Goal: Task Accomplishment & Management: Manage account settings

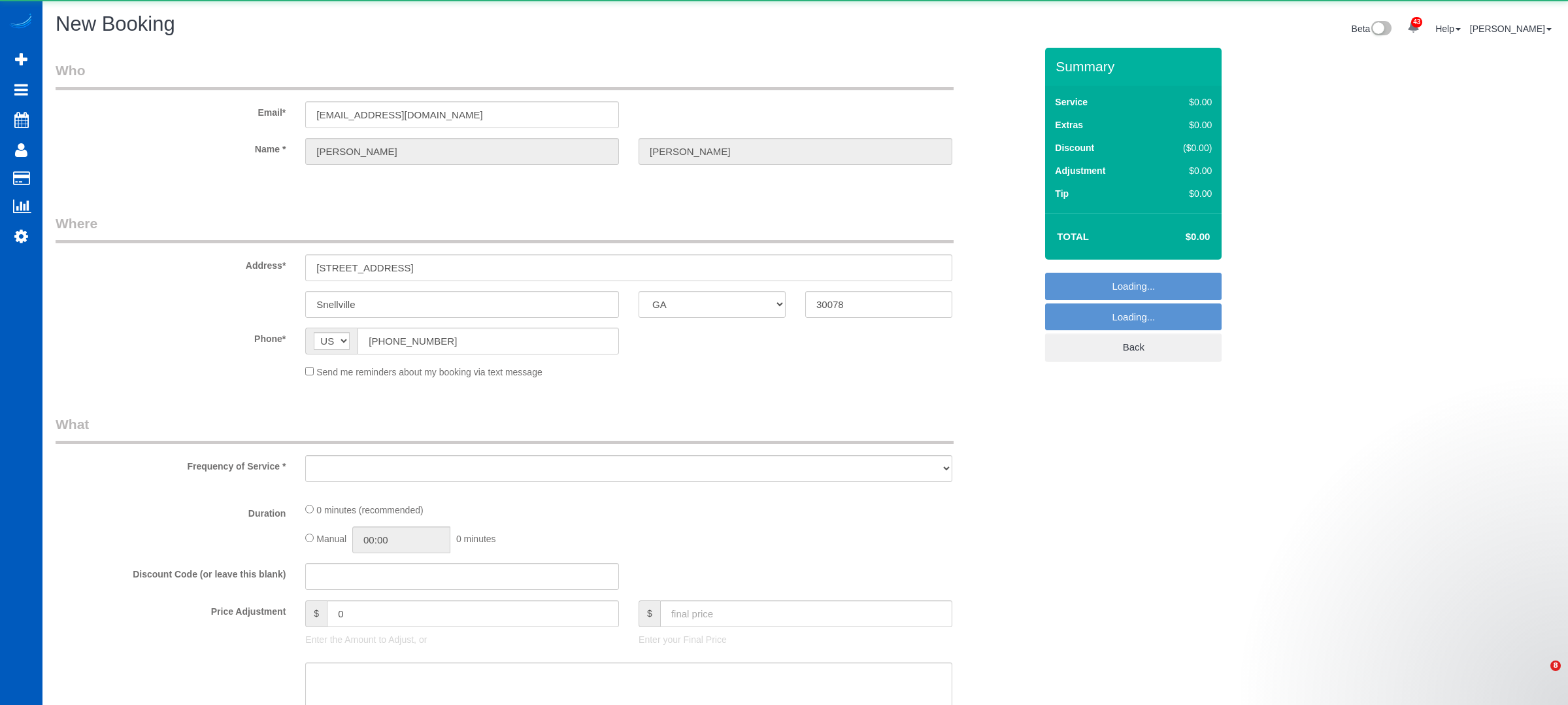
select select "GA"
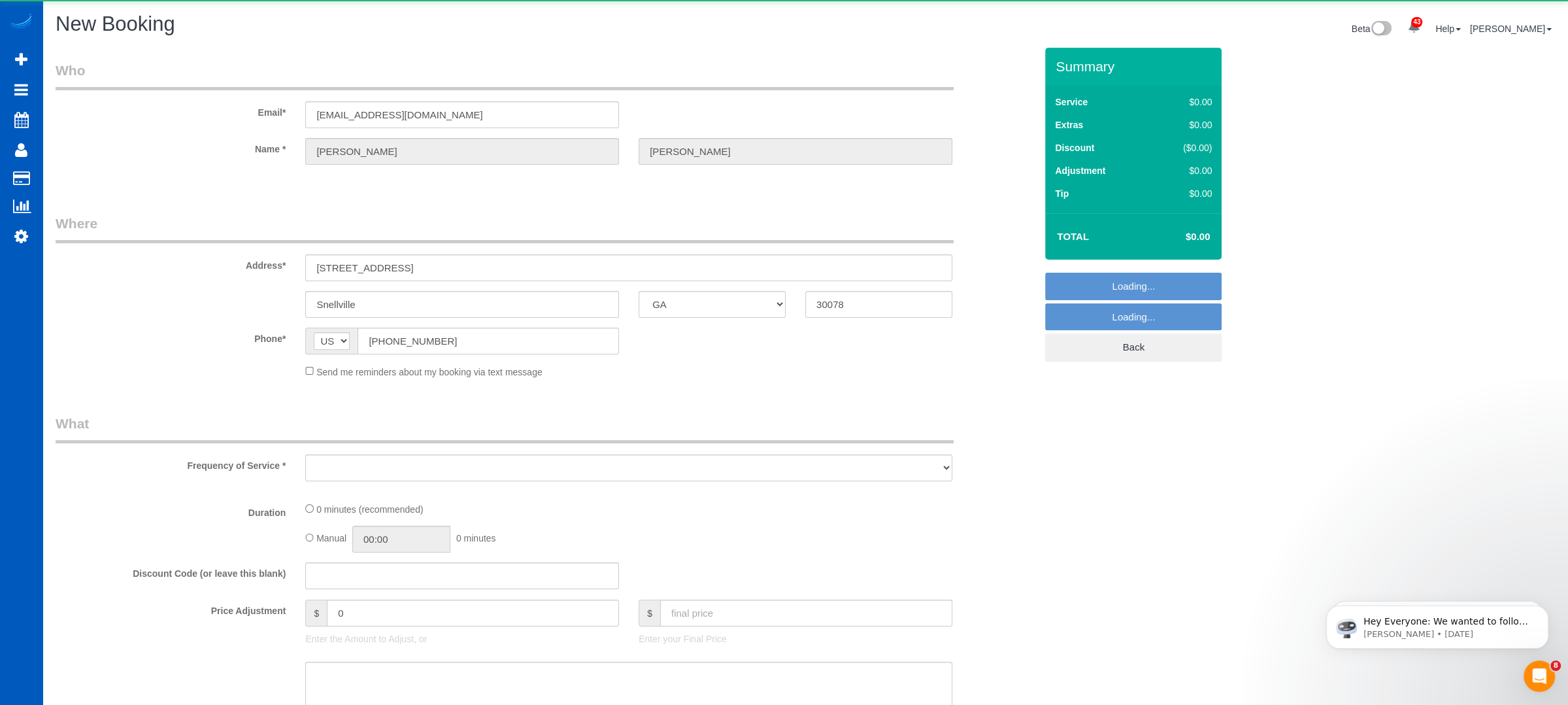
select select "object:2056"
select select "199"
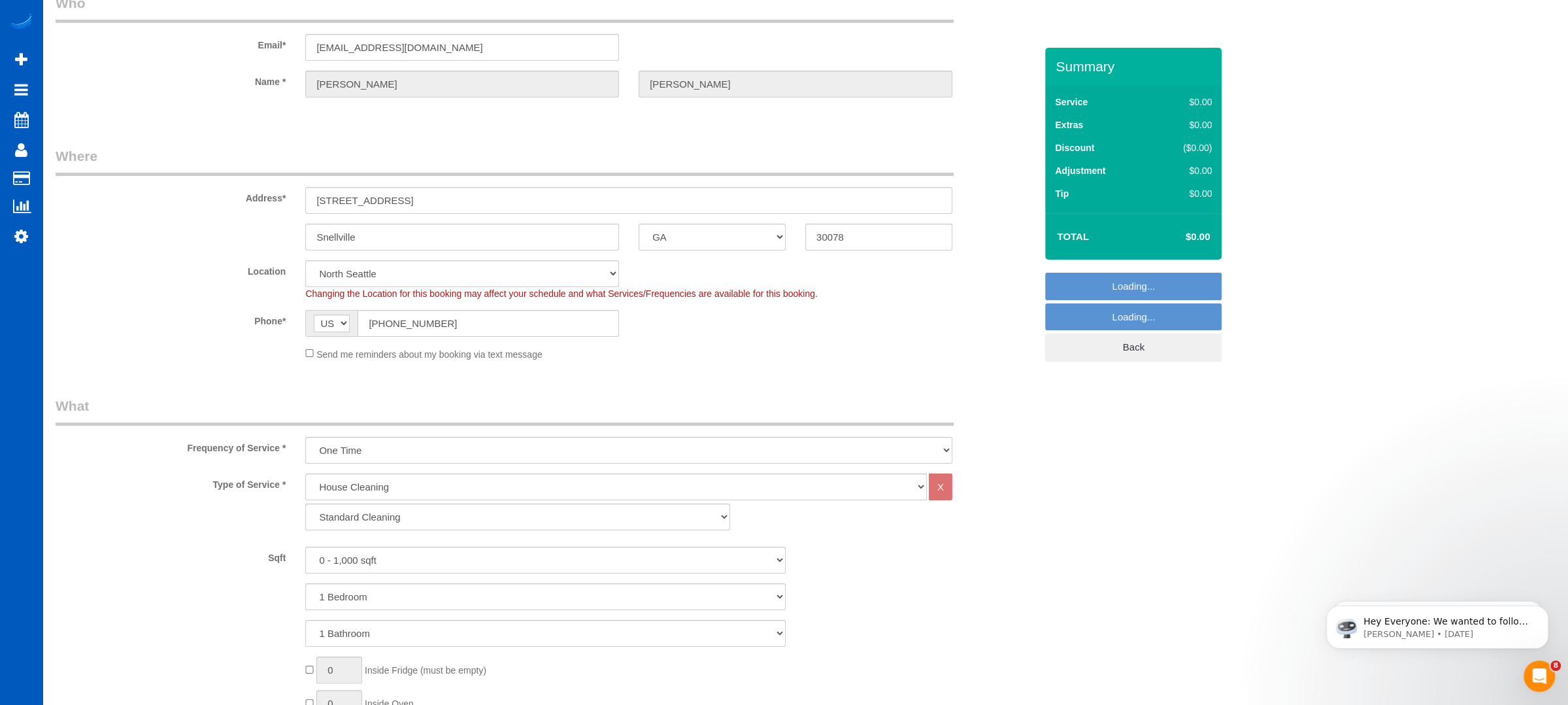
select select "object:2202"
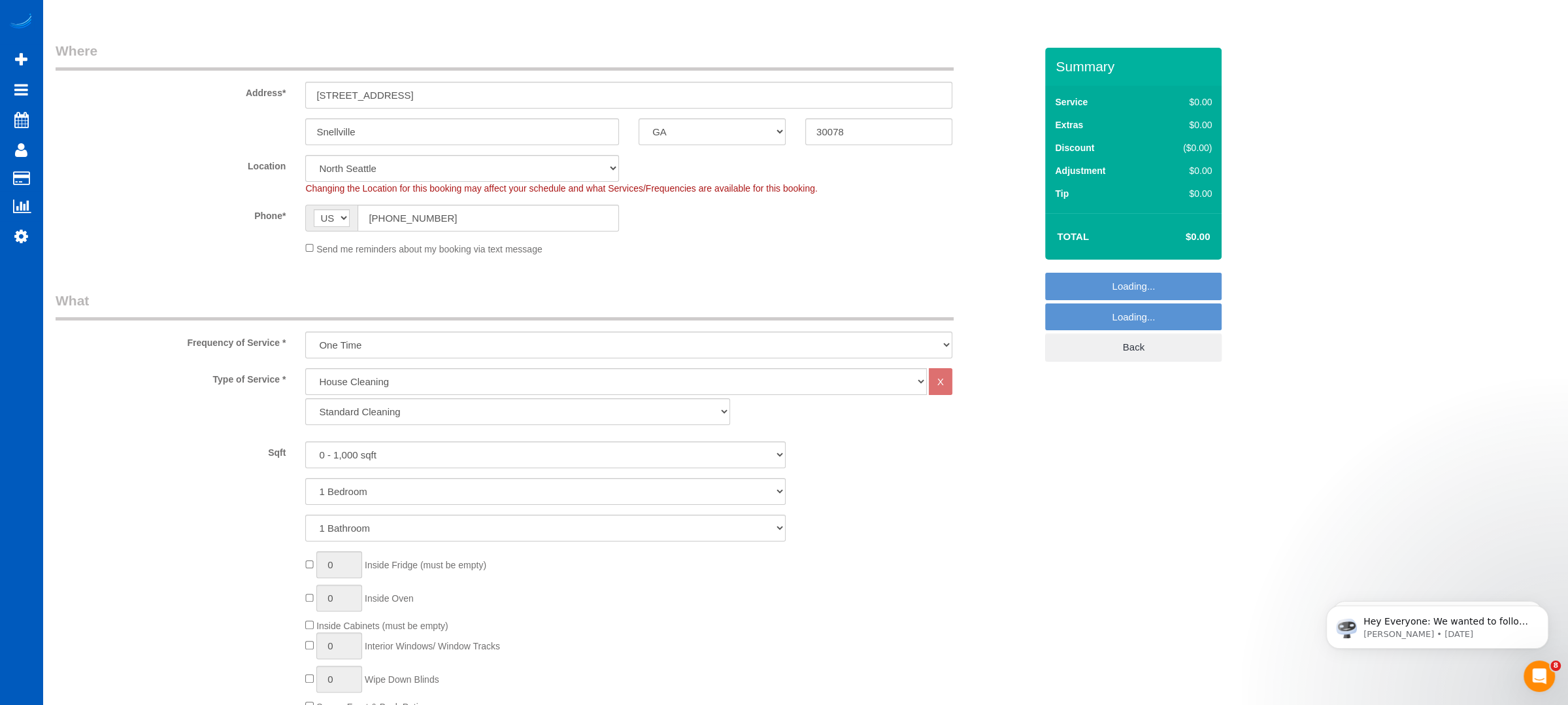
scroll to position [174, 0]
select select "369"
select select "object:2375"
click at [378, 447] on select "0 - 1,000 sqft 1,001 - 1,500 sqft 1,501 - 2,000 sqft 2,001 - 2,500 sqft 2,501 -…" at bounding box center [546, 453] width 481 height 27
select select "3501"
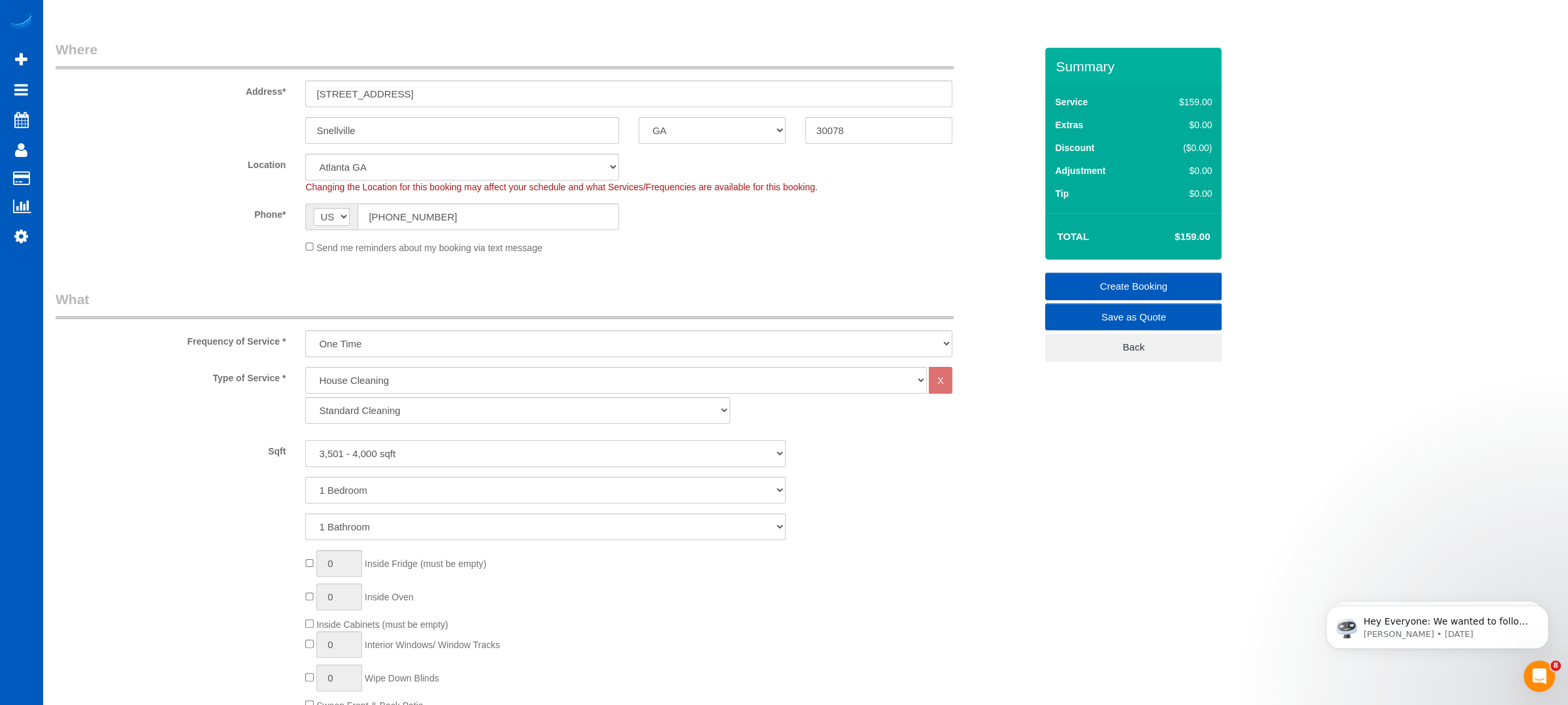
click at [305, 440] on select "0 - 1,000 sqft 1,001 - 1,500 sqft 1,501 - 2,000 sqft 2,001 - 2,500 sqft 2,501 -…" at bounding box center [546, 453] width 481 height 27
click at [1021, 507] on div "Sqft 0 - 1,000 sqft 1,001 - 1,500 sqft 1,501 - 2,000 sqft 2,001 - 2,500 sqft 2,…" at bounding box center [545, 490] width 980 height 100
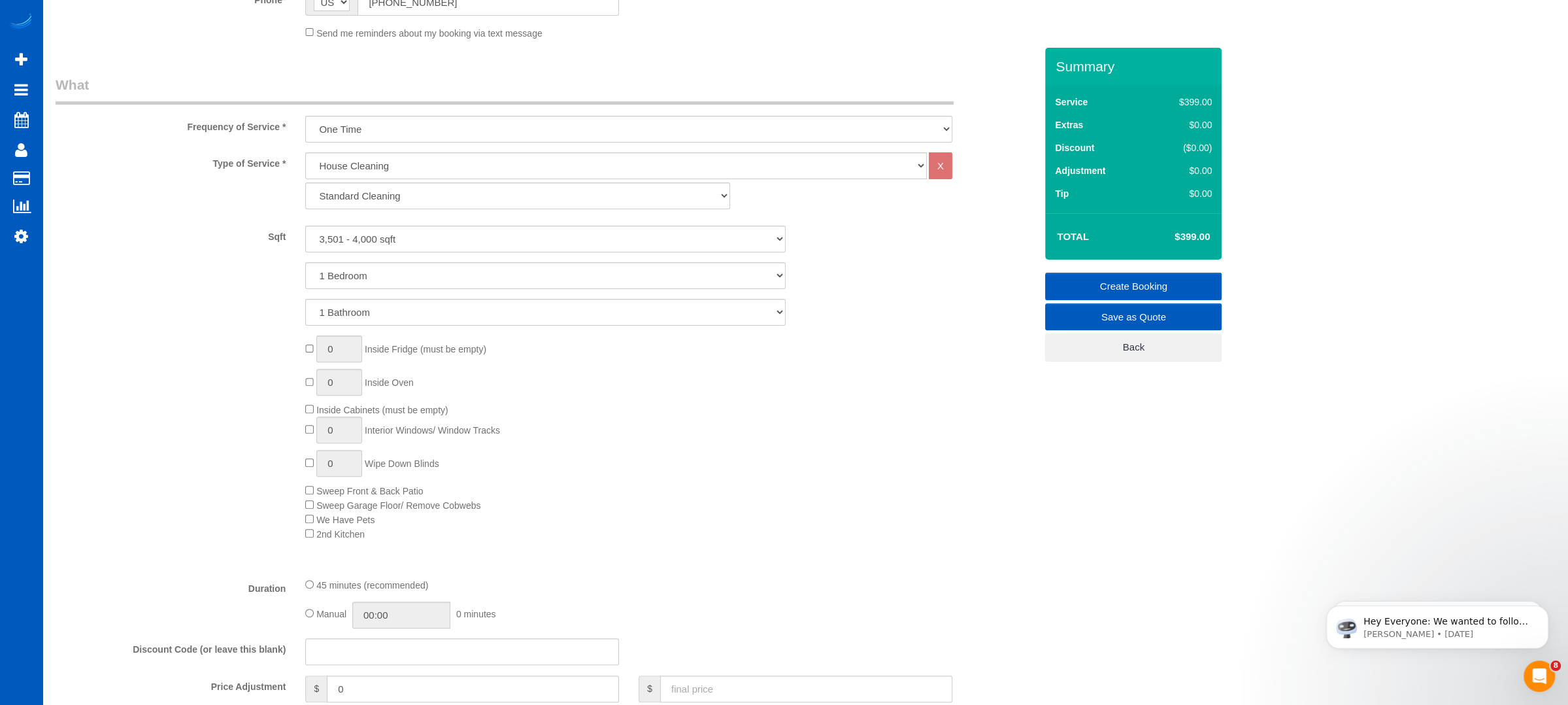
scroll to position [392, 0]
click at [512, 286] on div "Sqft 0 - 1,000 sqft 1,001 - 1,500 sqft 1,501 - 2,000 sqft 2,001 - 2,500 sqft 2,…" at bounding box center [545, 272] width 980 height 100
click at [438, 272] on select "1 Bedroom 2 Bedrooms 3 Bedrooms 4 Bedrooms 5 Bedrooms 6 Bedrooms 7 Bedrooms" at bounding box center [546, 272] width 481 height 27
select select "5"
click at [305, 259] on select "1 Bedroom 2 Bedrooms 3 Bedrooms 4 Bedrooms 5 Bedrooms 6 Bedrooms 7 Bedrooms" at bounding box center [546, 272] width 481 height 27
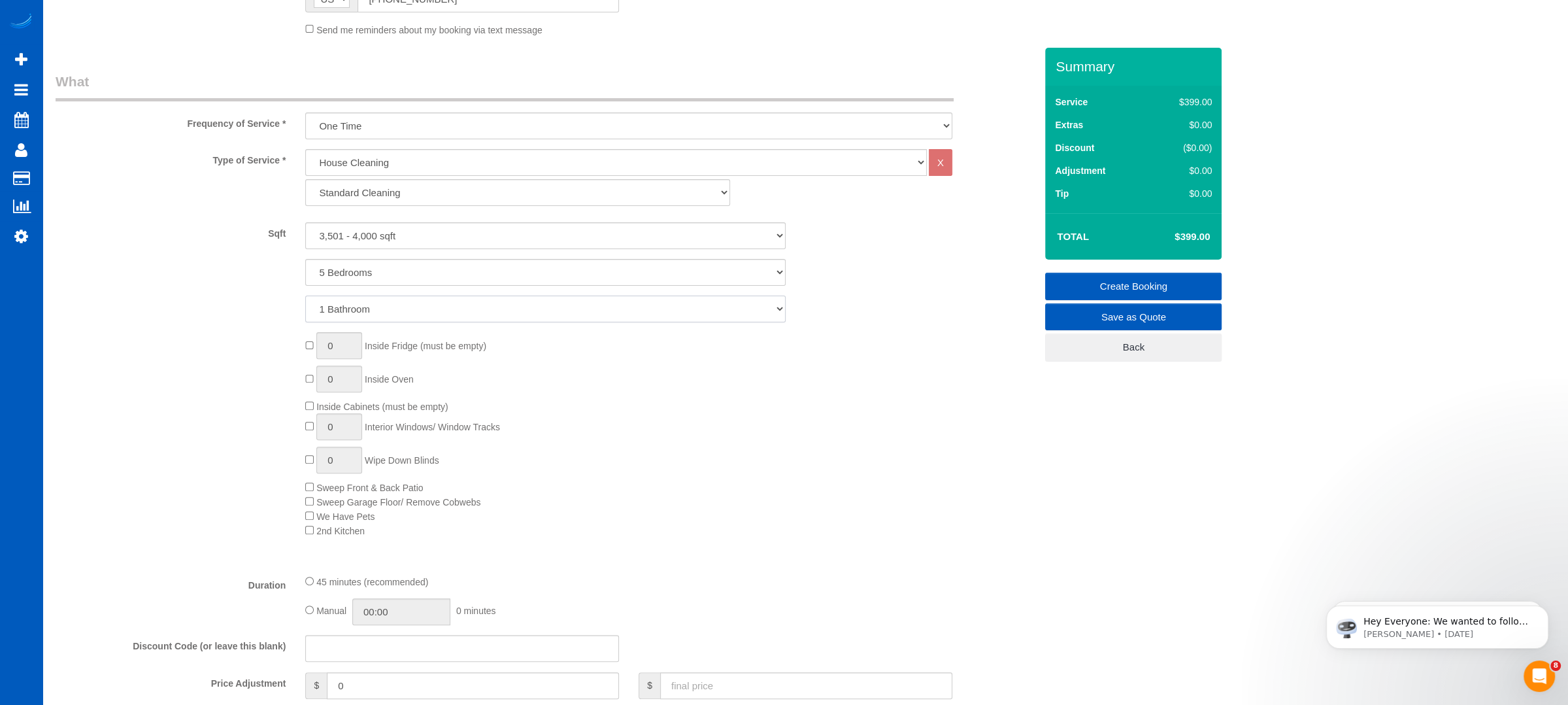
click at [398, 318] on select "1 Bathroom 2 Bathrooms 3 Bathrooms 4 Bathrooms 5 Bathrooms 6 Bathrooms 7 Bathro…" at bounding box center [546, 309] width 481 height 27
select select "4"
click at [305, 296] on select "1 Bathroom 2 Bathrooms 3 Bathrooms 4 Bathrooms 5 Bathrooms 6 Bathrooms 7 Bathro…" at bounding box center [546, 309] width 481 height 27
click at [639, 438] on div "0 Inside Fridge (must be empty) 0 Inside Oven Inside Cabinets (must be empty) 0…" at bounding box center [671, 434] width 750 height 205
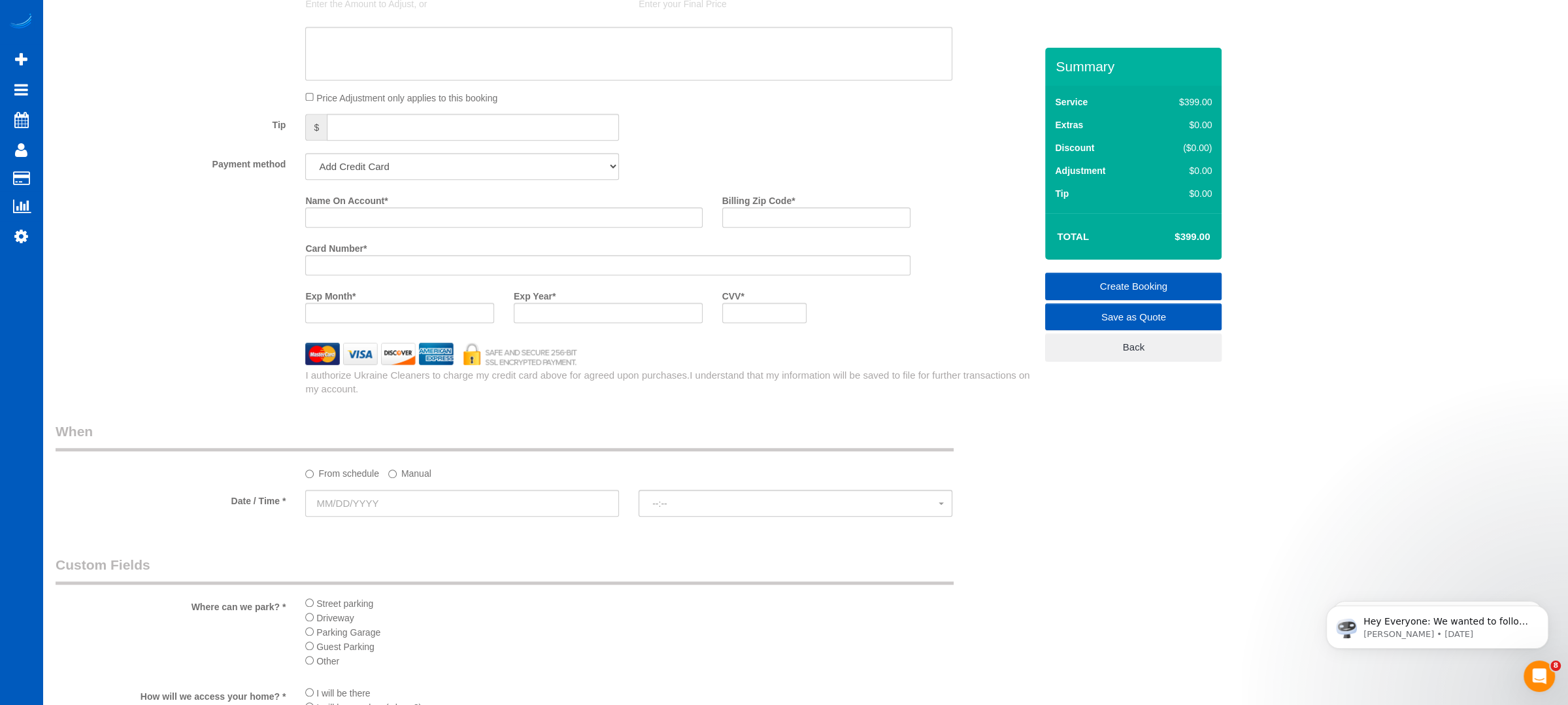
scroll to position [1133, 0]
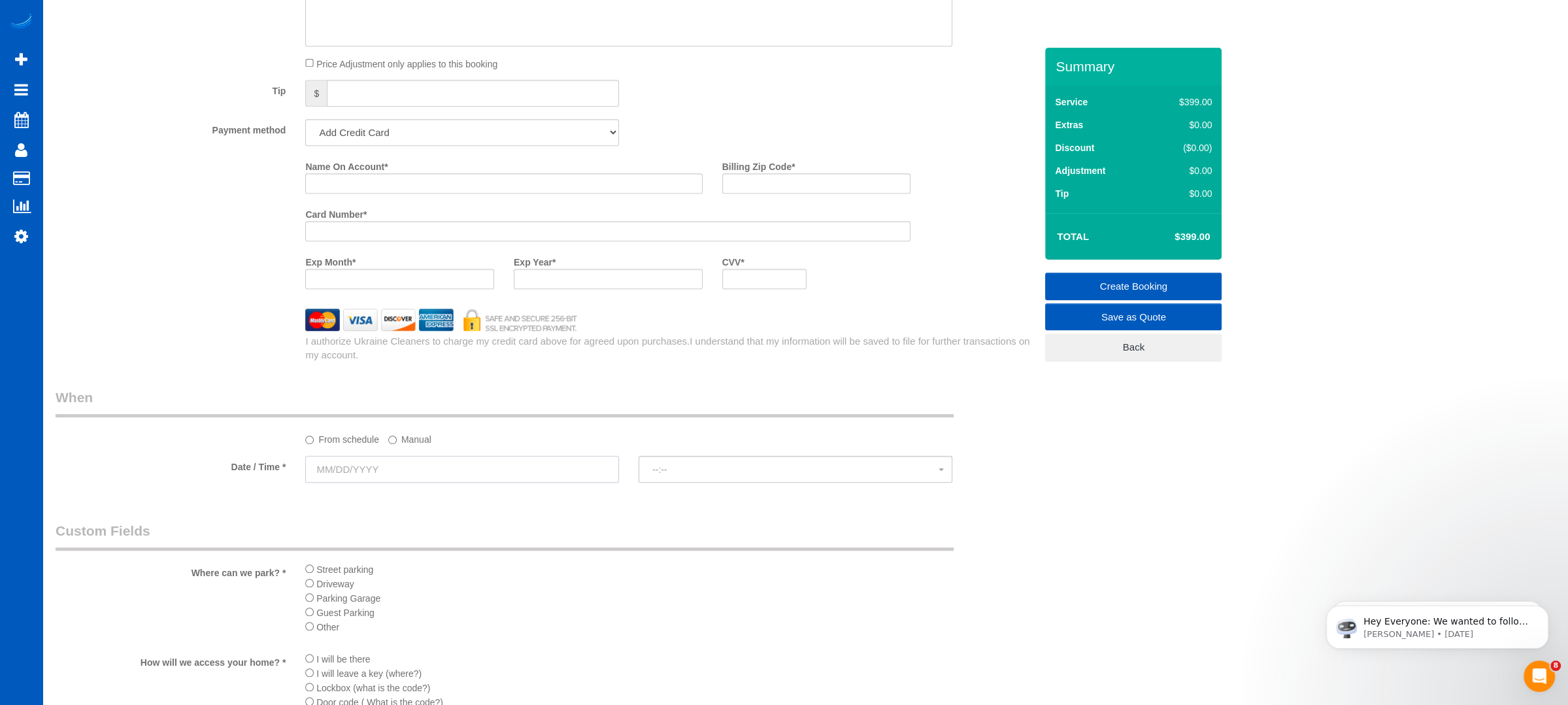
click at [325, 471] on input "text" at bounding box center [462, 469] width 313 height 27
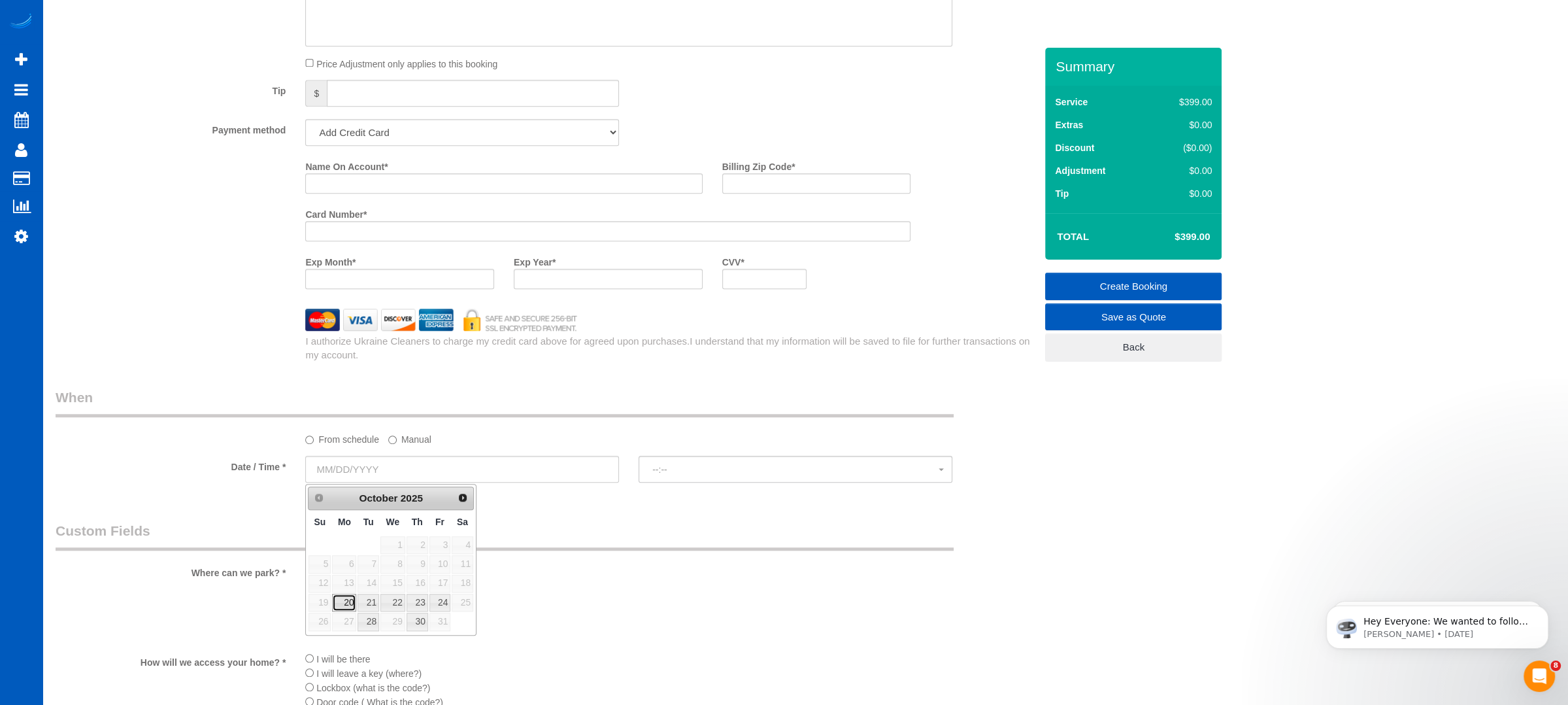
click at [345, 602] on link "20" at bounding box center [344, 603] width 24 height 18
type input "10/20/2025"
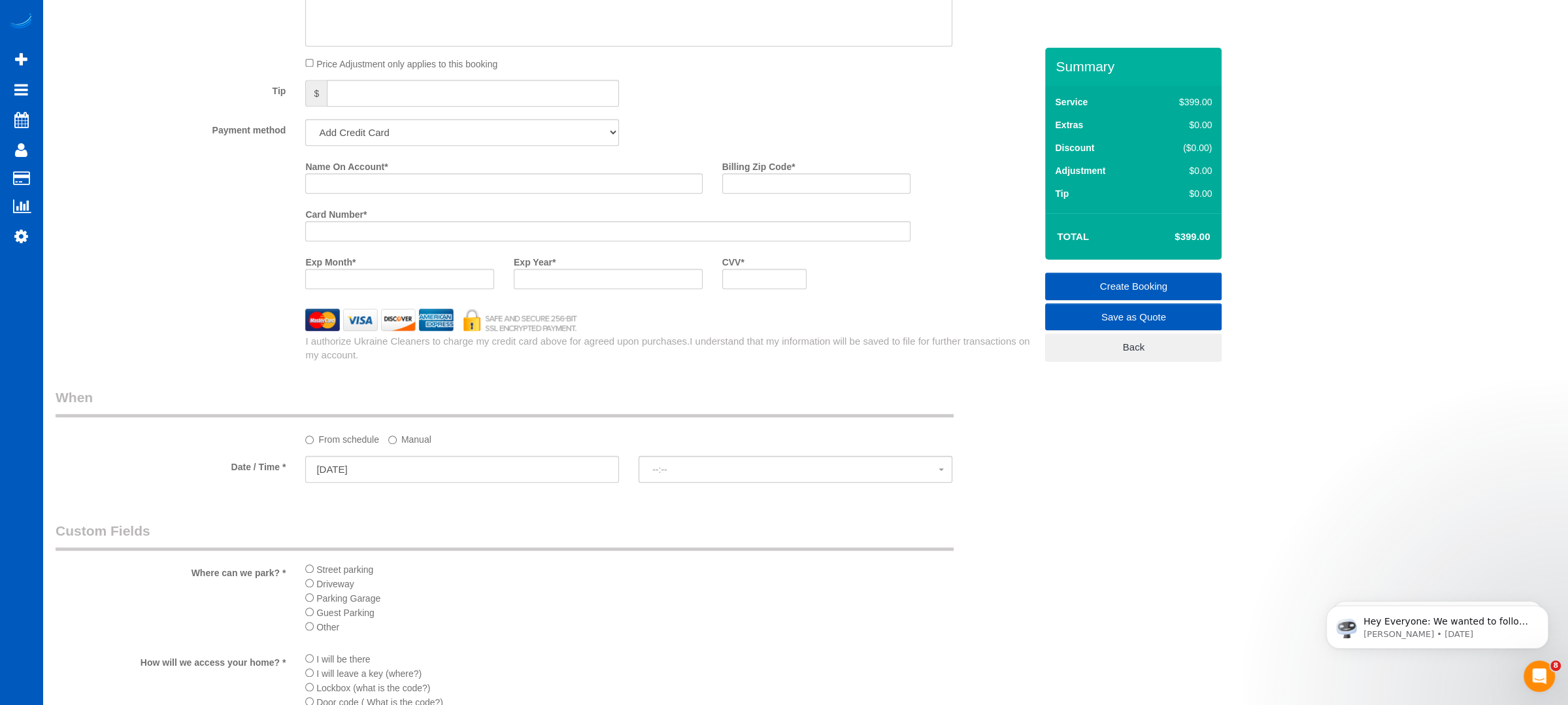
select select "spot1"
click at [124, 479] on div "Date / Time * 10/20/2025 11:00AM Mon October 20th 11:00AM 2:00PM Tue October 21…" at bounding box center [546, 470] width 999 height 30
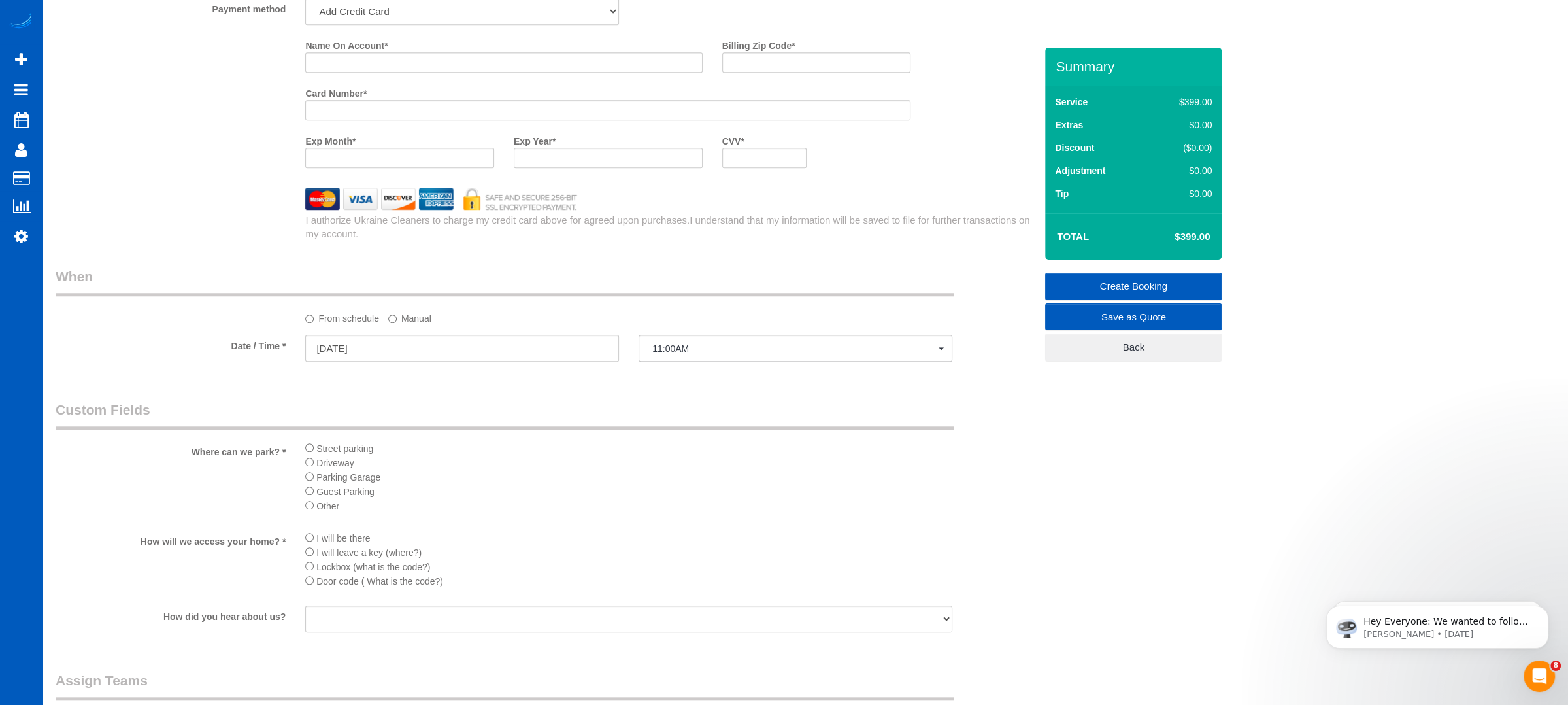
scroll to position [1264, 0]
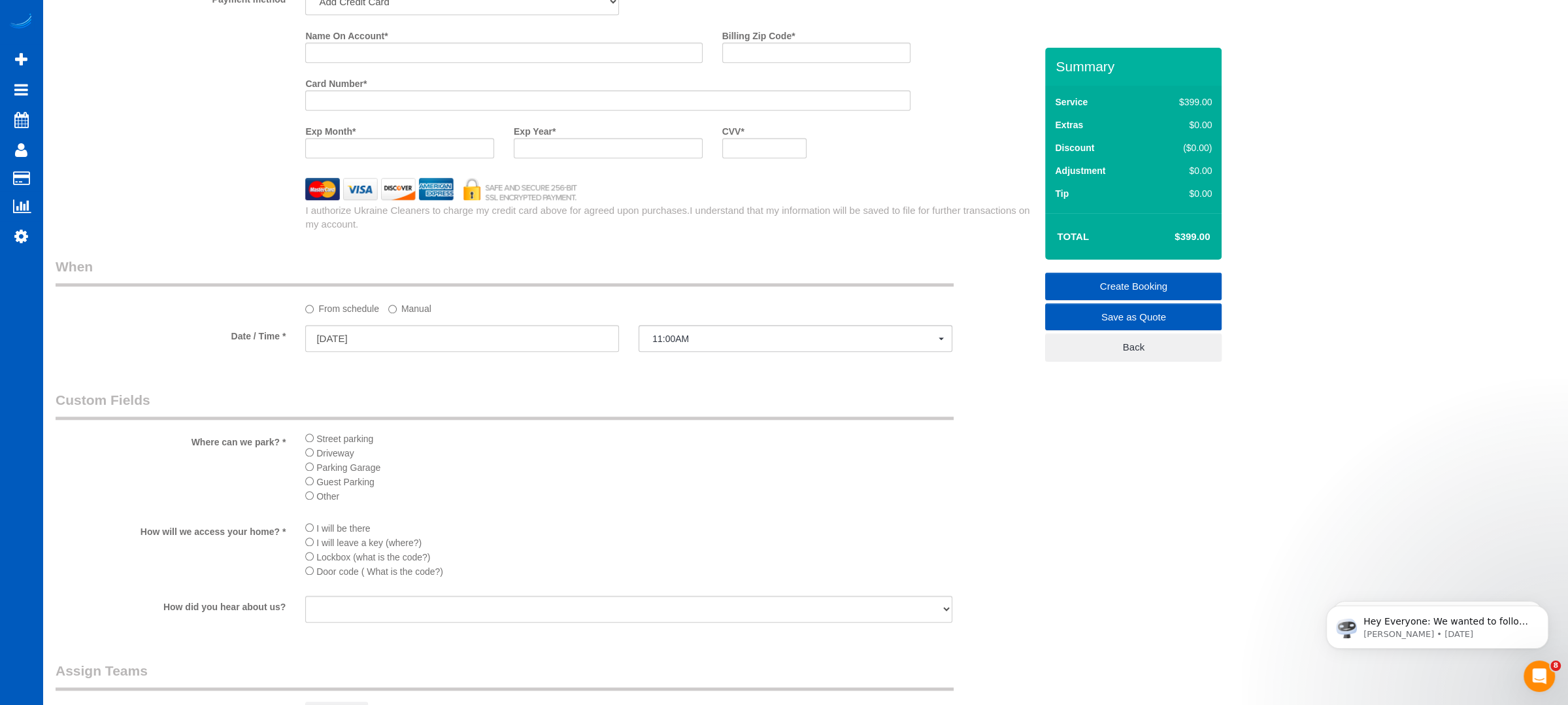
click at [304, 455] on div "Street parking Driveway Parking Garage Guest Parking Other" at bounding box center [629, 471] width 667 height 80
drag, startPoint x: 346, startPoint y: 601, endPoint x: 339, endPoint y: 600, distance: 7.1
click at [342, 601] on input "text" at bounding box center [628, 599] width 647 height 27
type input "Back door will be unlocked"
click at [676, 448] on li "Driveway" at bounding box center [628, 452] width 647 height 14
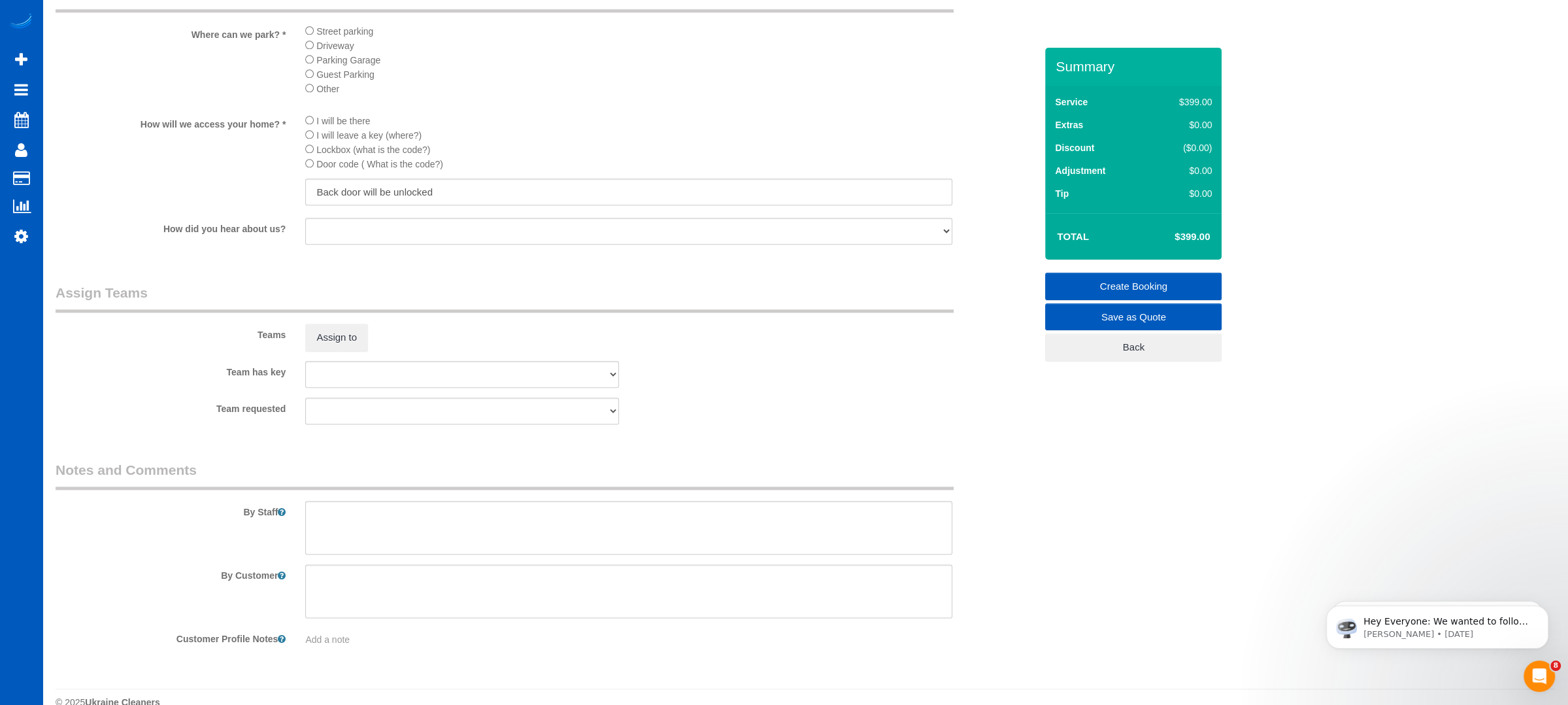
scroll to position [1696, 0]
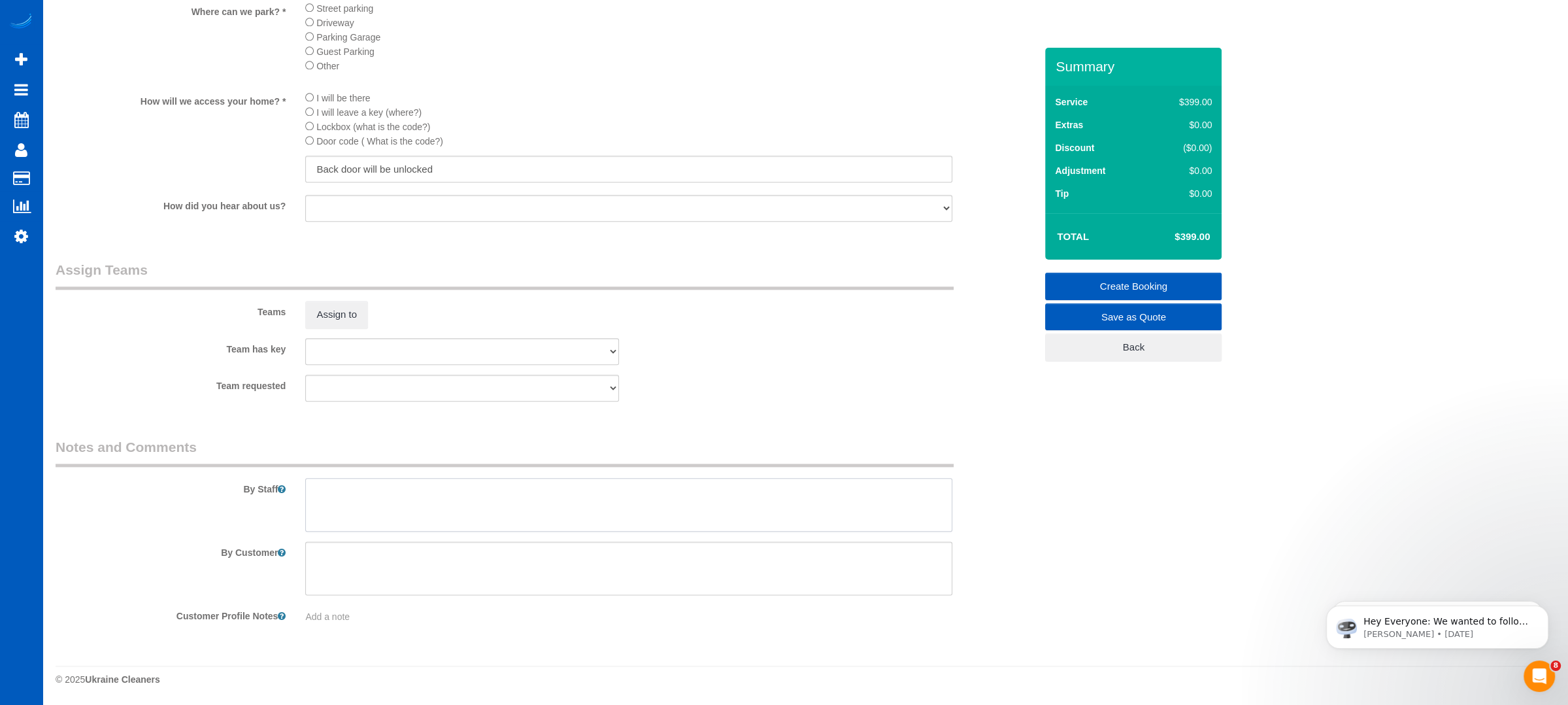
click at [449, 503] on textarea at bounding box center [628, 505] width 647 height 54
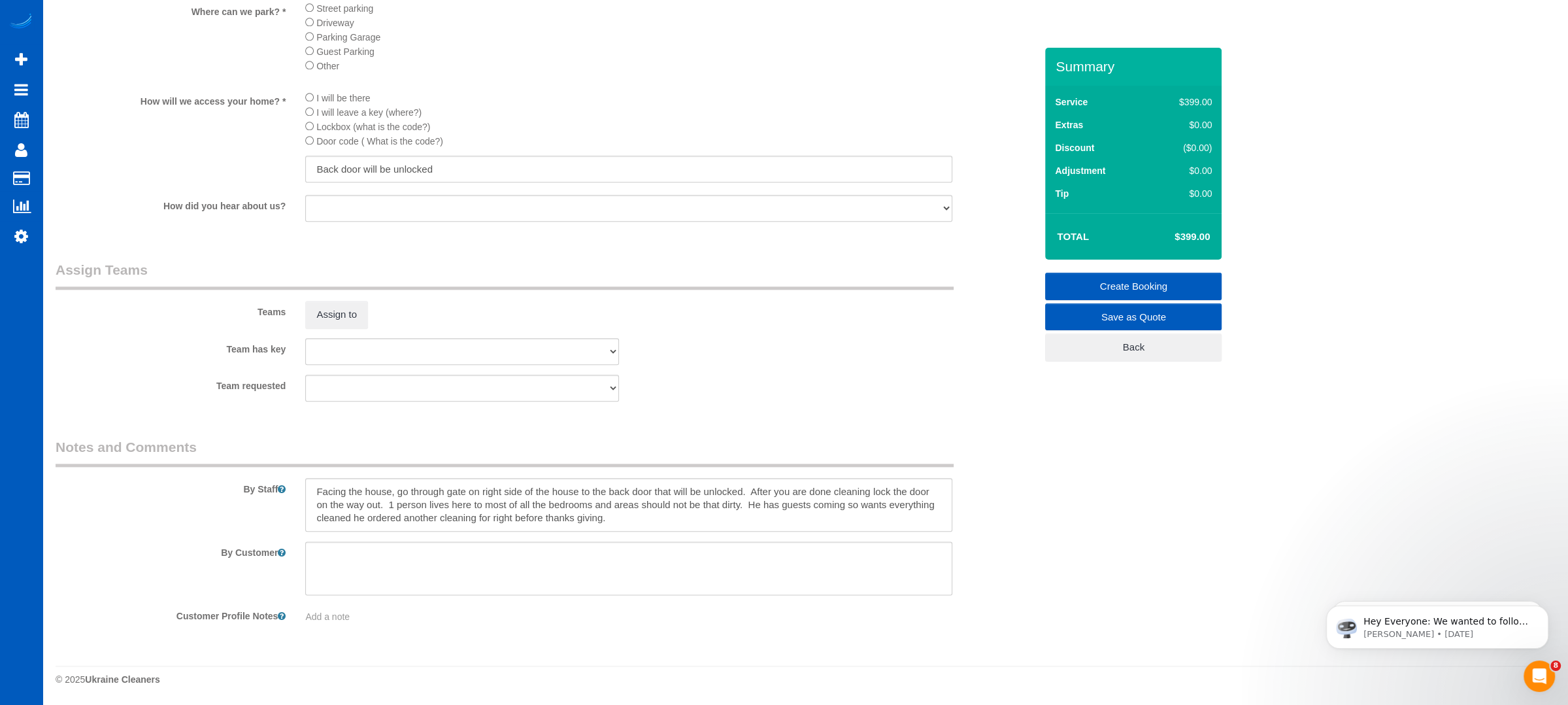
click at [661, 511] on textarea at bounding box center [628, 505] width 647 height 54
click at [669, 519] on textarea at bounding box center [628, 505] width 647 height 54
type textarea "Facing the house, go through gate on right side of the house to the back door t…"
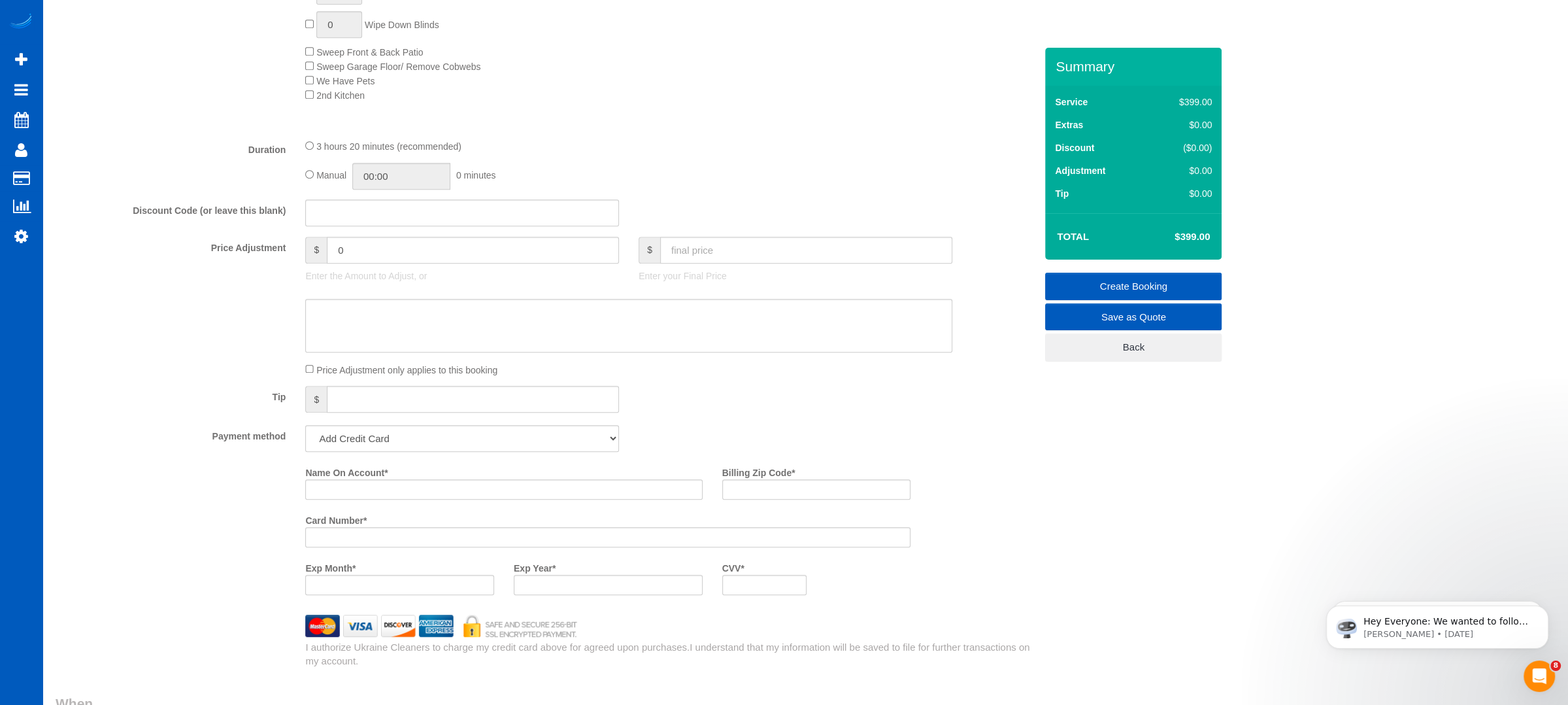
scroll to position [785, 0]
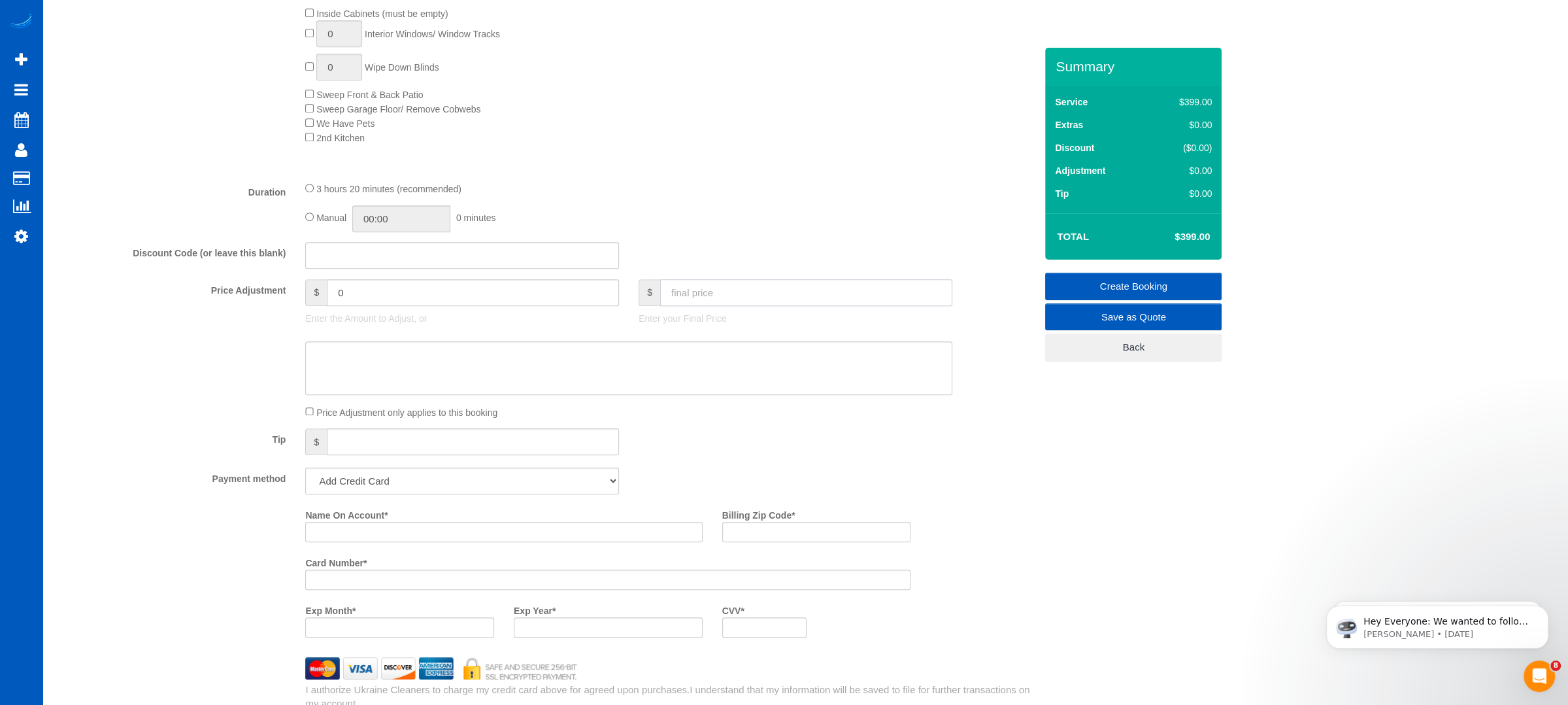
click at [701, 297] on input "text" at bounding box center [806, 293] width 292 height 27
type input "33"
type input "-366"
type input "9"
type input "-390"
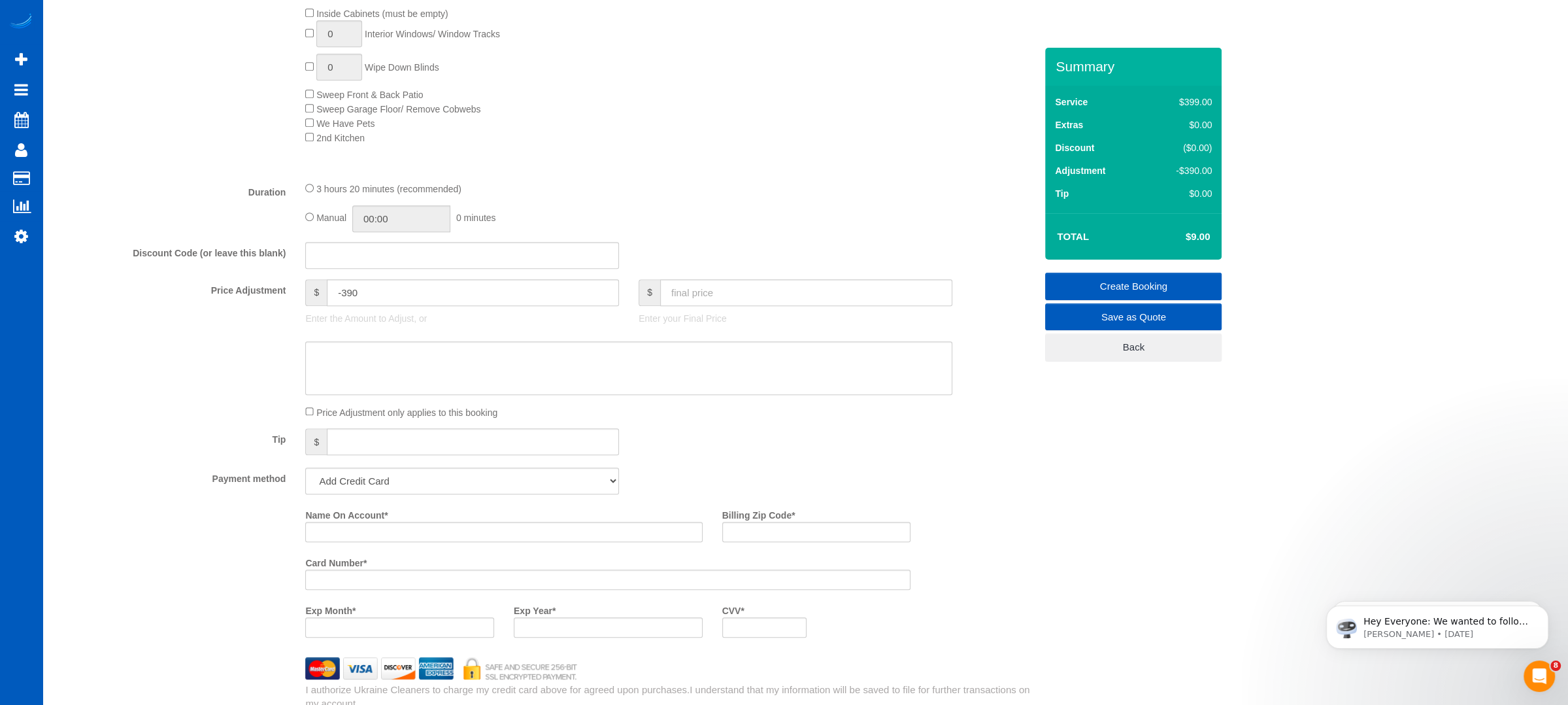
click at [492, 398] on sui-booking-price-adjustment "Price Adjustment $ -390 Enter the Amount to Adjust, or $ Enter your Final Price…" at bounding box center [545, 349] width 980 height 140
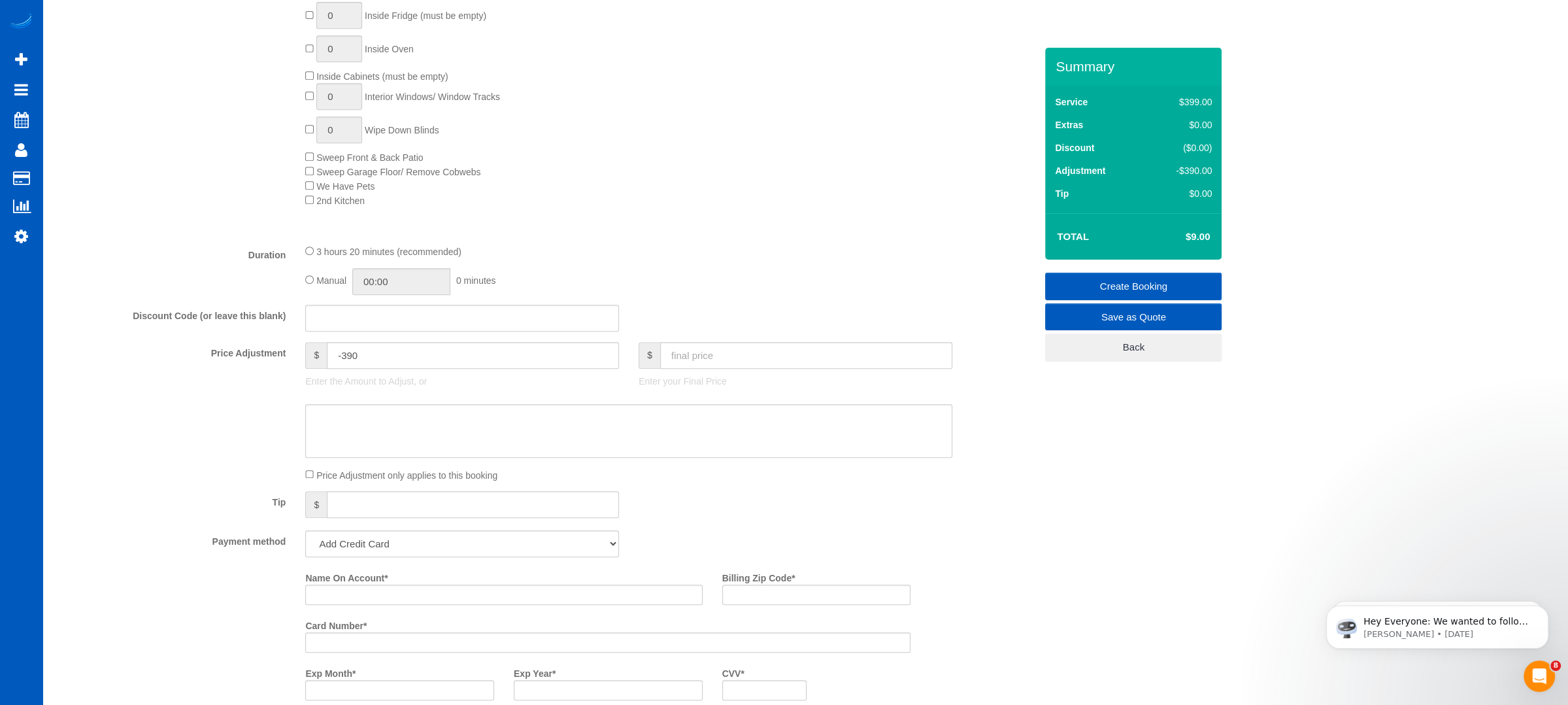
scroll to position [737, 0]
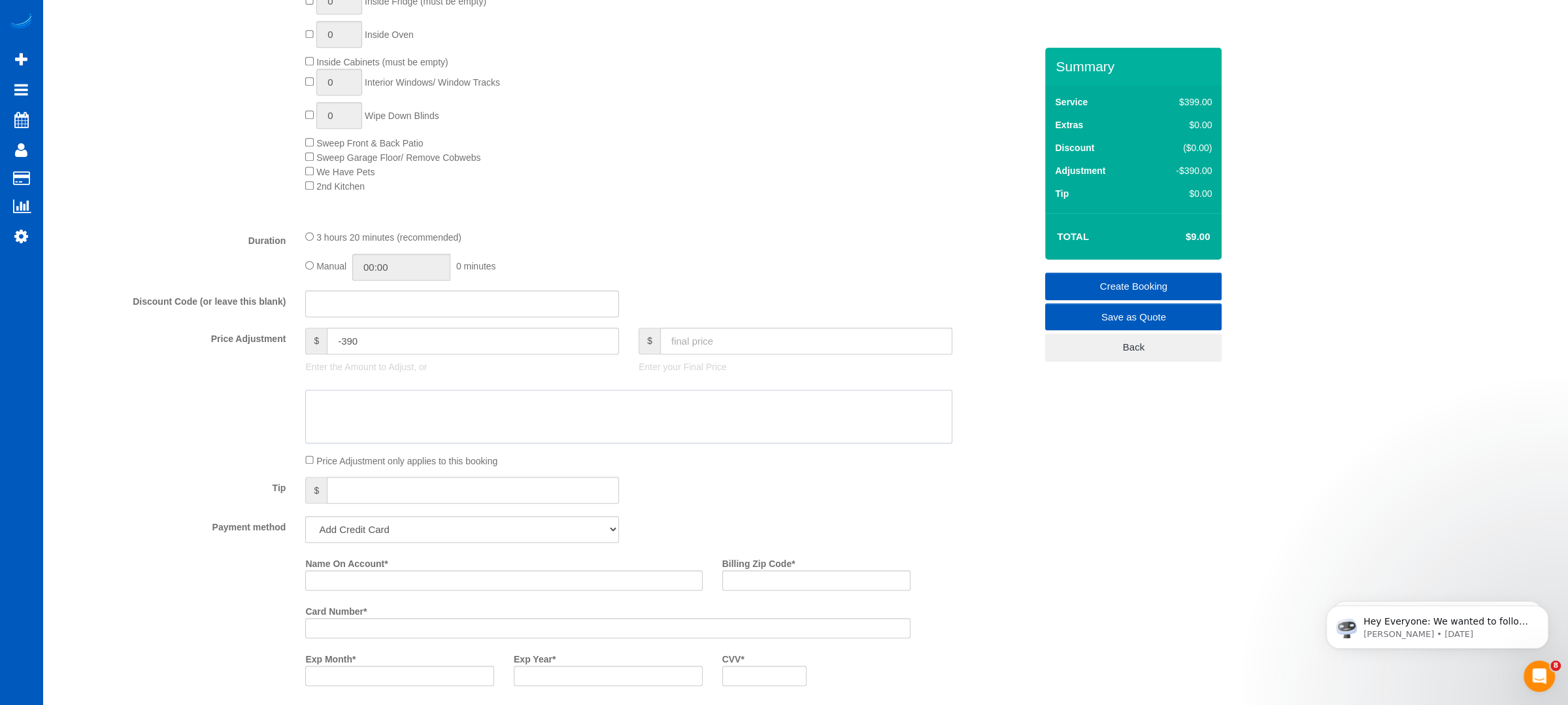
click at [467, 415] on textarea at bounding box center [628, 416] width 647 height 54
type textarea "1 person lives in home, he wants to have place cleaned before his relatives com…"
click at [767, 252] on div "3 hours 20 minutes (recommended) Manual 00:00 0 minutes" at bounding box center [629, 254] width 667 height 51
drag, startPoint x: 430, startPoint y: 348, endPoint x: 293, endPoint y: 347, distance: 137.0
click at [293, 347] on div "Price Adjustment $ -390 Enter the Amount to Adjust, or $ Enter your Final Price" at bounding box center [546, 354] width 999 height 53
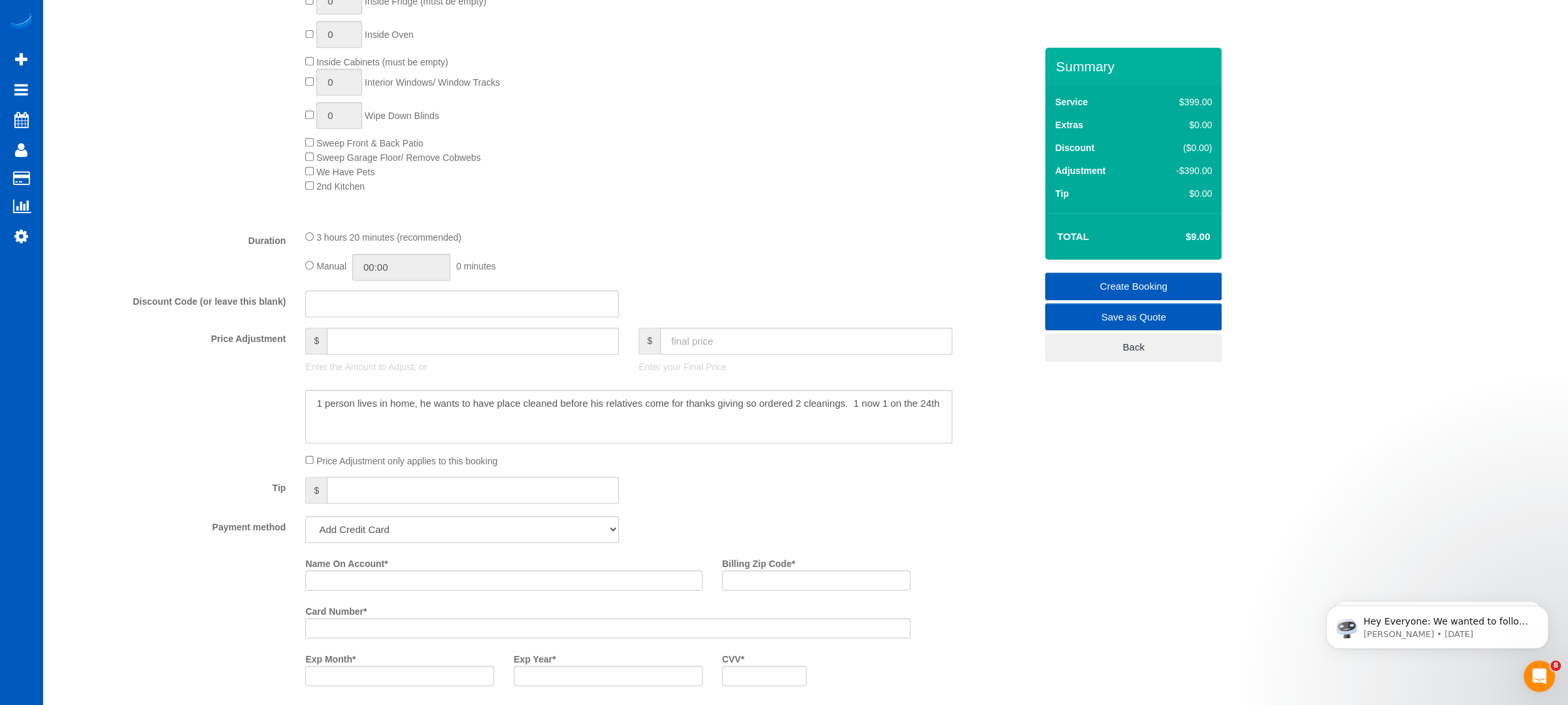
type input "0"
click at [716, 340] on input "text" at bounding box center [806, 341] width 292 height 27
click at [742, 343] on input "text" at bounding box center [806, 341] width 292 height 27
type input "339"
click at [748, 254] on div "3 hours 20 minutes (recommended) Manual 00:00 0 minutes" at bounding box center [629, 254] width 667 height 51
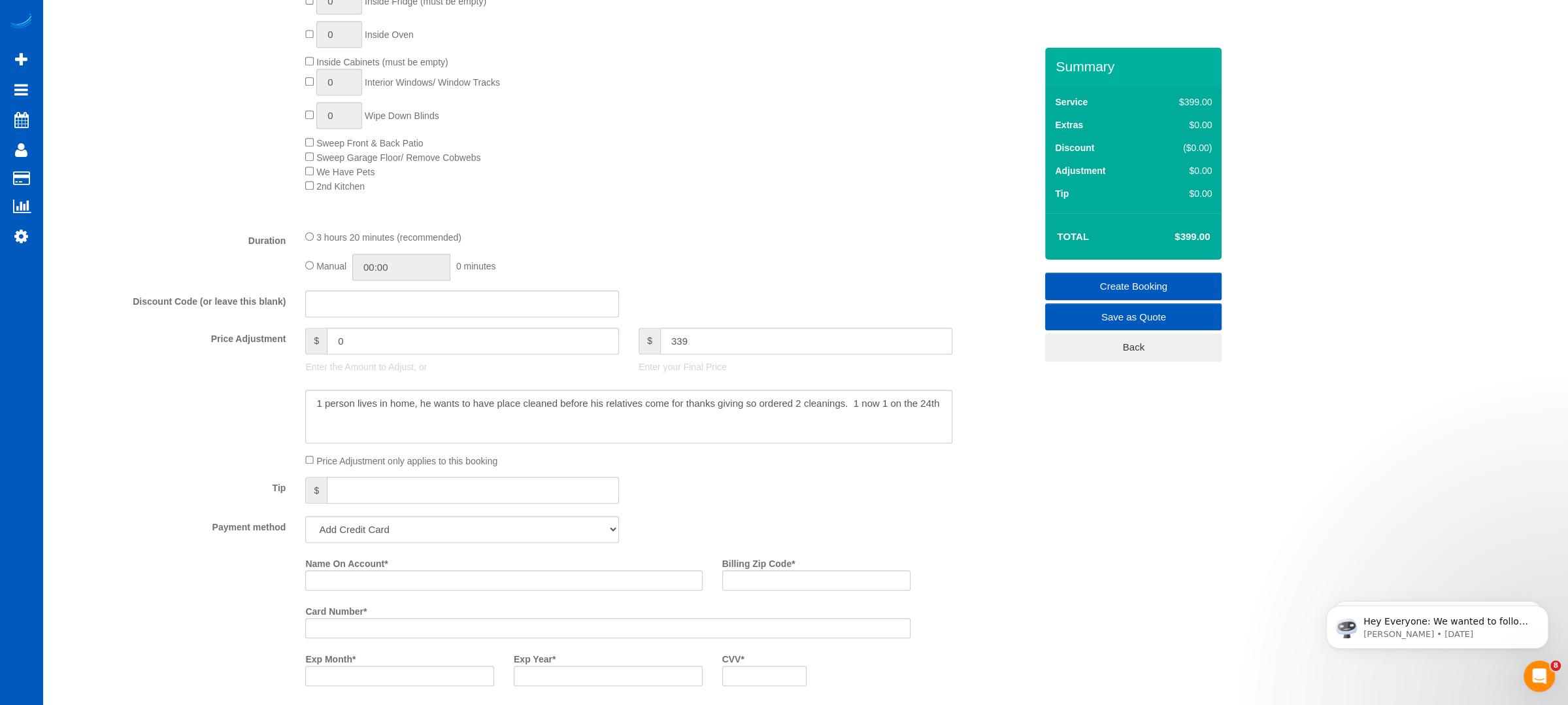
type input "-60"
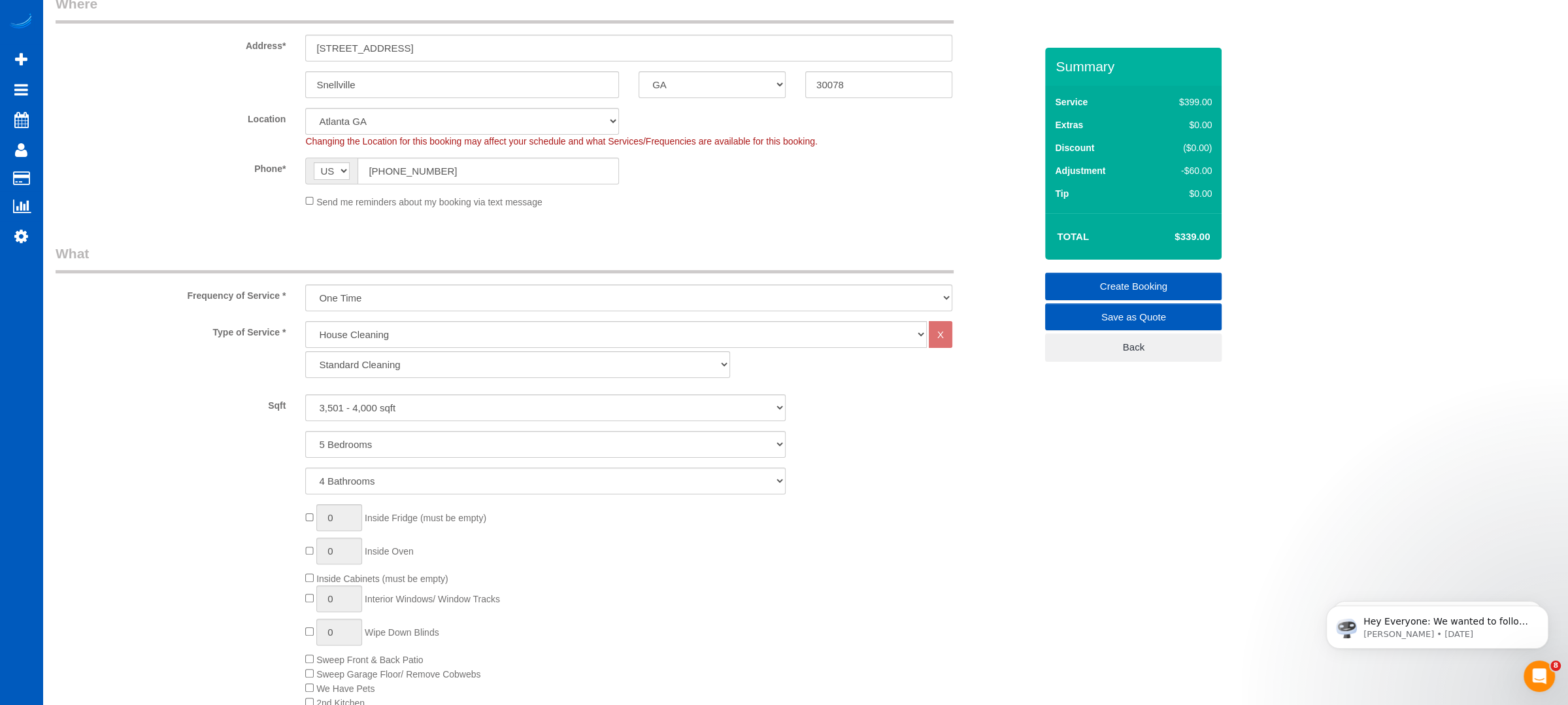
scroll to position [217, 0]
click at [1110, 320] on link "Save as Quote" at bounding box center [1133, 317] width 177 height 27
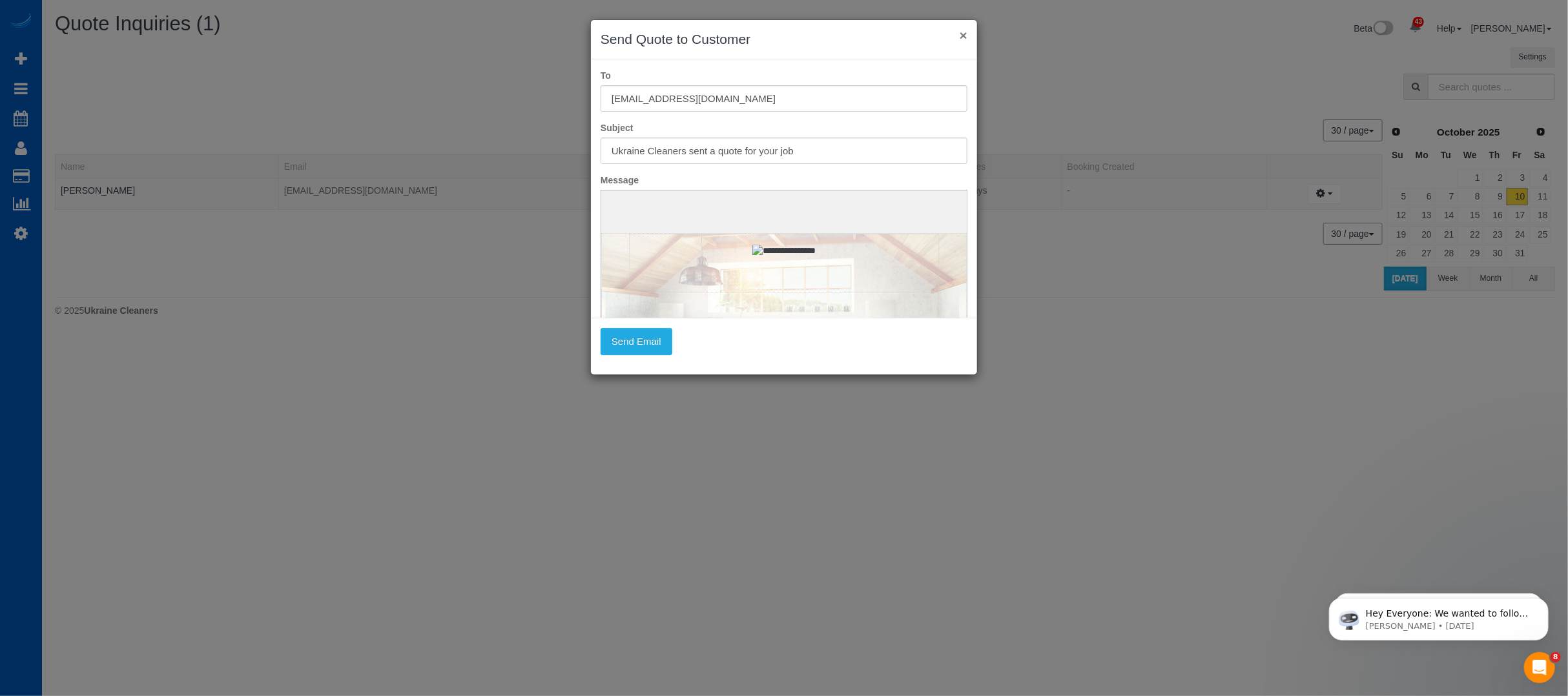
click at [962, 35] on button "×" at bounding box center [963, 35] width 8 height 14
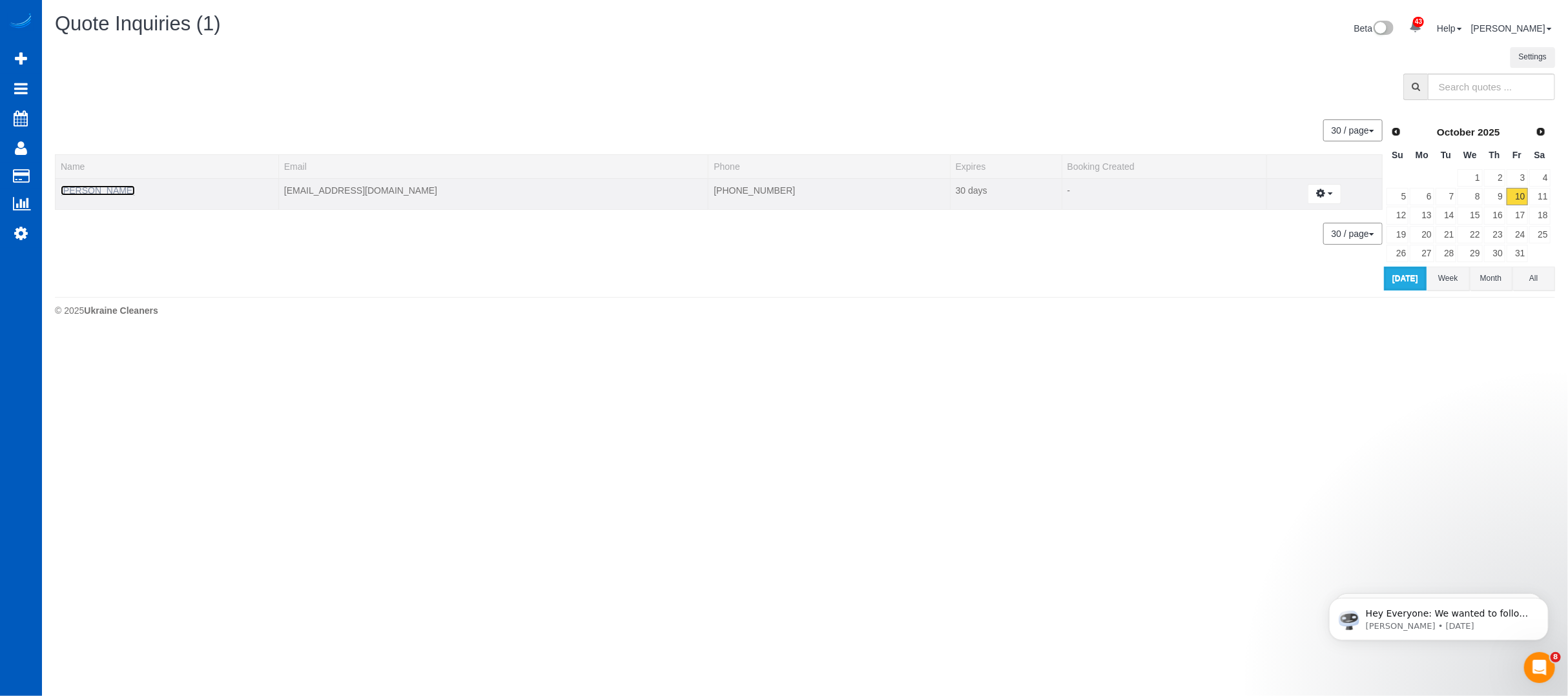
click at [86, 188] on link "Stan Morell" at bounding box center [98, 191] width 74 height 10
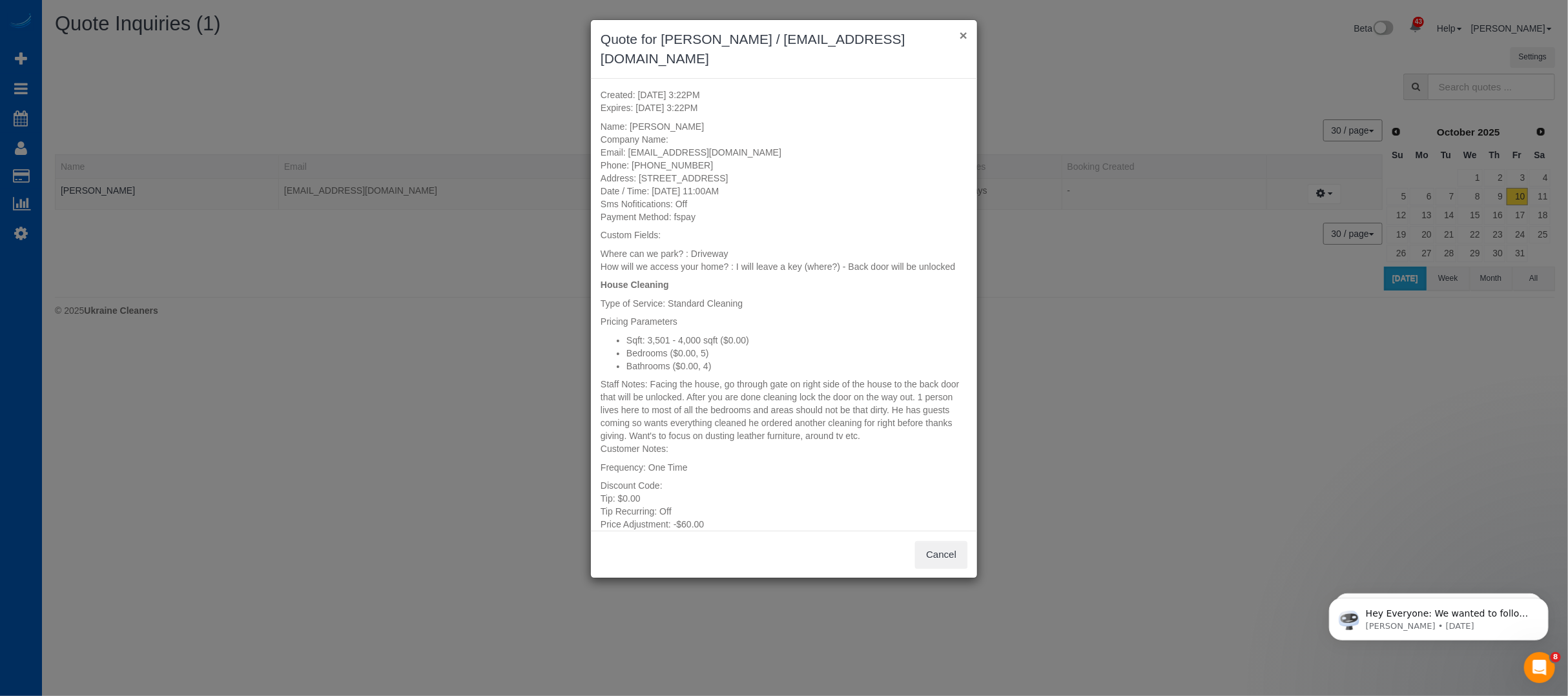
click at [962, 31] on button "×" at bounding box center [963, 35] width 8 height 14
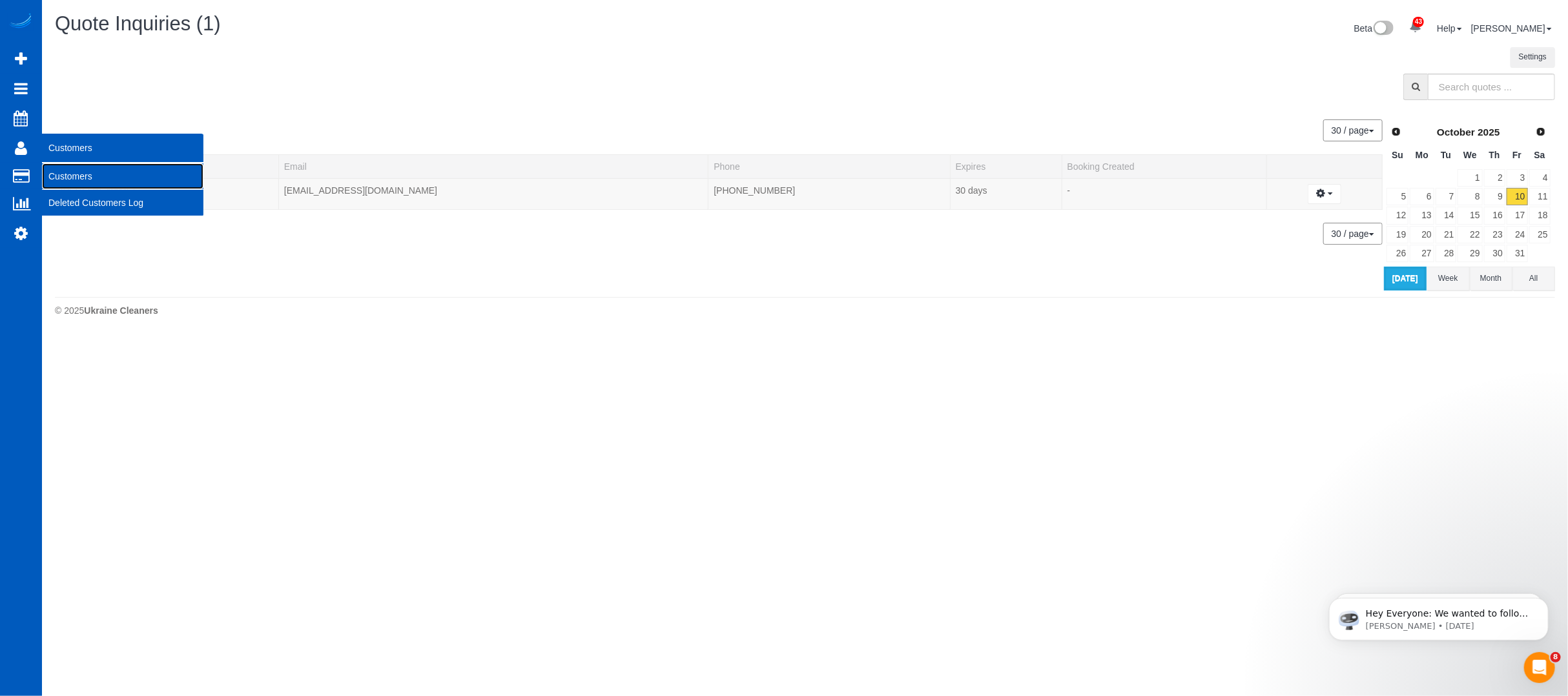
click at [87, 180] on link "Customers" at bounding box center [122, 176] width 161 height 26
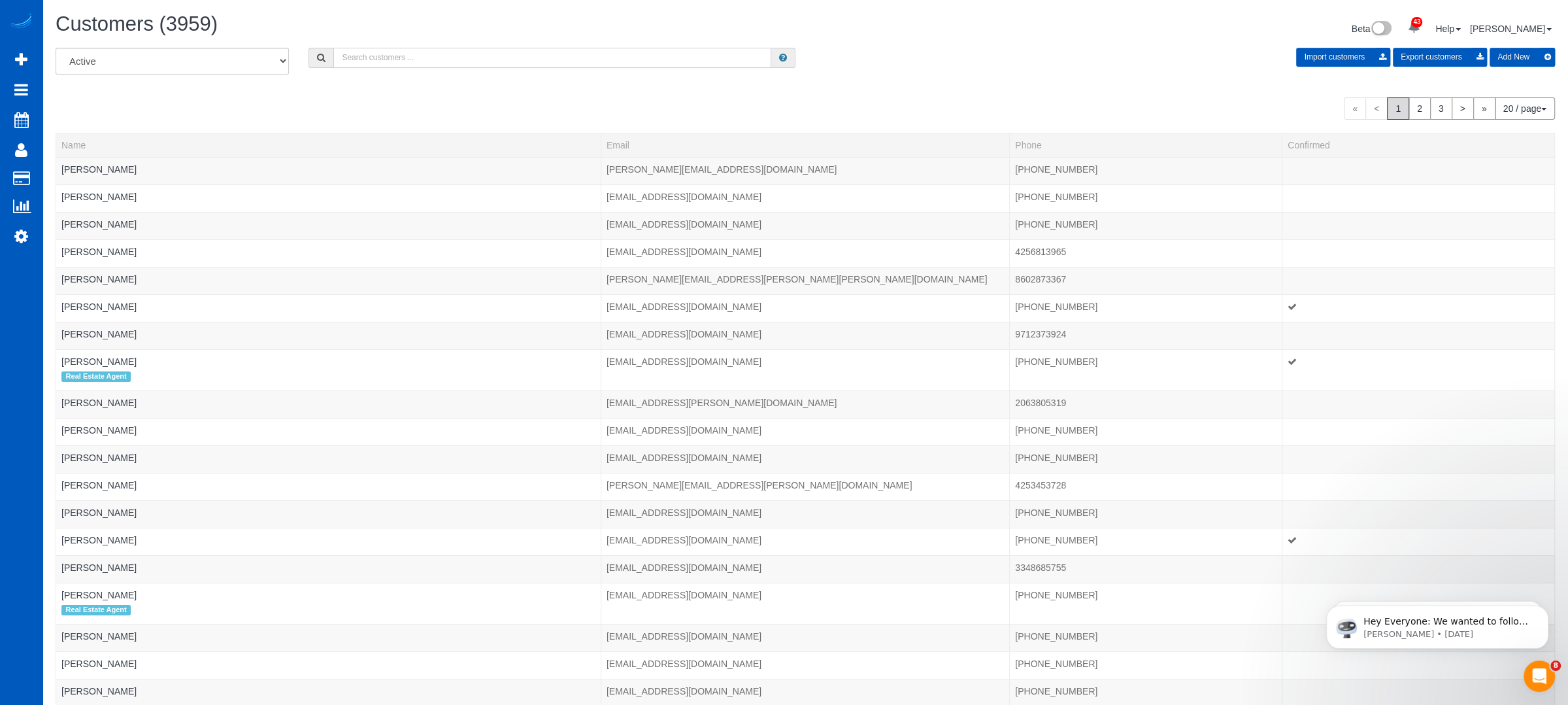
click at [410, 50] on input "text" at bounding box center [552, 58] width 438 height 20
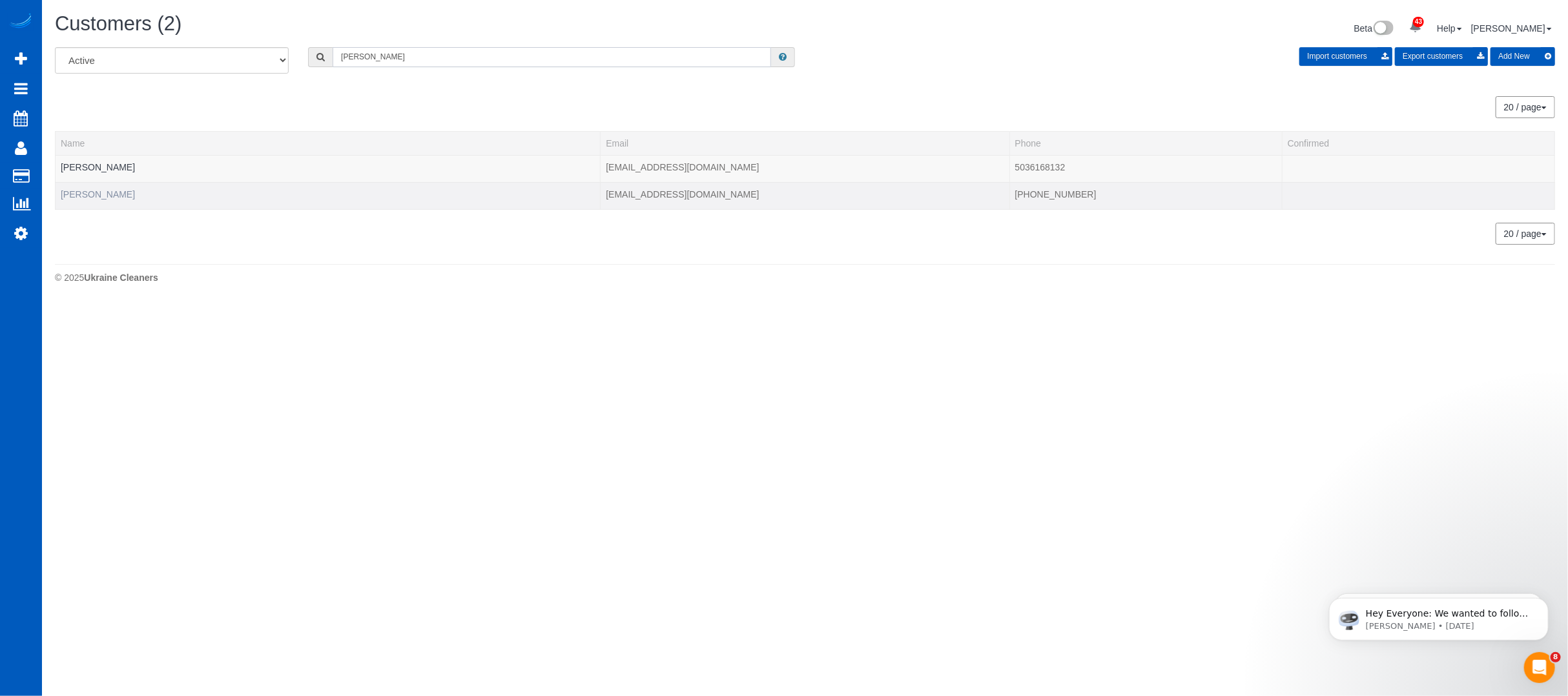
type input "morel"
click at [96, 194] on link "Stan Morell" at bounding box center [98, 194] width 74 height 10
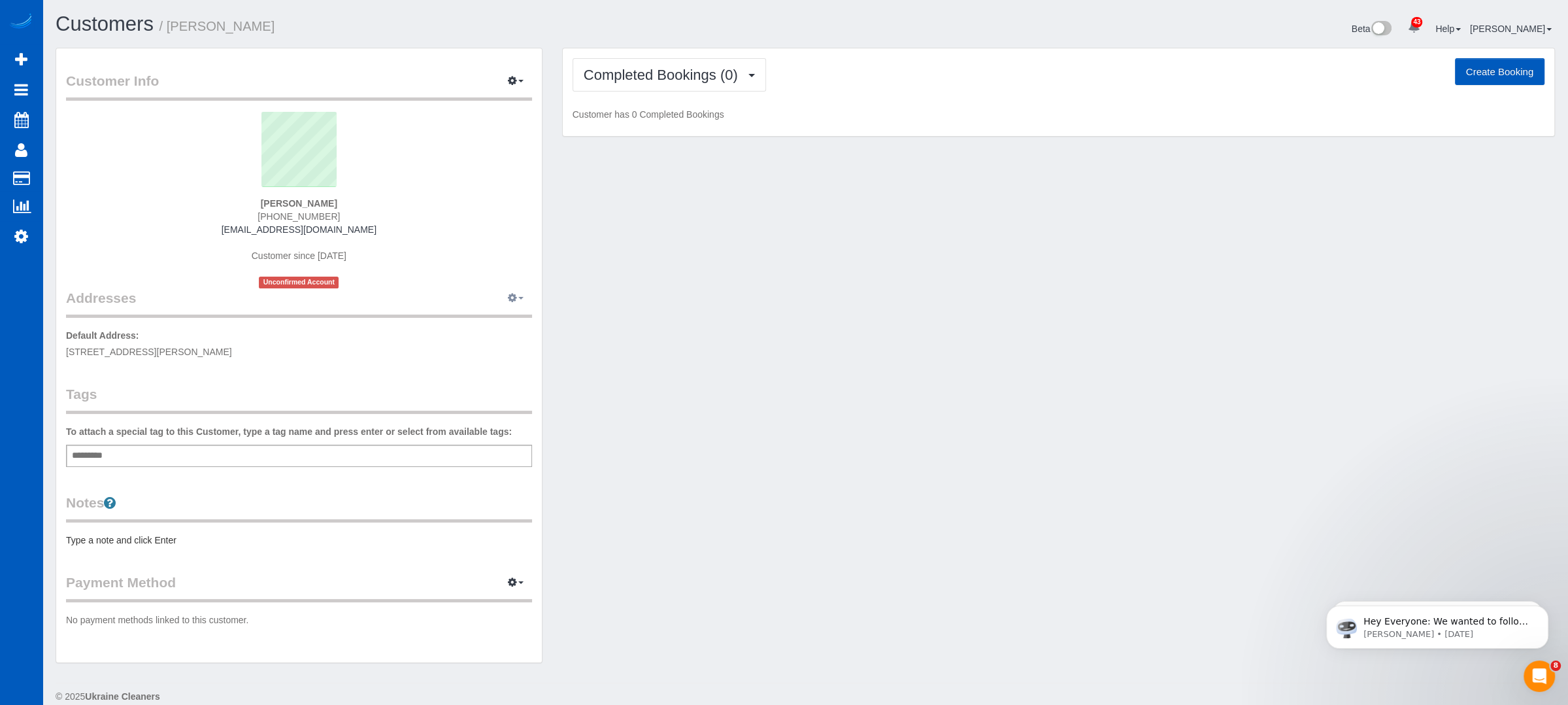
click at [512, 297] on icon "button" at bounding box center [512, 297] width 9 height 8
click at [520, 81] on span "button" at bounding box center [520, 81] width 5 height 3
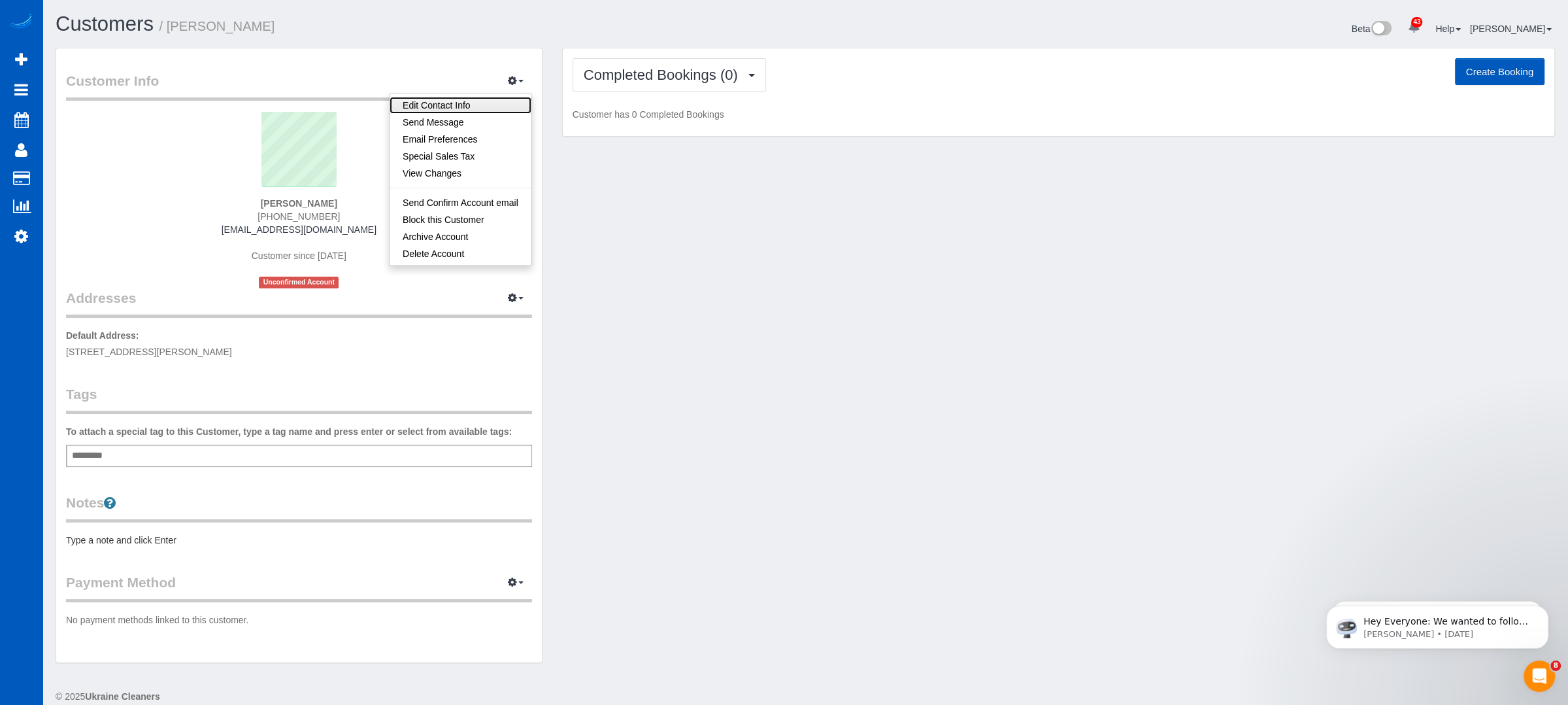
click at [456, 104] on link "Edit Contact Info" at bounding box center [461, 105] width 142 height 17
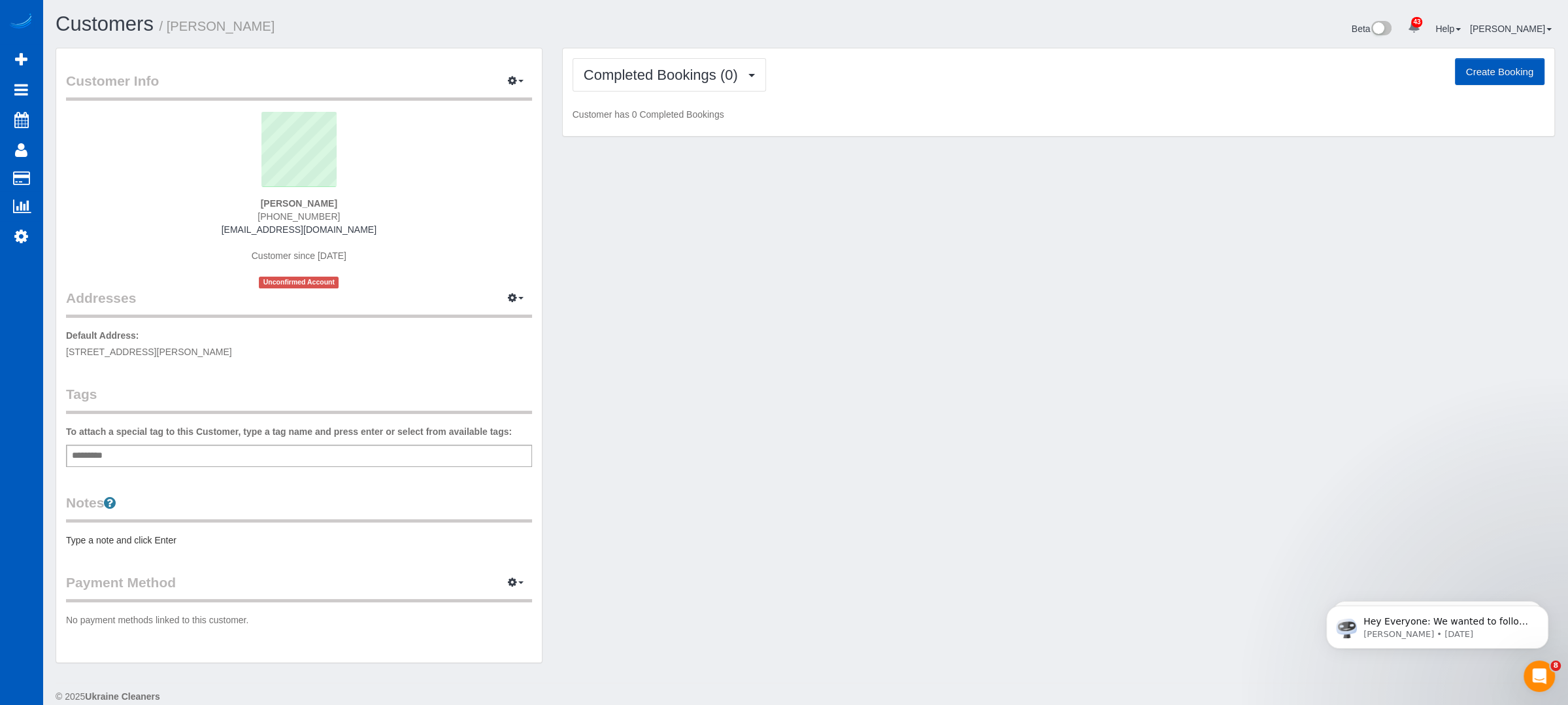
select select "GA"
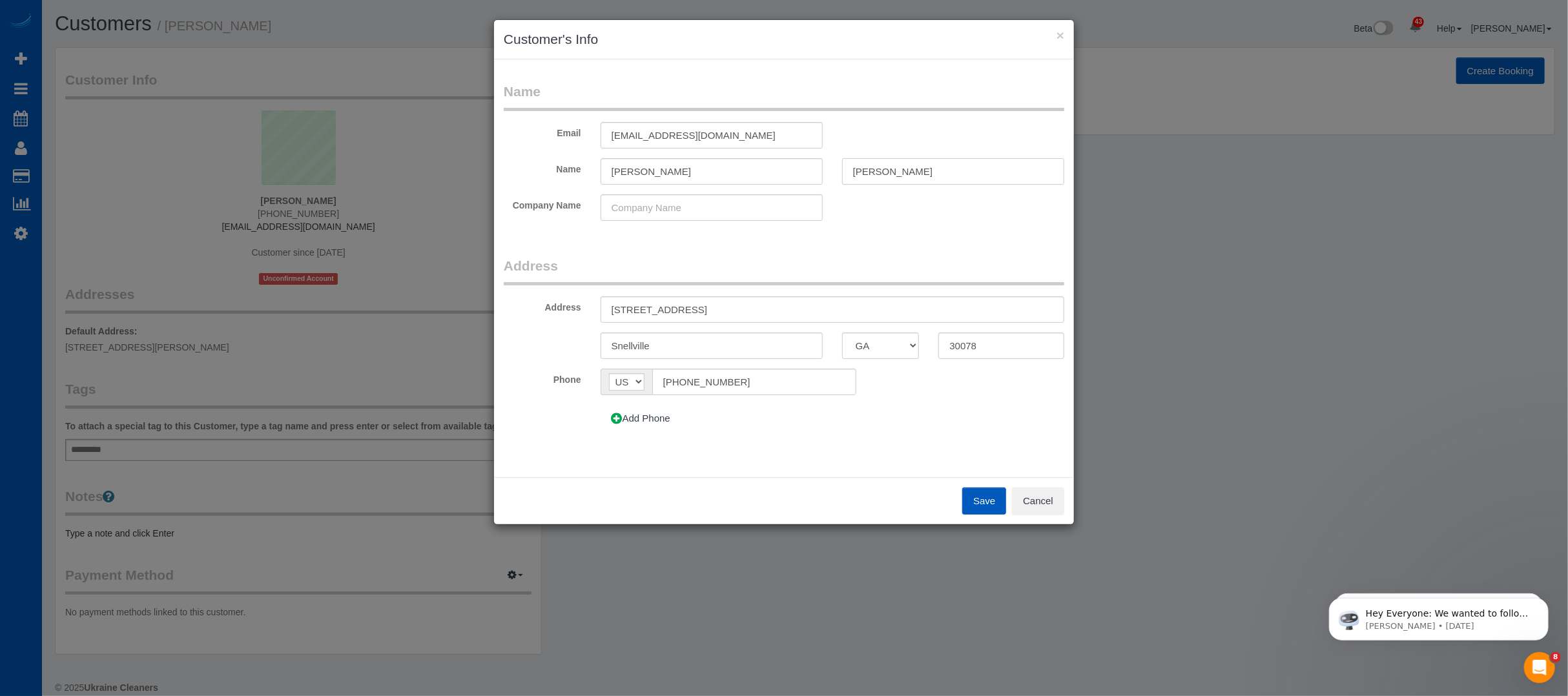
click at [900, 175] on input "Morell" at bounding box center [953, 172] width 222 height 26
type input "[PERSON_NAME]"
click at [974, 500] on button "Save" at bounding box center [984, 501] width 44 height 27
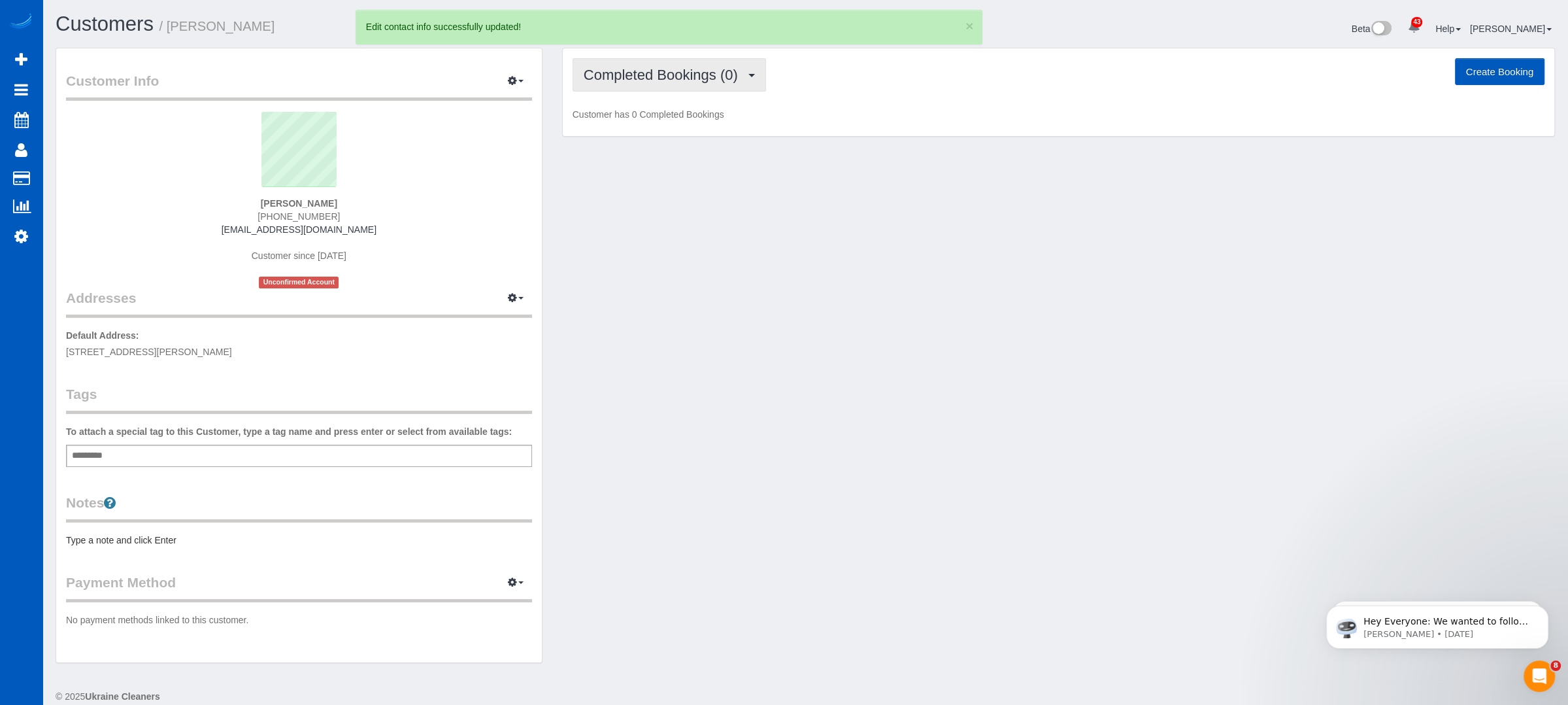
click at [714, 76] on span "Completed Bookings (0)" at bounding box center [665, 75] width 161 height 16
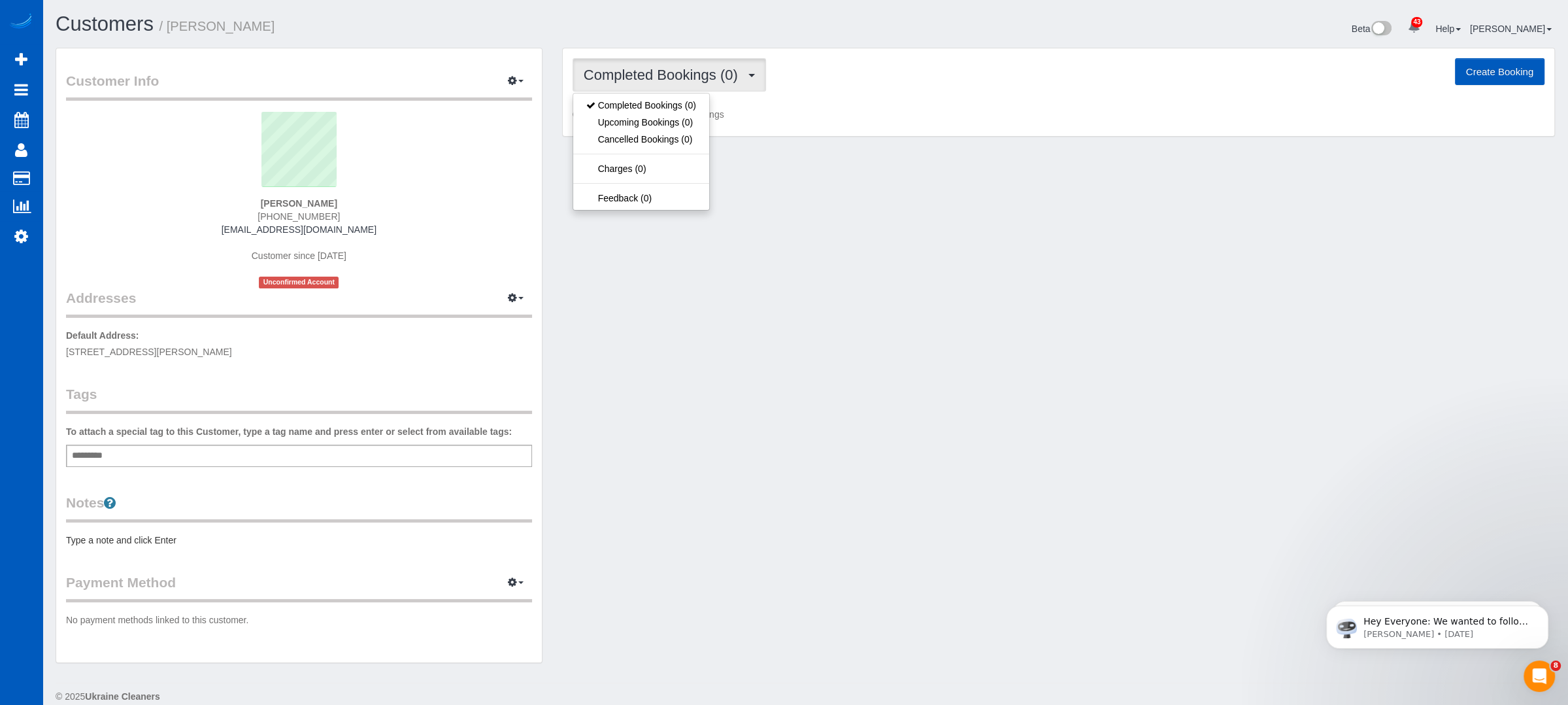
drag, startPoint x: 963, startPoint y: 113, endPoint x: 953, endPoint y: 115, distance: 10.2
click at [963, 111] on p "Customer has 0 Completed Bookings" at bounding box center [1059, 115] width 972 height 13
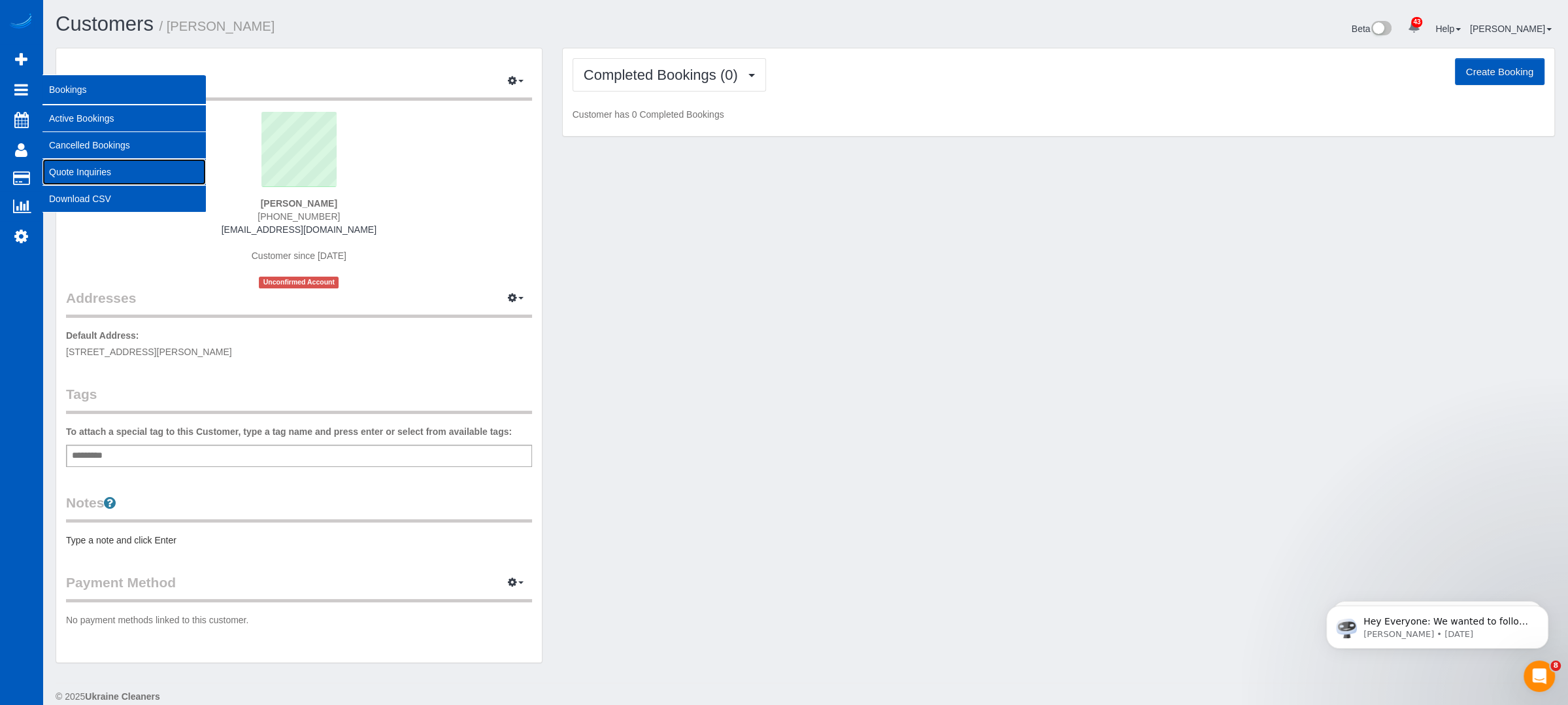
click at [89, 164] on link "Quote Inquiries" at bounding box center [123, 172] width 163 height 26
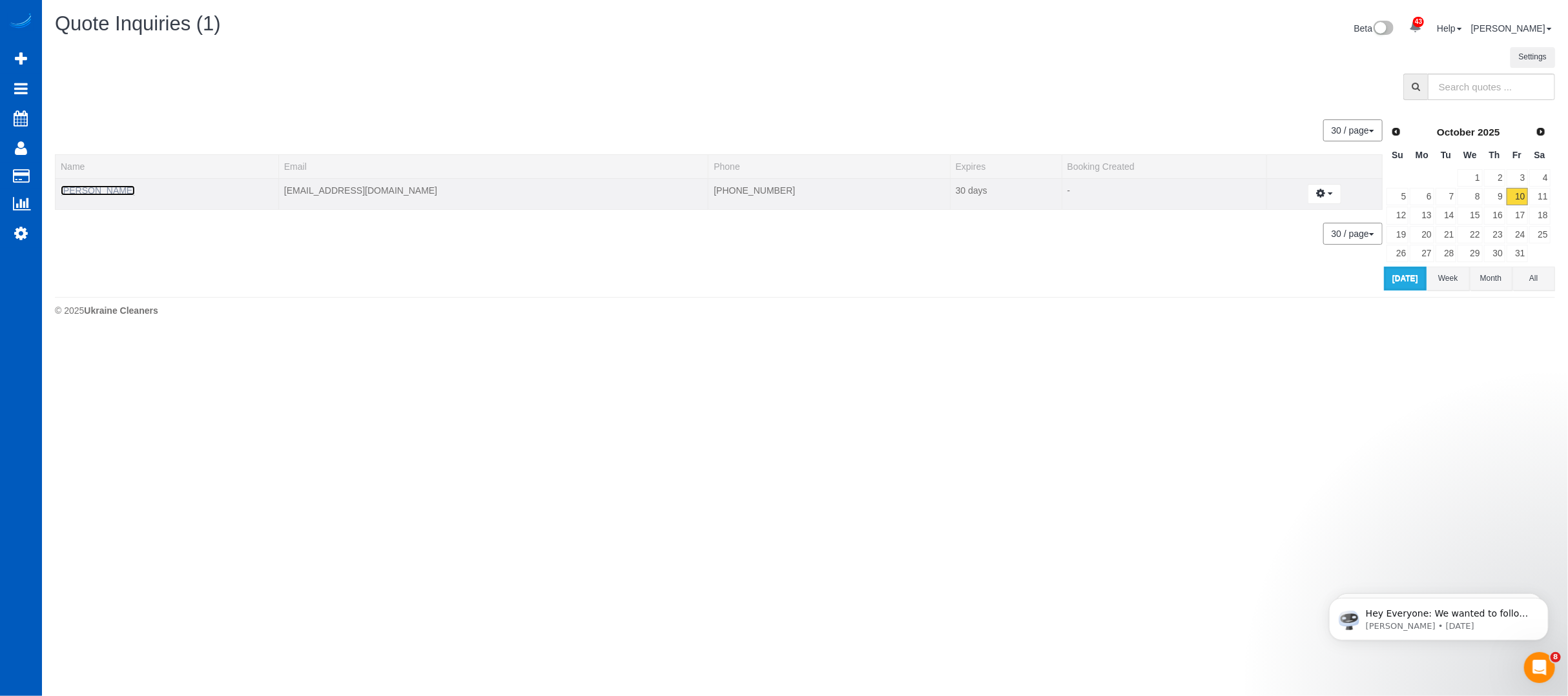
click at [86, 187] on link "Stan Morell" at bounding box center [98, 191] width 74 height 10
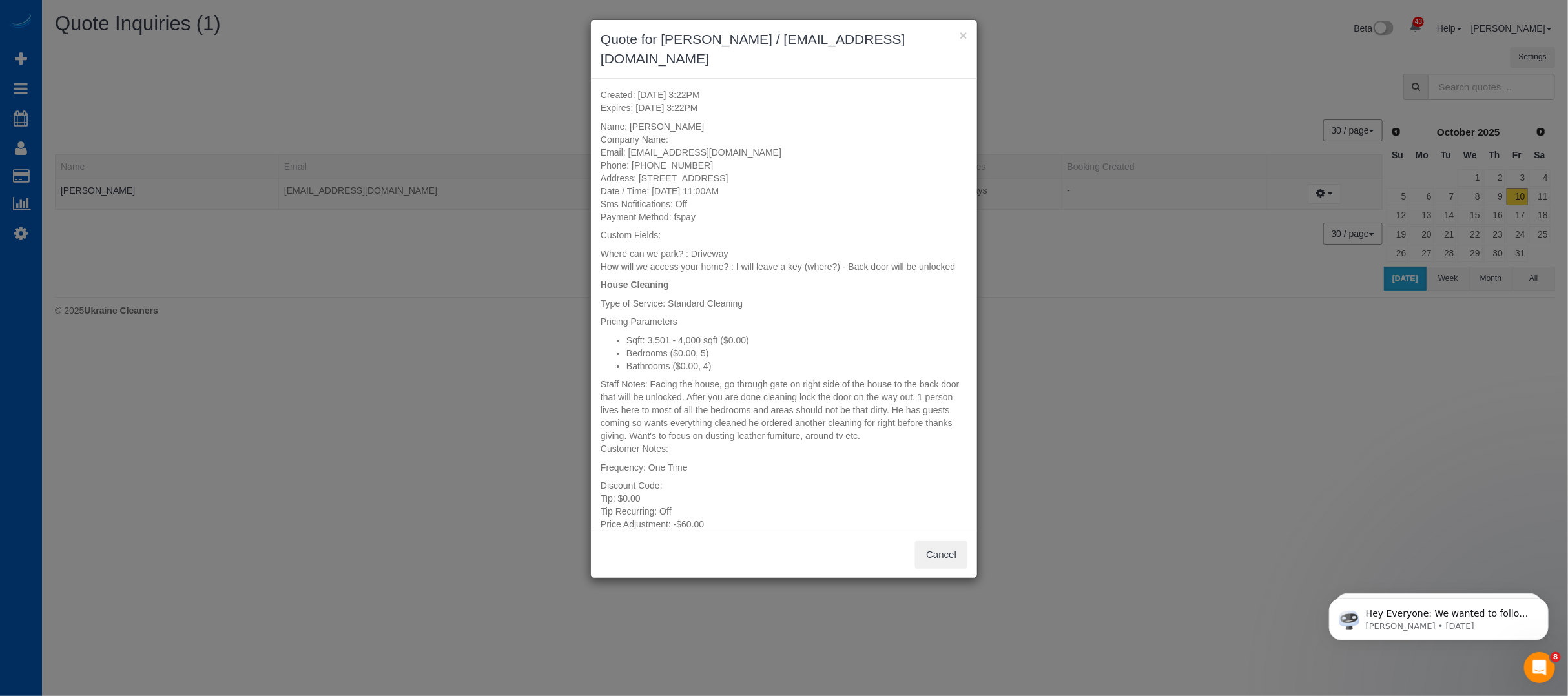
drag, startPoint x: 1163, startPoint y: 229, endPoint x: 1049, endPoint y: 52, distance: 210.5
click at [1146, 195] on div "× Quote for Stan Morell / hsmj2002@yahoo.com Created: 10/10/2025 3:22PM Expires…" at bounding box center [784, 348] width 1568 height 696
click at [957, 31] on h3 "Quote for Stan Morell / hsmj2002@yahoo.com" at bounding box center [784, 49] width 367 height 39
click at [965, 32] on button "×" at bounding box center [963, 35] width 8 height 14
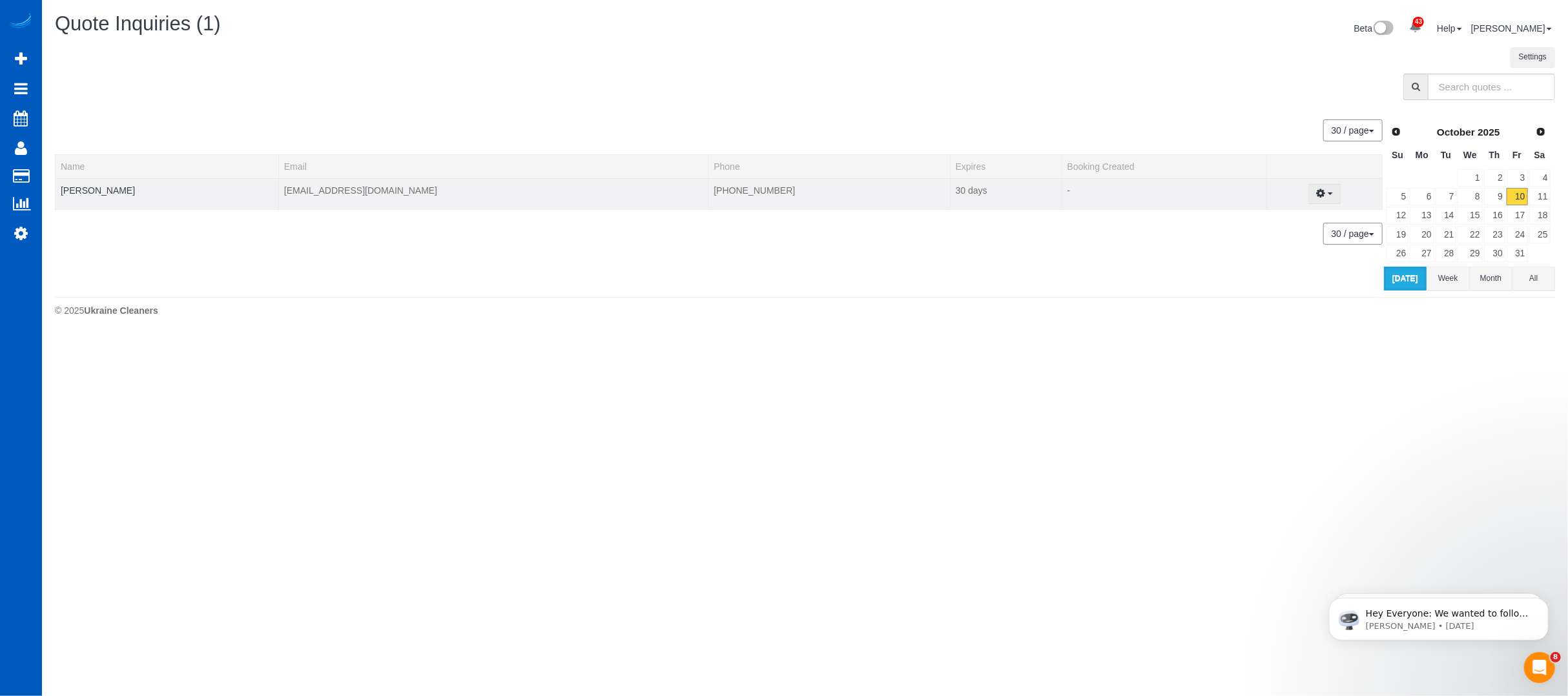
click at [1307, 188] on button "button" at bounding box center [1323, 194] width 33 height 20
click at [1252, 213] on link "Create Booking" at bounding box center [1279, 217] width 122 height 17
select select "GA"
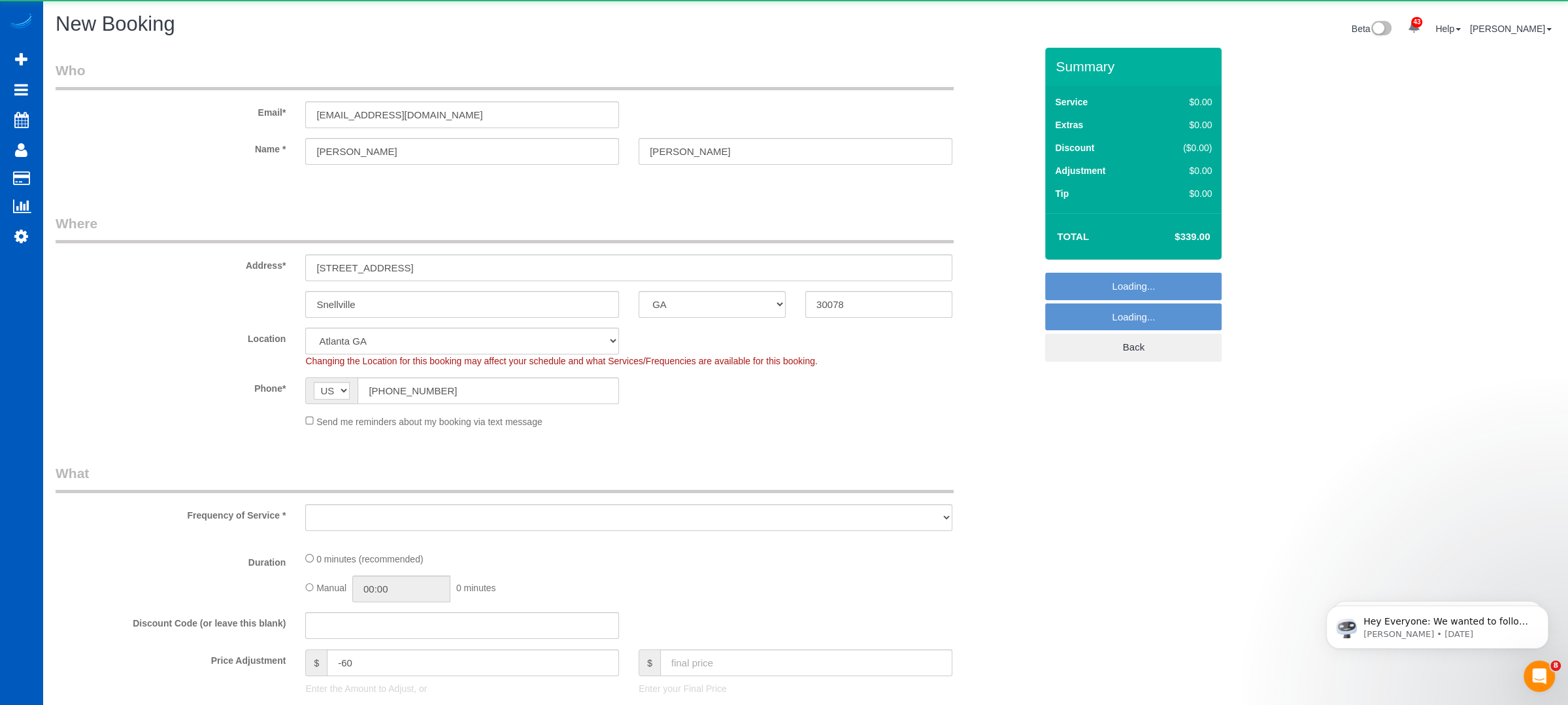
select select "object:3825"
select select "199"
select select "3501"
select select "5"
select select "4"
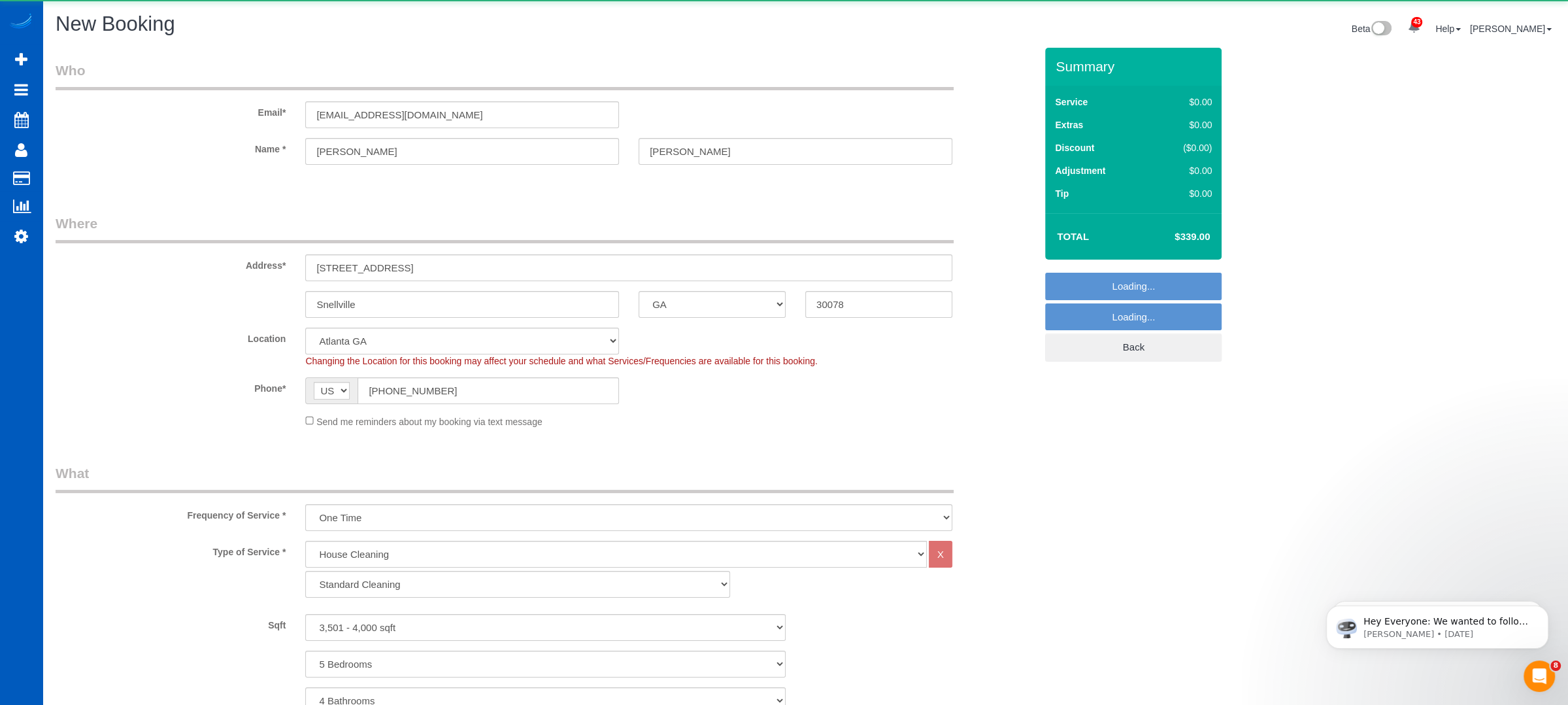
select select "spot10"
select select "3501"
select select "5"
select select "4"
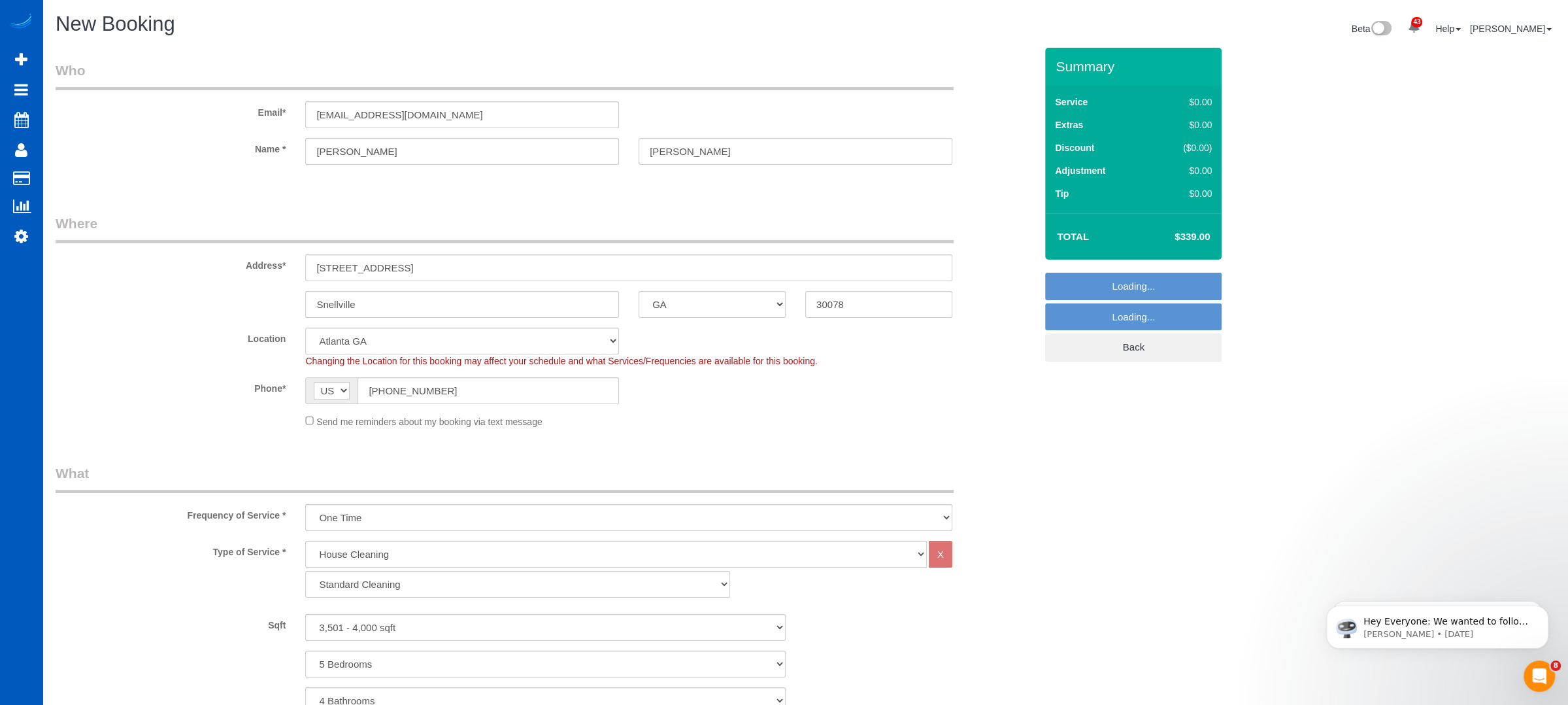
select select "object:4084"
select select "spot19"
select select "3501"
select select "5"
select select "4"
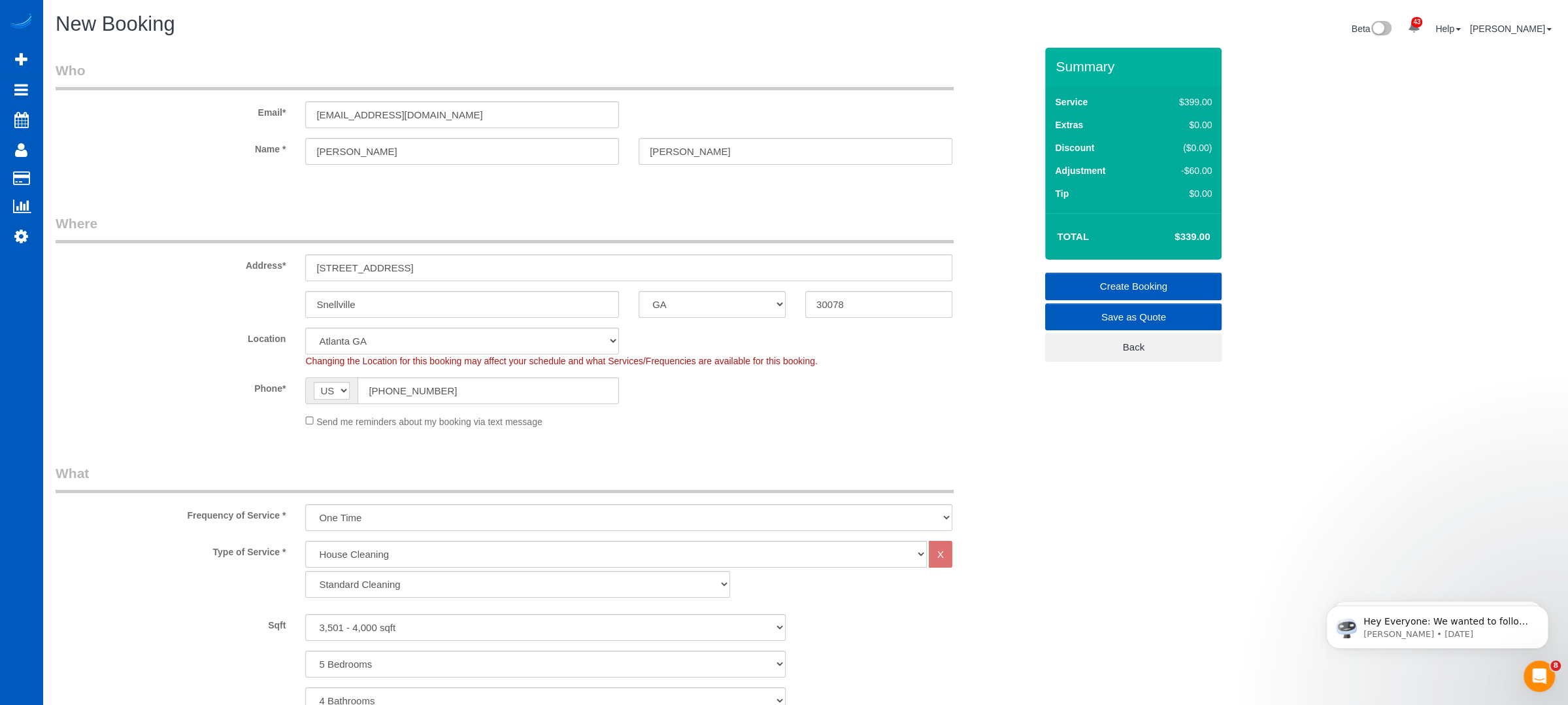
select select "spot28"
click at [703, 148] on input "Morell" at bounding box center [795, 152] width 313 height 27
type input "[PERSON_NAME]"
click at [695, 218] on legend "Where" at bounding box center [504, 229] width 898 height 30
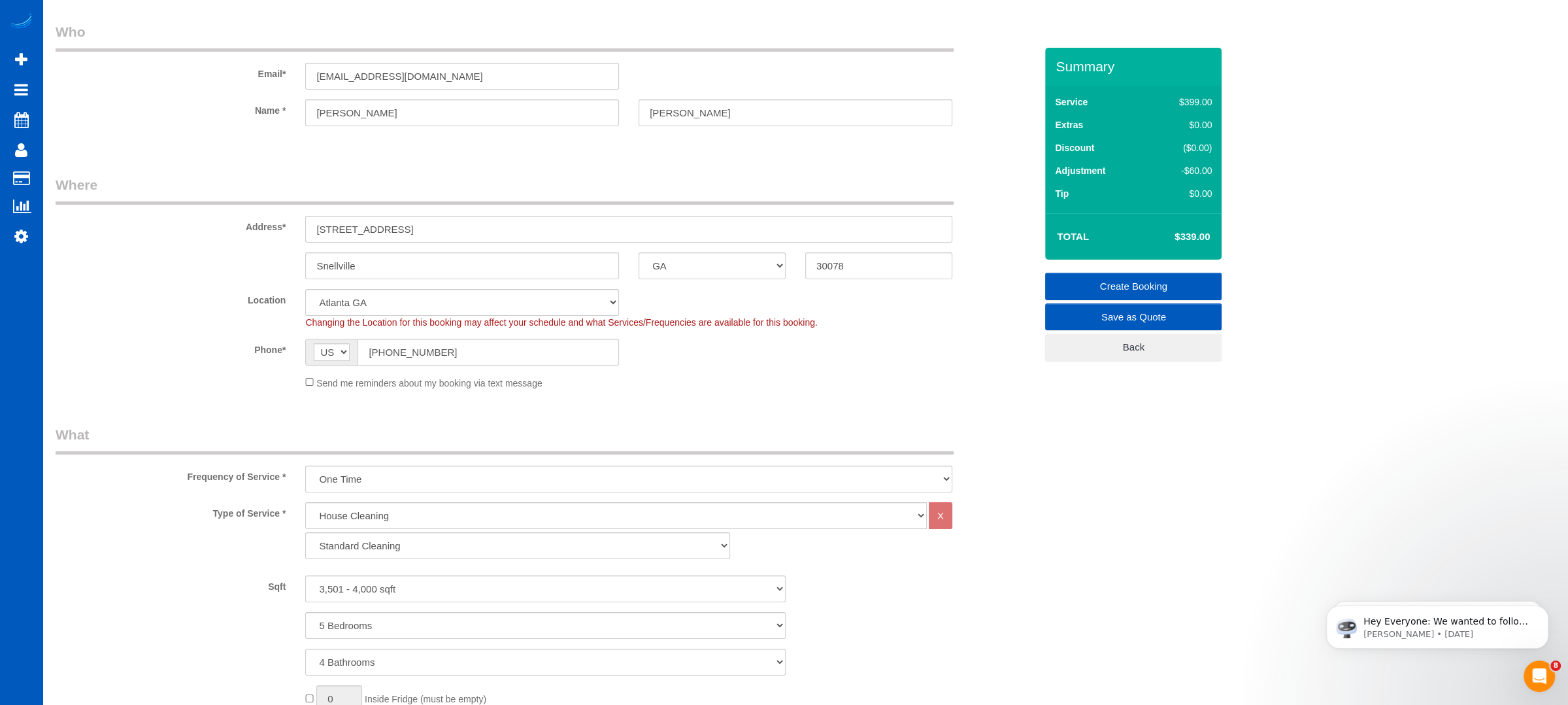
scroll to position [43, 0]
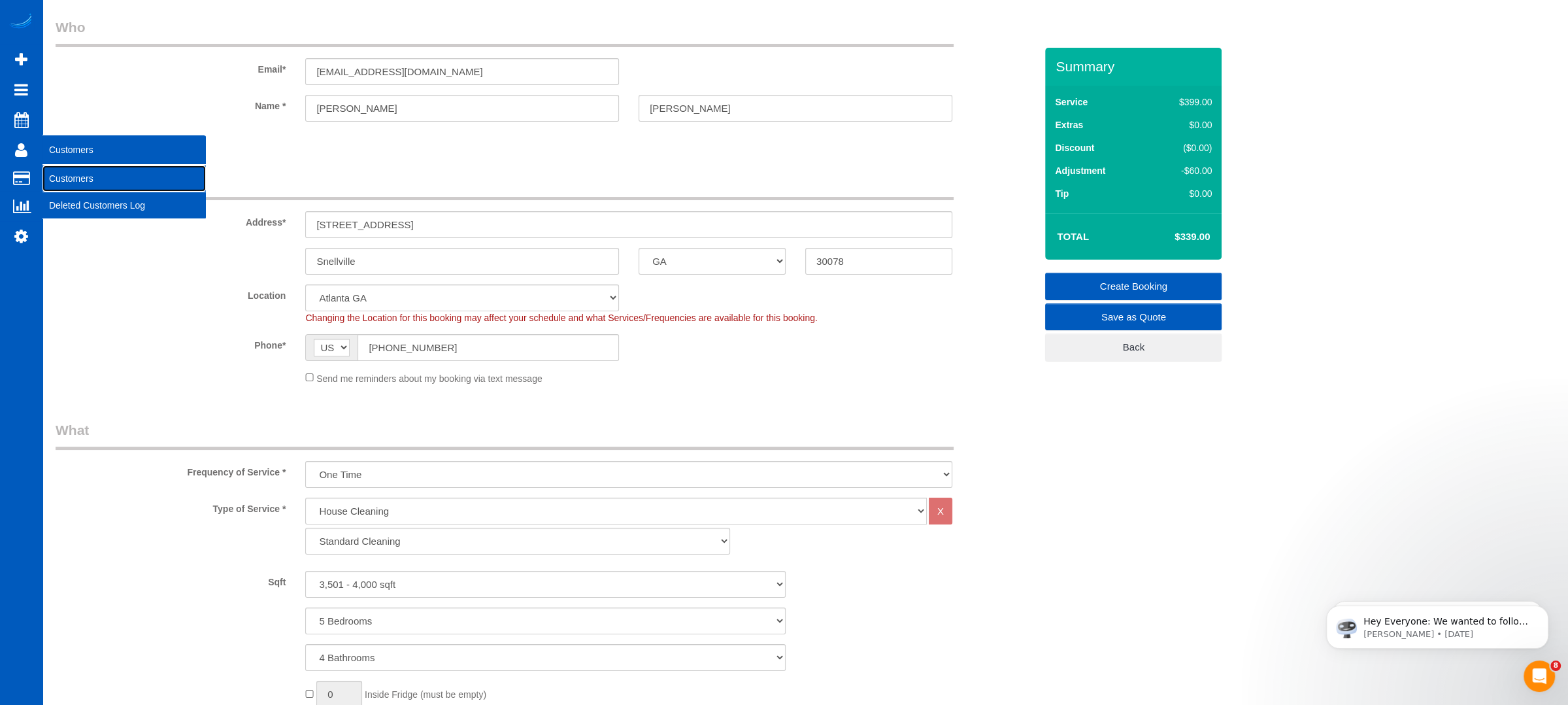
click at [87, 183] on link "Customers" at bounding box center [123, 178] width 163 height 26
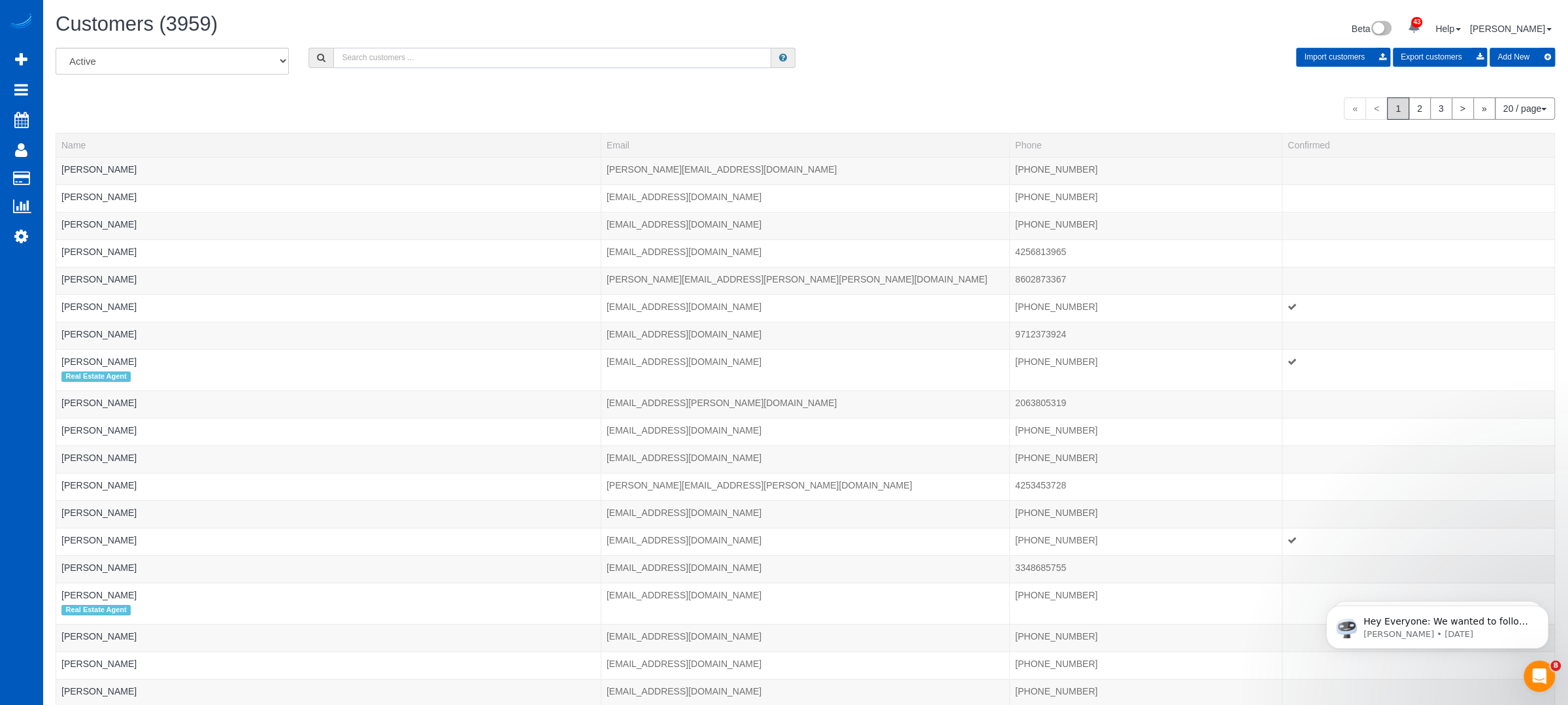
click at [368, 55] on input "text" at bounding box center [552, 58] width 438 height 20
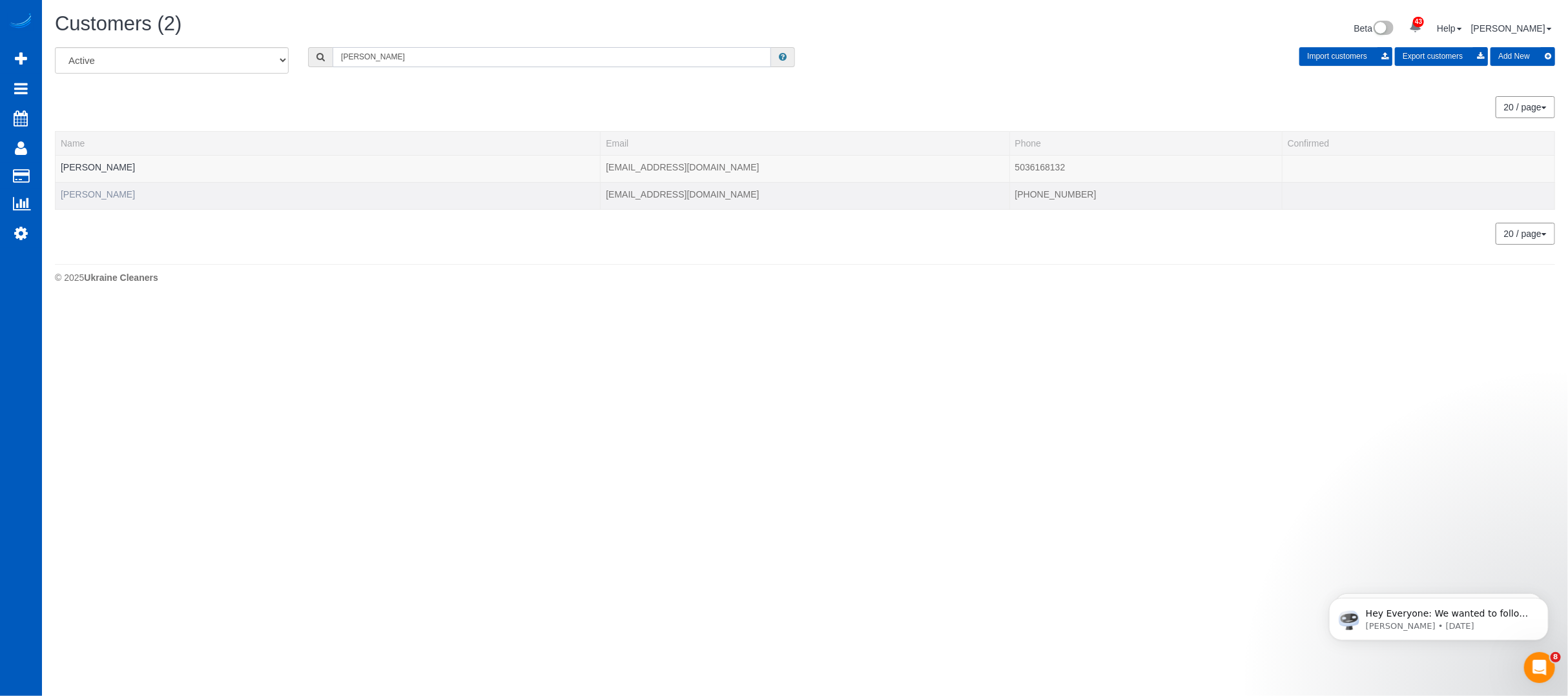
type input "morel"
click at [90, 189] on link "Stan Morel" at bounding box center [98, 194] width 74 height 10
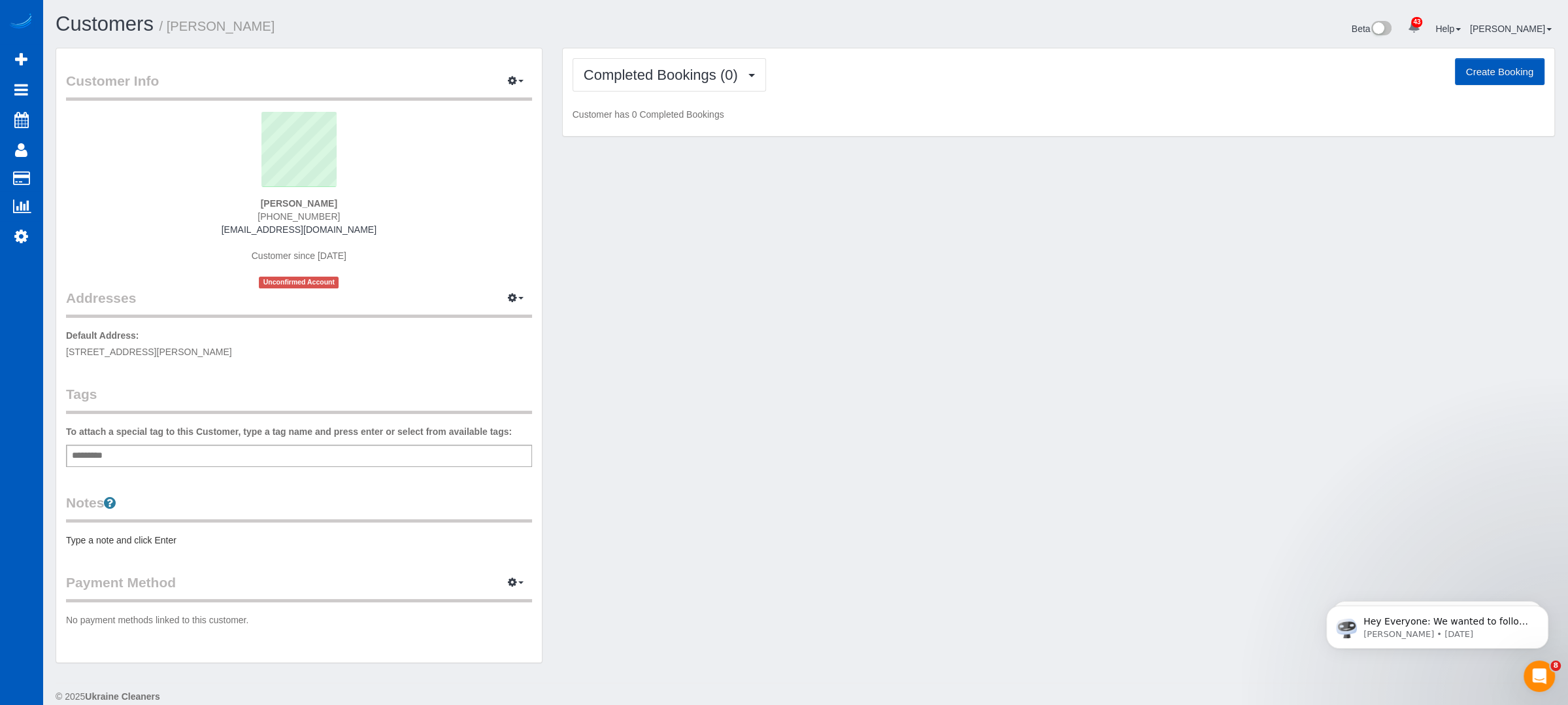
click at [1493, 71] on button "Create Booking" at bounding box center [1499, 72] width 89 height 27
select select "GA"
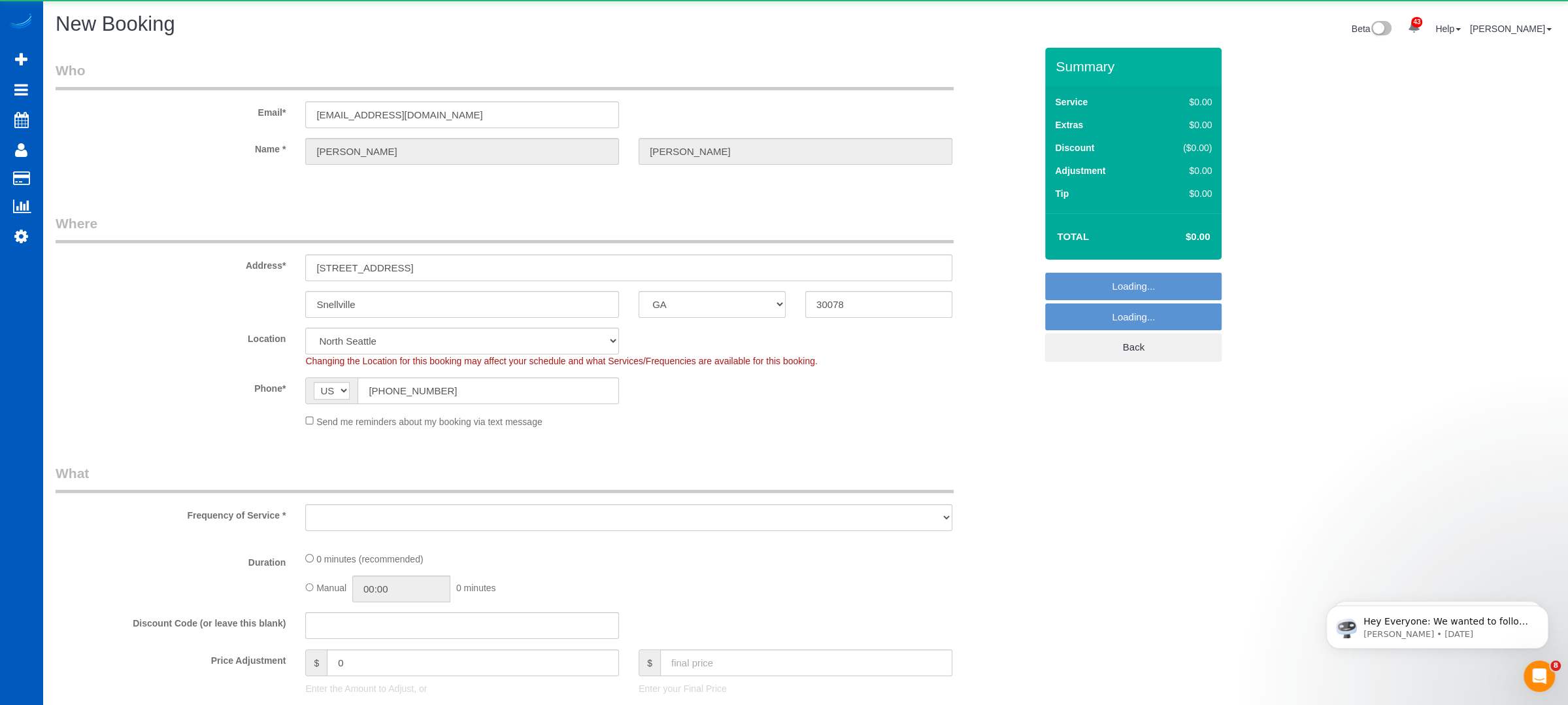
select select "object:5140"
select select "199"
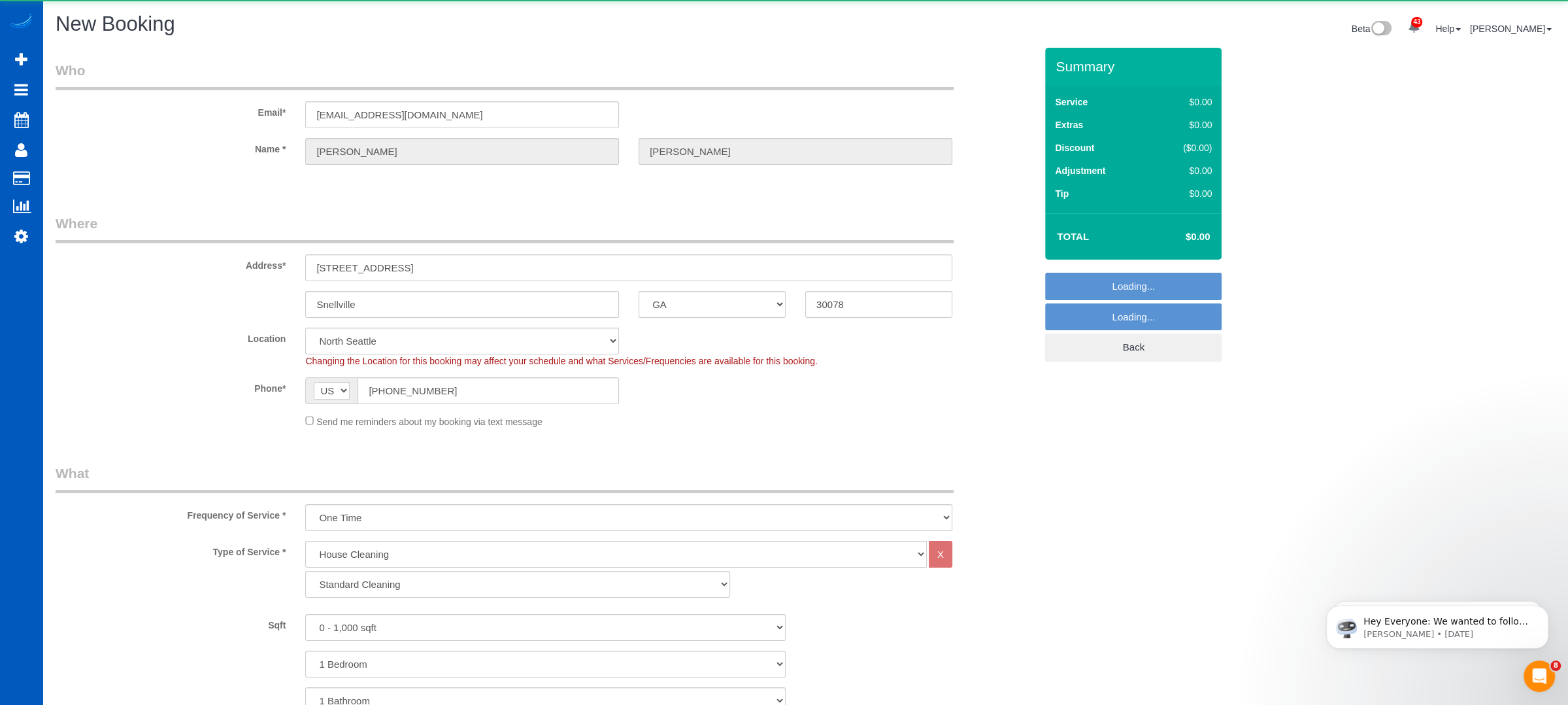
select select "369"
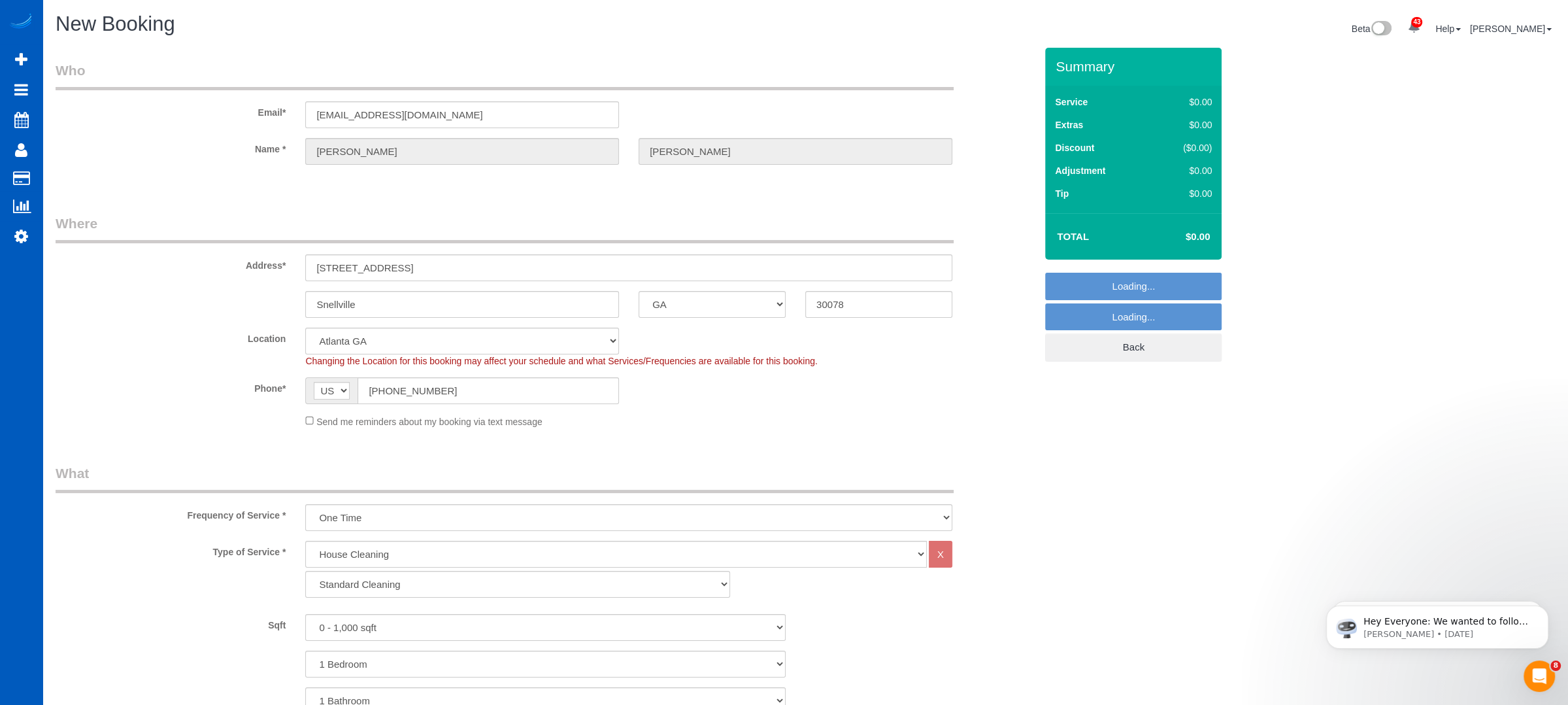
select select "object:5229"
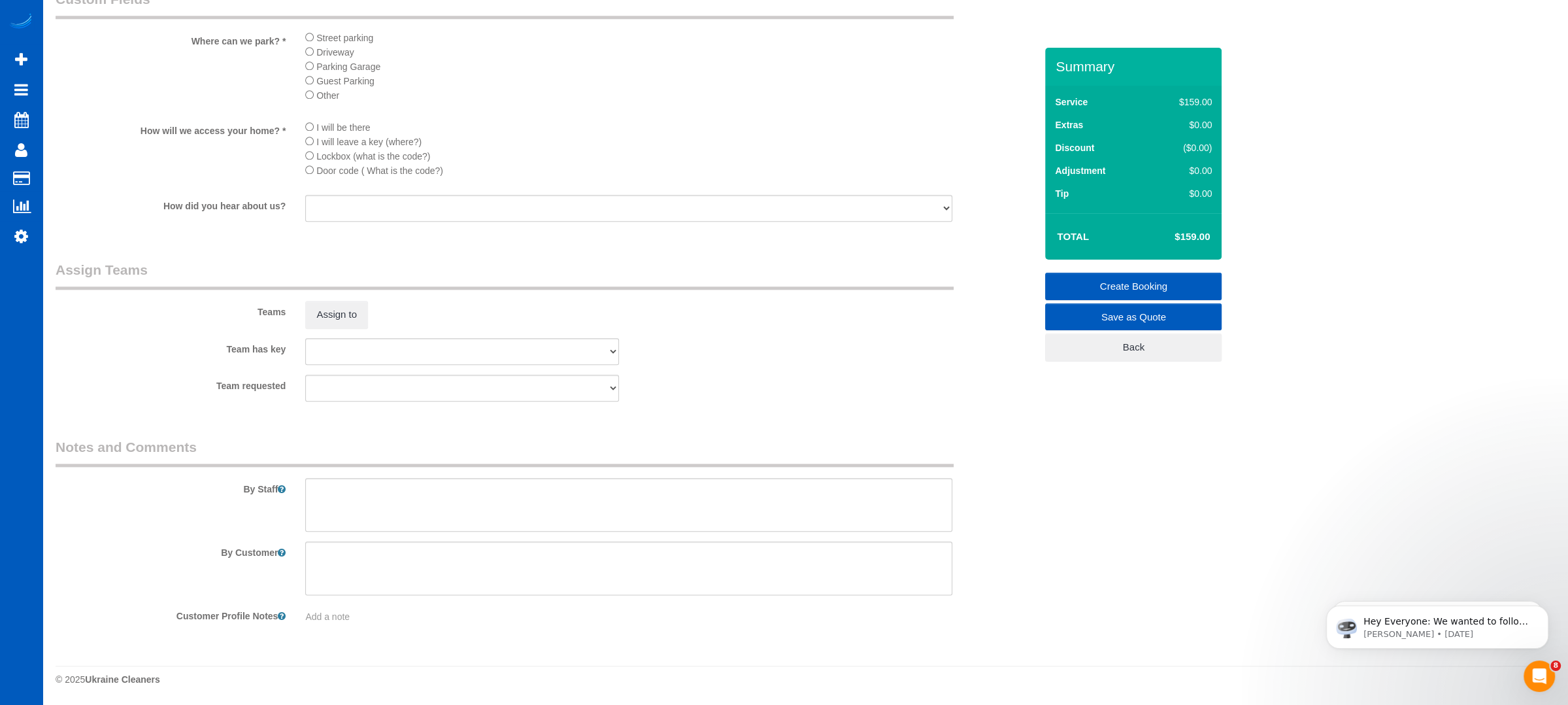
scroll to position [1667, 0]
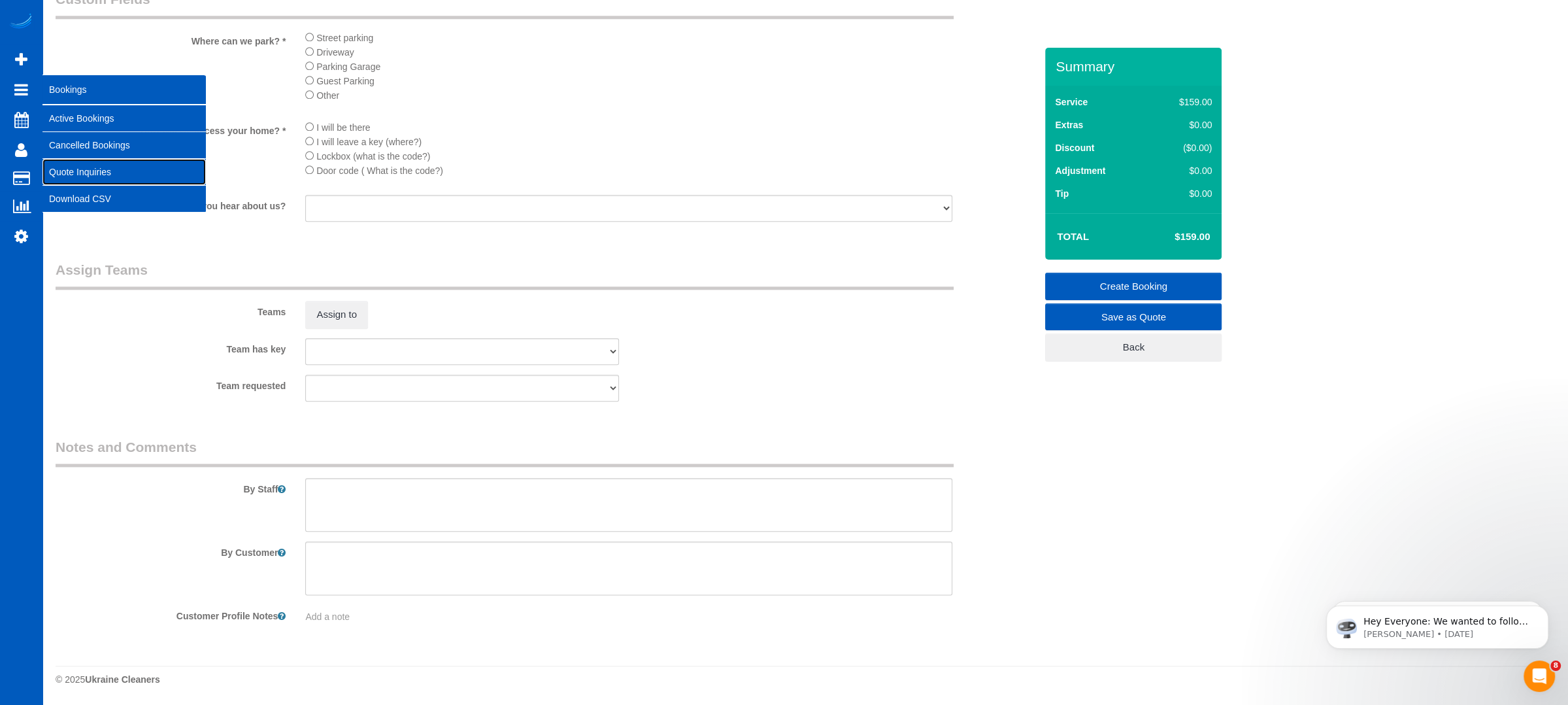
click at [89, 171] on link "Quote Inquiries" at bounding box center [123, 172] width 163 height 26
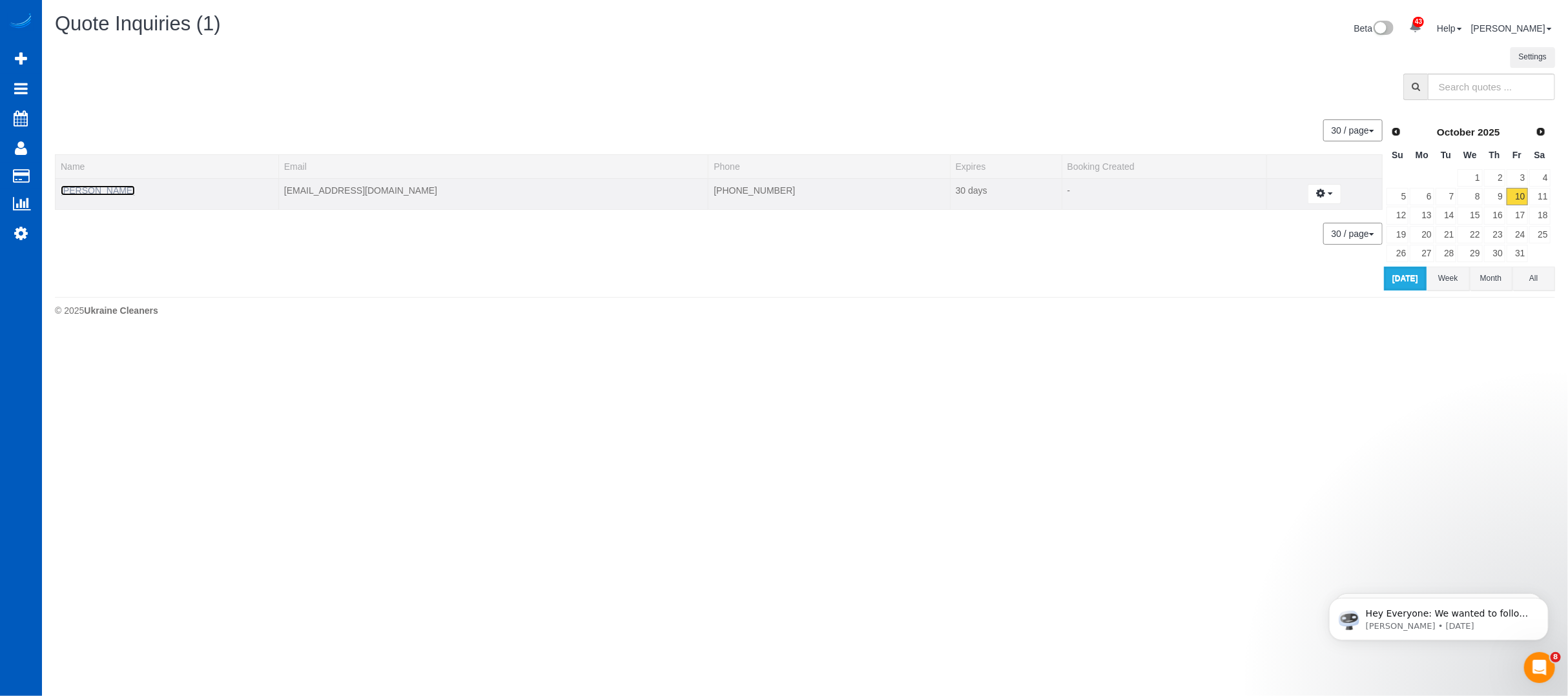
click at [96, 189] on link "Stan Morell" at bounding box center [98, 191] width 74 height 10
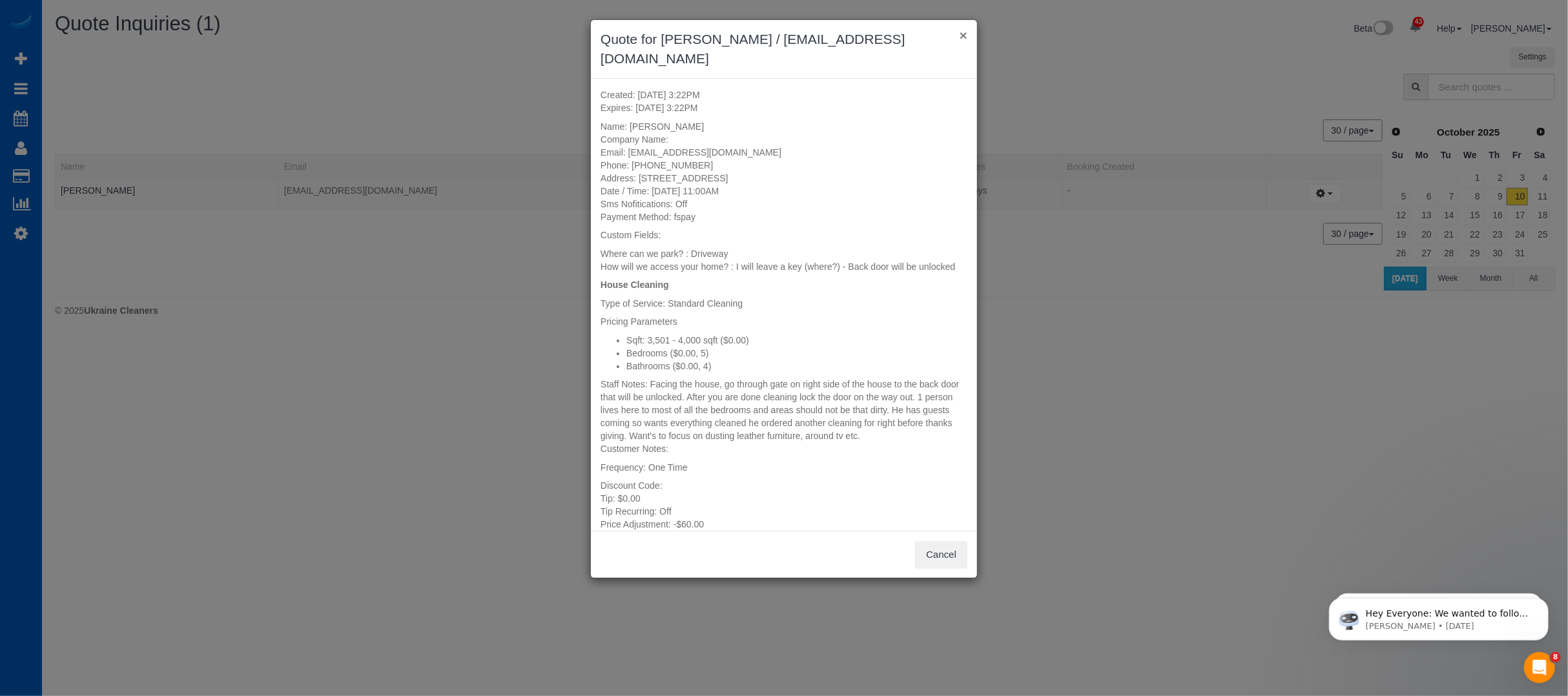
click at [960, 39] on button "×" at bounding box center [963, 35] width 8 height 14
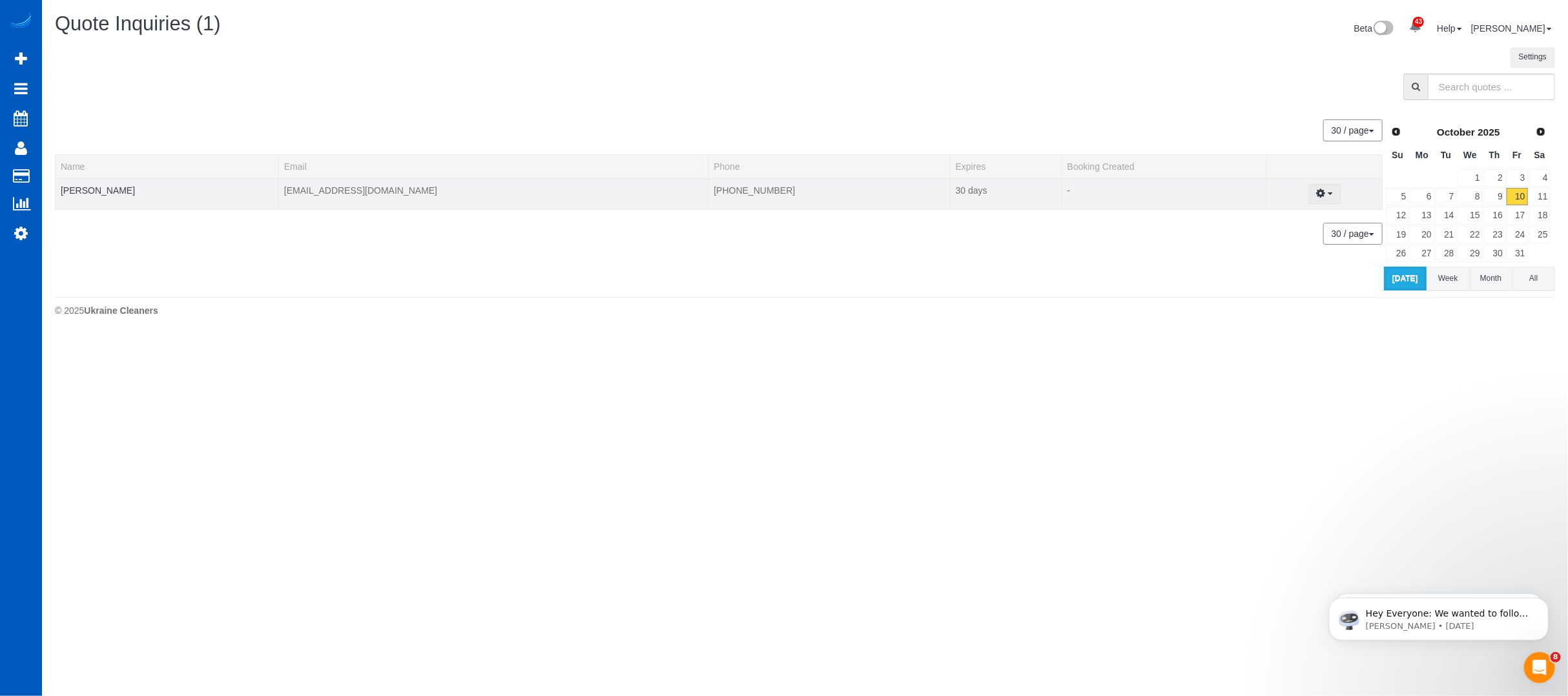
click at [1307, 188] on button "button" at bounding box center [1323, 194] width 33 height 20
click at [1260, 210] on link "Create Booking" at bounding box center [1279, 217] width 122 height 17
select select "GA"
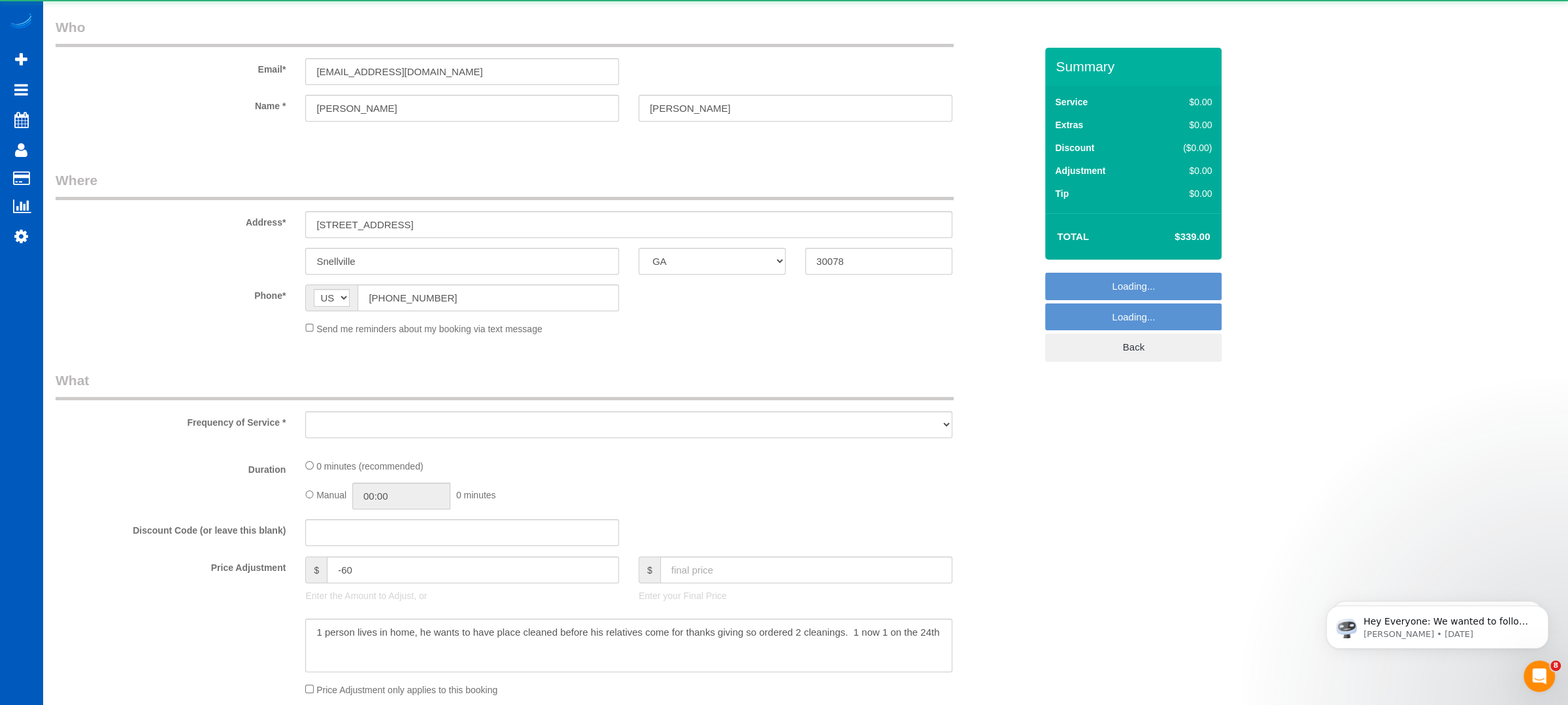
select select "object:6077"
select select "199"
select select "3501"
select select "5"
select select "4"
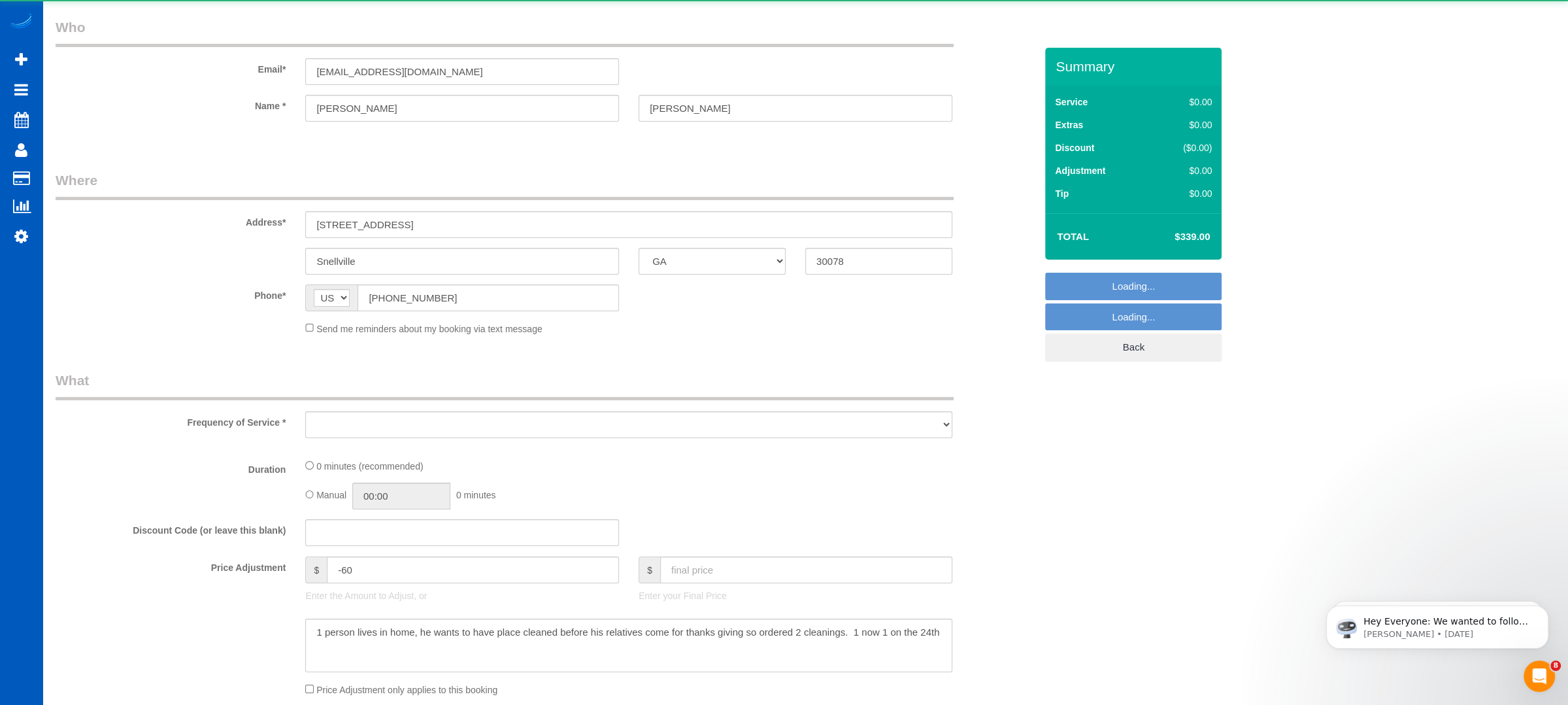
select select "spot37"
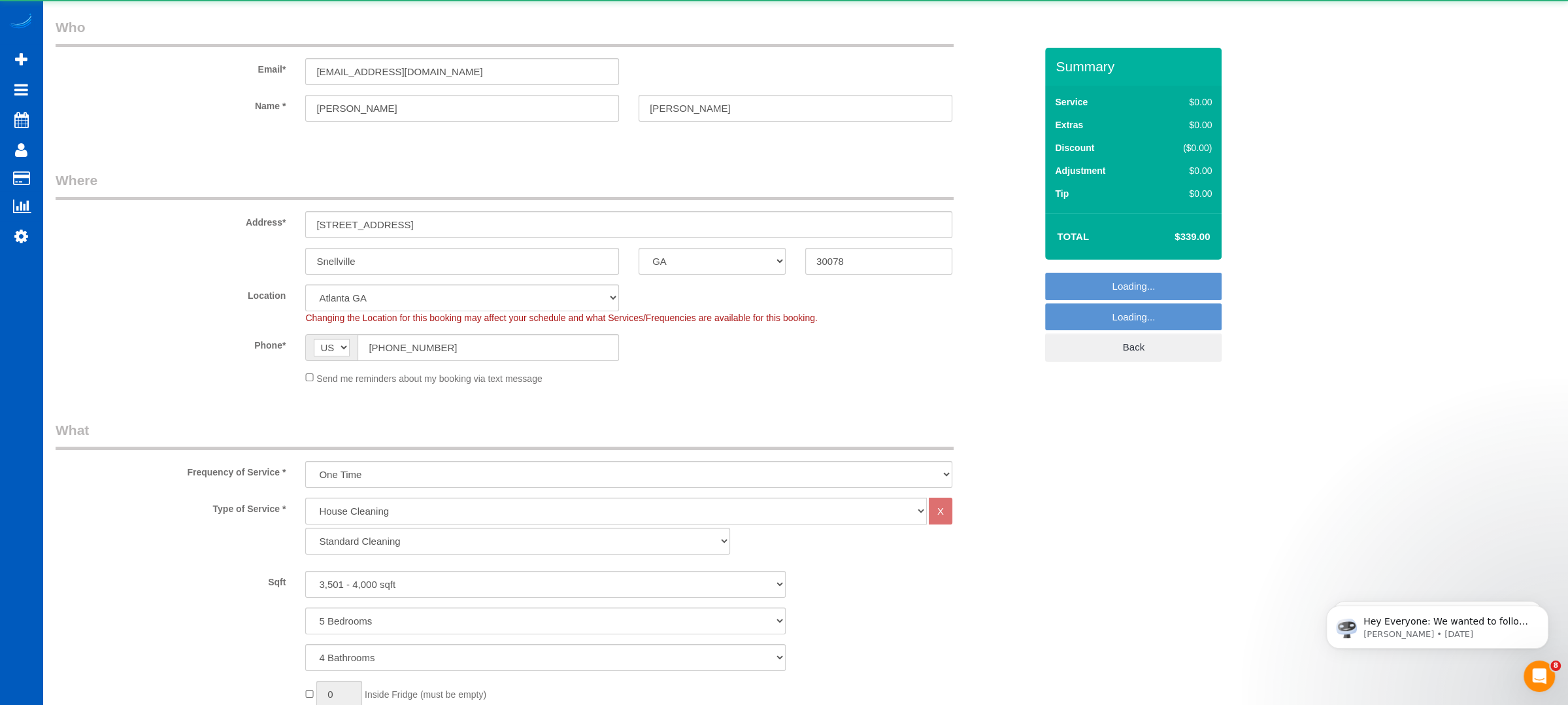
select select "object:6228"
select select "3501"
select select "5"
select select "4"
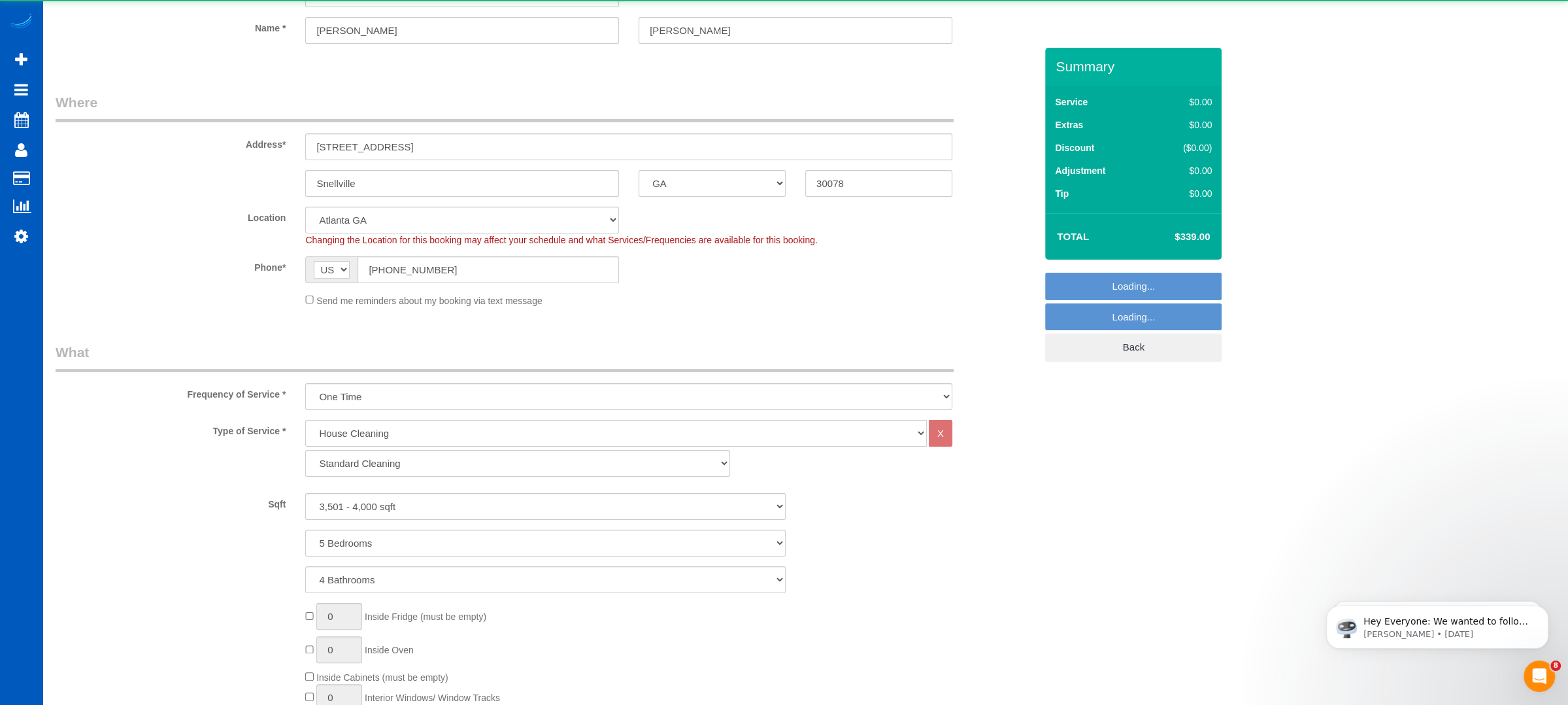
select select "object:6422"
select select
select select "3501"
select select "5"
select select "4"
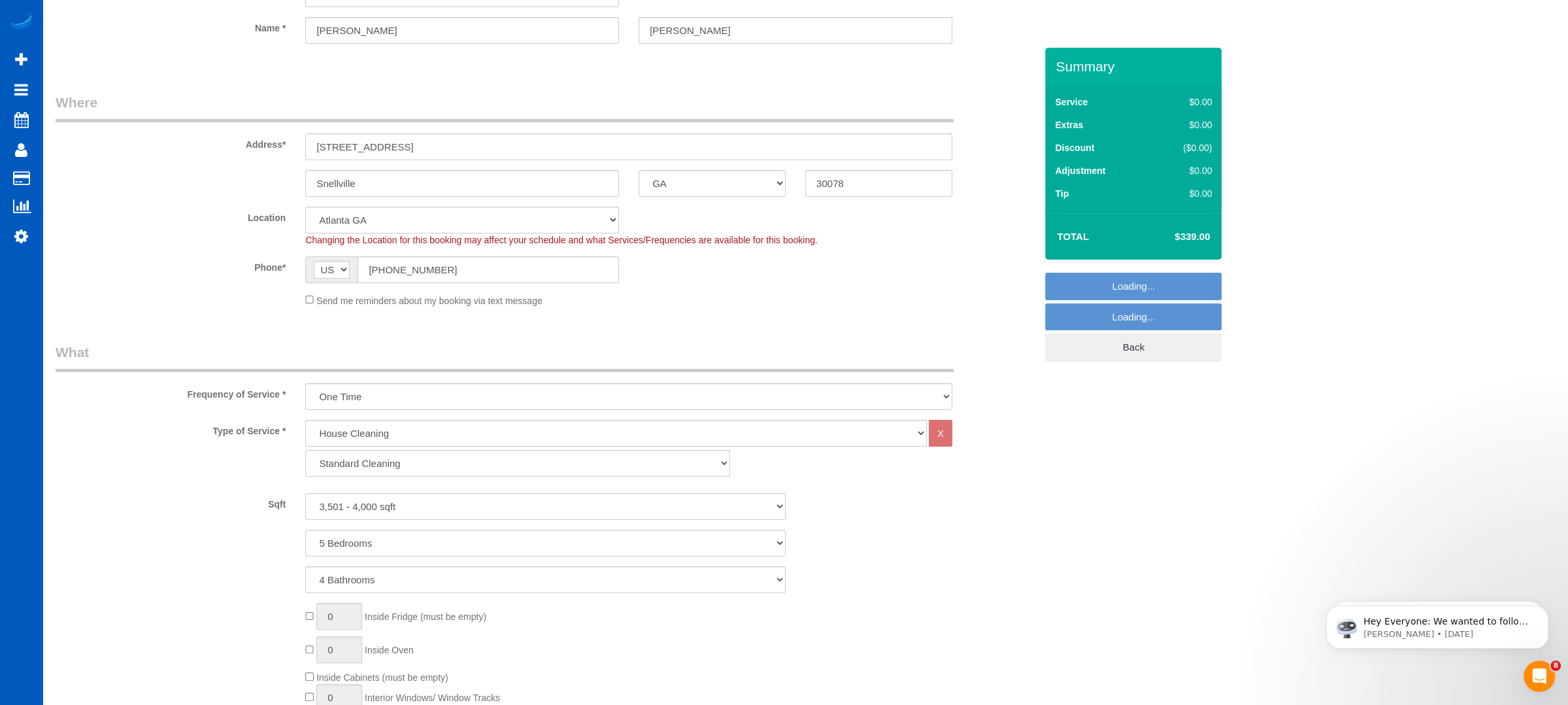
select select "spot46"
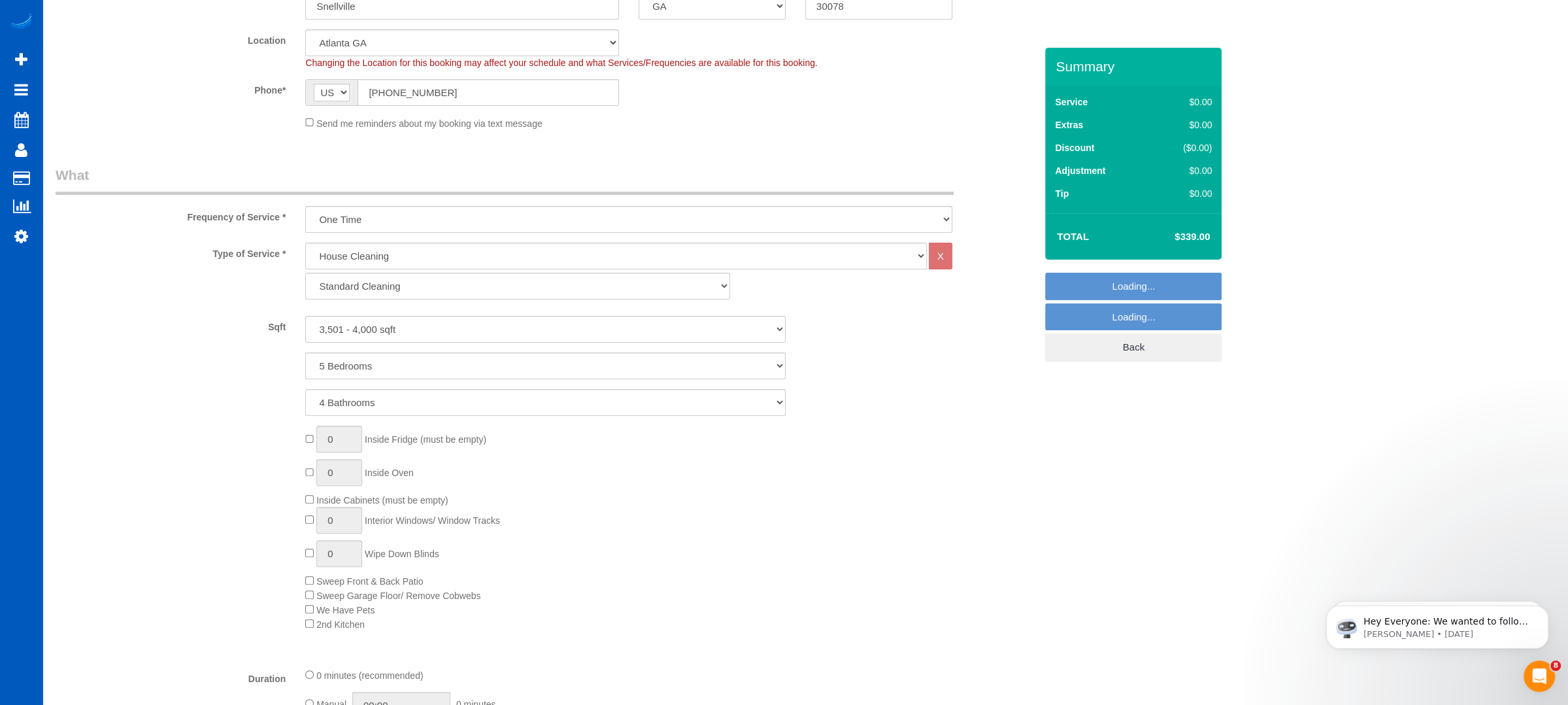
scroll to position [305, 0]
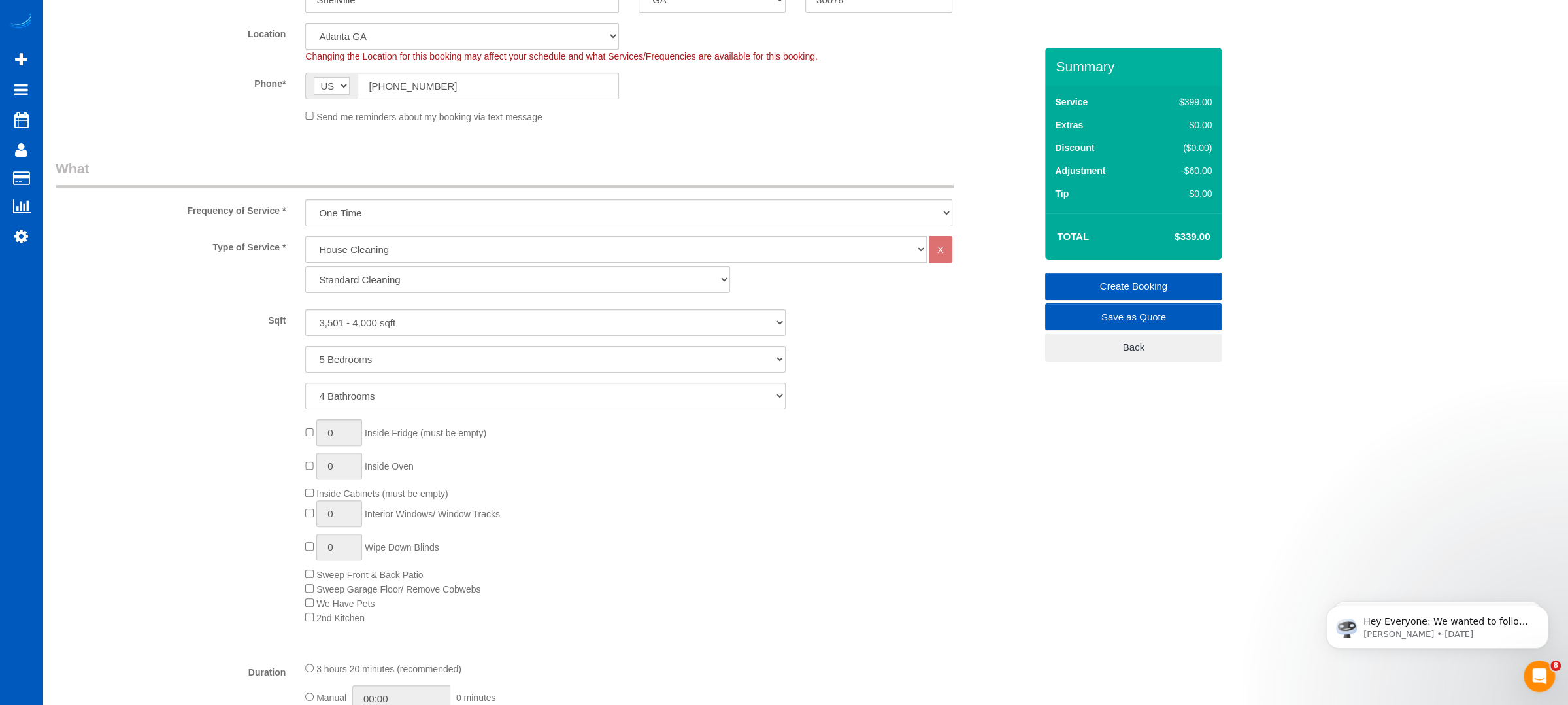
select select "spot55"
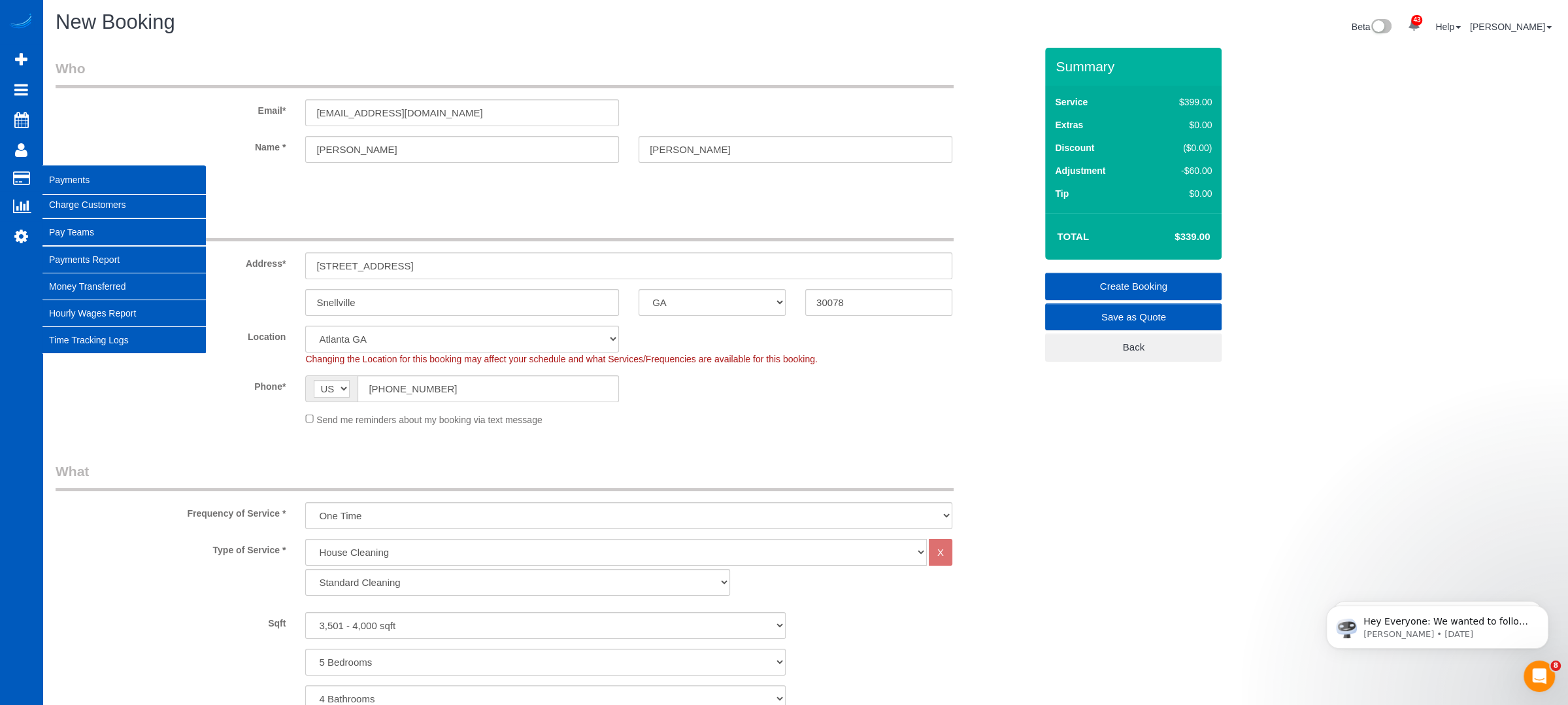
scroll to position [0, 0]
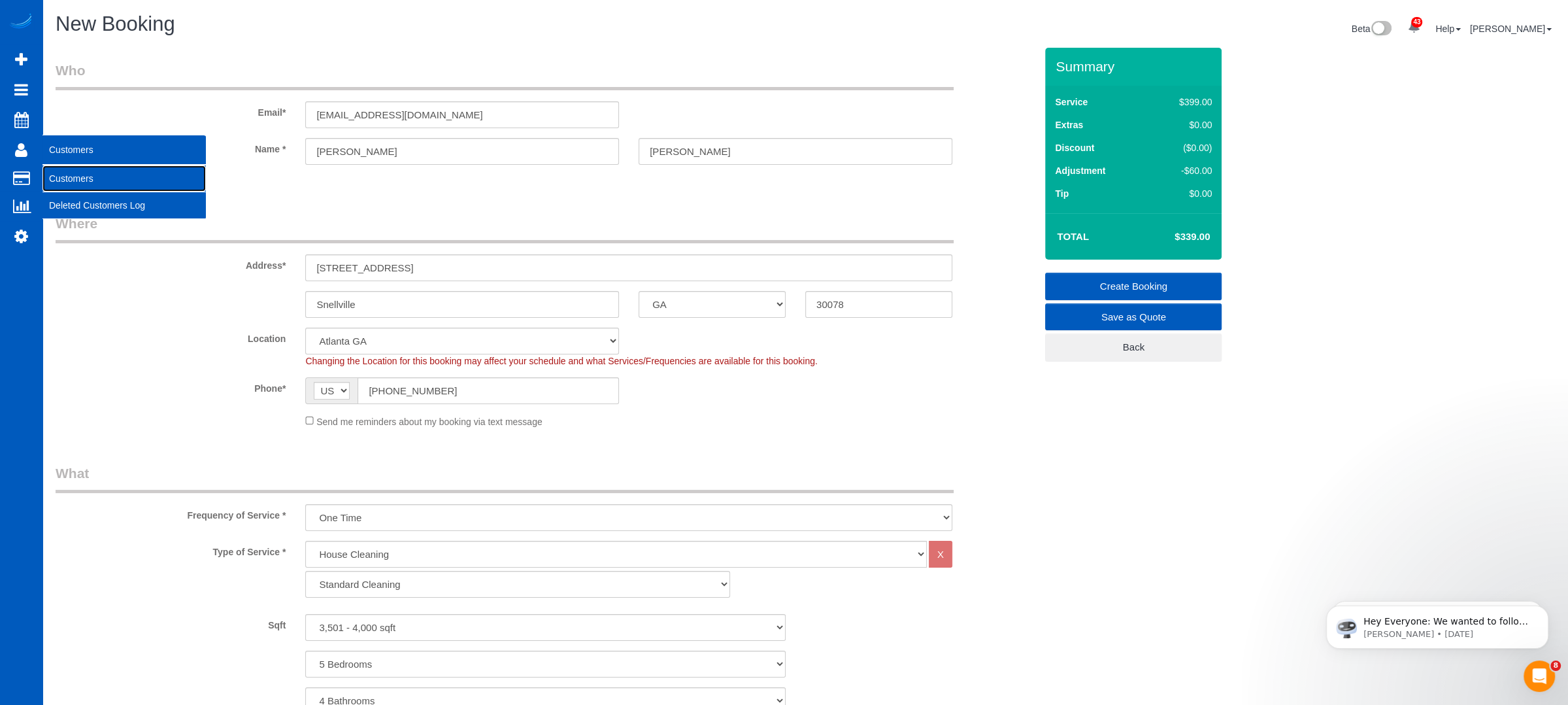
click at [75, 178] on link "Customers" at bounding box center [123, 178] width 163 height 26
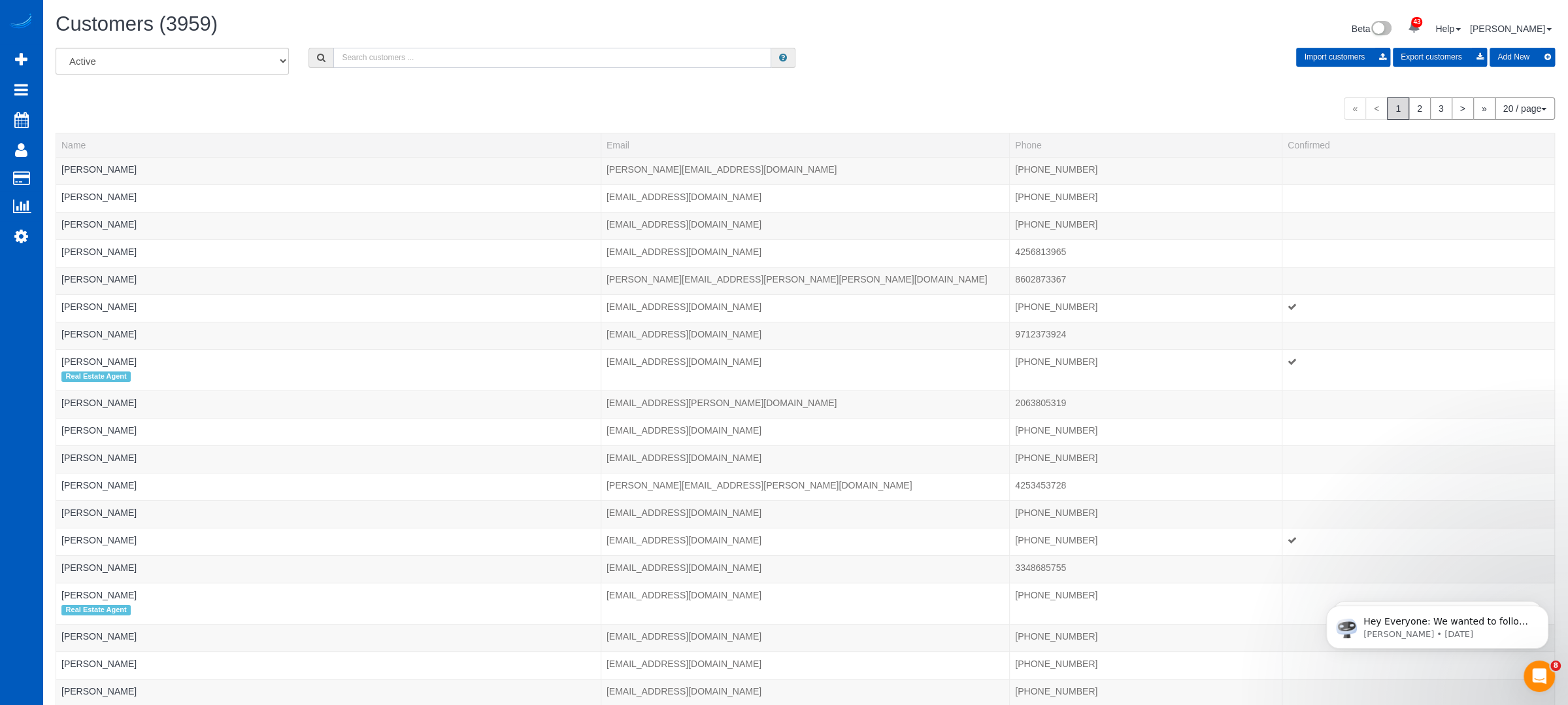
click at [462, 59] on input "text" at bounding box center [552, 58] width 438 height 20
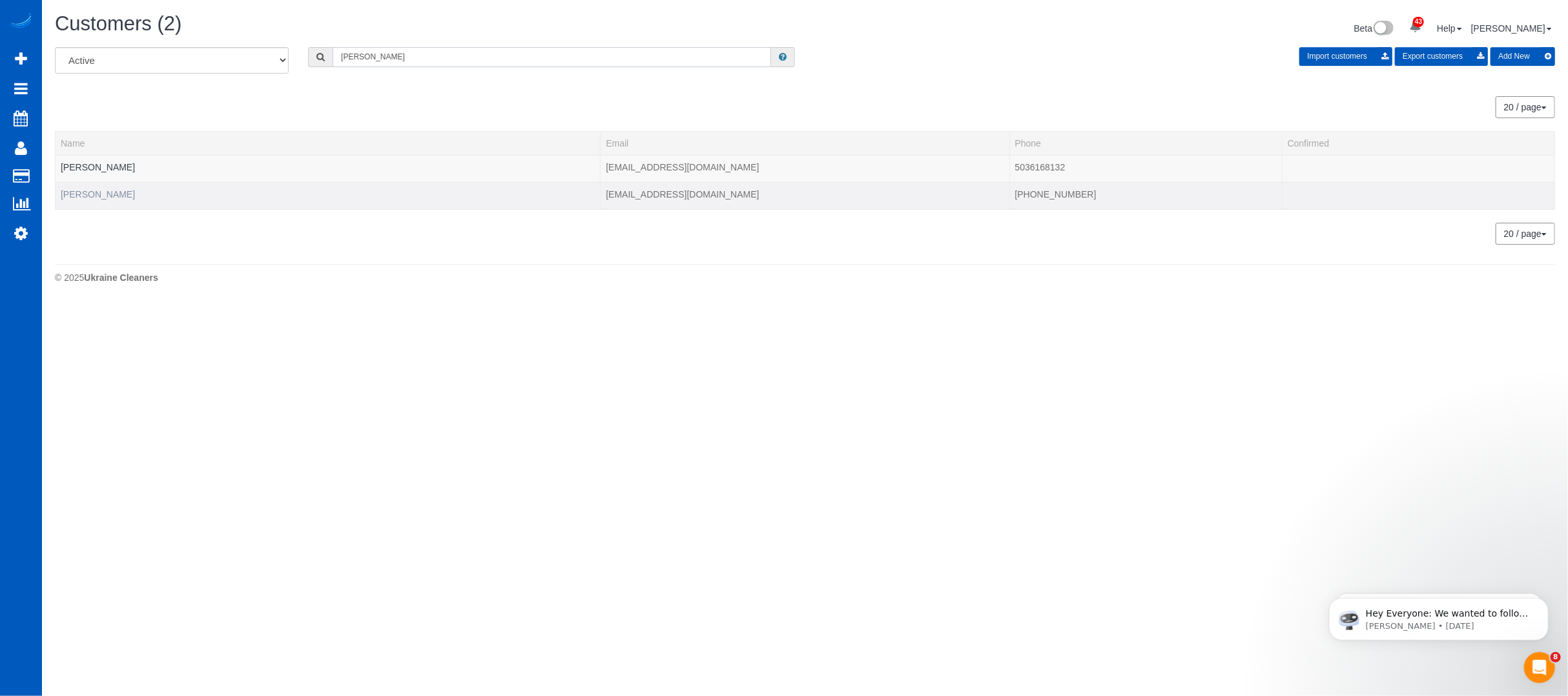
type input "morel"
click at [86, 189] on link "Stan Morel" at bounding box center [98, 194] width 74 height 10
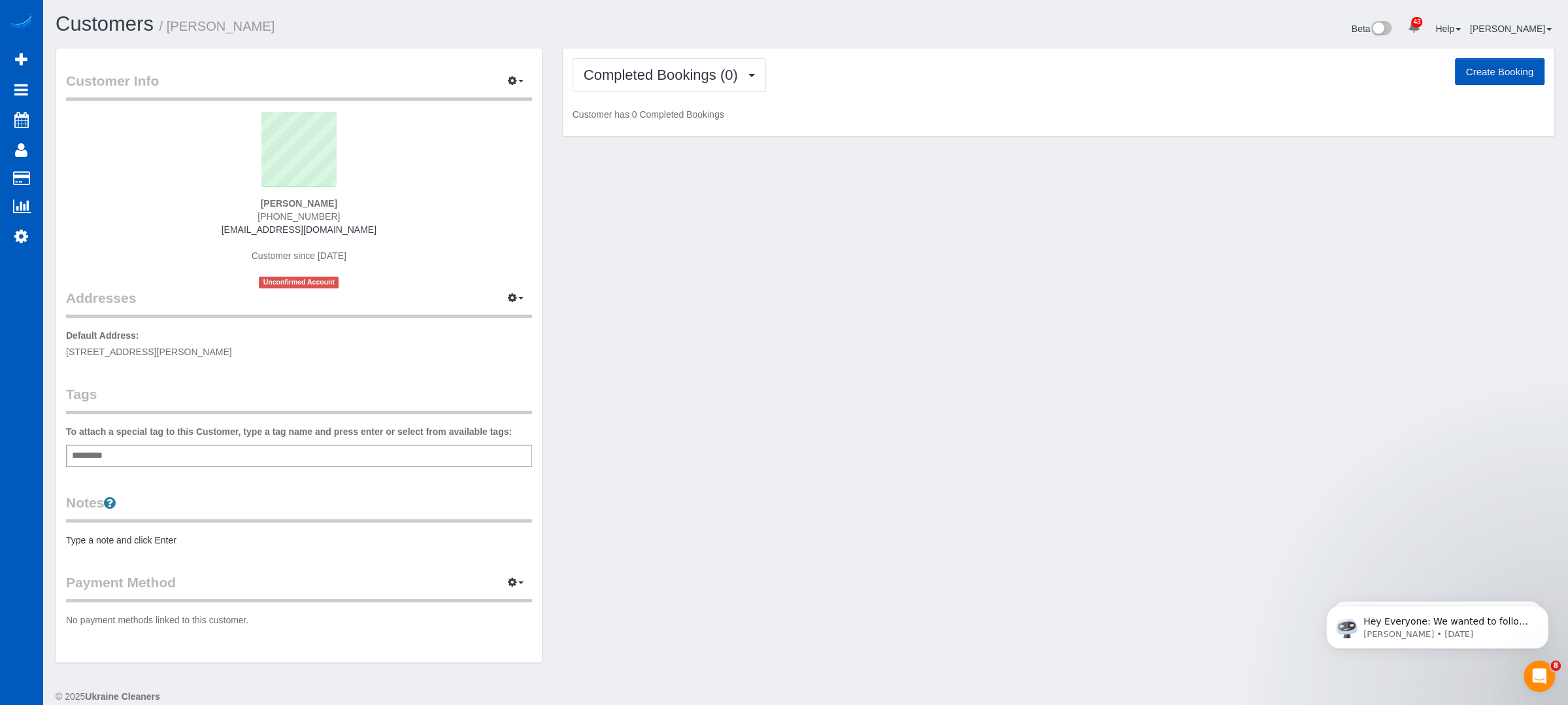
click at [1494, 76] on button "Create Booking" at bounding box center [1499, 72] width 89 height 27
select select "GA"
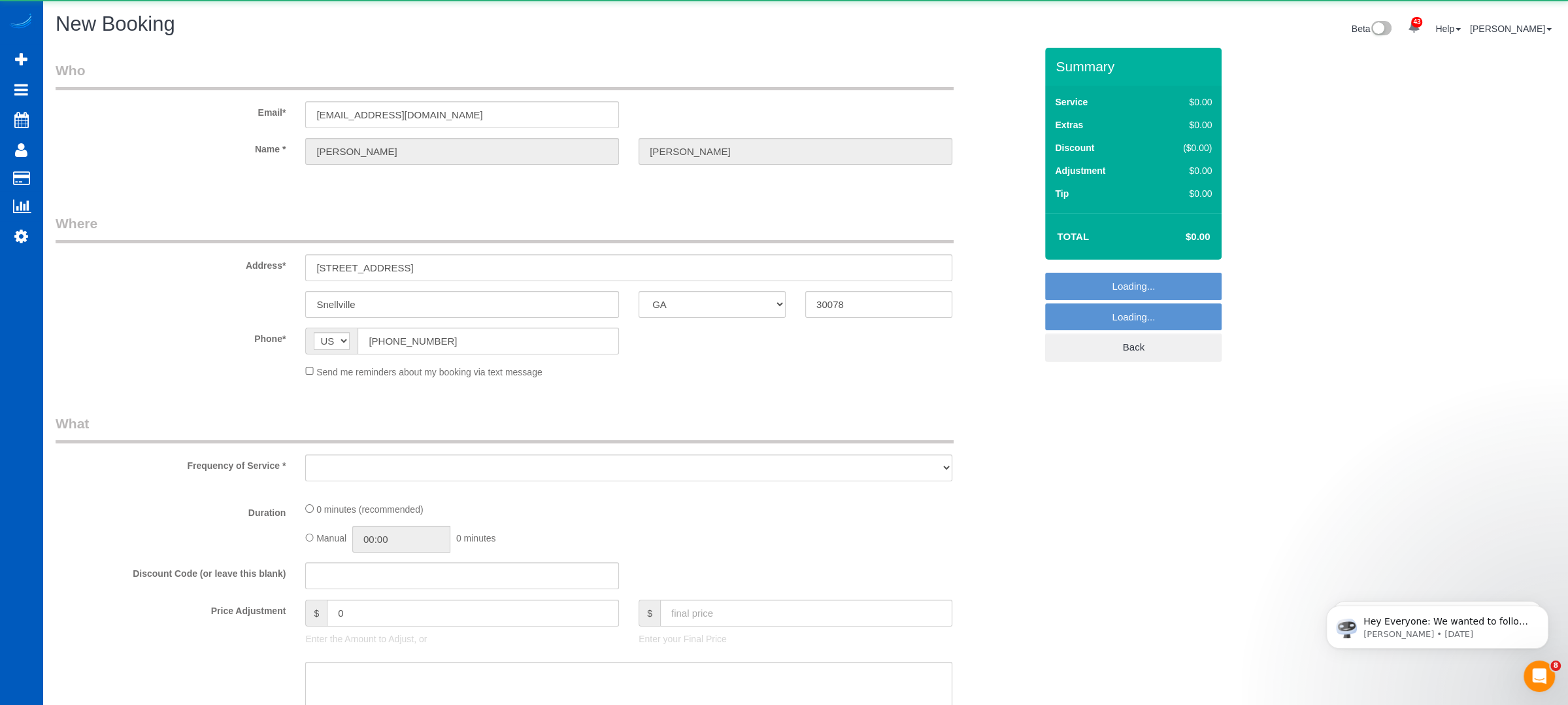
select select "object:7130"
select select "199"
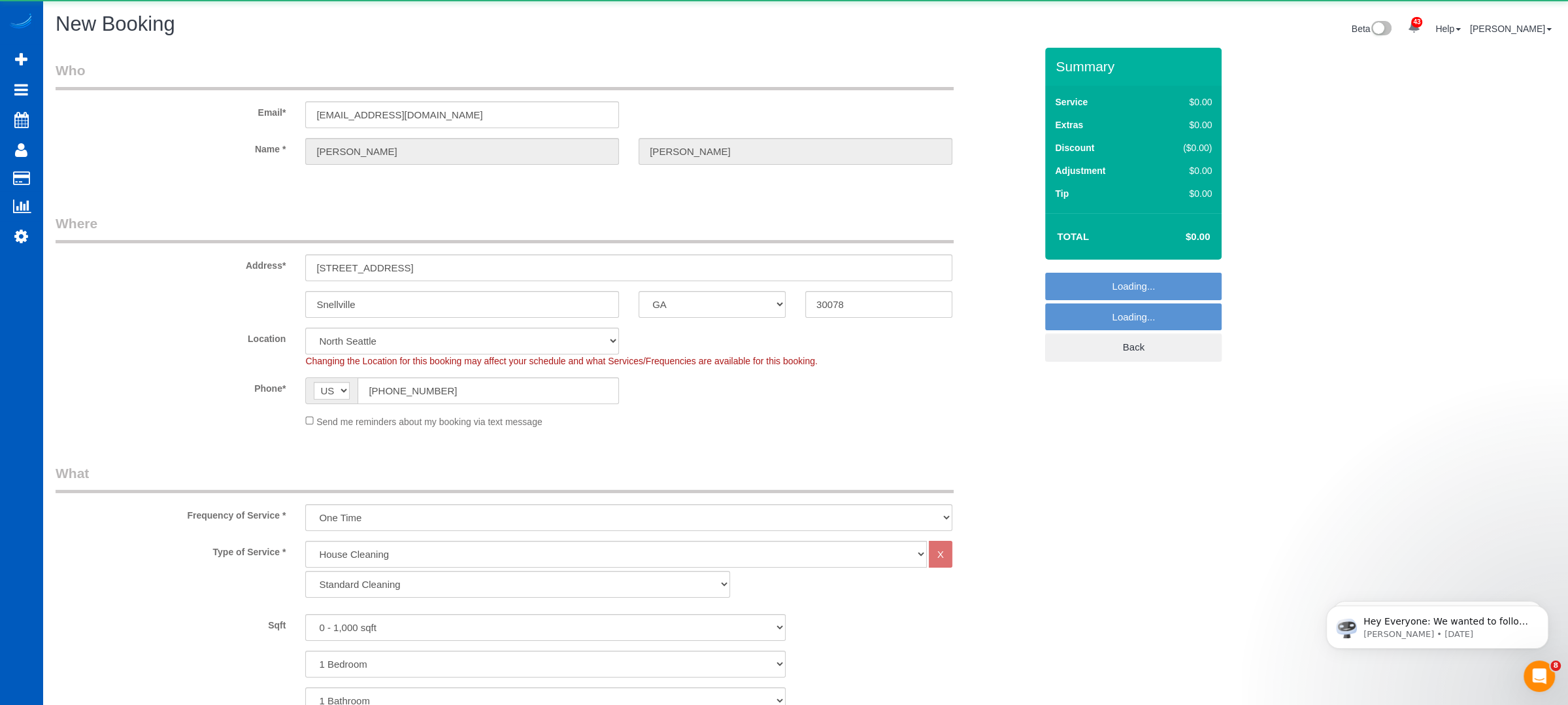
select select "object:7392"
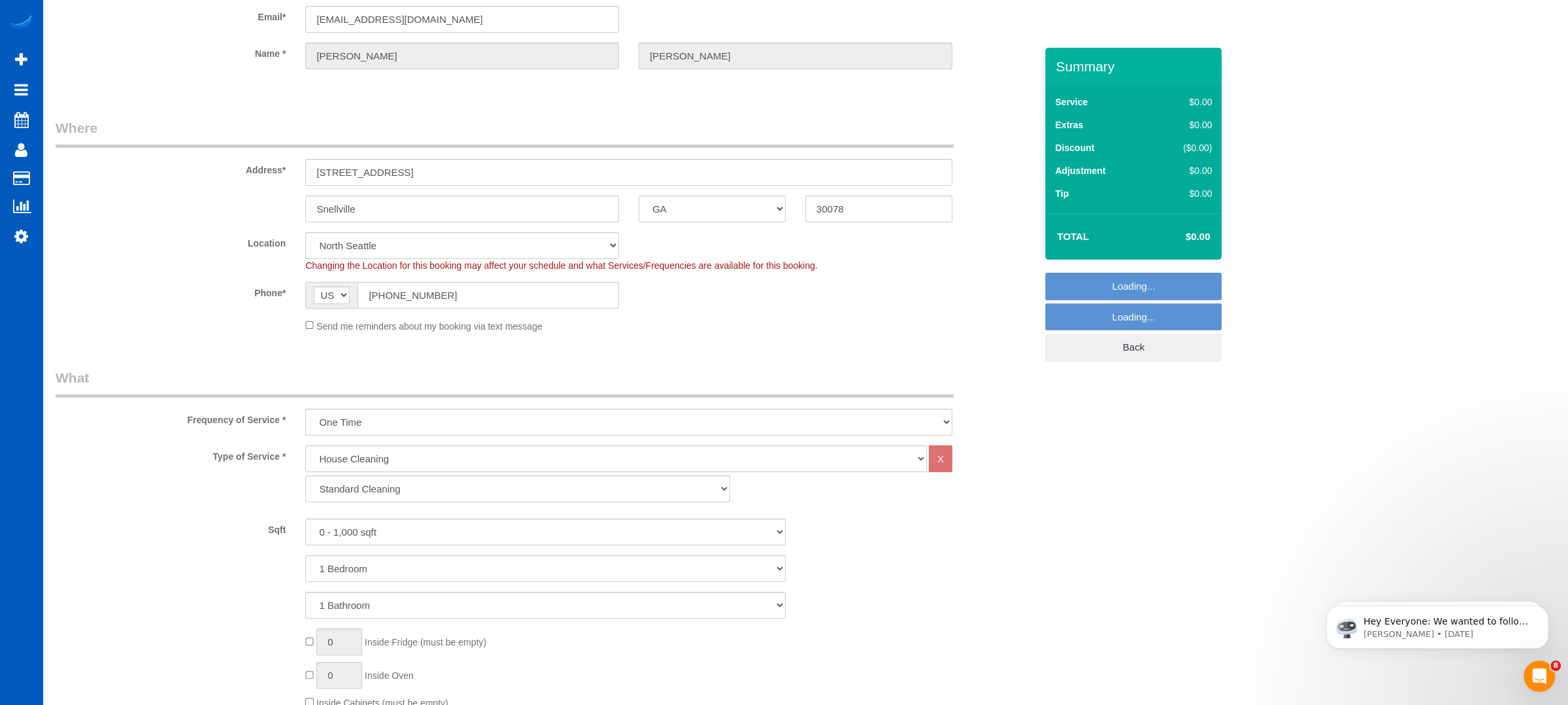
select select "369"
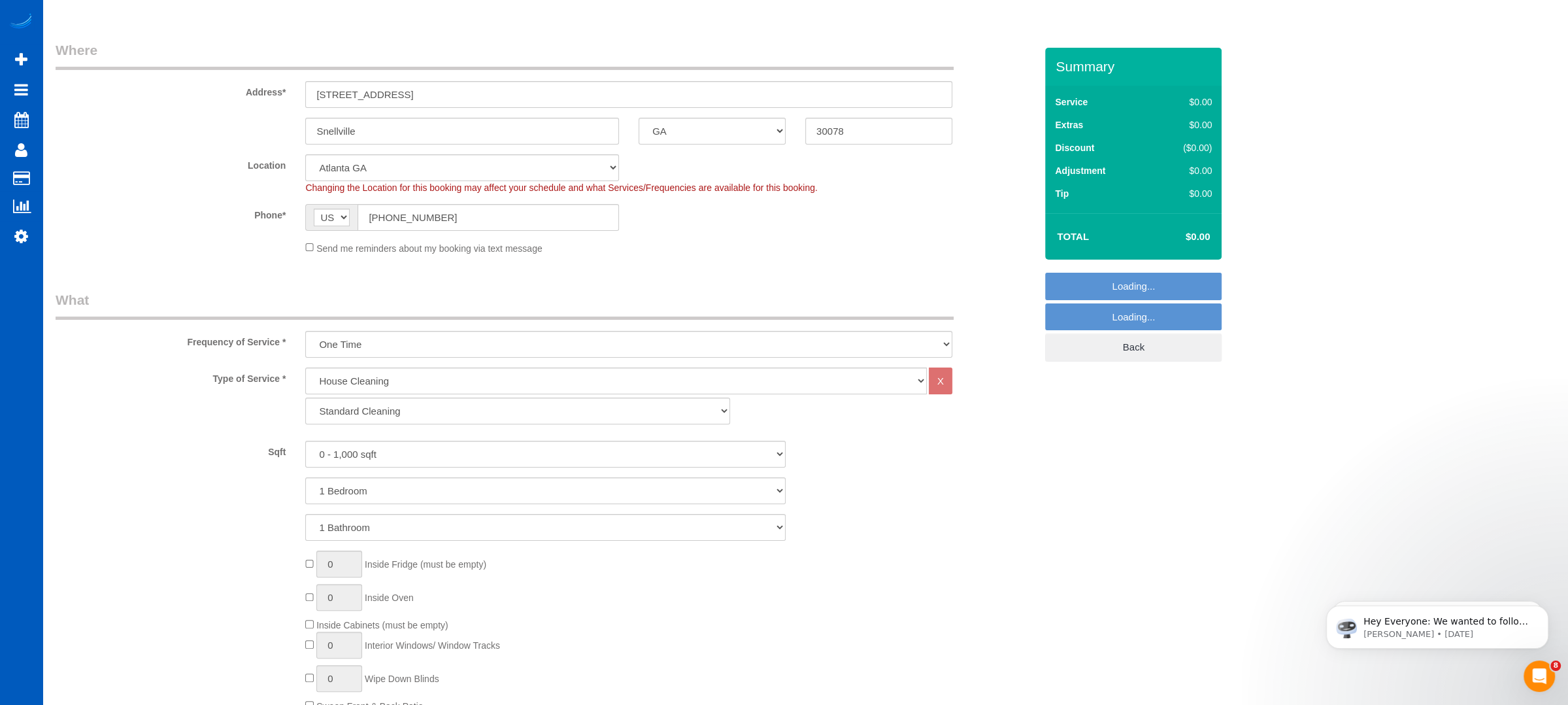
select select "object:7481"
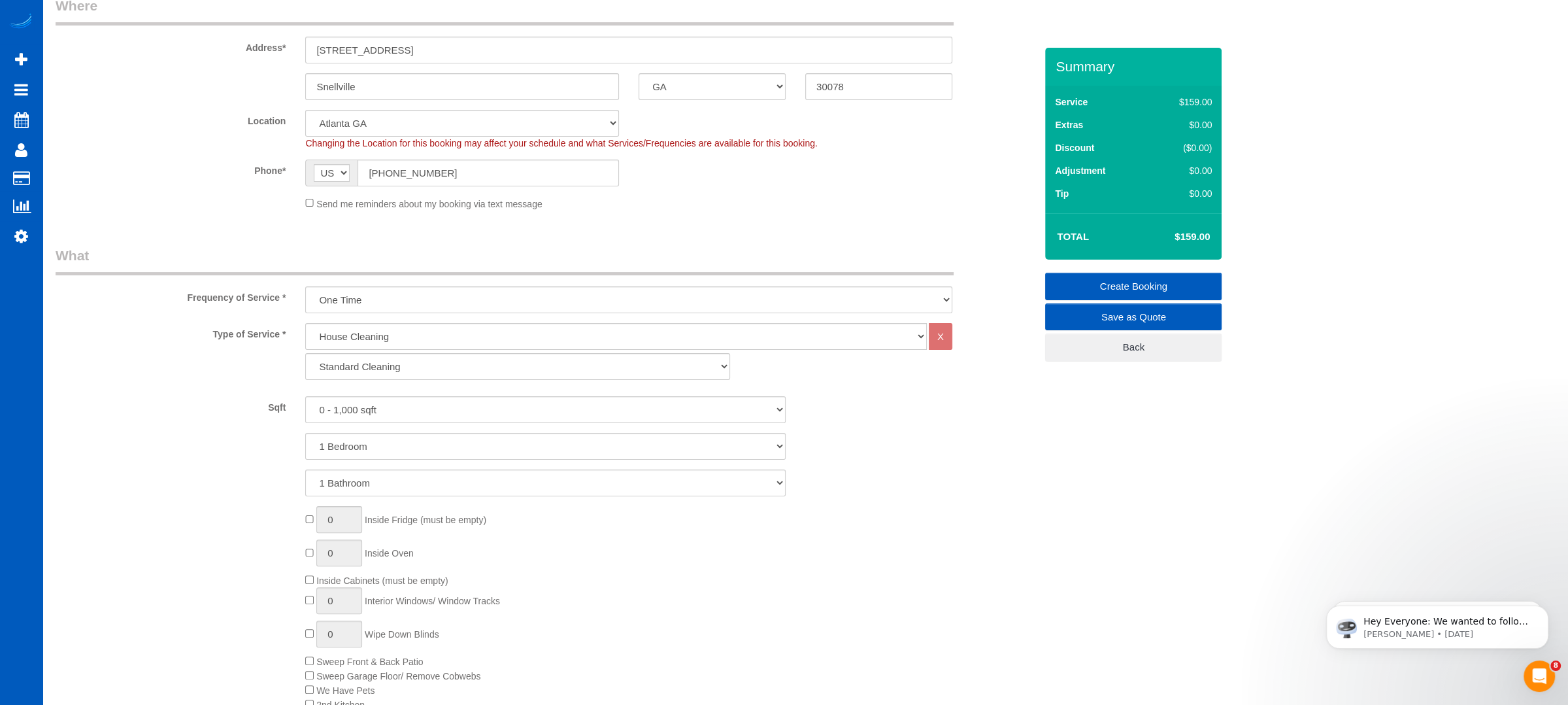
scroll to position [217, 0]
drag, startPoint x: 769, startPoint y: 381, endPoint x: 123, endPoint y: 434, distance: 648.2
click at [123, 434] on div "1 Bedroom 2 Bedrooms 3 Bedrooms 4 Bedrooms 5 Bedrooms 6 Bedrooms 7 Bedrooms" at bounding box center [546, 446] width 999 height 27
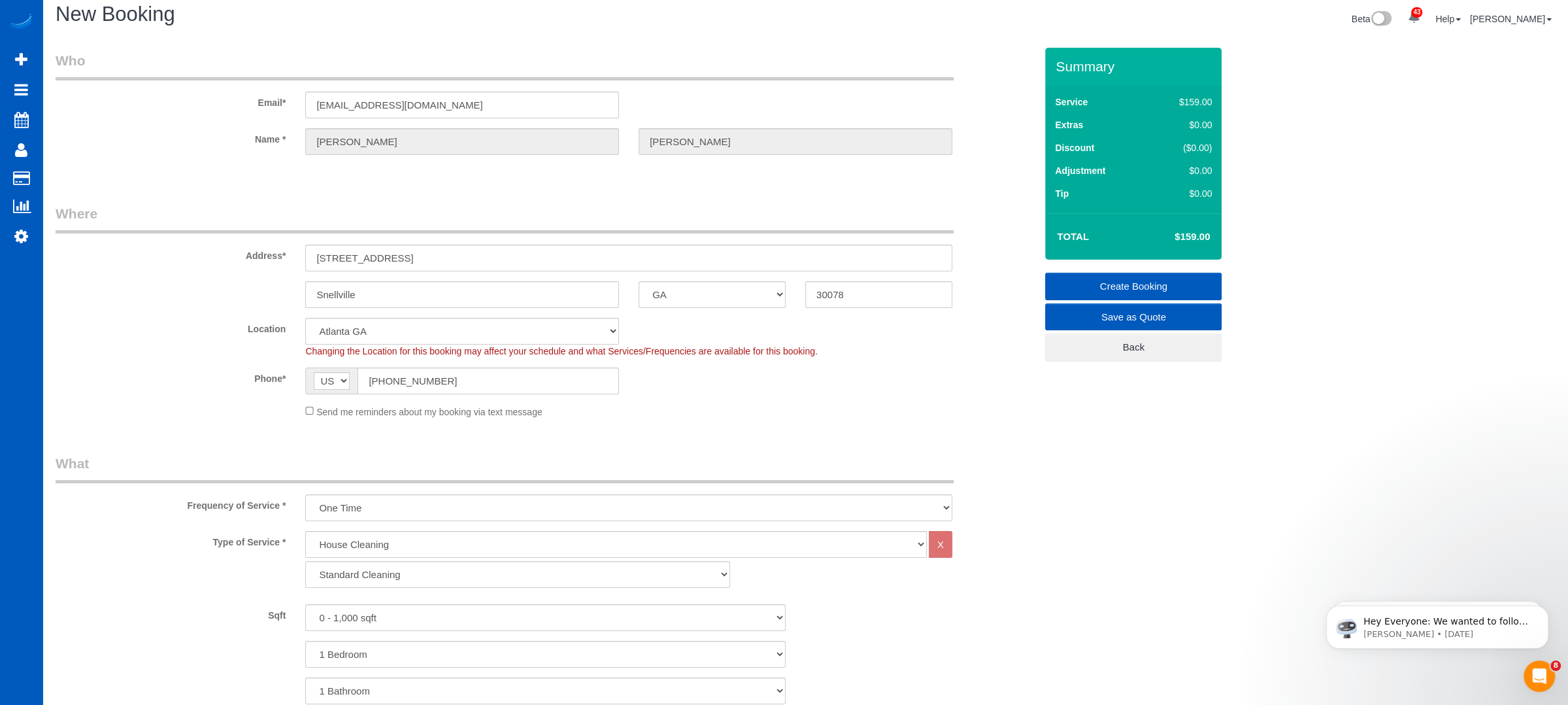
scroll to position [0, 0]
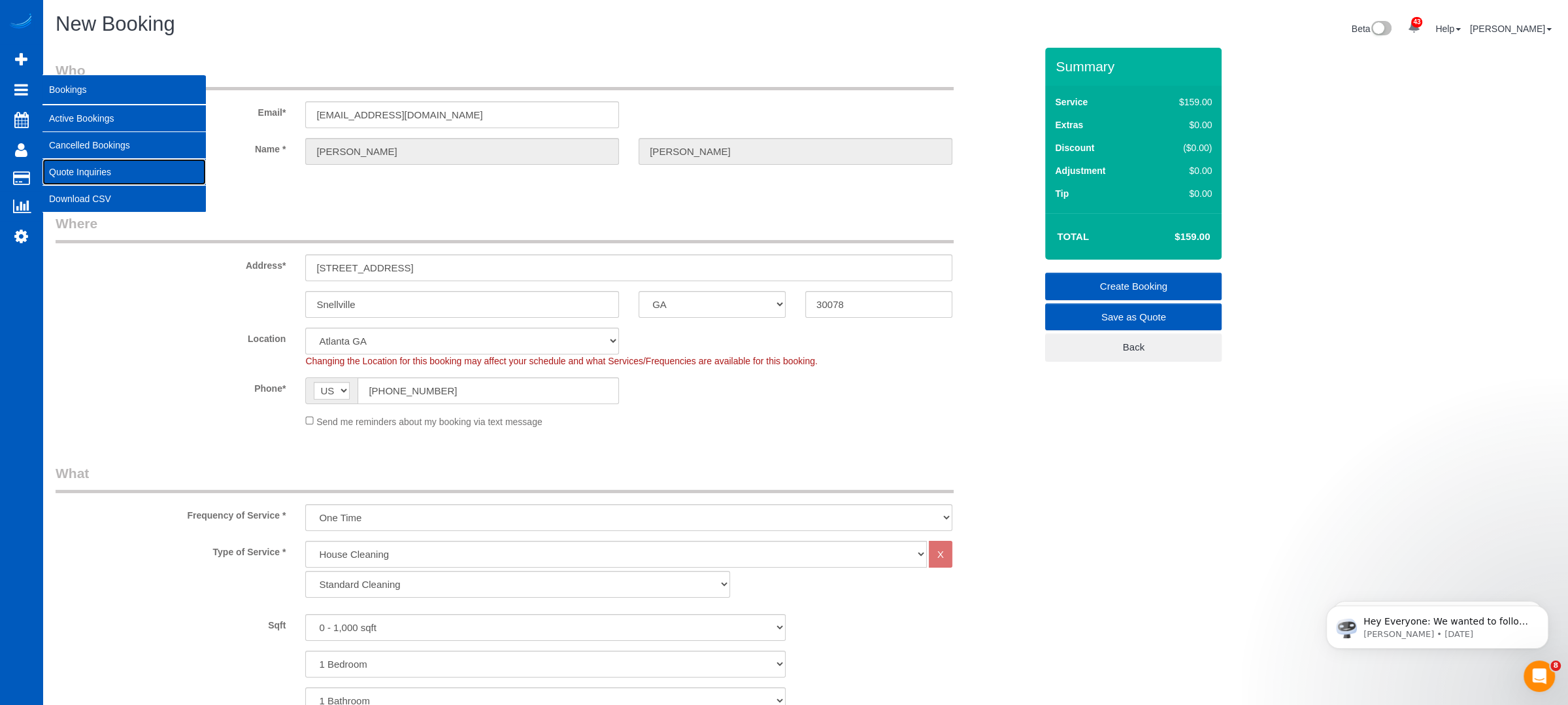
click at [87, 166] on link "Quote Inquiries" at bounding box center [123, 172] width 163 height 26
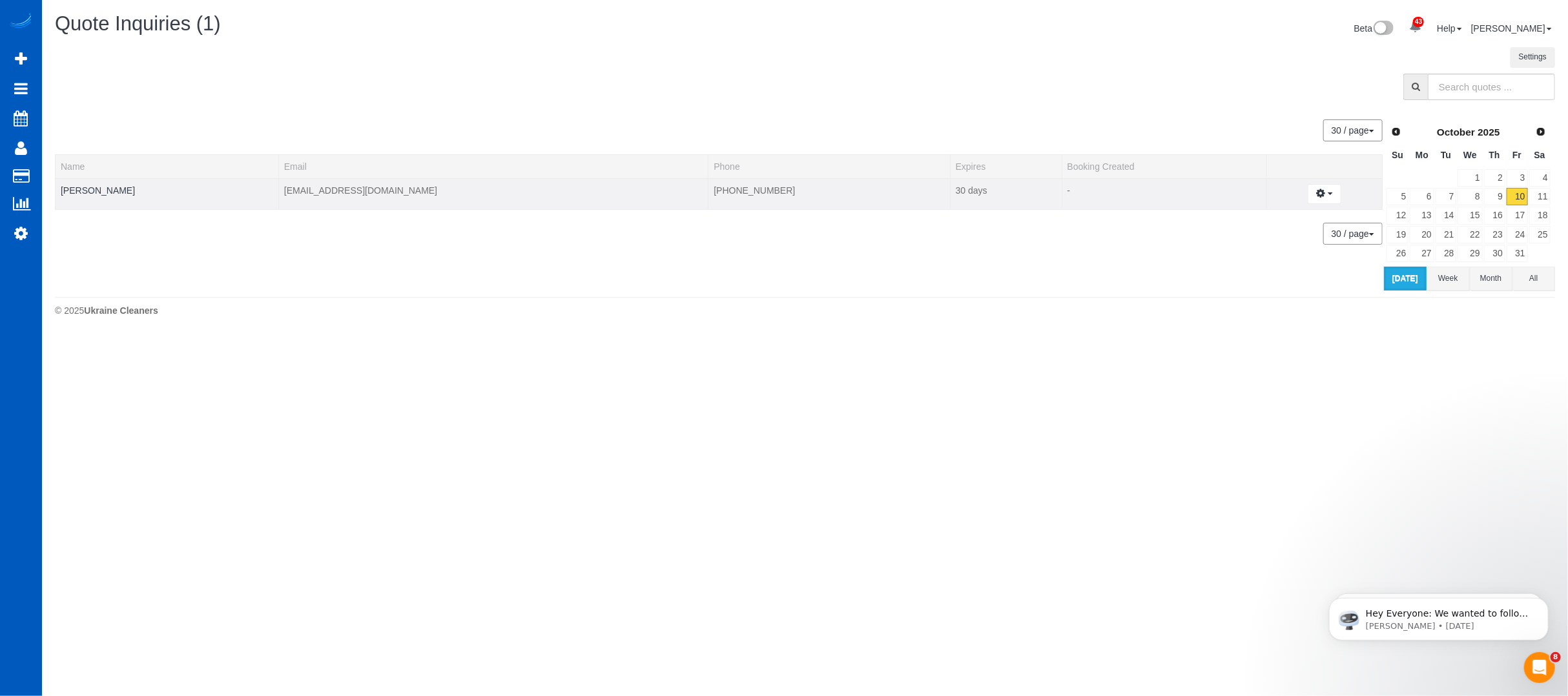
click at [90, 183] on td "Stan Morell" at bounding box center [167, 194] width 223 height 31
click at [90, 188] on link "Stan Morell" at bounding box center [98, 191] width 74 height 10
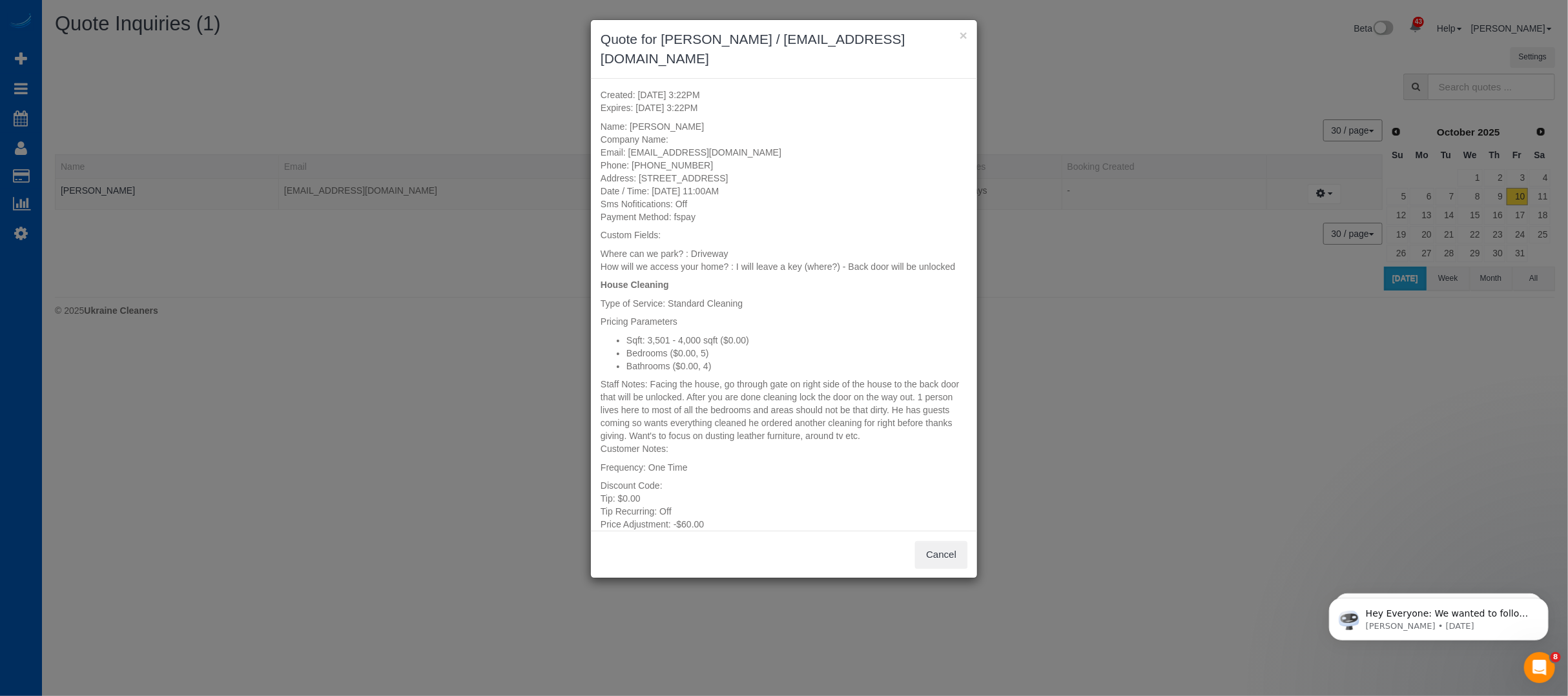
click at [958, 27] on div "× Quote for Stan Morell / hsmj2002@yahoo.com" at bounding box center [784, 49] width 386 height 58
click at [961, 31] on button "×" at bounding box center [963, 35] width 8 height 14
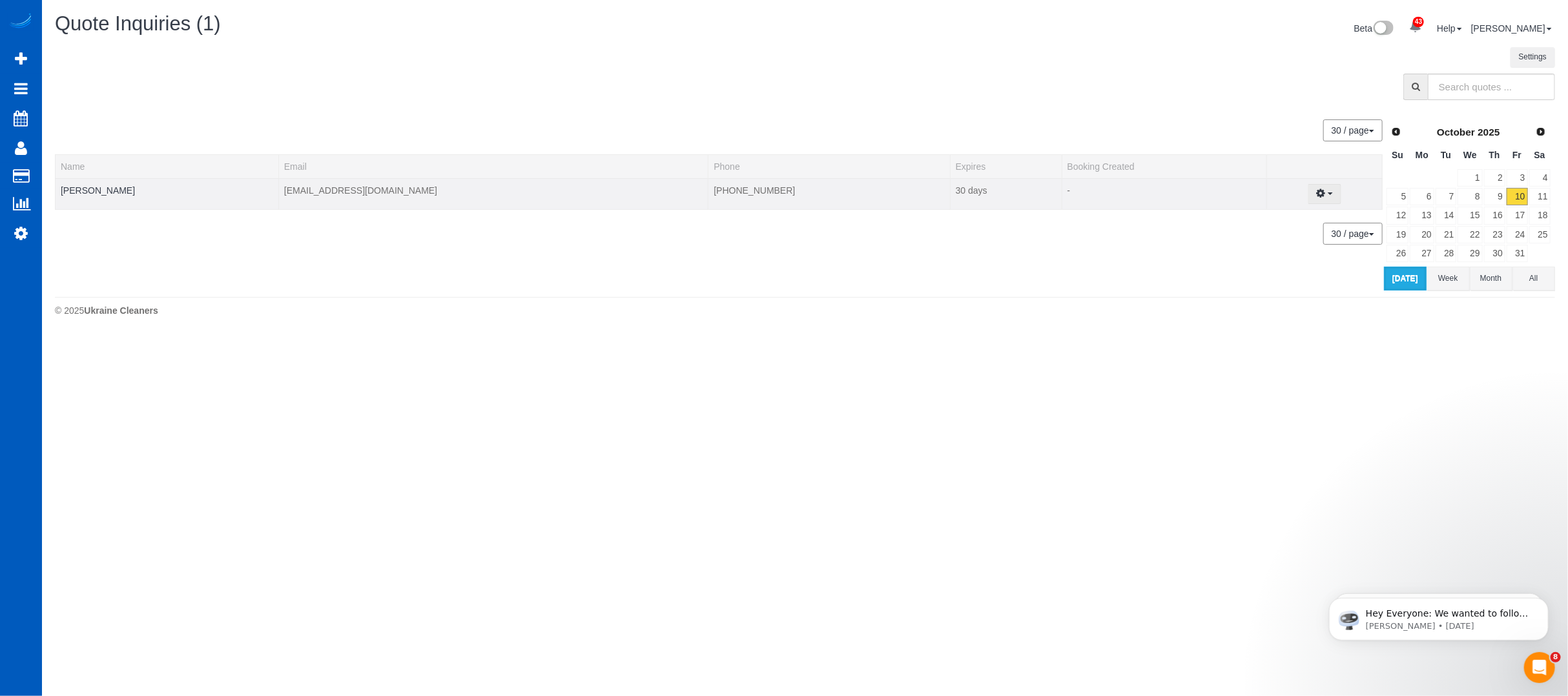
click at [1316, 194] on icon "button" at bounding box center [1320, 193] width 9 height 8
click at [1262, 210] on link "Create Booking" at bounding box center [1279, 217] width 122 height 17
select select "GA"
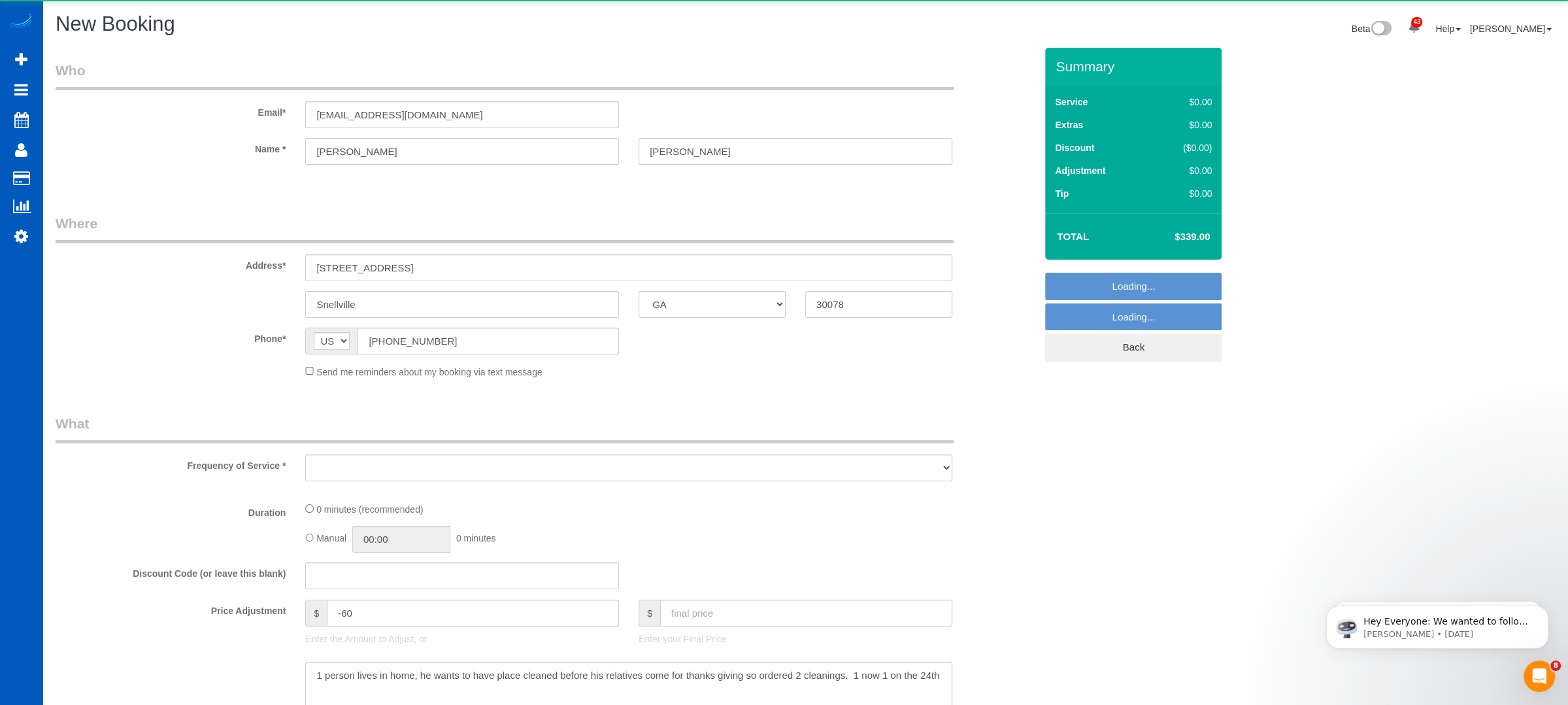
select select "object:8475"
select select "199"
select select "spot64"
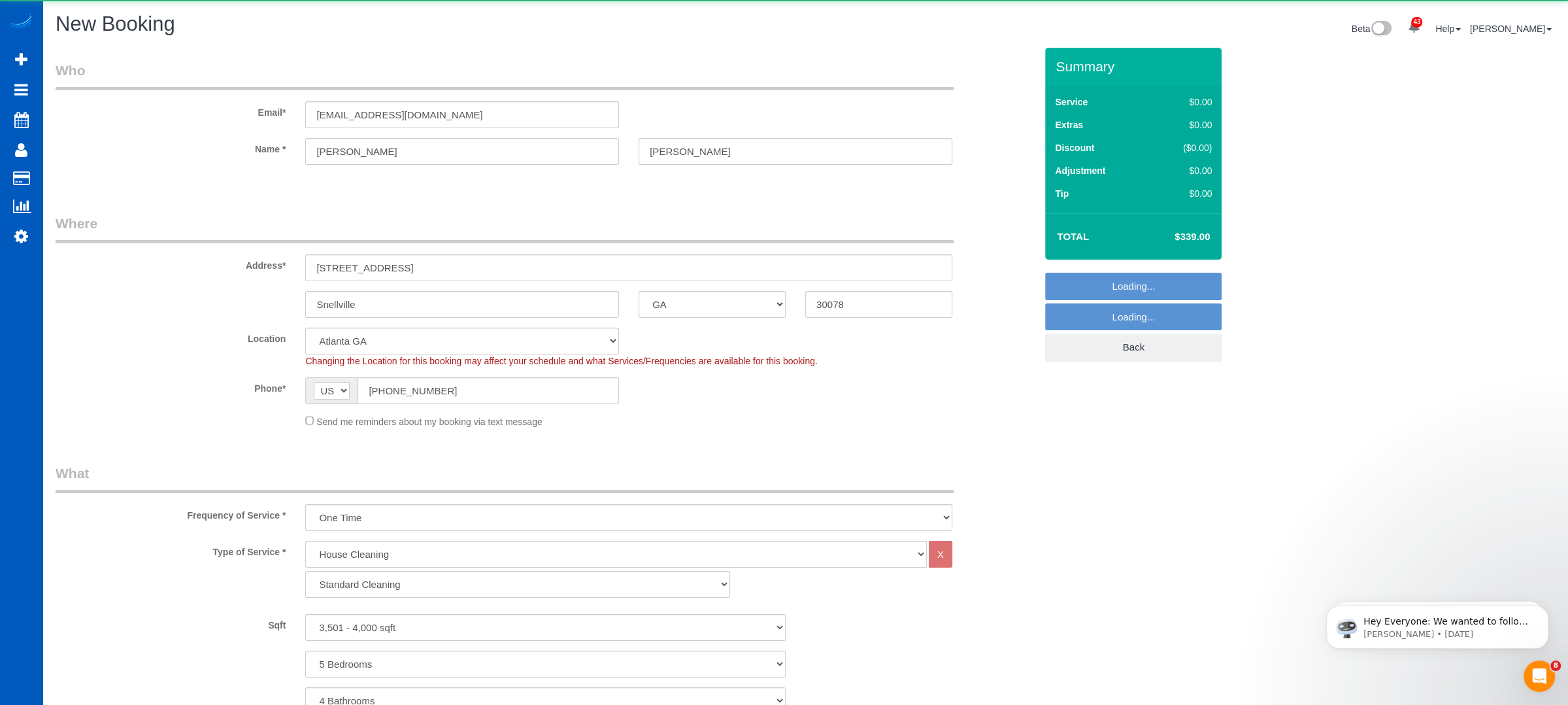
select select "3501"
select select "5"
select select "4"
select select "object:8590"
select select "spot73"
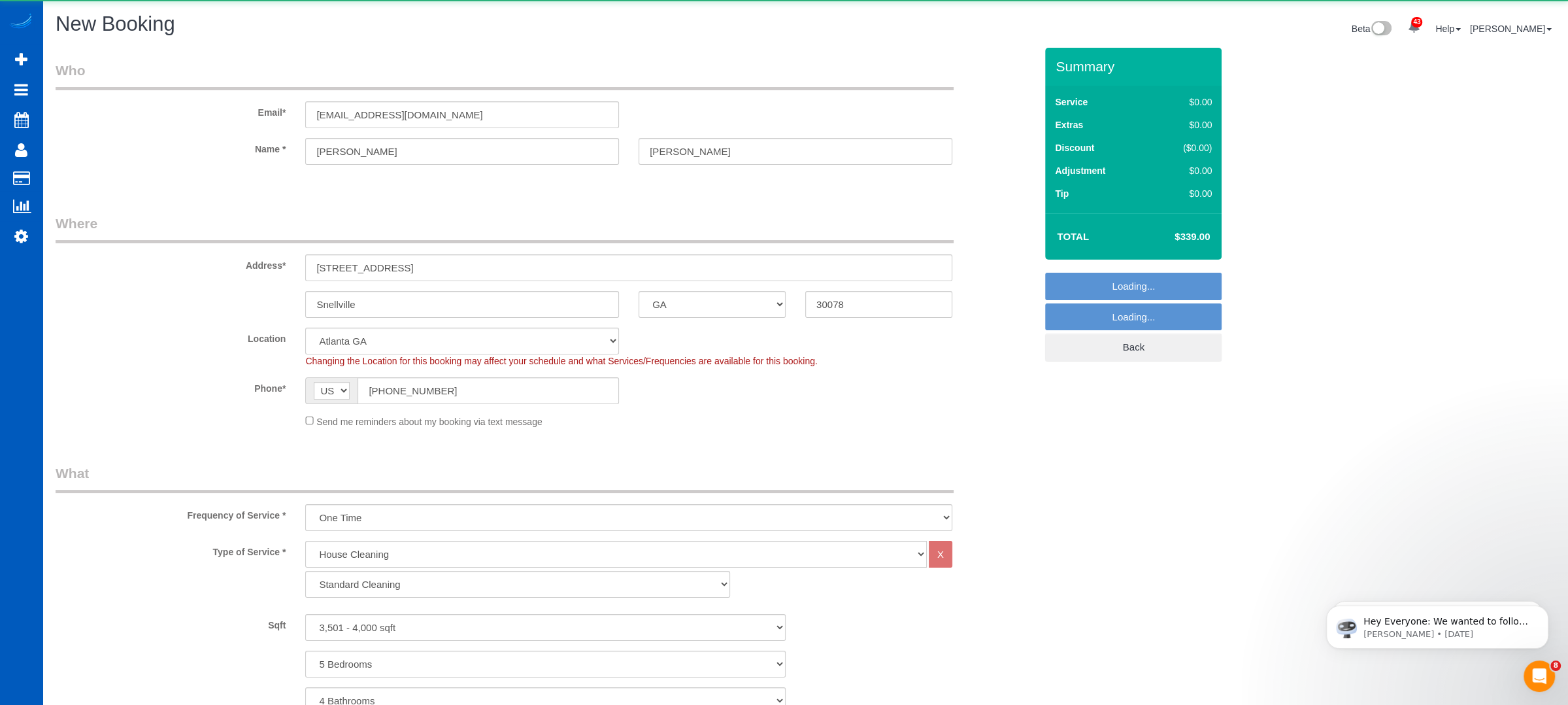
select select "3501"
select select "5"
select select "4"
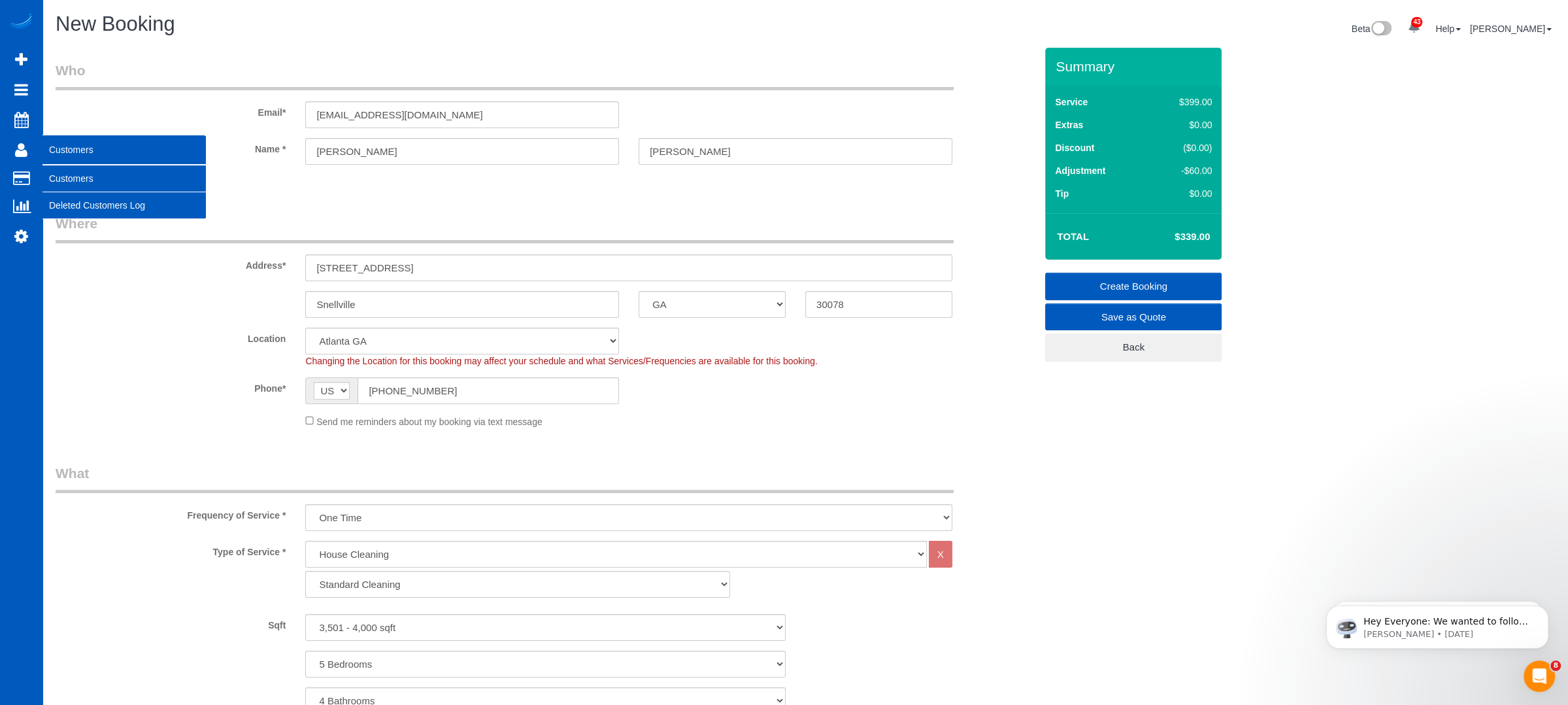
select select "spot82"
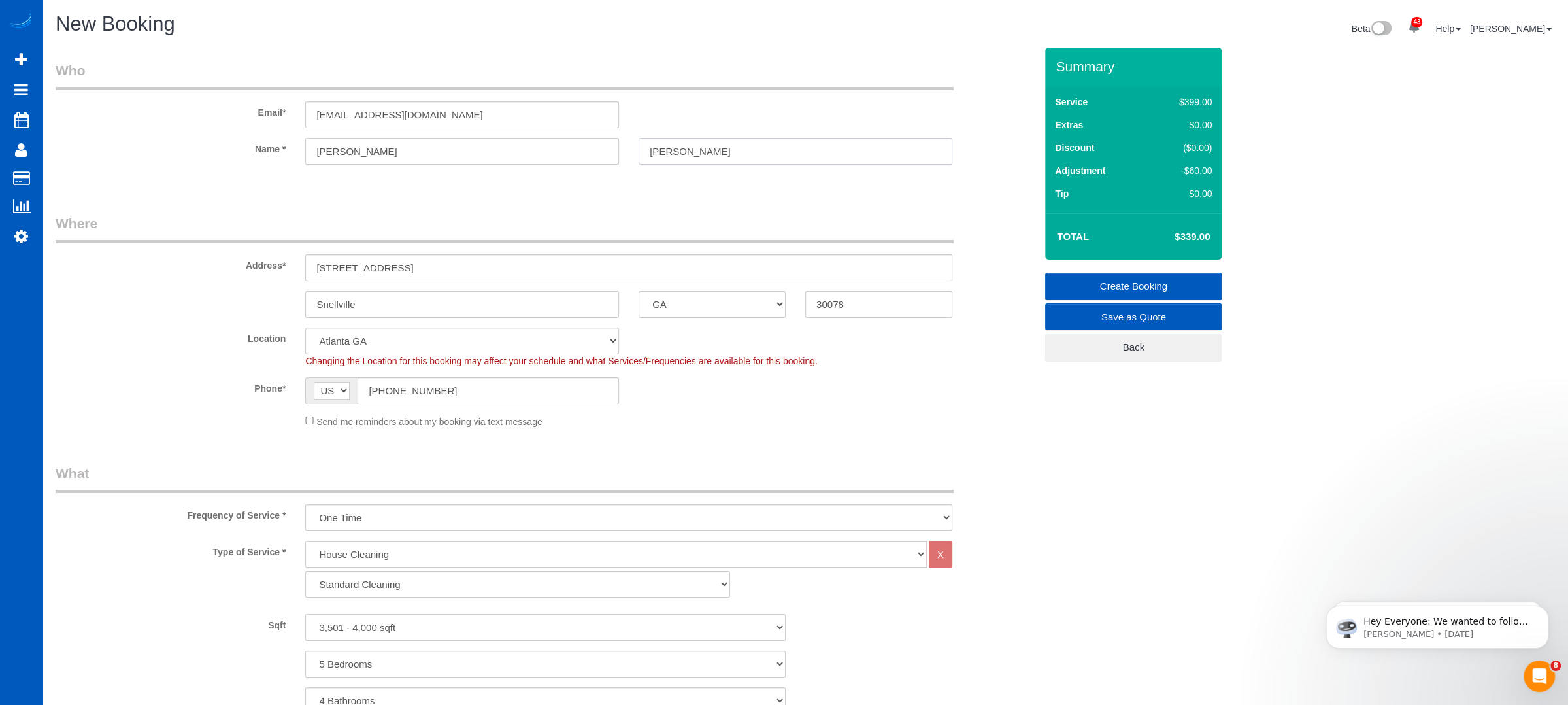
click at [708, 144] on input "Morell" at bounding box center [795, 152] width 313 height 27
type input "[PERSON_NAME]"
click at [710, 72] on legend "Who" at bounding box center [504, 75] width 898 height 30
click at [849, 411] on sui-booking-location "Location North Seattle Atlanta GA Denver Everett Fort Worth TX Las Vegas Main D…" at bounding box center [545, 378] width 980 height 101
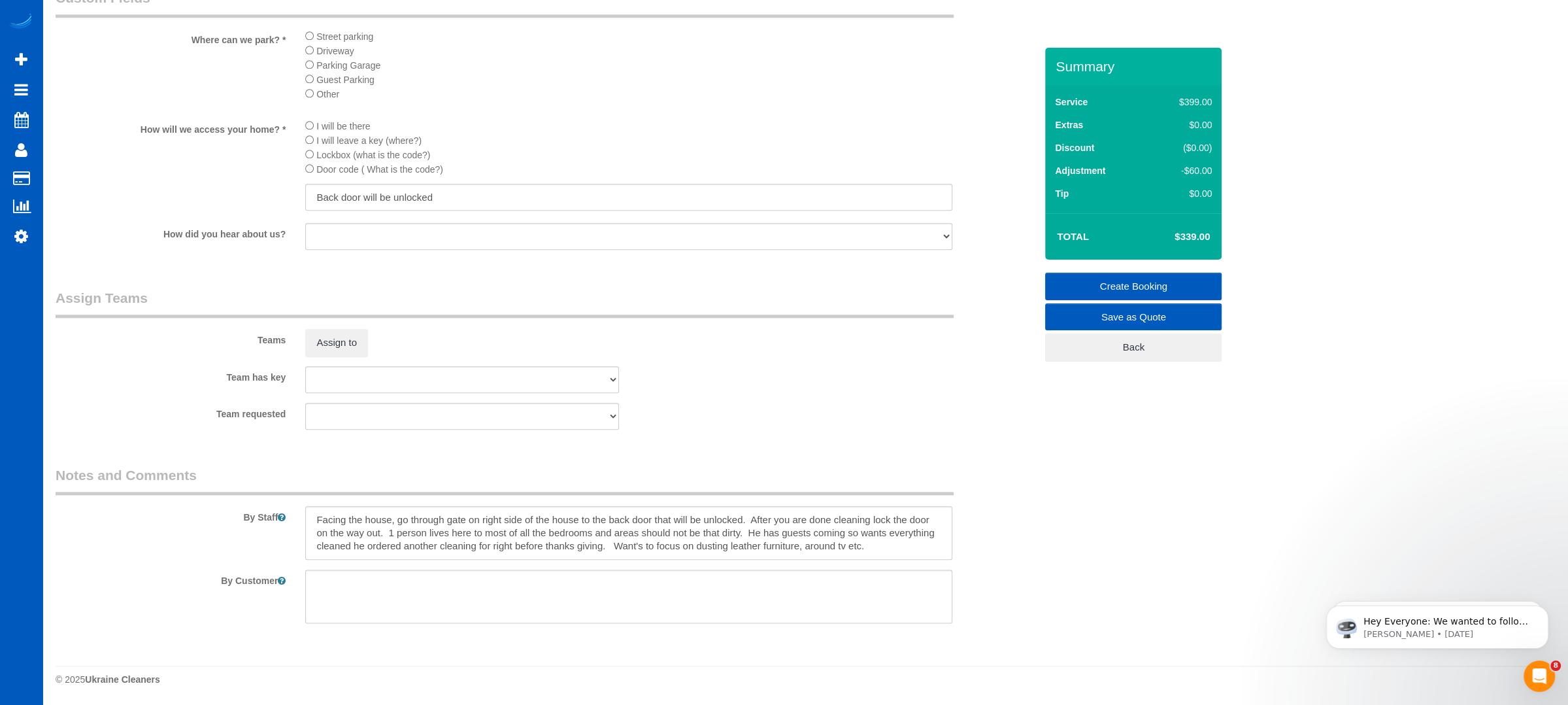
scroll to position [1668, 0]
drag, startPoint x: 747, startPoint y: 522, endPoint x: 202, endPoint y: 514, distance: 545.1
click at [202, 514] on div "By Staff" at bounding box center [546, 513] width 999 height 94
click at [316, 200] on input "Back door will be unlocked" at bounding box center [628, 197] width 647 height 27
paste input "Facing the house, go through gate on right side of the house to the back door t…"
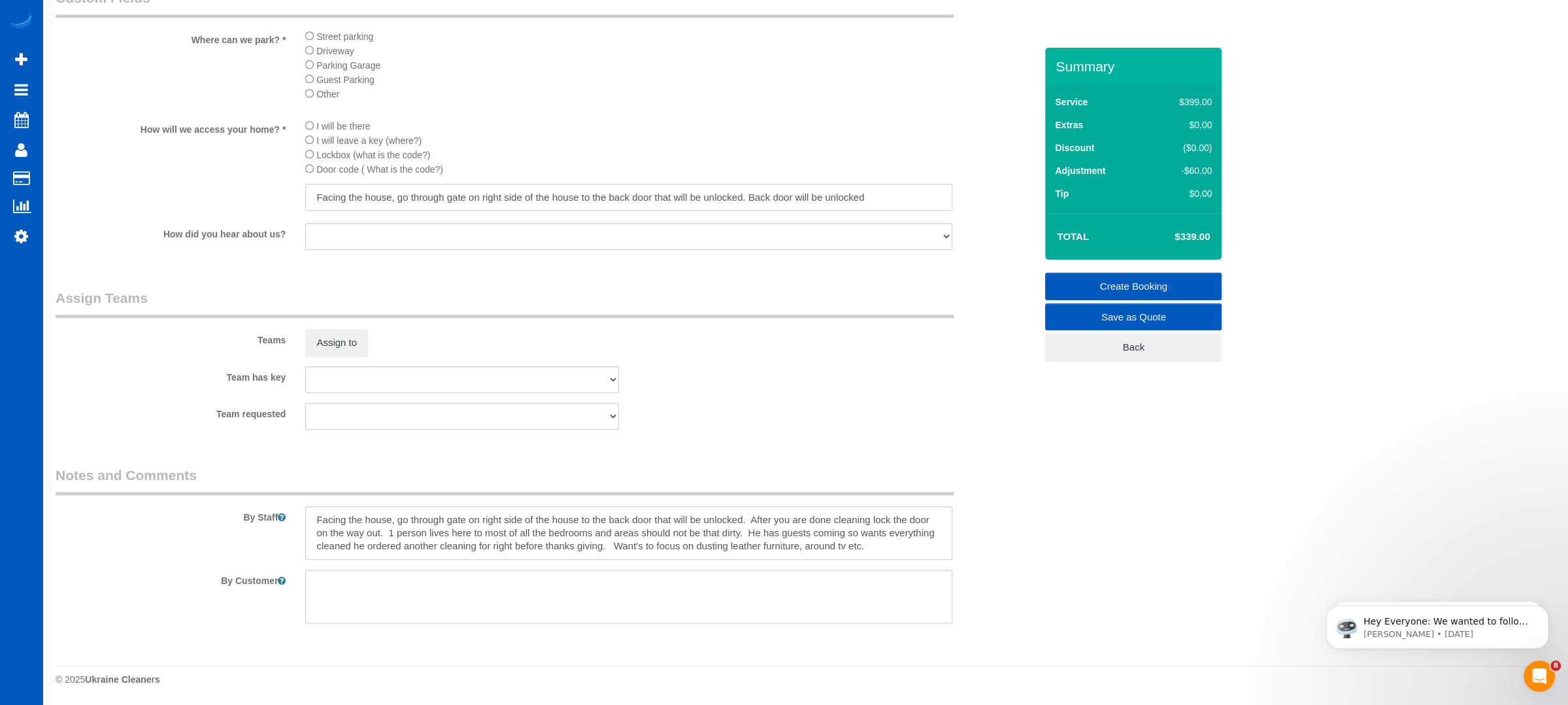
drag, startPoint x: 883, startPoint y: 200, endPoint x: 755, endPoint y: 214, distance: 128.8
click at [755, 213] on div "Facing the house, go through gate on right side of the house to the back door t…" at bounding box center [628, 198] width 647 height 30
type input "Facing the house, go through gate on right side of the house to the back door t…"
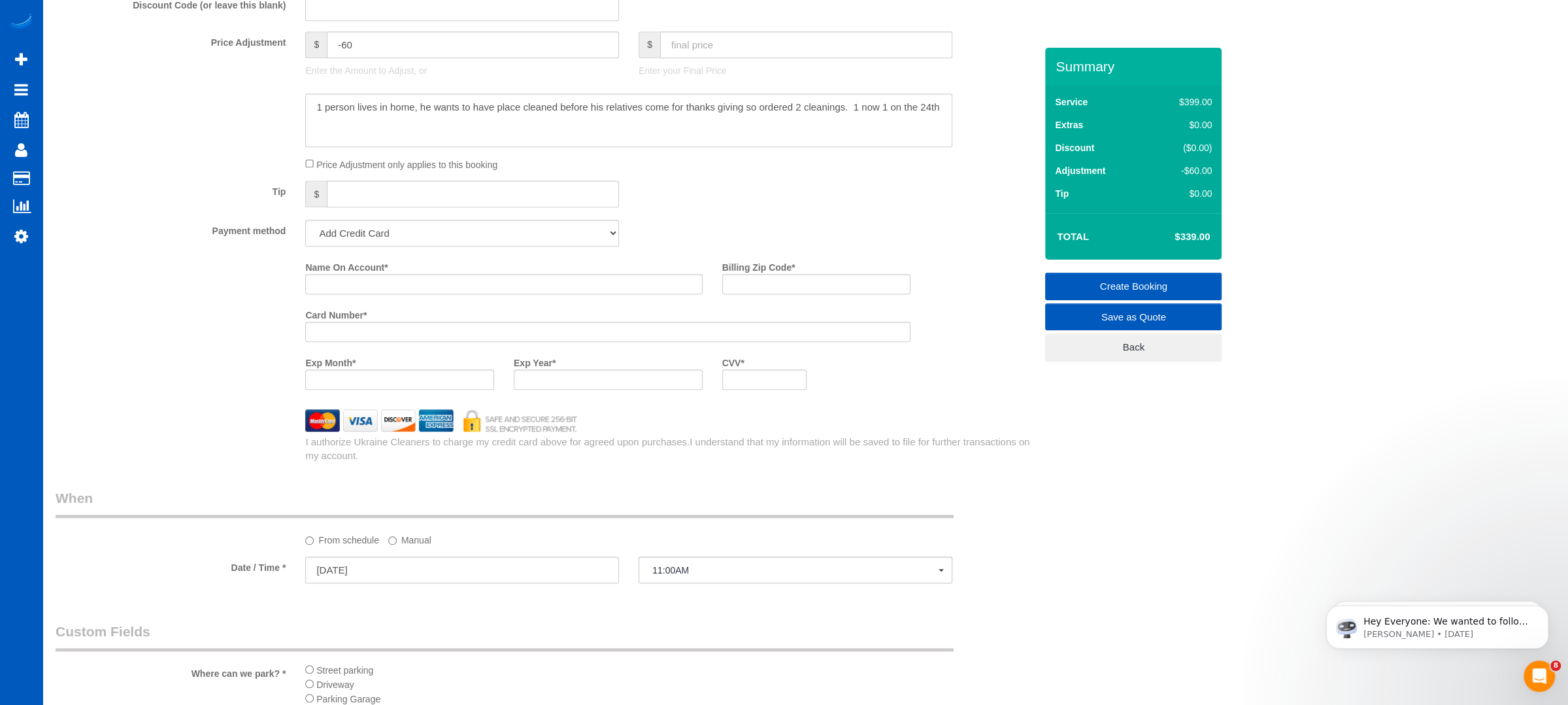
scroll to position [1013, 0]
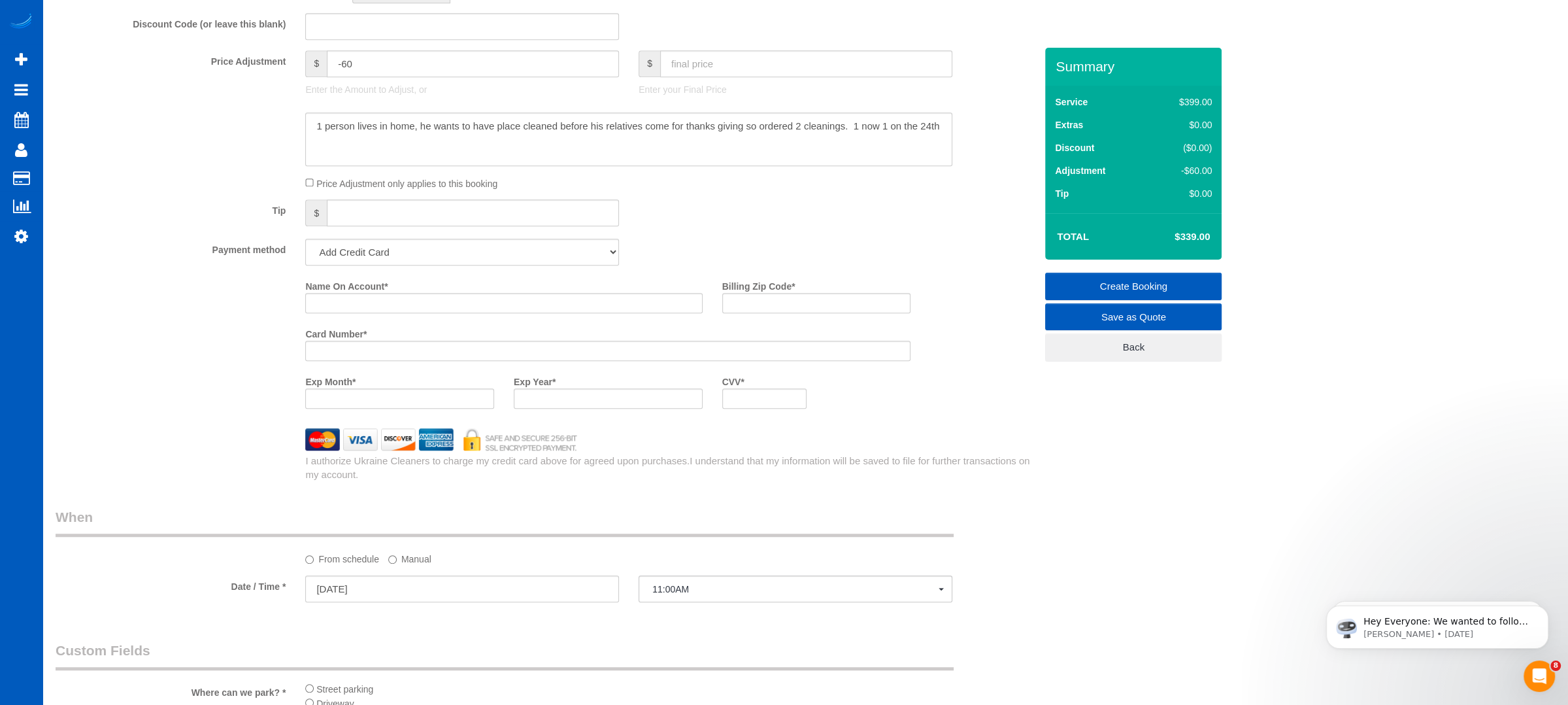
click at [725, 206] on div "Tip $" at bounding box center [546, 215] width 999 height 30
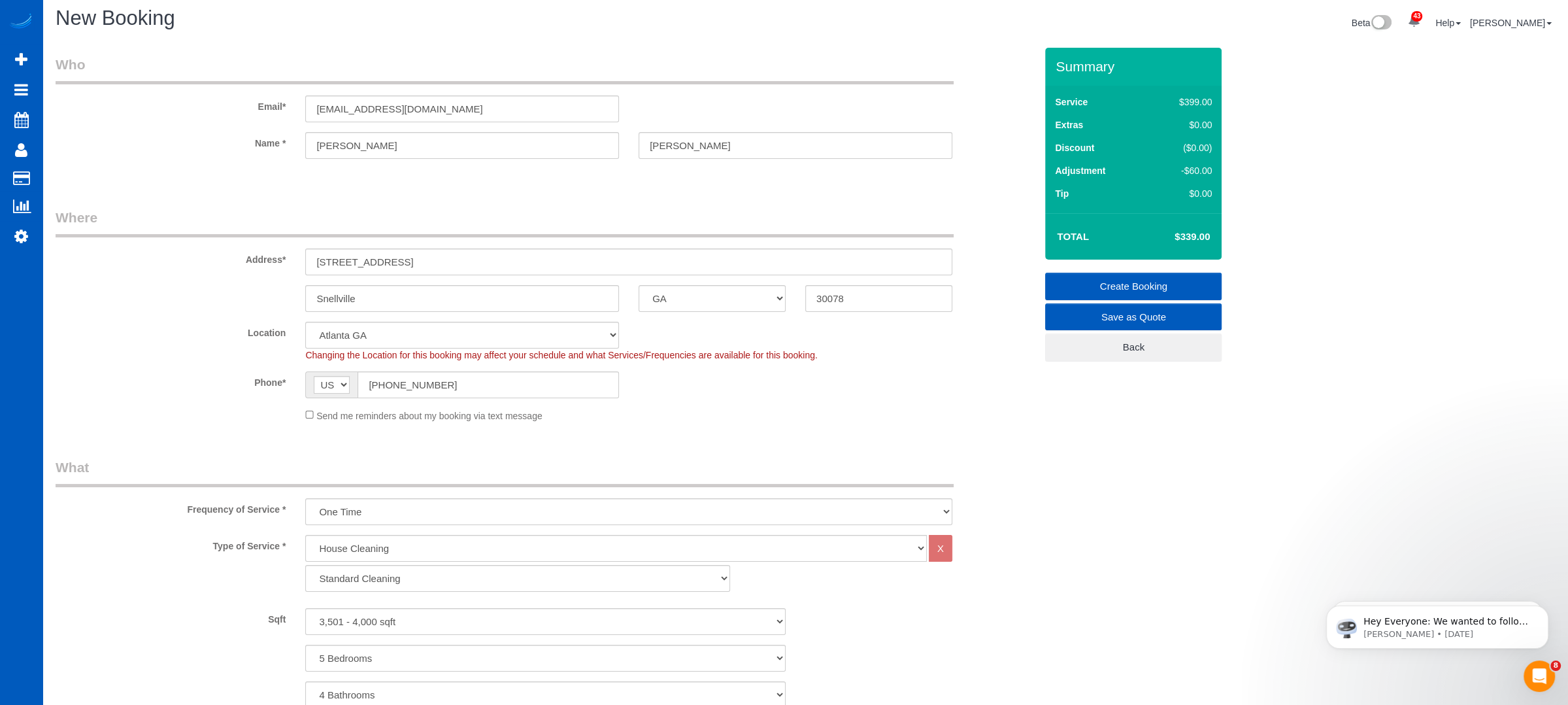
scroll to position [0, 0]
click at [393, 155] on input "[PERSON_NAME]" at bounding box center [462, 152] width 313 height 27
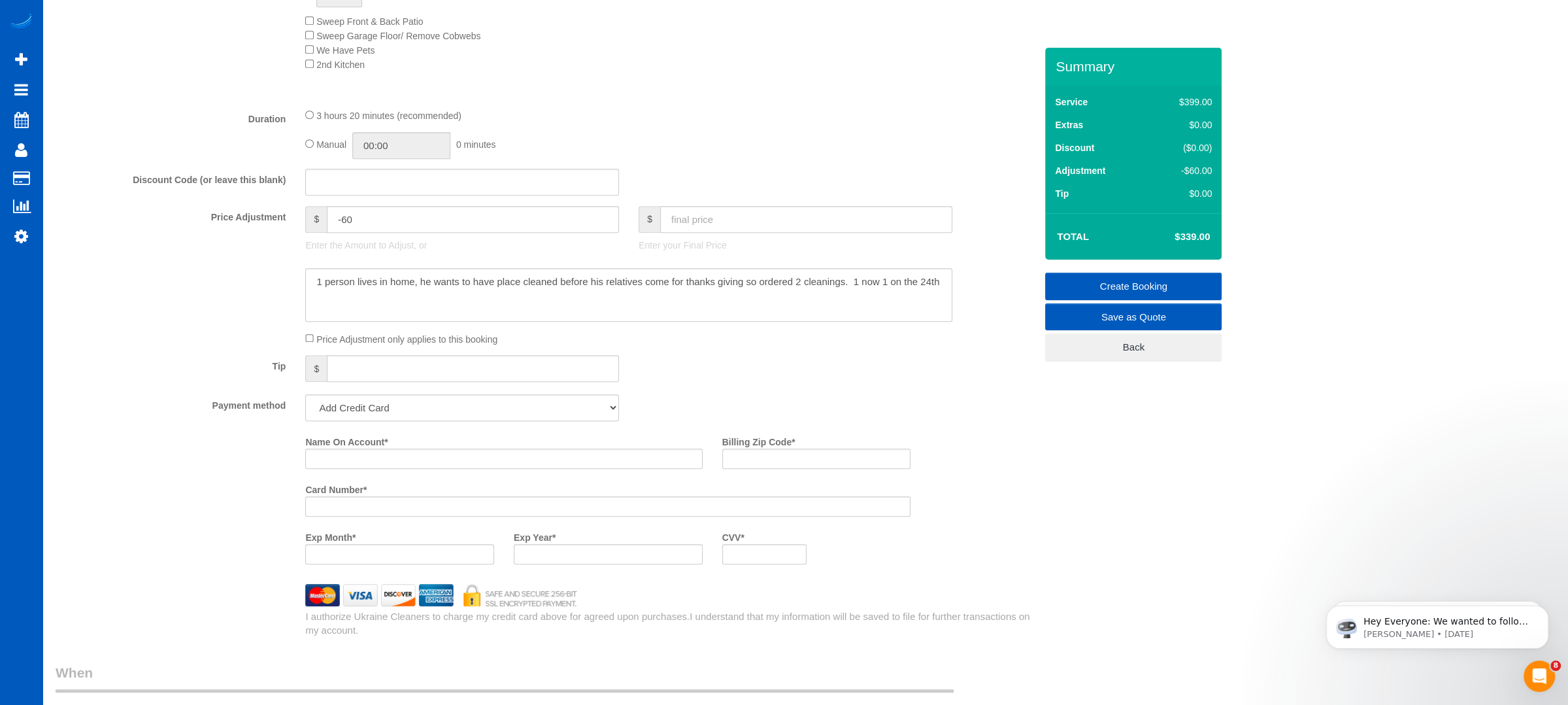
scroll to position [915, 0]
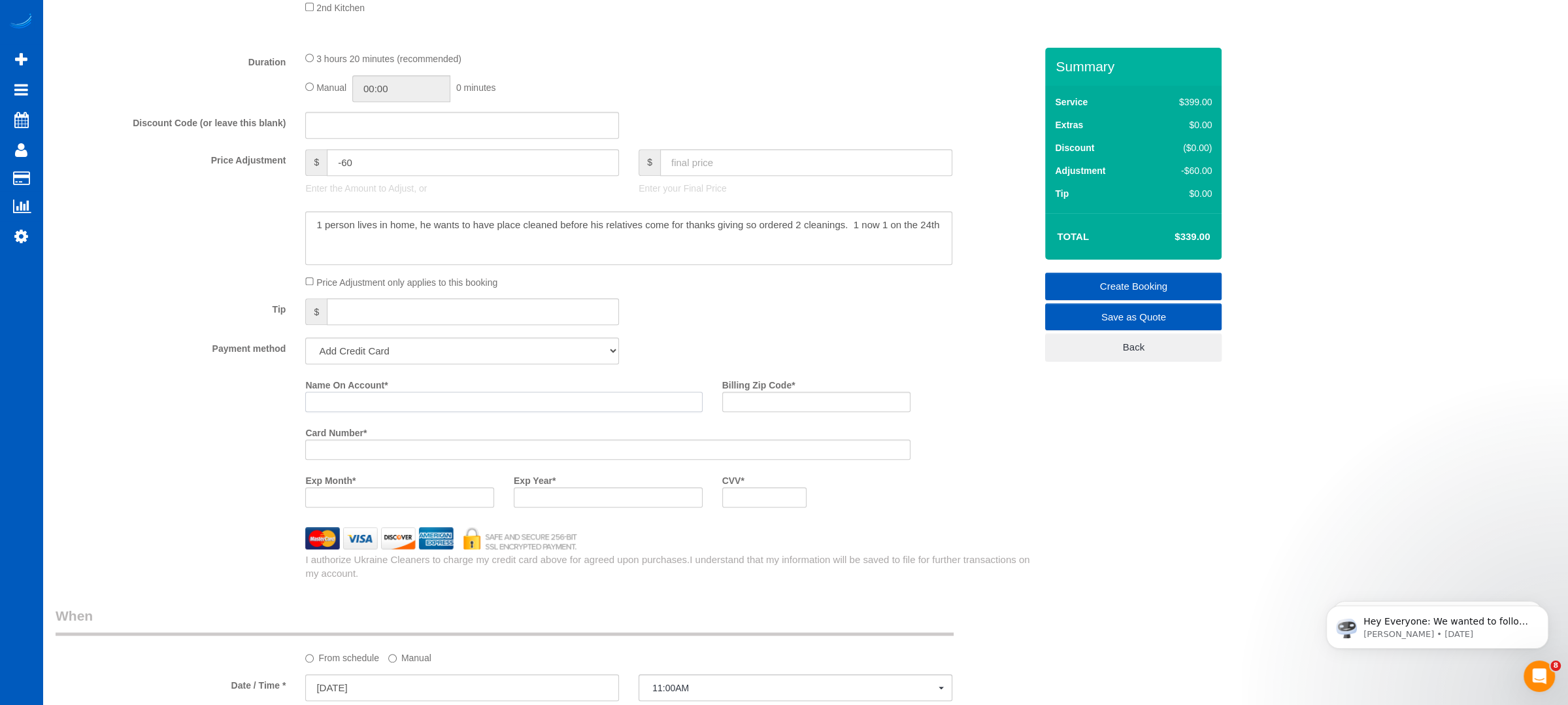
drag, startPoint x: 387, startPoint y: 402, endPoint x: 386, endPoint y: 382, distance: 20.0
click at [386, 382] on div "Name On Account *" at bounding box center [503, 393] width 416 height 38
paste input "[PERSON_NAME]"
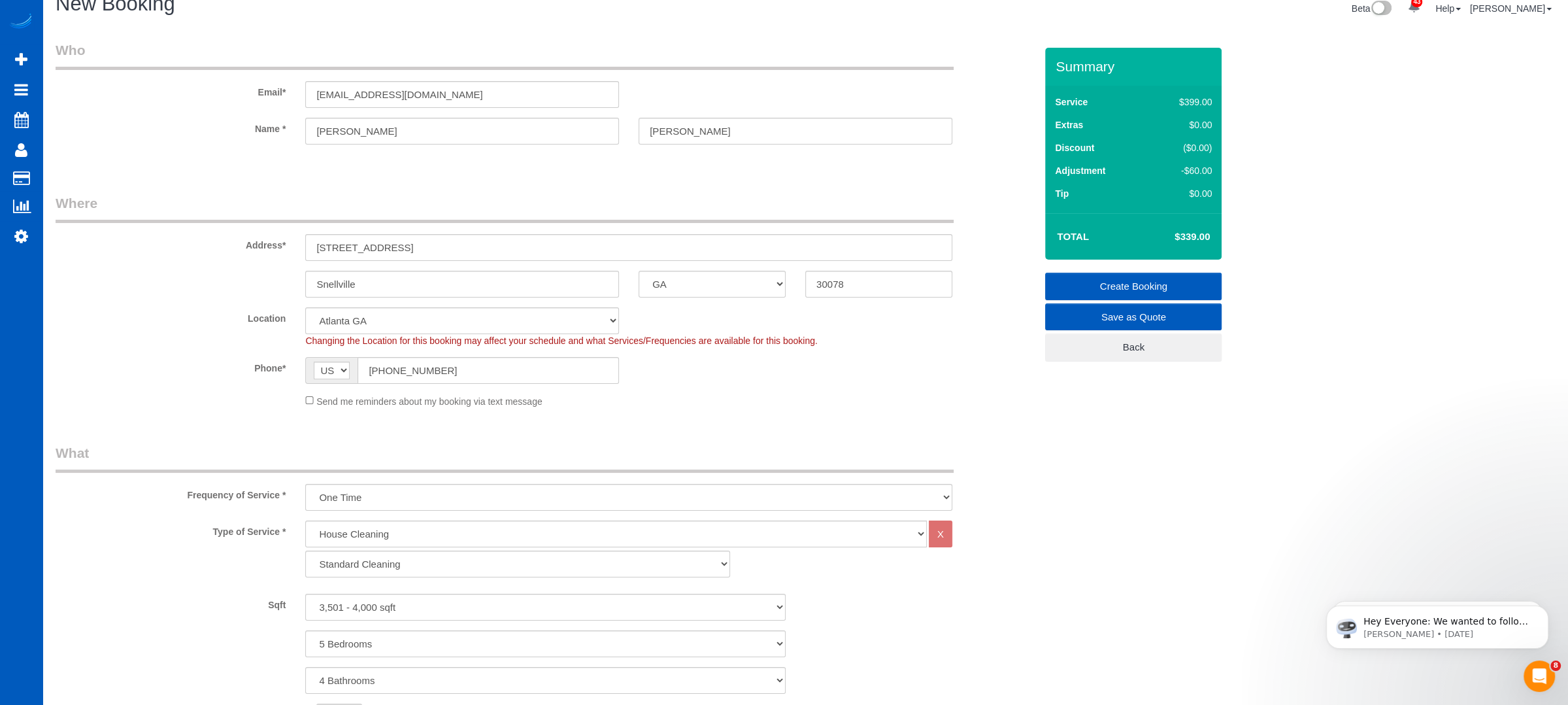
scroll to position [0, 0]
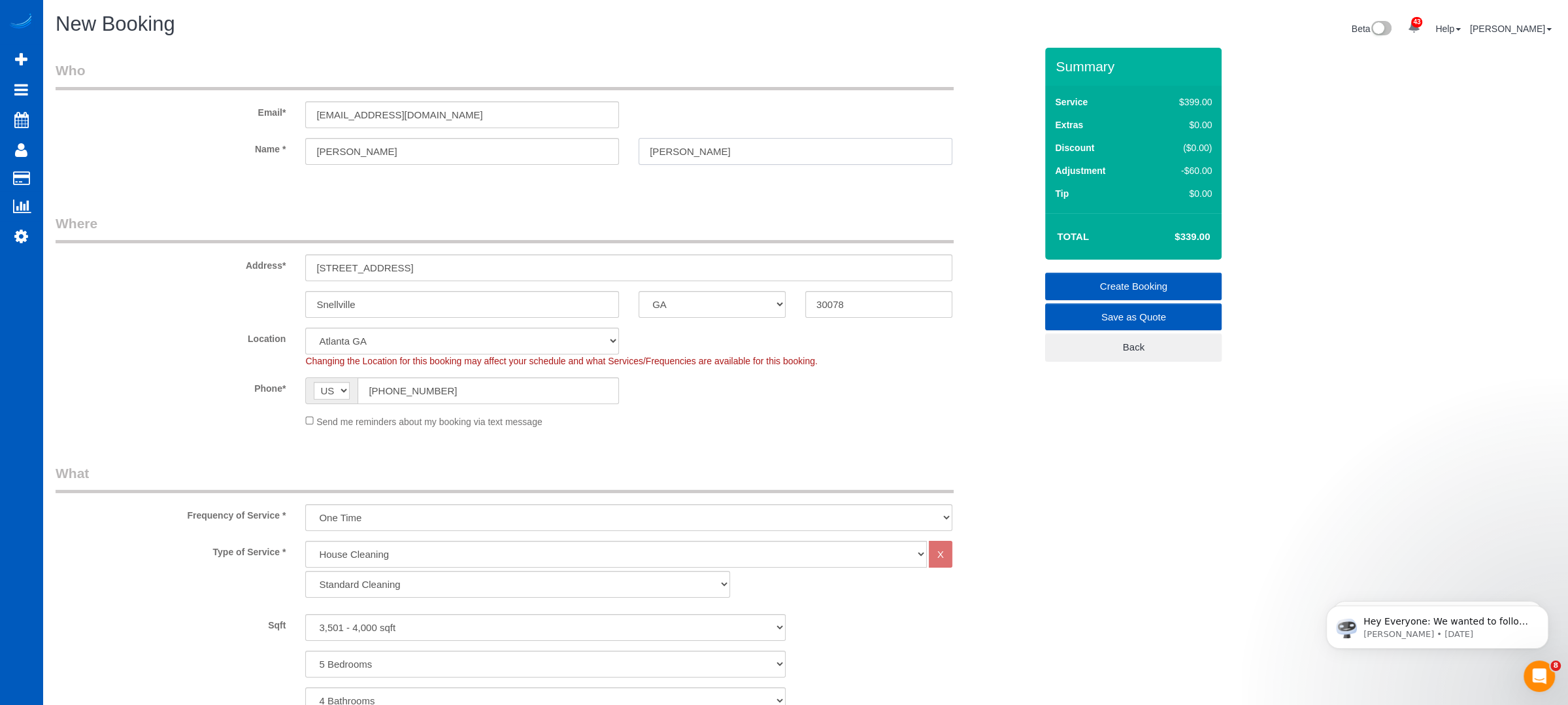
click at [714, 142] on input "[PERSON_NAME]" at bounding box center [795, 152] width 313 height 27
click at [714, 141] on input "[PERSON_NAME]" at bounding box center [795, 152] width 313 height 27
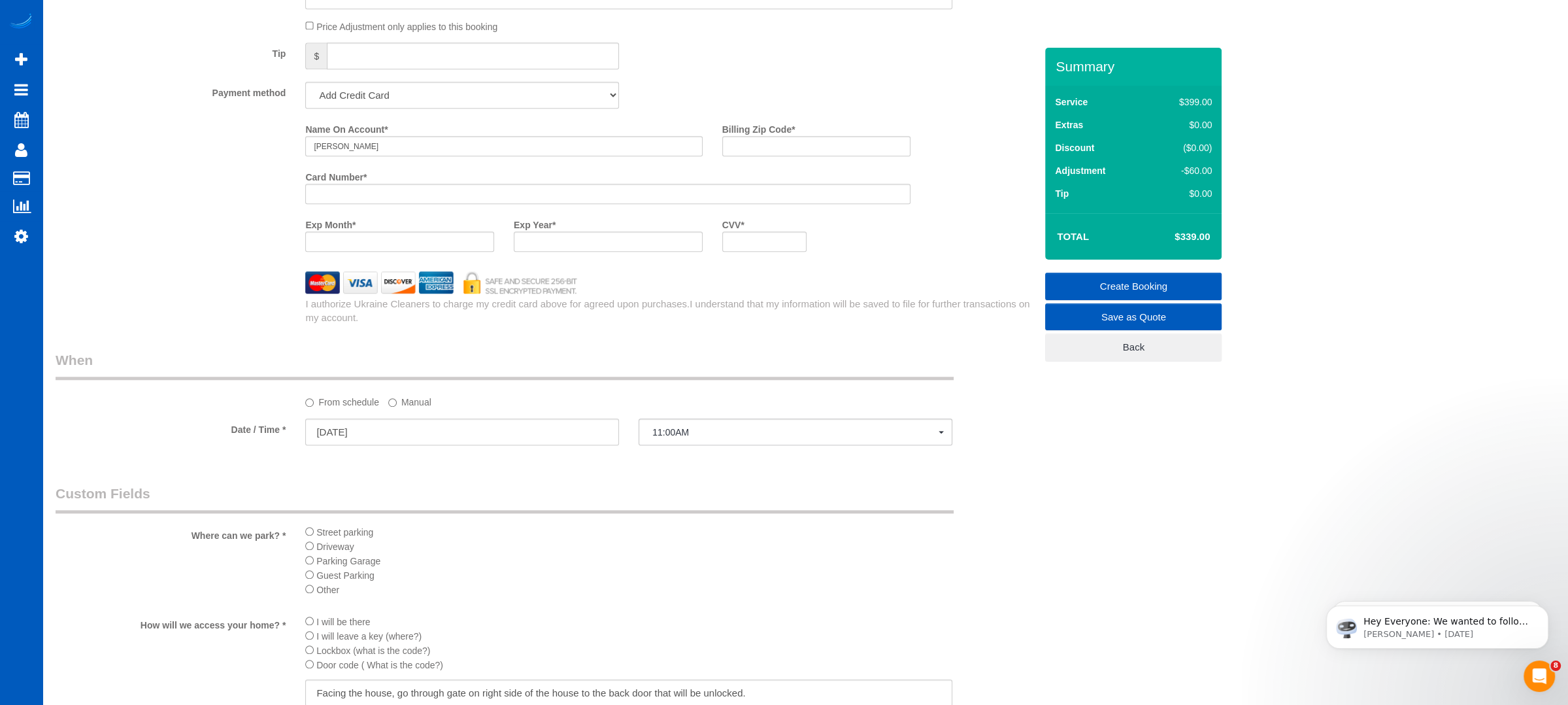
scroll to position [1177, 0]
click at [399, 146] on input "[PERSON_NAME]" at bounding box center [503, 140] width 397 height 20
paste input "[PERSON_NAME]"
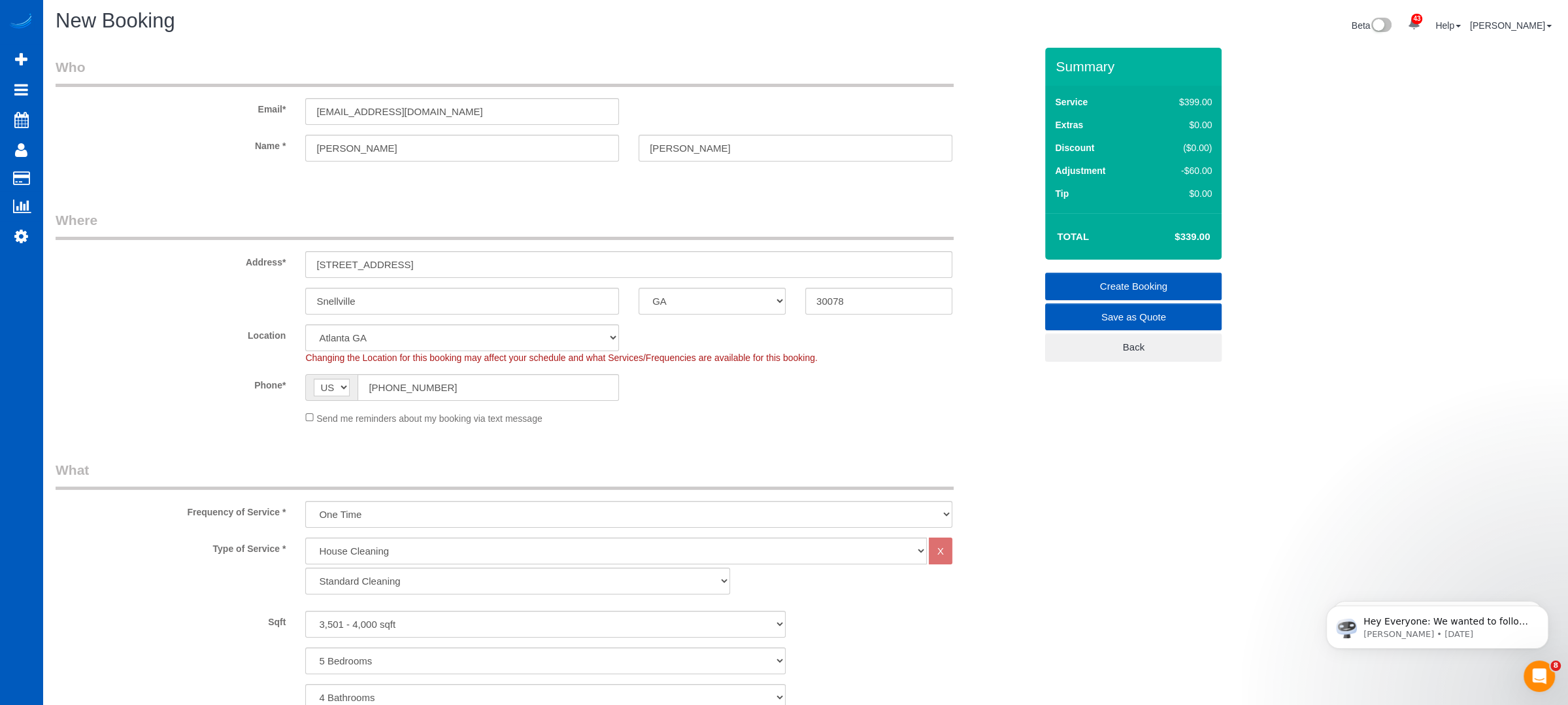
scroll to position [0, 0]
type input "Stan Morel"
click at [843, 300] on input "30078" at bounding box center [878, 304] width 147 height 27
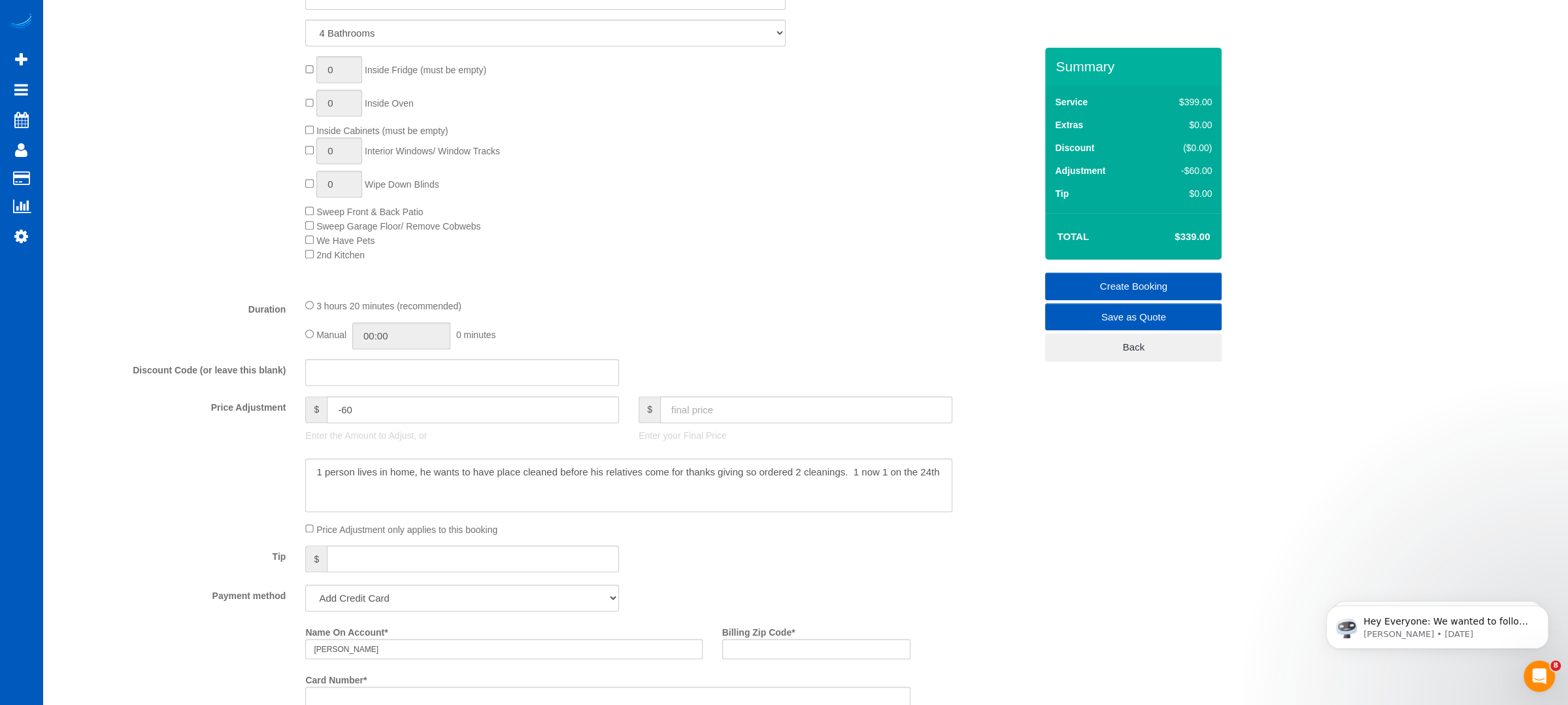
scroll to position [741, 0]
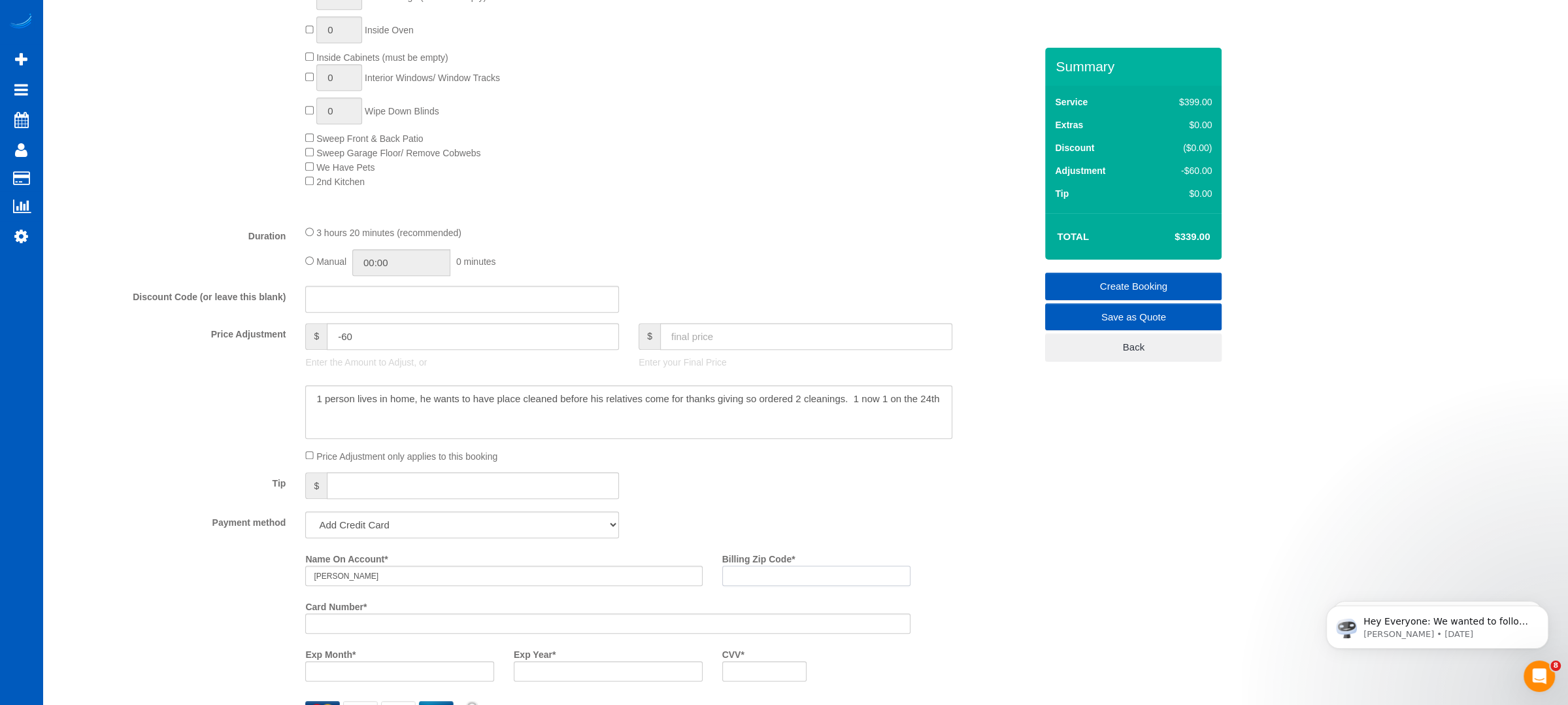
click at [757, 576] on input "Billing Zip Code *" at bounding box center [817, 576] width 189 height 20
paste input "30078"
type input "30078"
click at [705, 487] on div "Tip $" at bounding box center [546, 487] width 999 height 30
click at [1107, 280] on link "Create Booking" at bounding box center [1133, 286] width 177 height 27
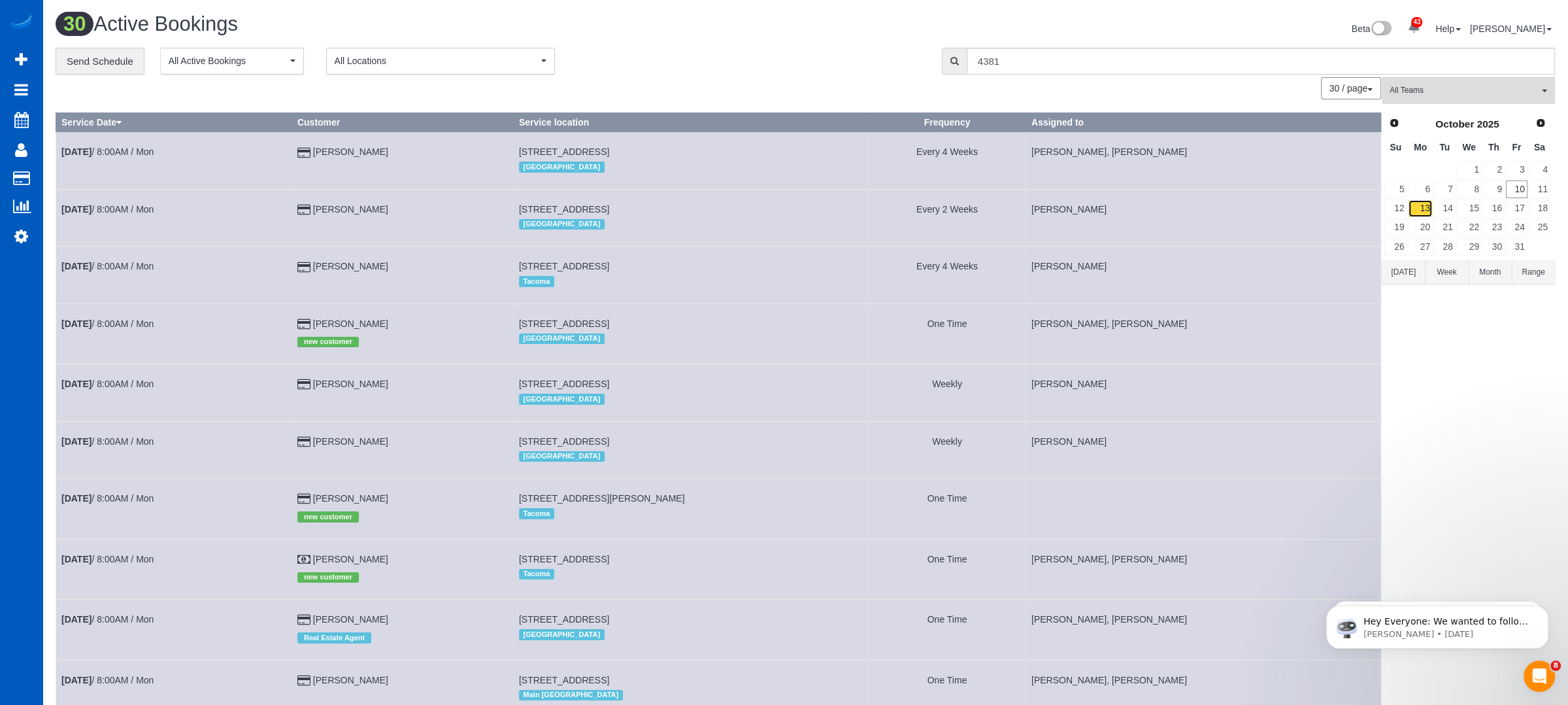
click at [1428, 203] on link "13" at bounding box center [1420, 209] width 24 height 18
click at [1422, 200] on link "13" at bounding box center [1420, 209] width 24 height 18
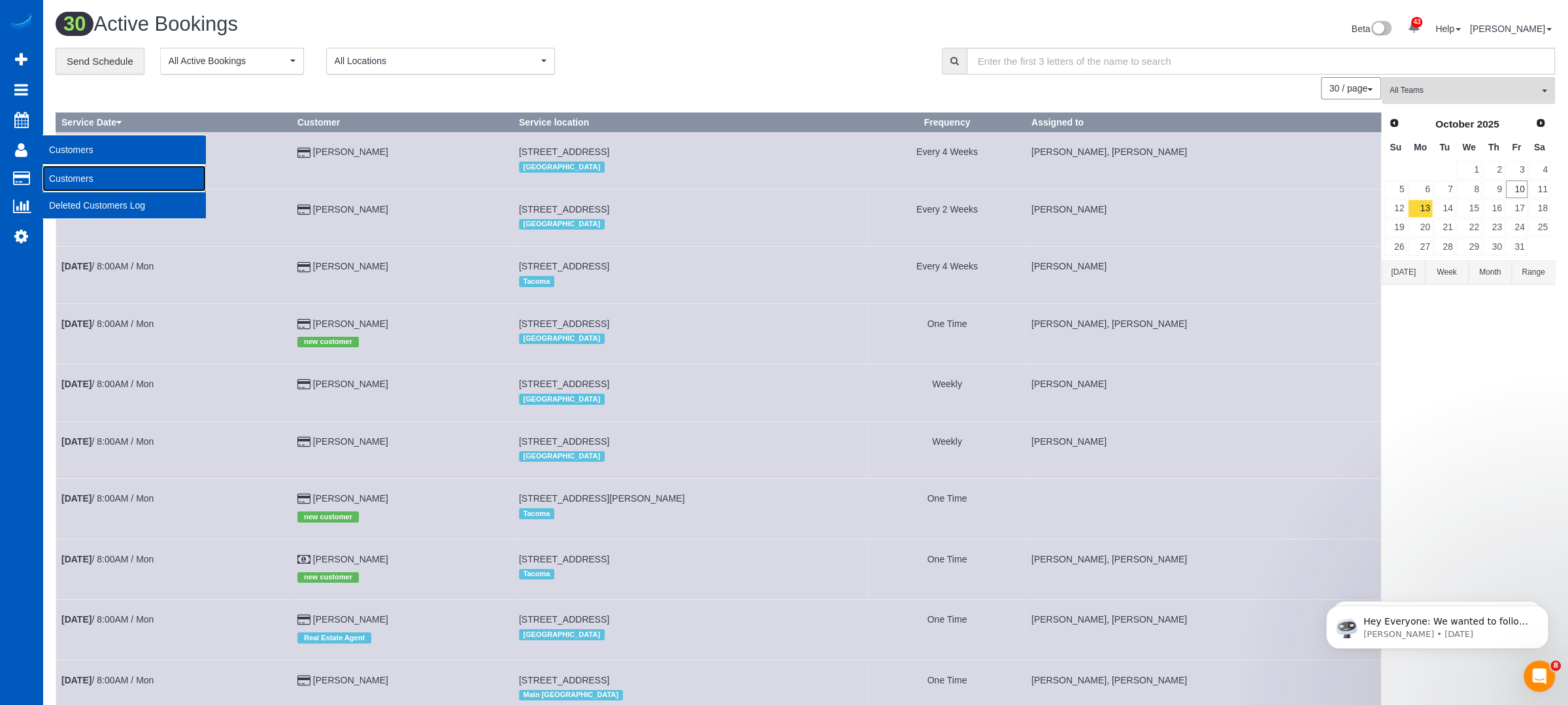
click at [74, 178] on link "Customers" at bounding box center [123, 178] width 163 height 26
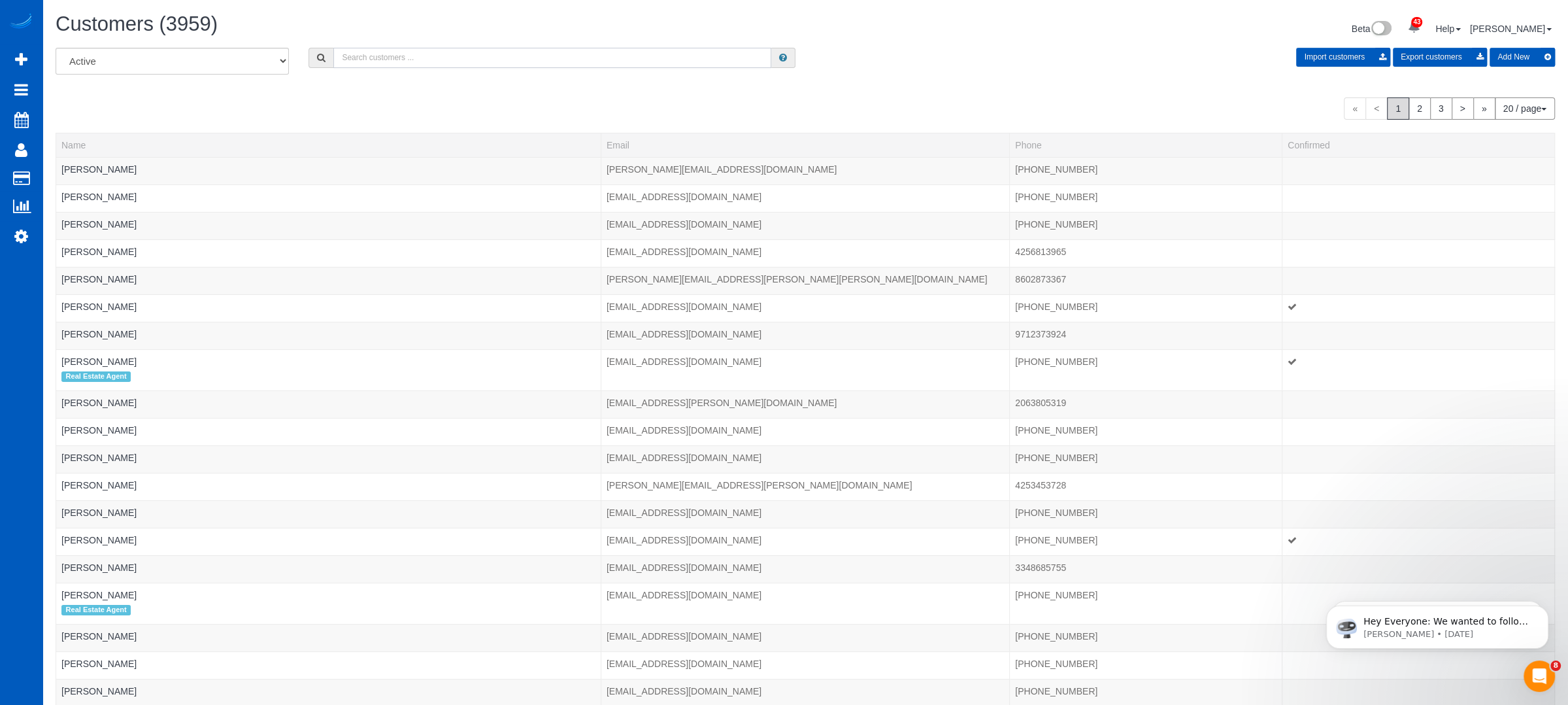
click at [521, 58] on input "text" at bounding box center [552, 58] width 438 height 20
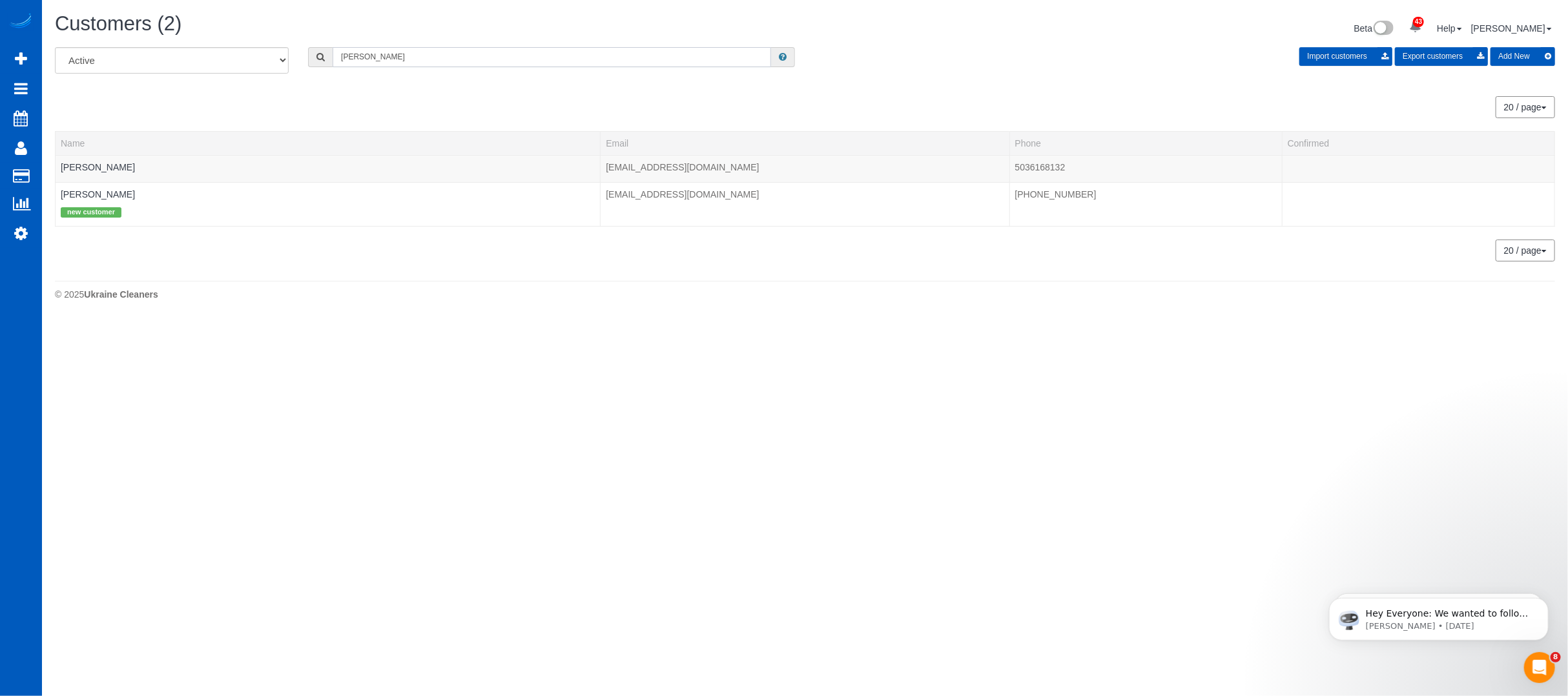
type input "morel"
click at [354, 365] on body "43 Beta Your Notifications You have 0 alerts × You have 7 to charge for 10/08/2…" at bounding box center [784, 348] width 1568 height 696
click at [108, 163] on link "Robert Moreland" at bounding box center [98, 167] width 74 height 10
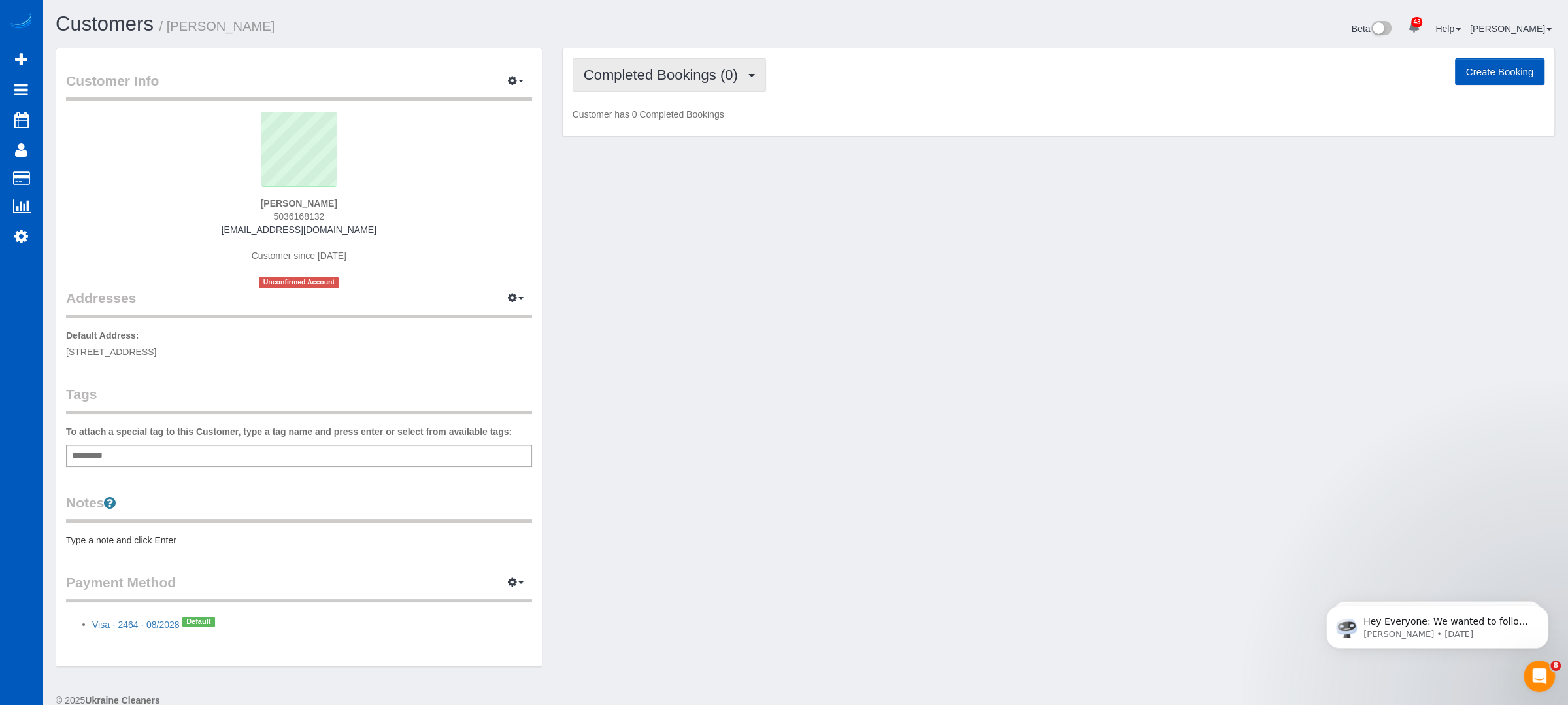
click at [733, 79] on span "Completed Bookings (0)" at bounding box center [665, 75] width 161 height 16
click at [667, 138] on link "Cancelled Bookings (1)" at bounding box center [641, 139] width 136 height 17
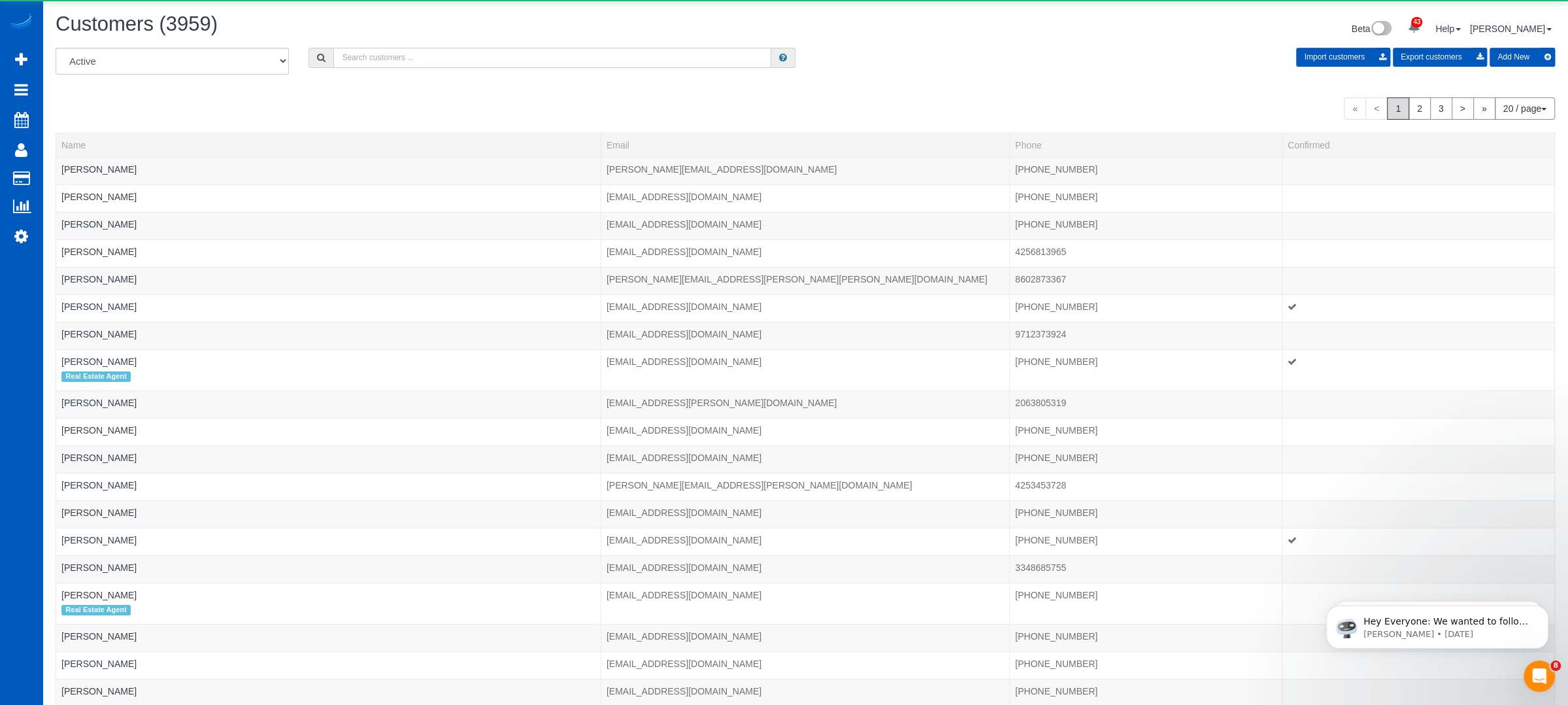
click at [447, 65] on input "text" at bounding box center [552, 58] width 438 height 20
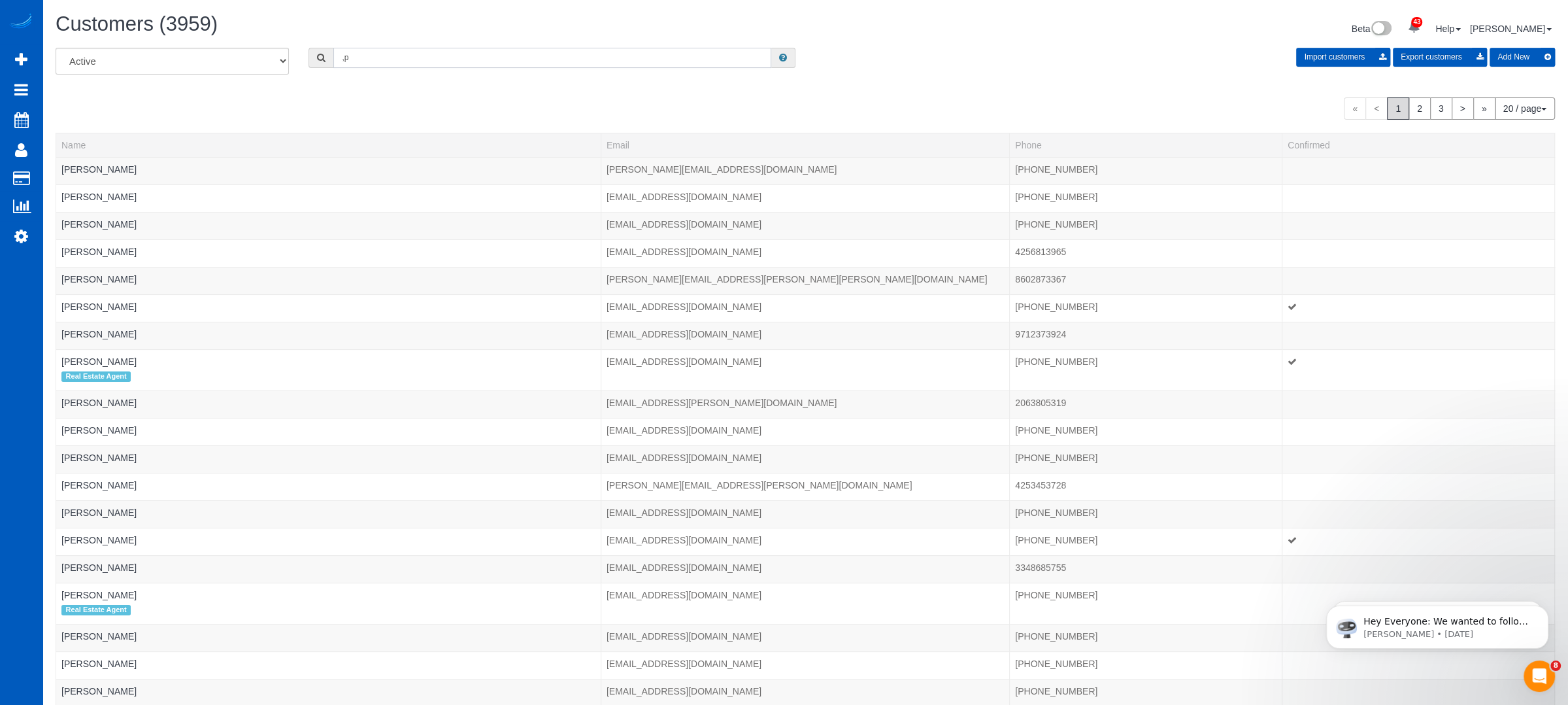
type input ","
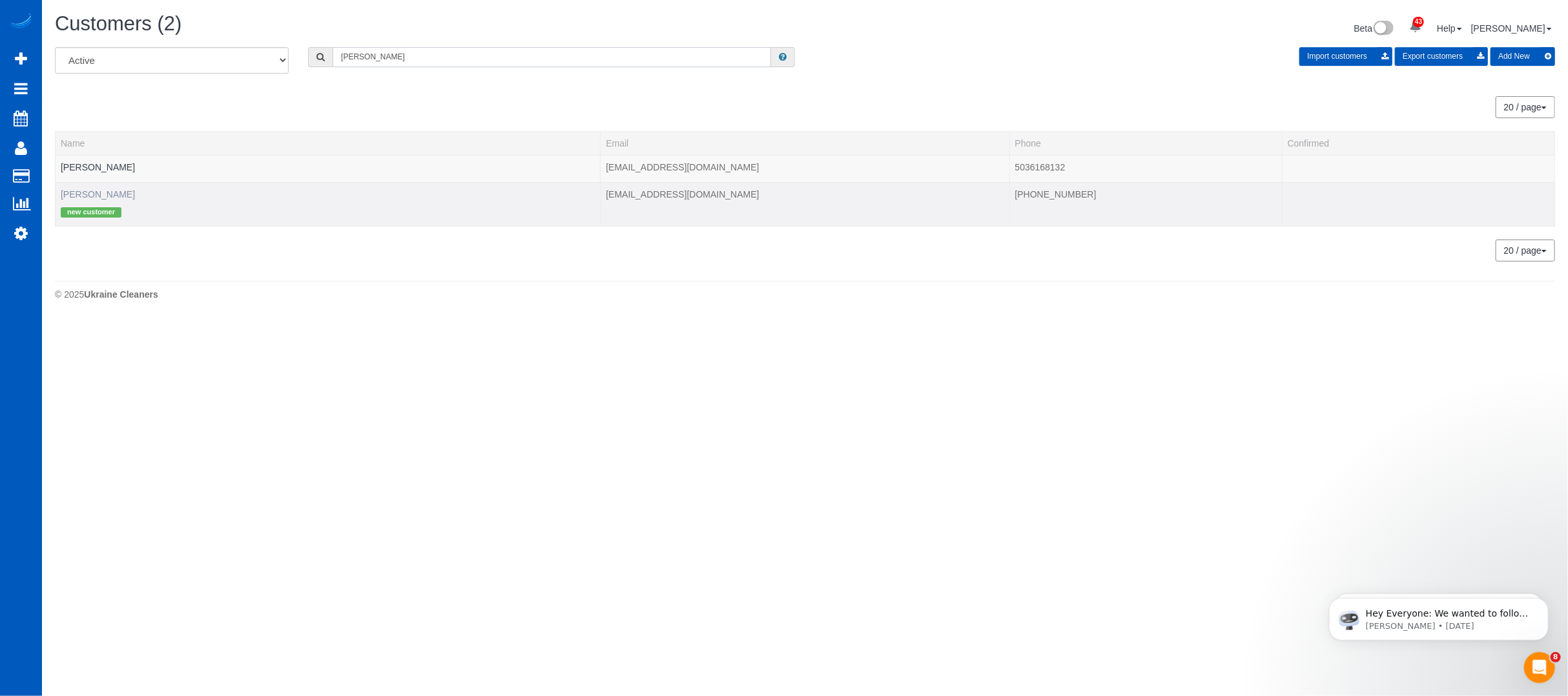
type input "morel"
click at [78, 197] on link "Stan Morel" at bounding box center [98, 194] width 74 height 10
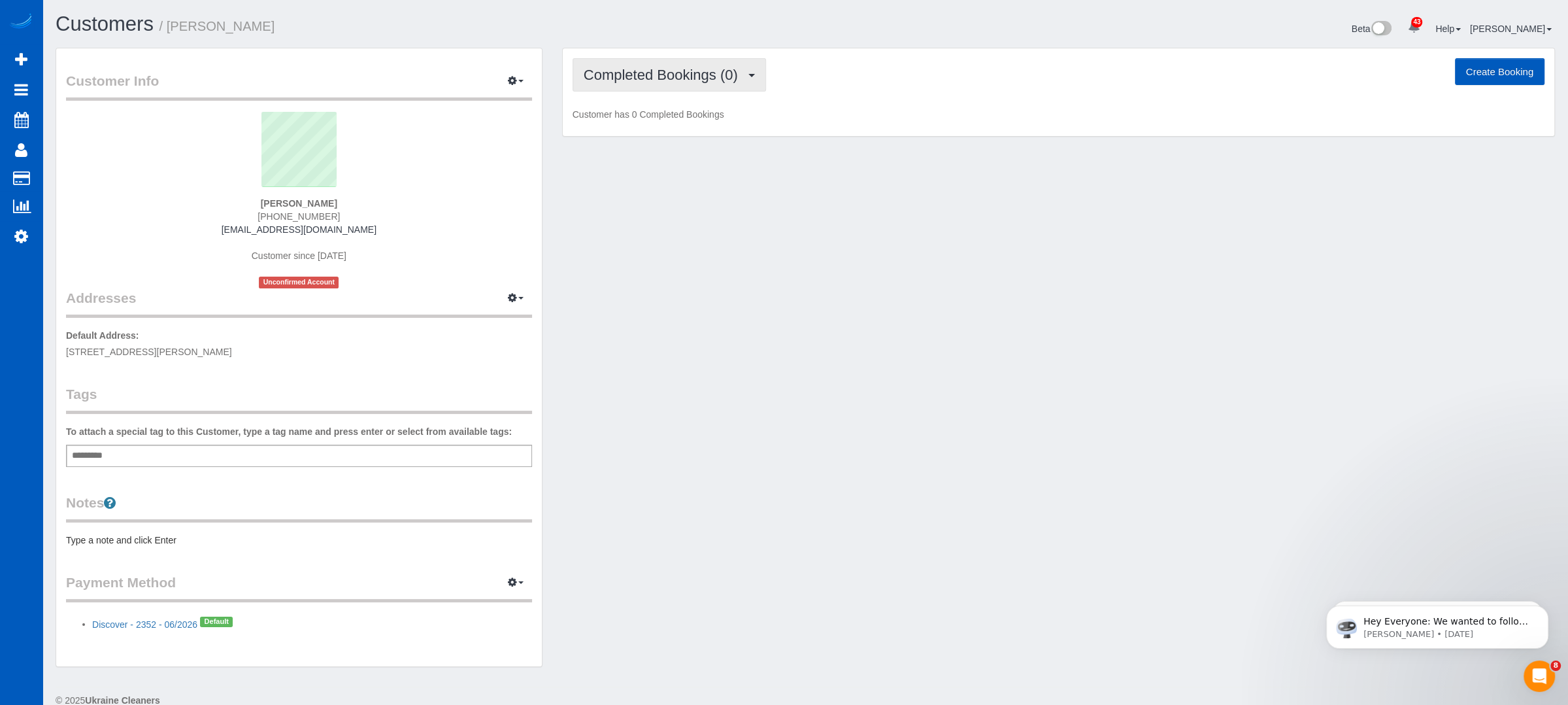
click at [722, 78] on span "Completed Bookings (0)" at bounding box center [665, 75] width 161 height 16
click at [654, 121] on link "Upcoming Bookings (1)" at bounding box center [641, 122] width 136 height 17
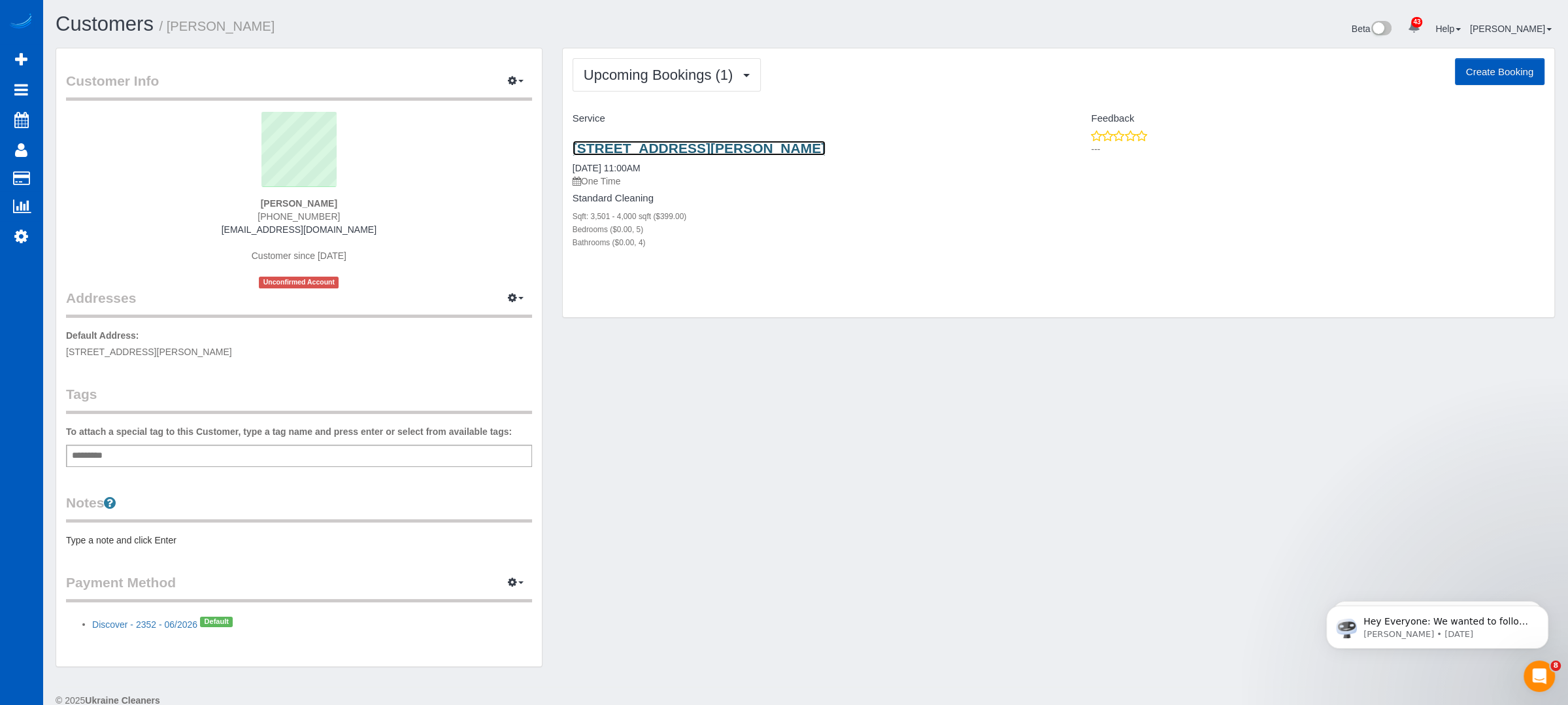
click at [705, 147] on link "2290 Park Estates Dr, Snellville, GA 30078" at bounding box center [699, 148] width 253 height 15
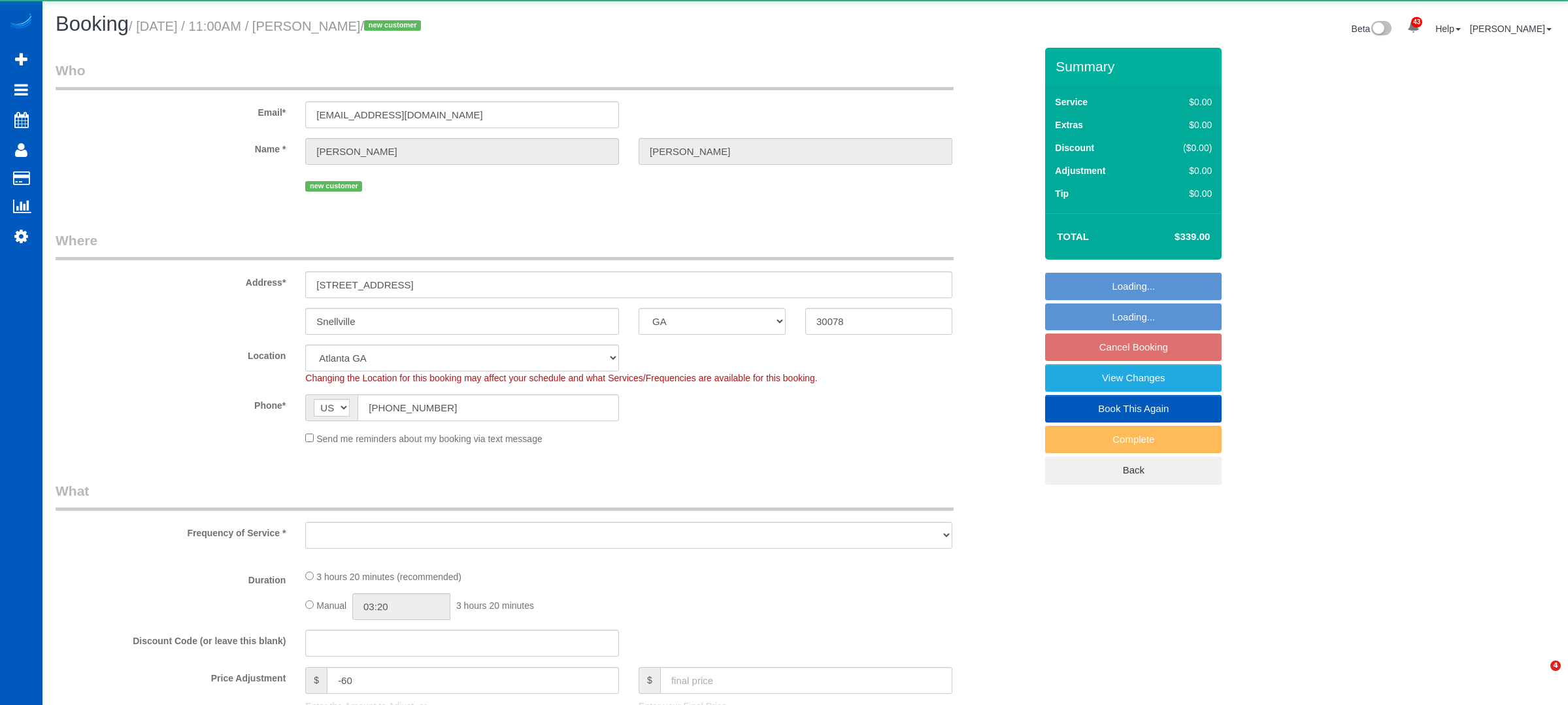
select select "GA"
select select "object:1082"
select select "199"
select select "3501"
select select "5"
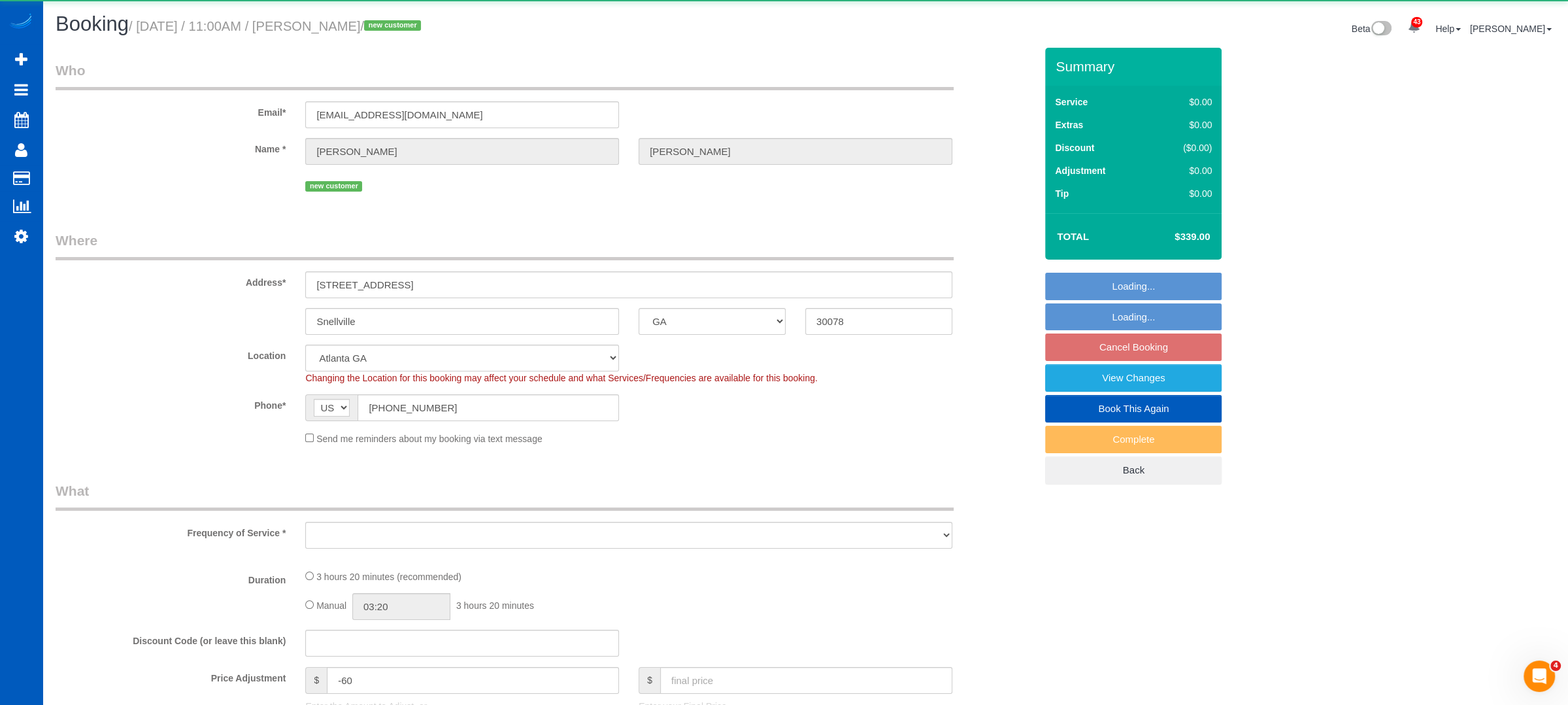
select select "4"
select select "spot1"
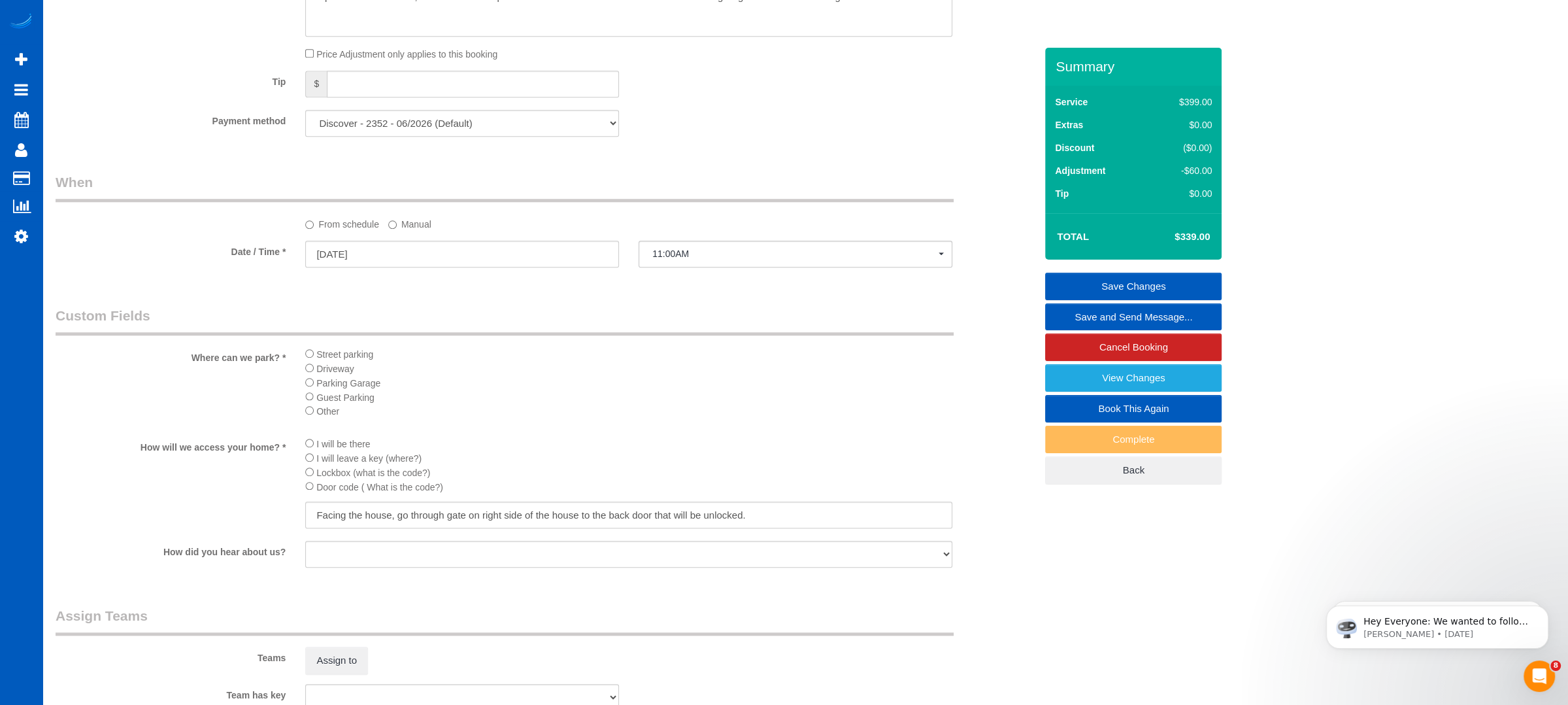
scroll to position [1133, 0]
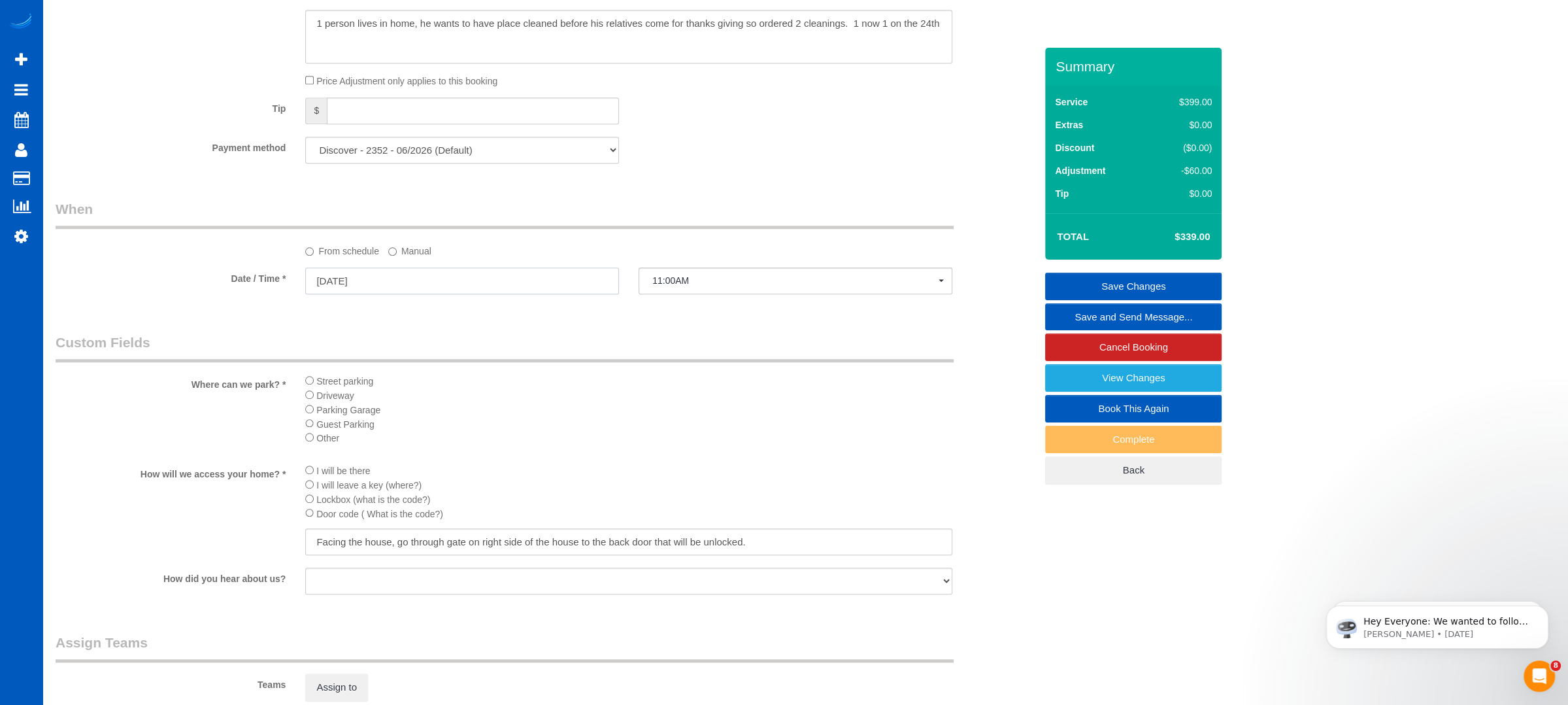
click at [427, 287] on input "10/20/2025" at bounding box center [462, 281] width 313 height 27
click at [533, 328] on div "Who Email* hsmj2002@yahoo.com Name * Stan Morel new customer Where Address* 229…" at bounding box center [546, 15] width 999 height 2202
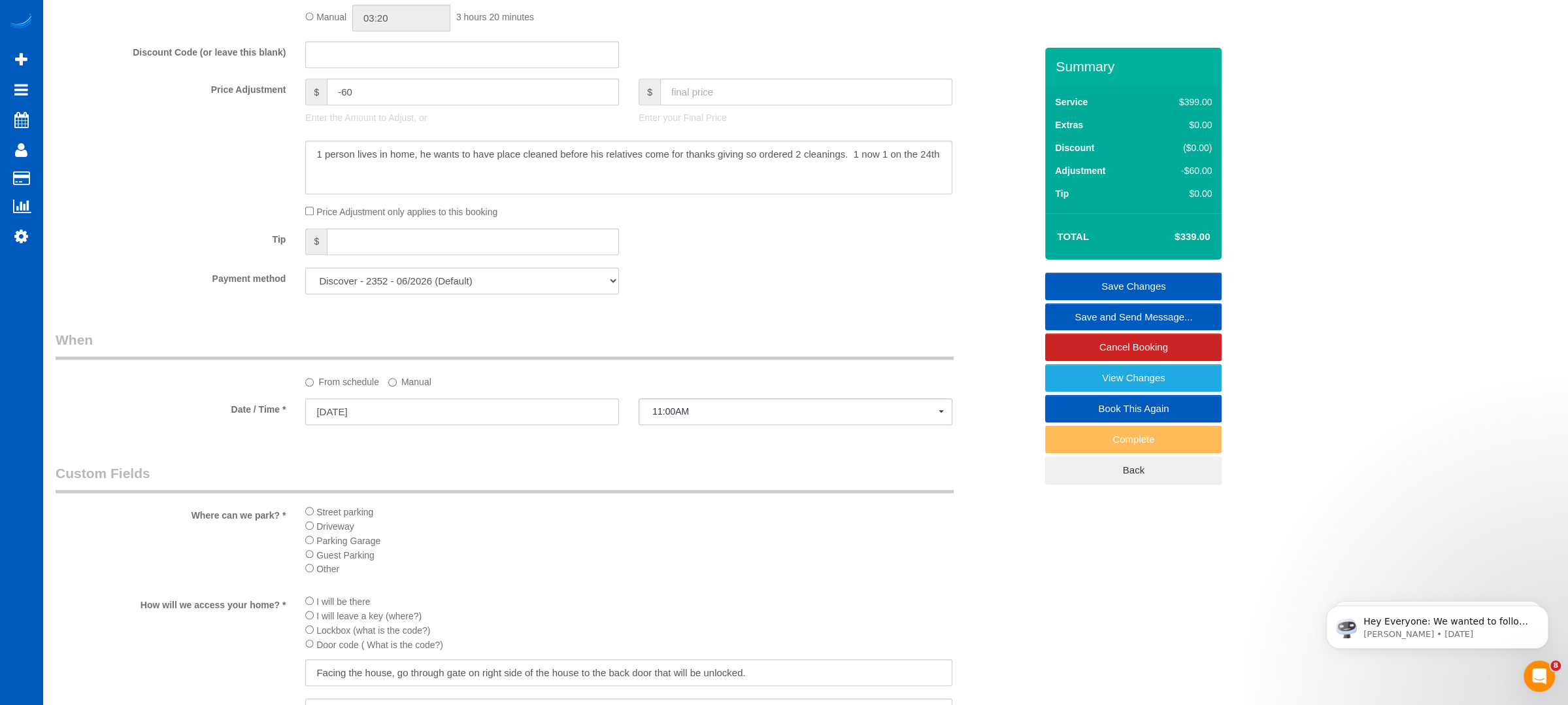
scroll to position [1002, 0]
click at [377, 413] on input "10/20/2025" at bounding box center [462, 411] width 313 height 27
click at [413, 380] on label "Manual" at bounding box center [410, 380] width 43 height 18
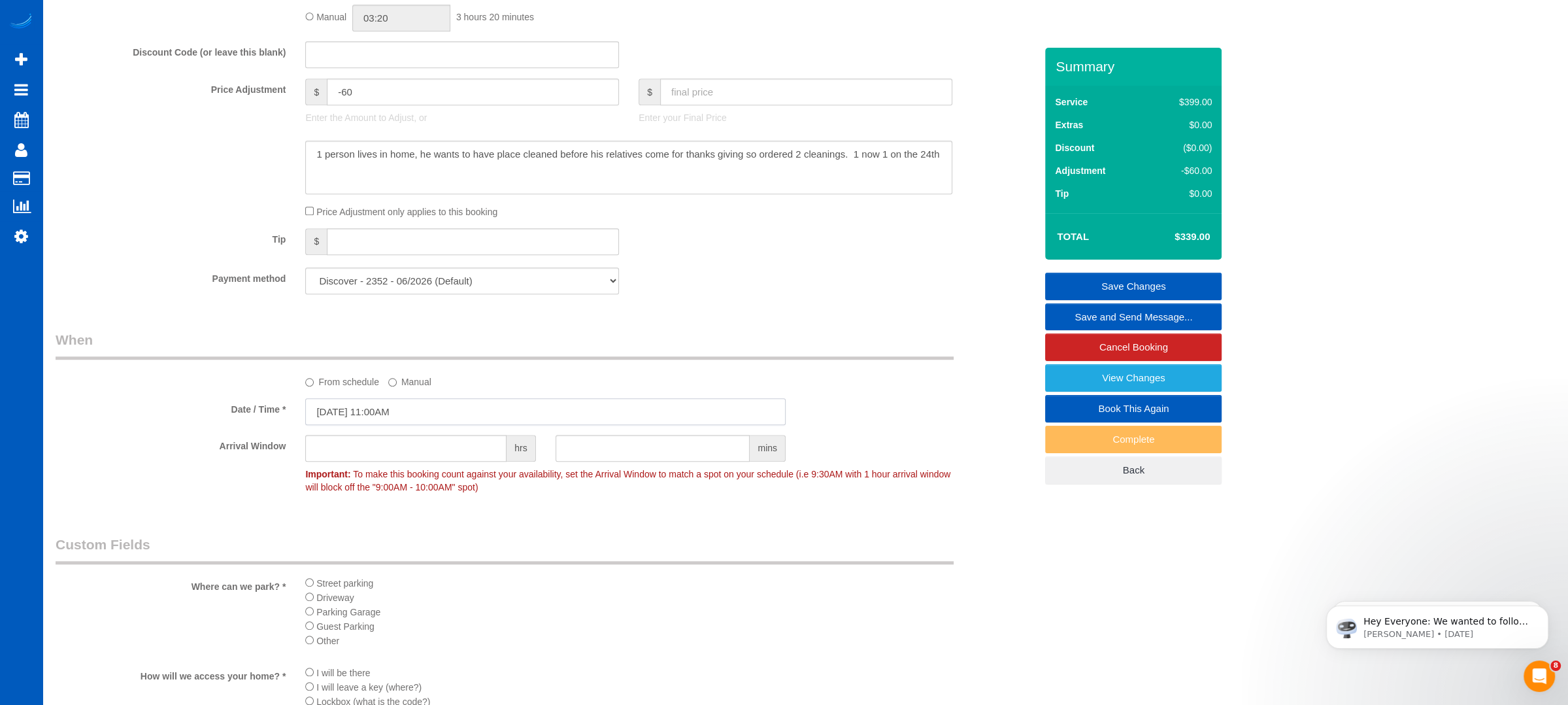
click at [333, 411] on input "10/20/2025 11:00AM" at bounding box center [546, 411] width 481 height 27
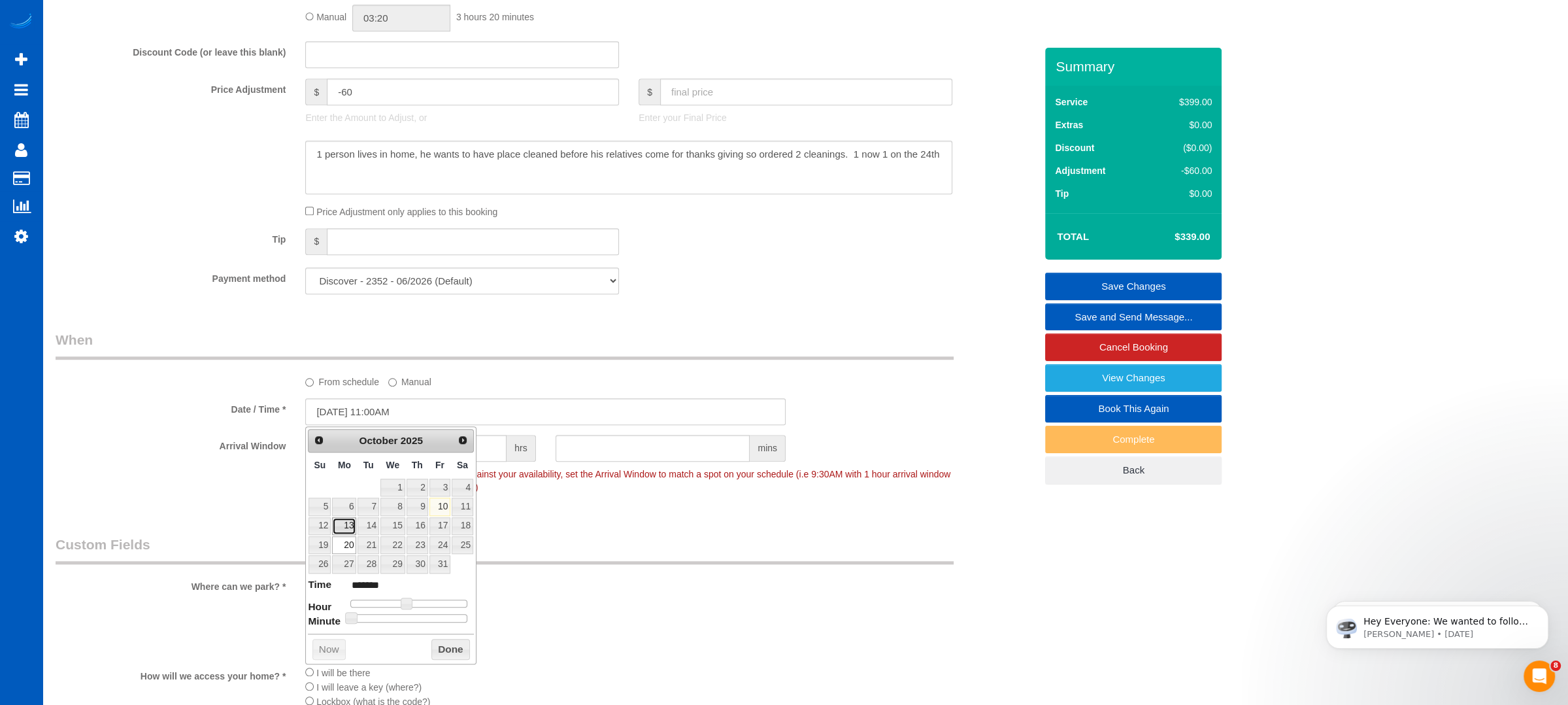
click at [348, 524] on link "13" at bounding box center [344, 526] width 24 height 18
type input "10/13/2025 11:00AM"
click at [443, 641] on button "Done" at bounding box center [451, 650] width 38 height 21
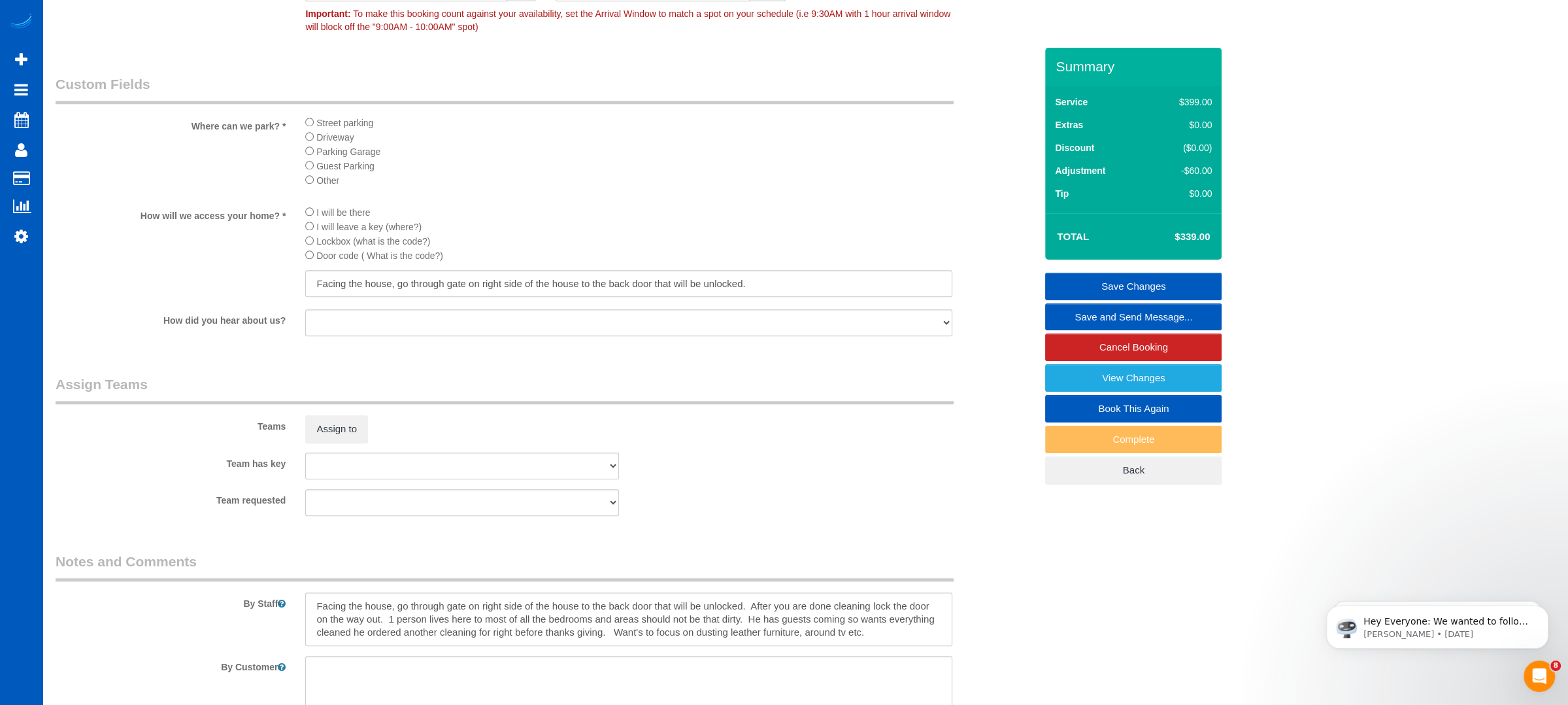
scroll to position [1482, 0]
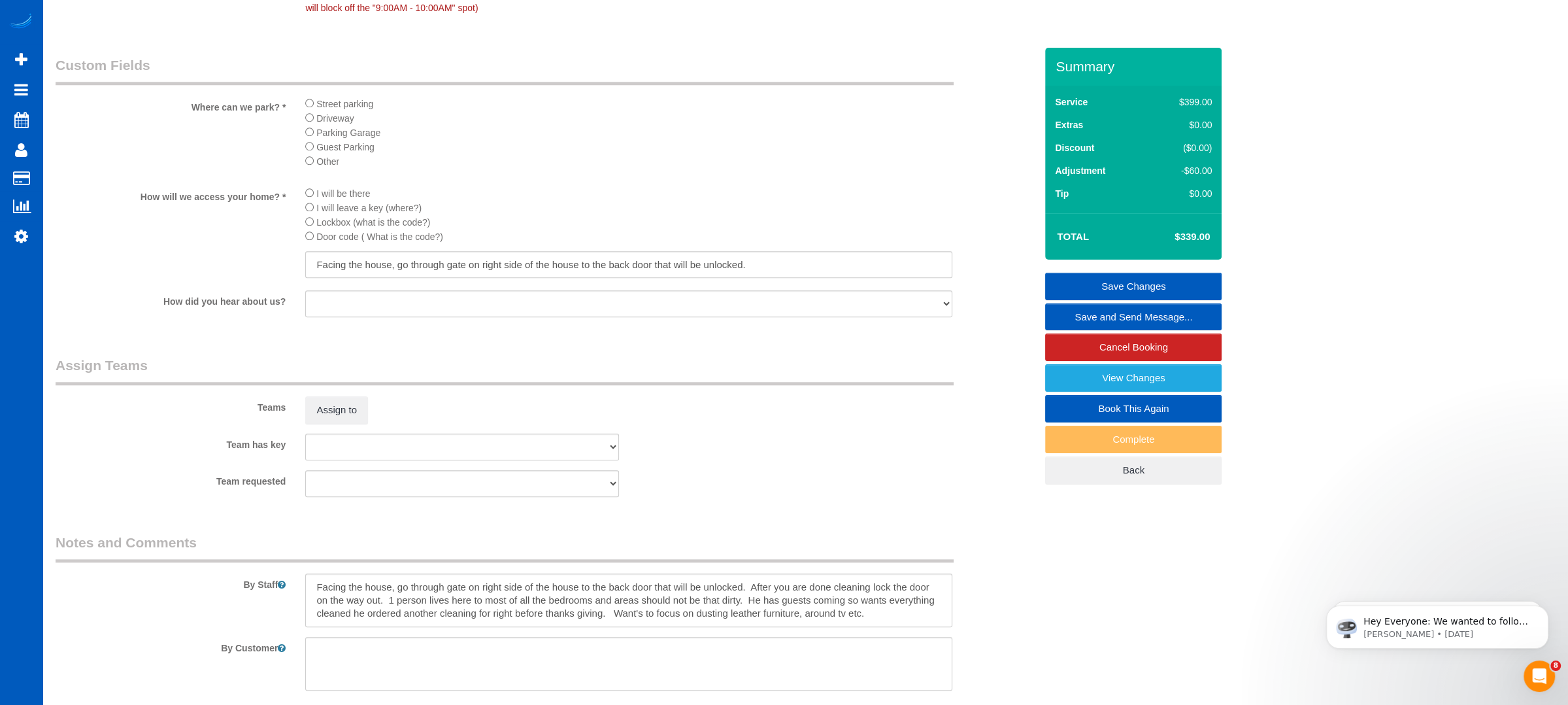
click at [1104, 282] on link "Save Changes" at bounding box center [1133, 286] width 177 height 27
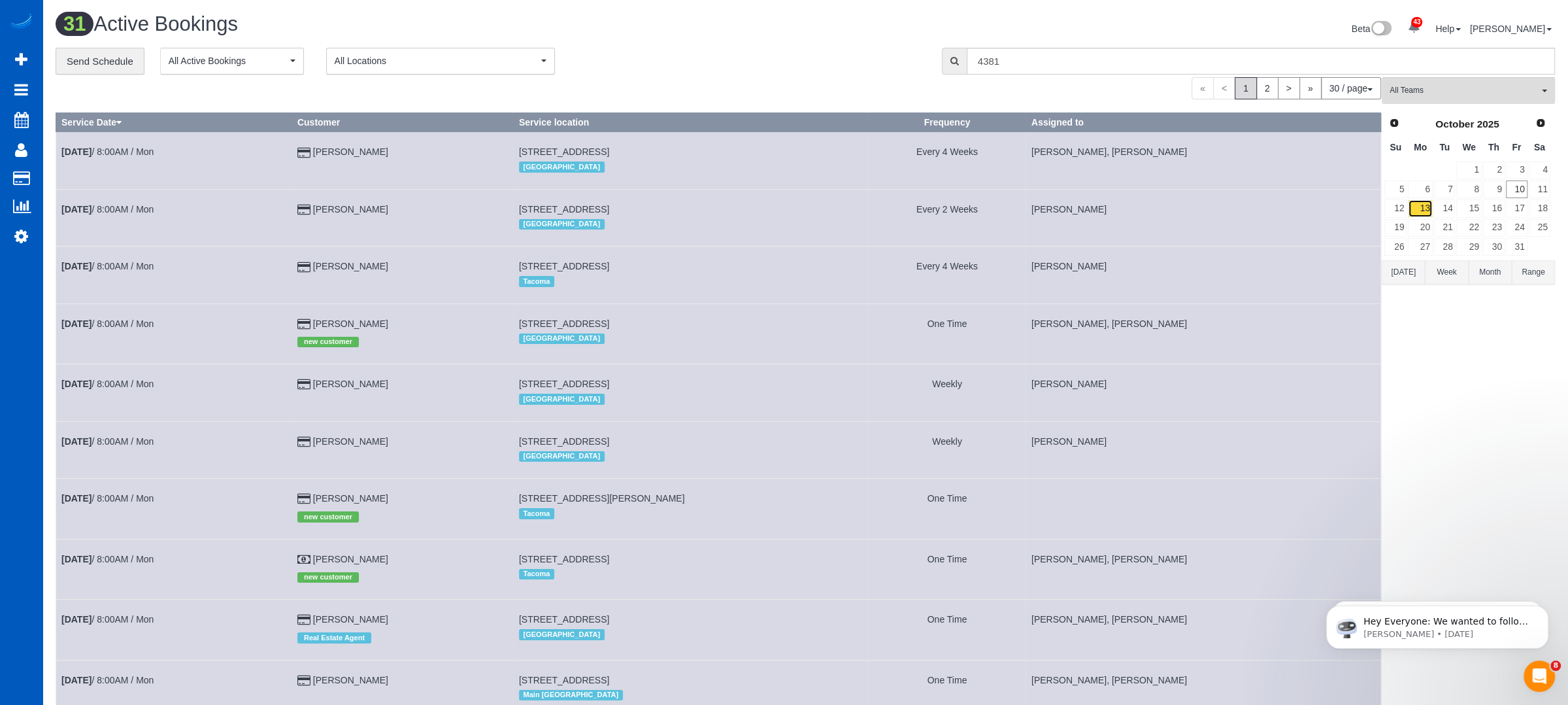
click at [1424, 206] on link "13" at bounding box center [1420, 209] width 24 height 18
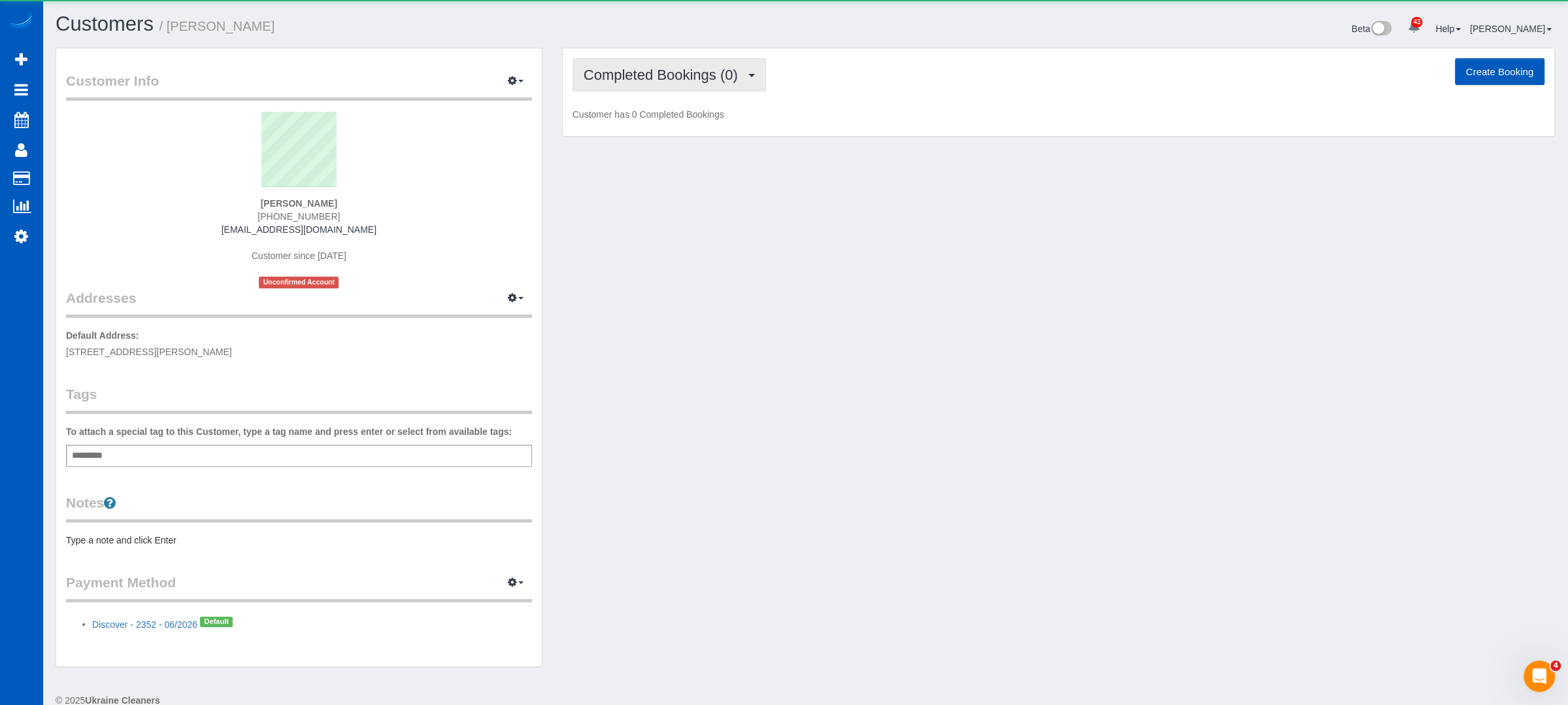
click at [722, 77] on span "Completed Bookings (0)" at bounding box center [665, 75] width 161 height 16
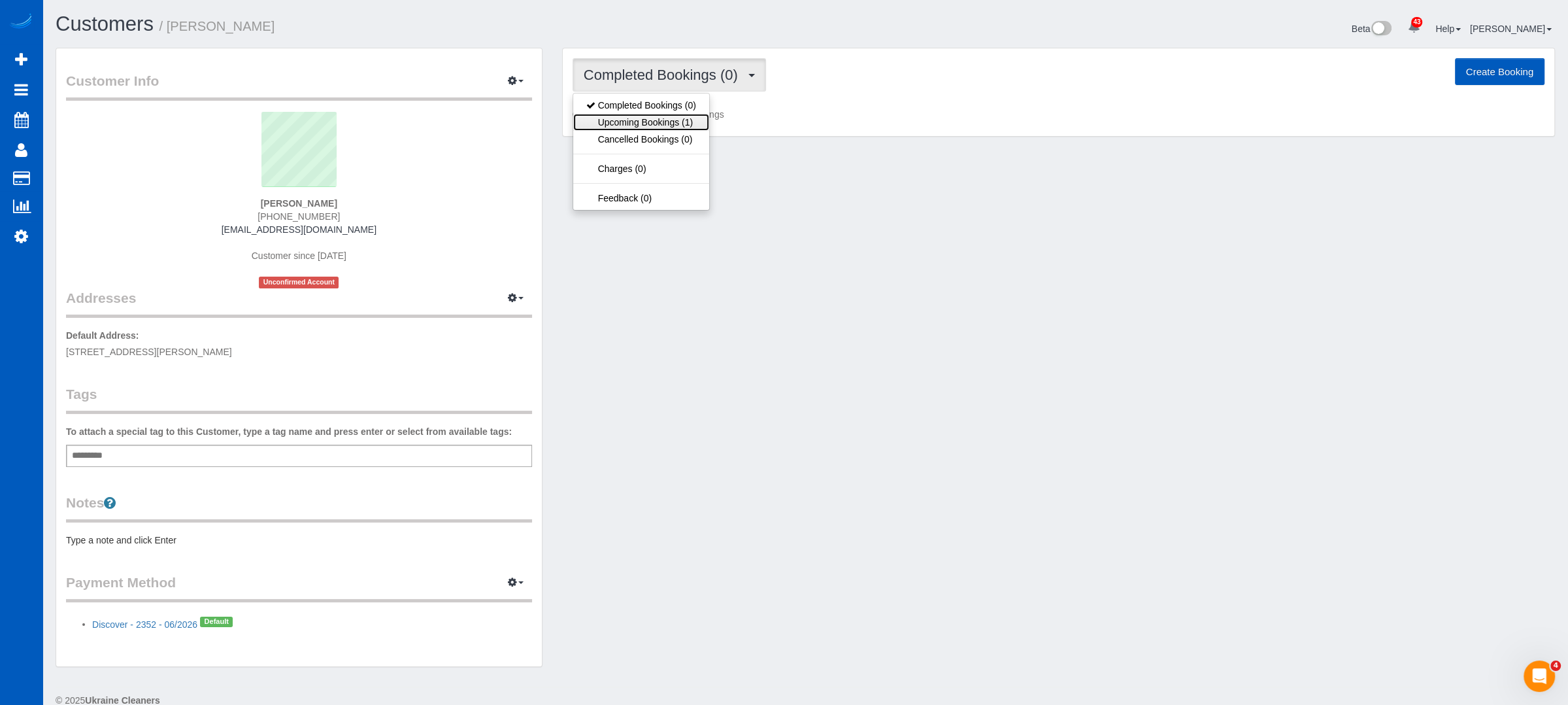
click at [668, 118] on link "Upcoming Bookings (1)" at bounding box center [641, 122] width 136 height 17
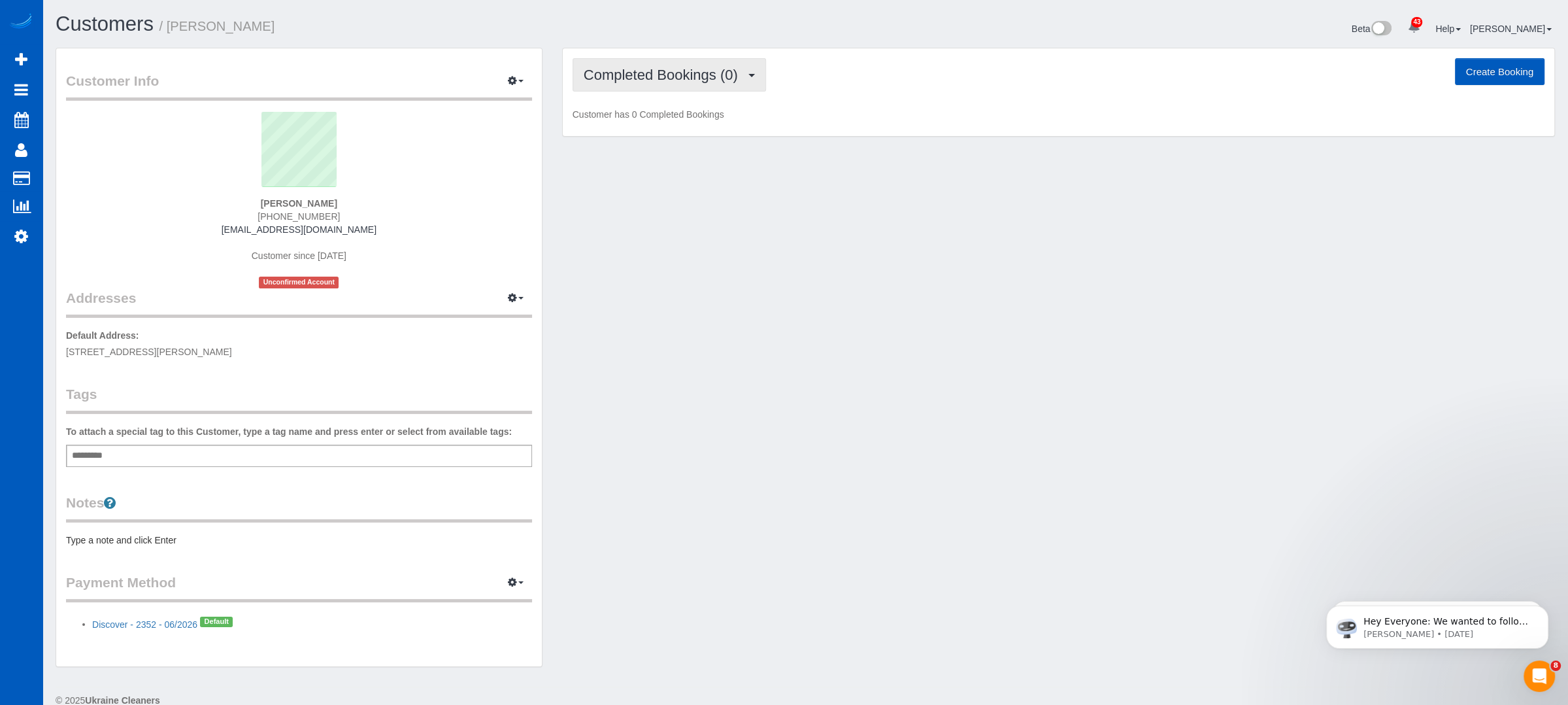
click at [673, 58] on button "Completed Bookings (0)" at bounding box center [670, 75] width 194 height 33
click at [688, 121] on link "Upcoming Bookings (1)" at bounding box center [641, 122] width 136 height 17
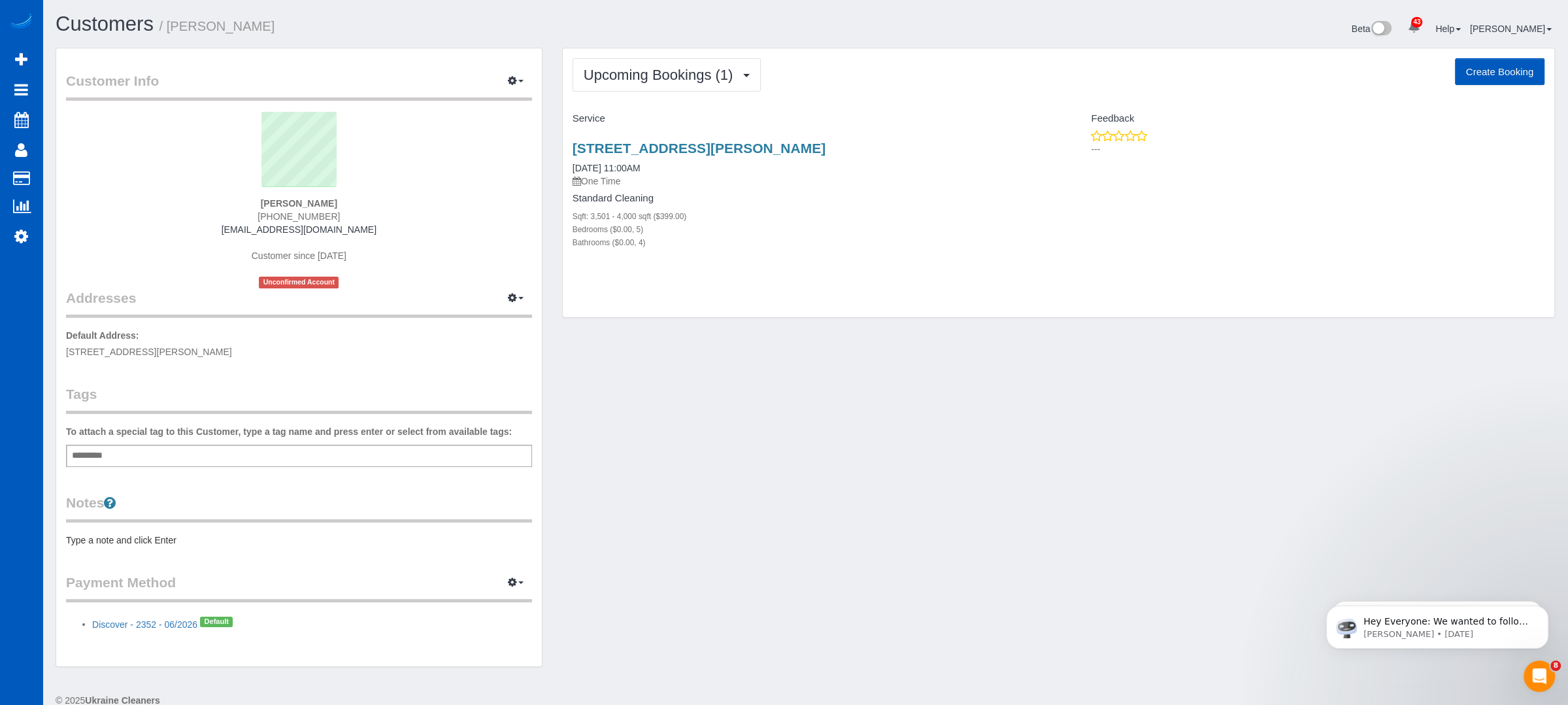
click at [703, 317] on div "Upcoming Bookings (1) Completed Bookings (0) Upcoming Bookings (1) Cancelled Bo…" at bounding box center [1058, 183] width 993 height 271
drag, startPoint x: 837, startPoint y: 318, endPoint x: 821, endPoint y: 314, distance: 16.5
click at [827, 315] on div "Upcoming Bookings (1) Completed Bookings (0) Upcoming Bookings (1) Cancelled Bo…" at bounding box center [1059, 190] width 1013 height 284
click at [1499, 76] on button "Create Booking" at bounding box center [1499, 72] width 89 height 27
select select "GA"
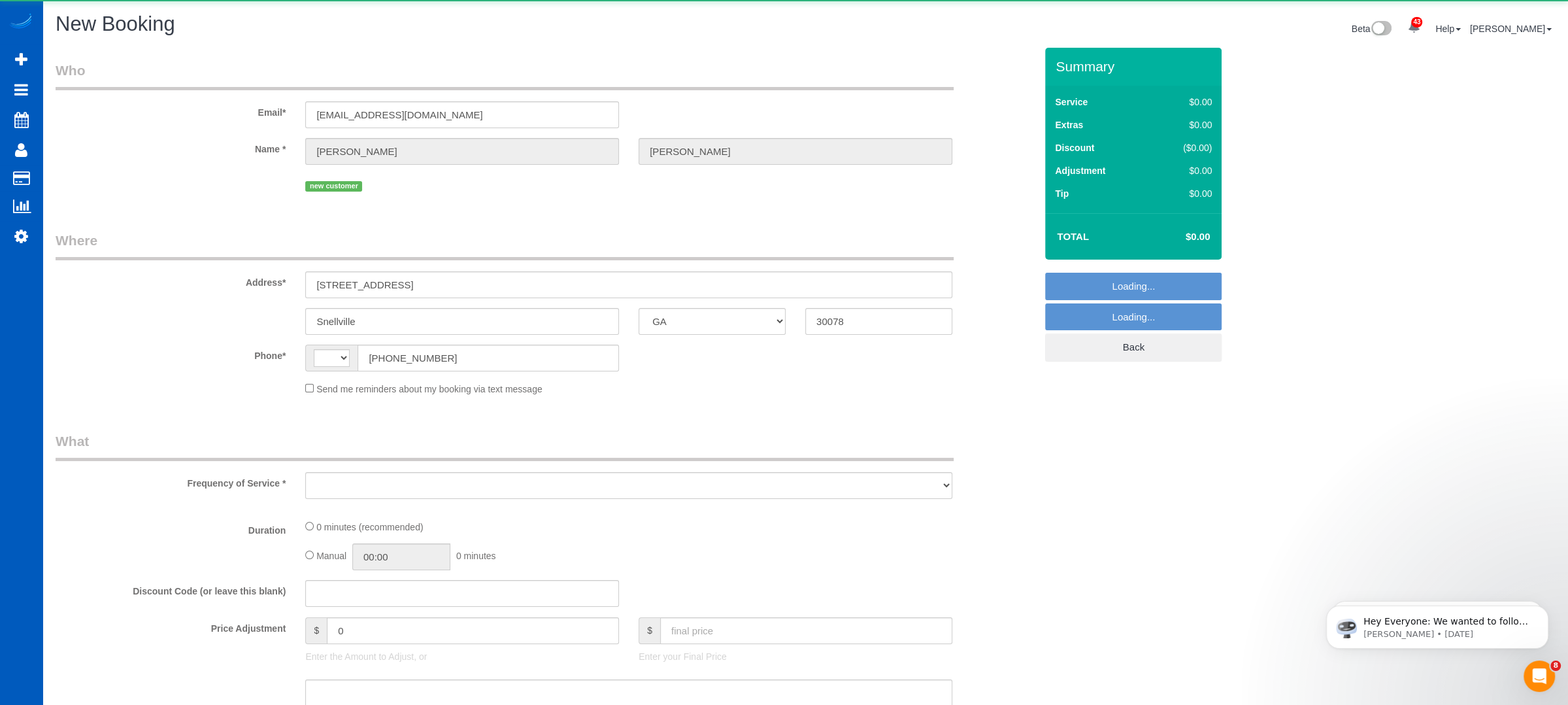
select select "string:[GEOGRAPHIC_DATA]"
select select "object:803"
select select "string:fspay-11f03a02-ab74-4f3e-90a2-93e2e16dccc1"
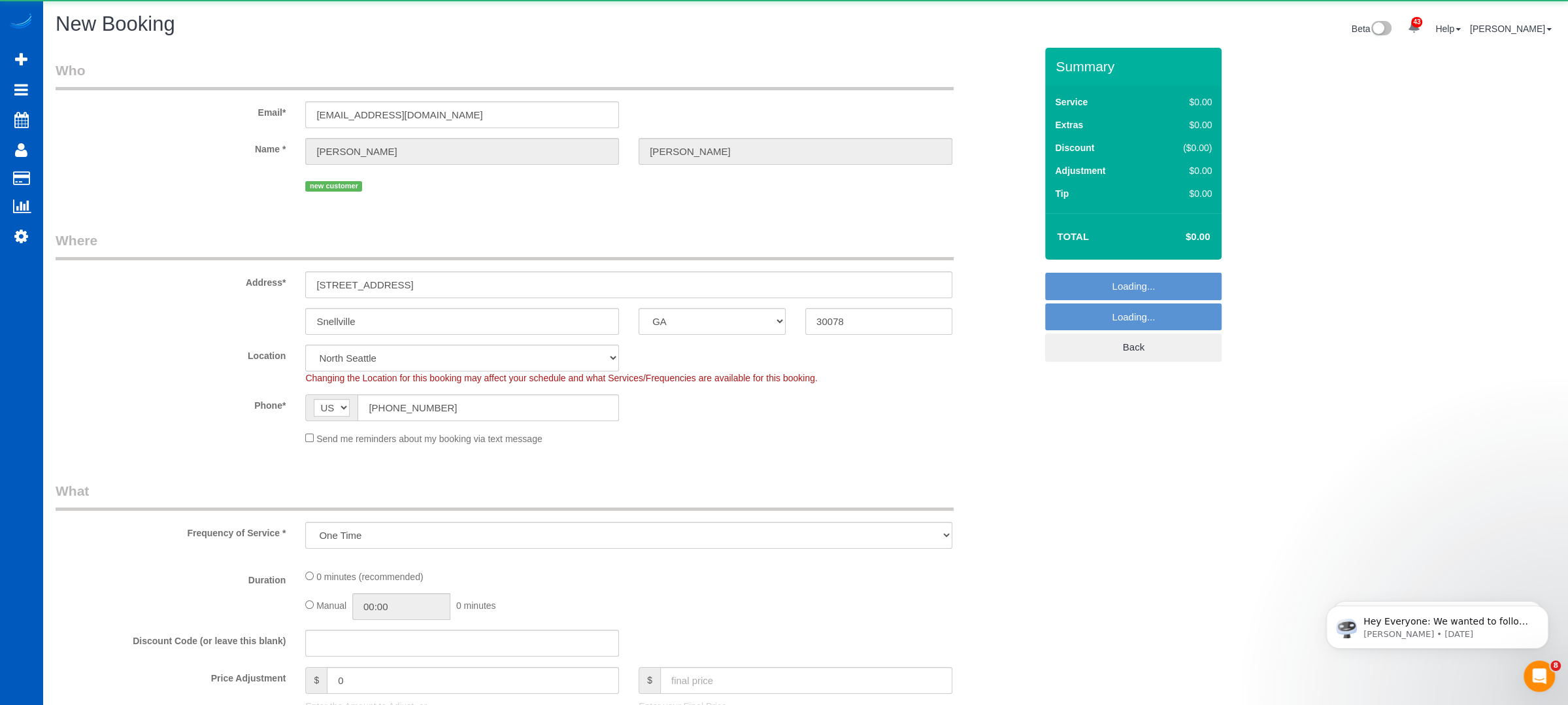
select select "object:1055"
select select "199"
select select "369"
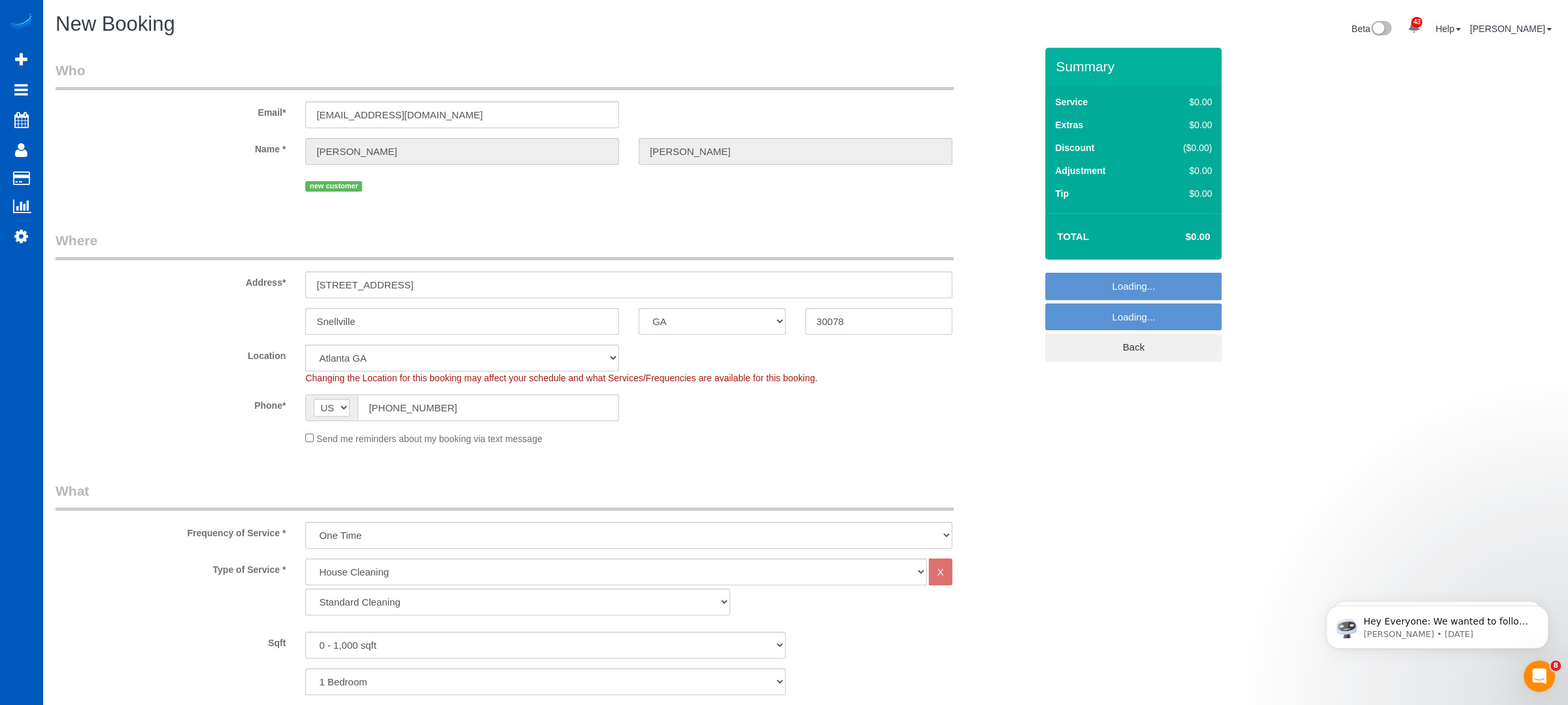
select select "object:1399"
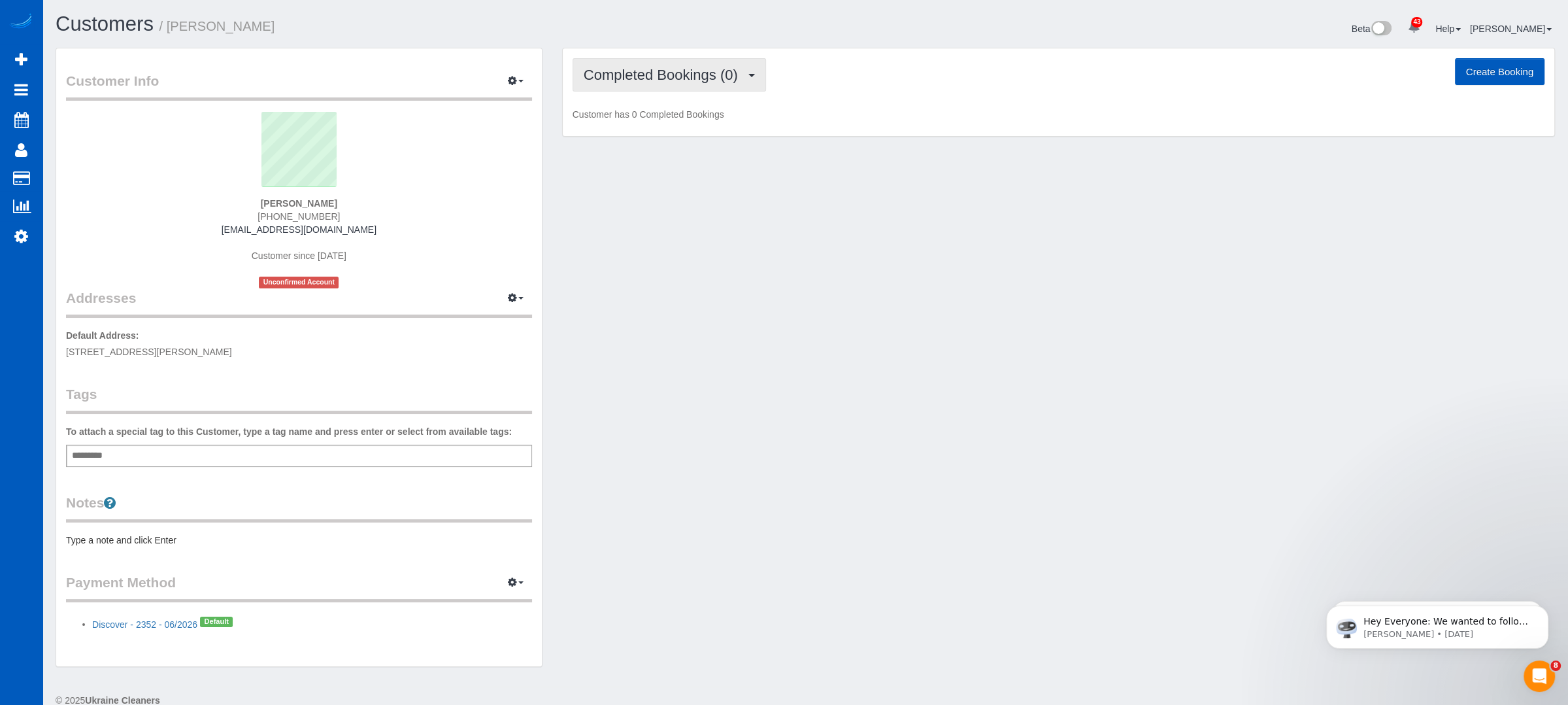
click at [741, 87] on button "Completed Bookings (0)" at bounding box center [670, 75] width 194 height 33
click at [648, 127] on link "Upcoming Bookings (1)" at bounding box center [641, 122] width 136 height 17
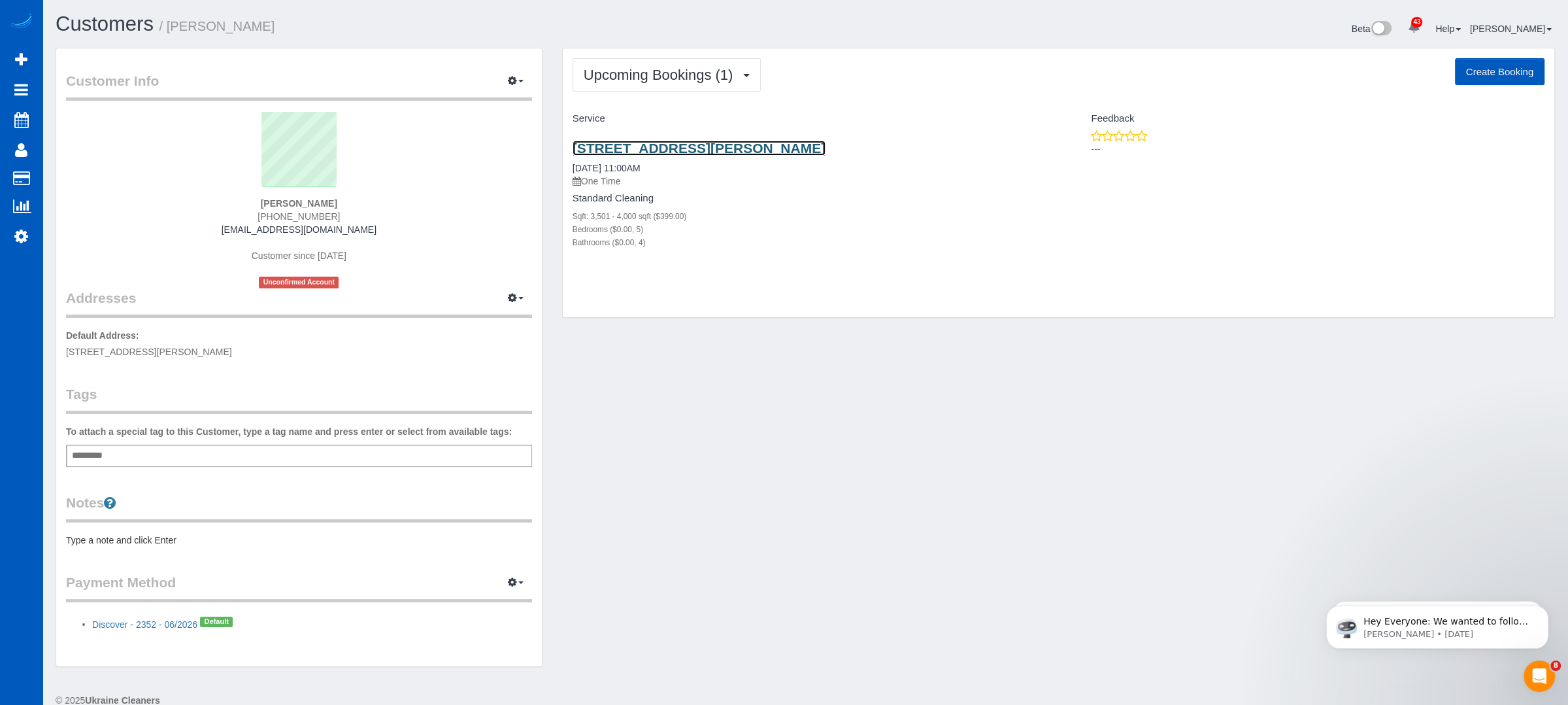
click at [697, 150] on link "[STREET_ADDRESS][PERSON_NAME]" at bounding box center [699, 148] width 253 height 15
click at [691, 146] on link "[STREET_ADDRESS][PERSON_NAME]" at bounding box center [699, 148] width 253 height 15
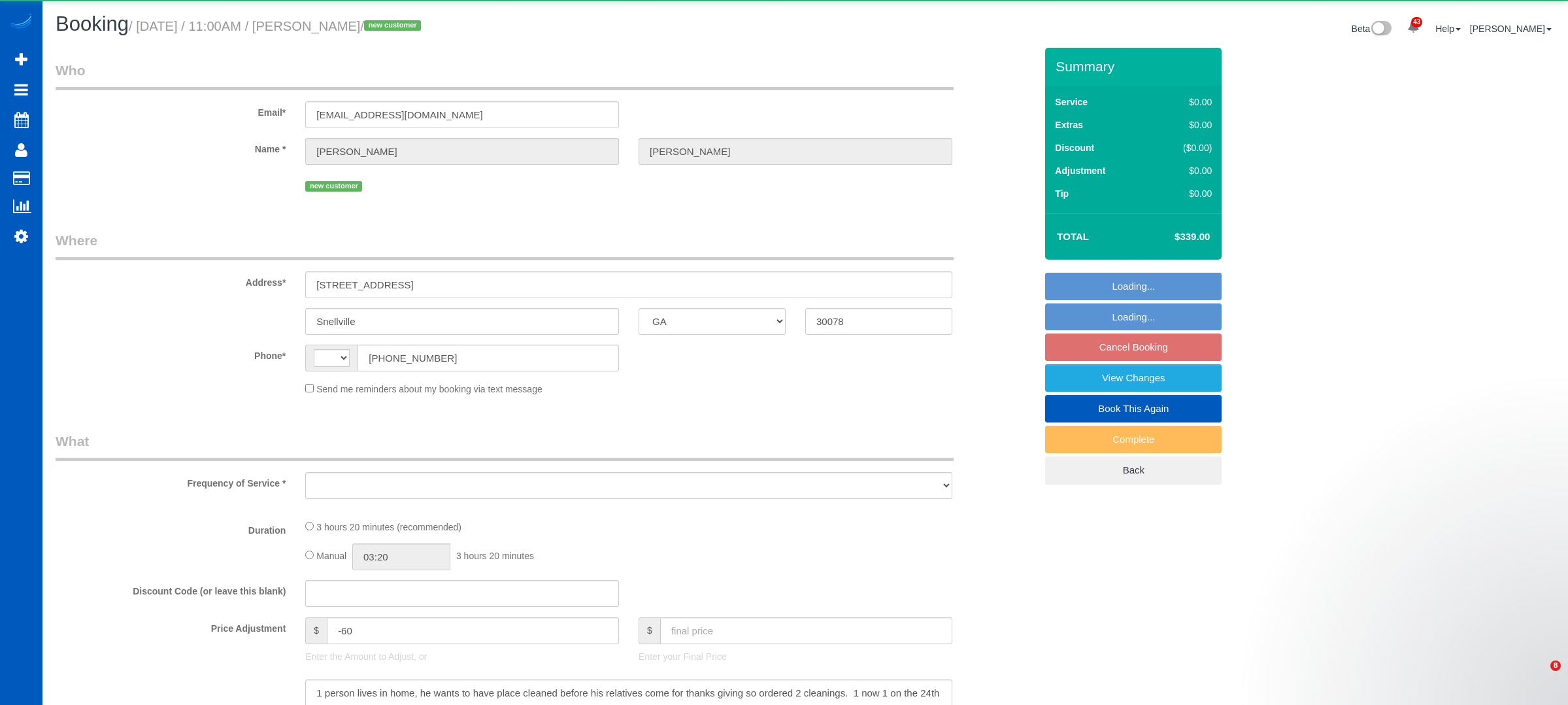
select select "GA"
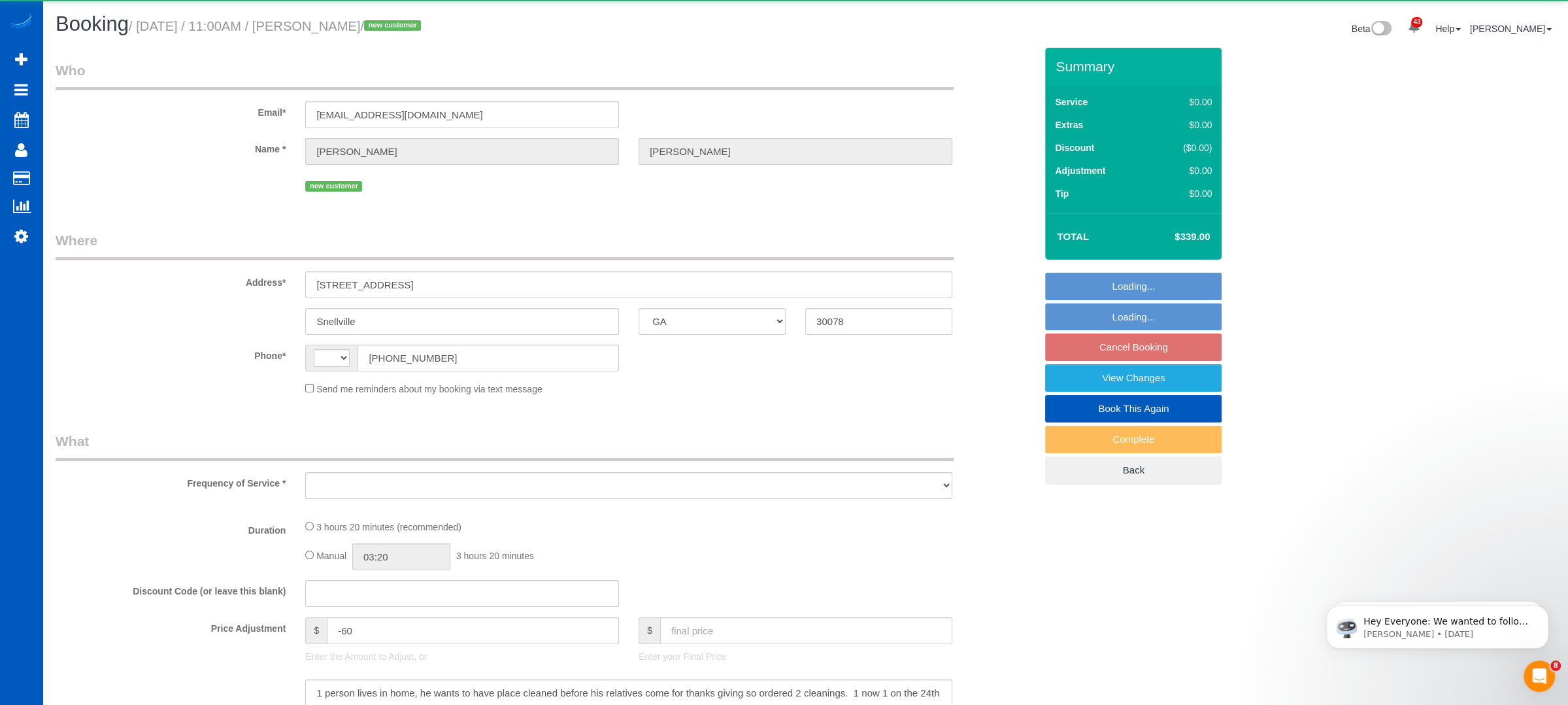
select select "string:[GEOGRAPHIC_DATA]"
select select "object:1492"
select select "string:fspay-11f03a02-ab74-4f3e-90a2-93e2e16dccc1"
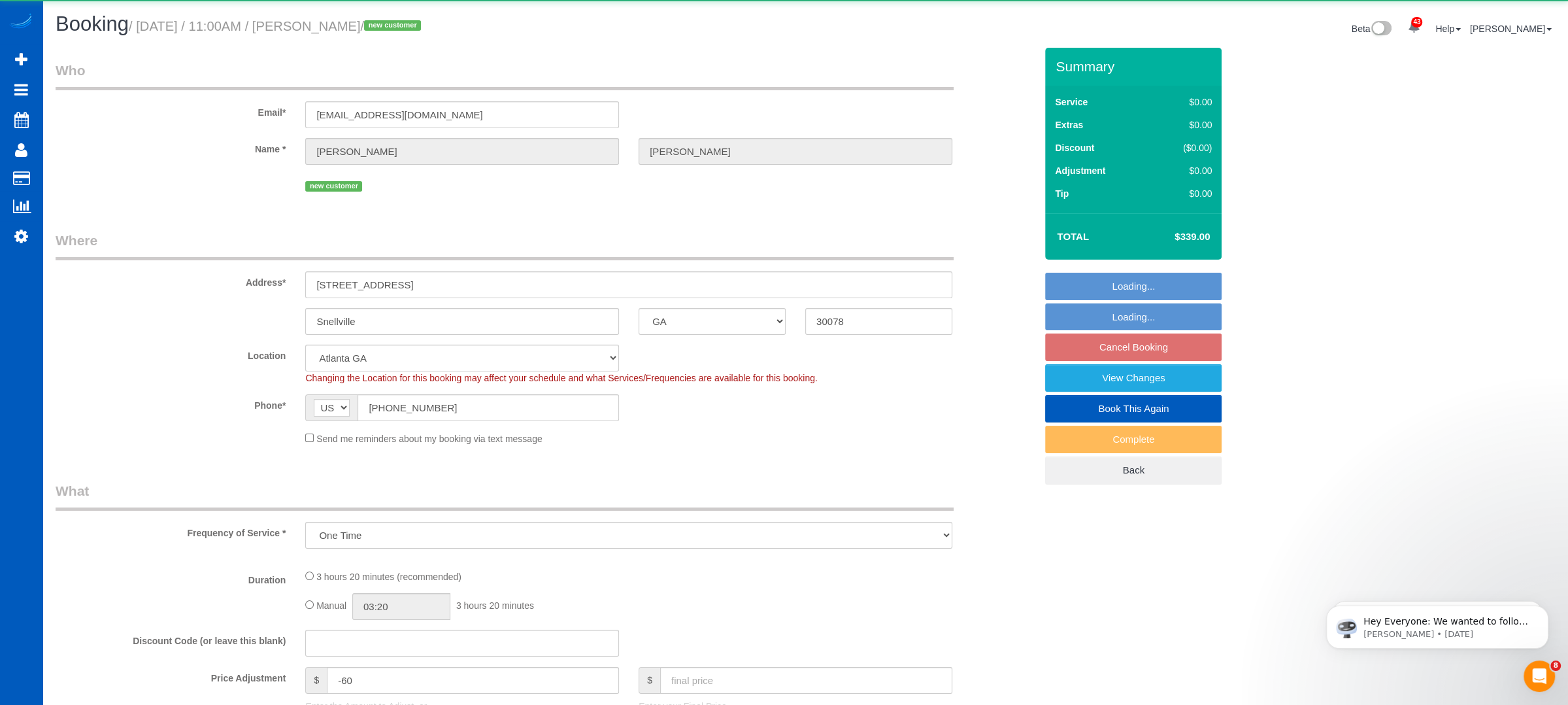
select select "object:1599"
select select "199"
select select "3501"
select select "5"
select select "4"
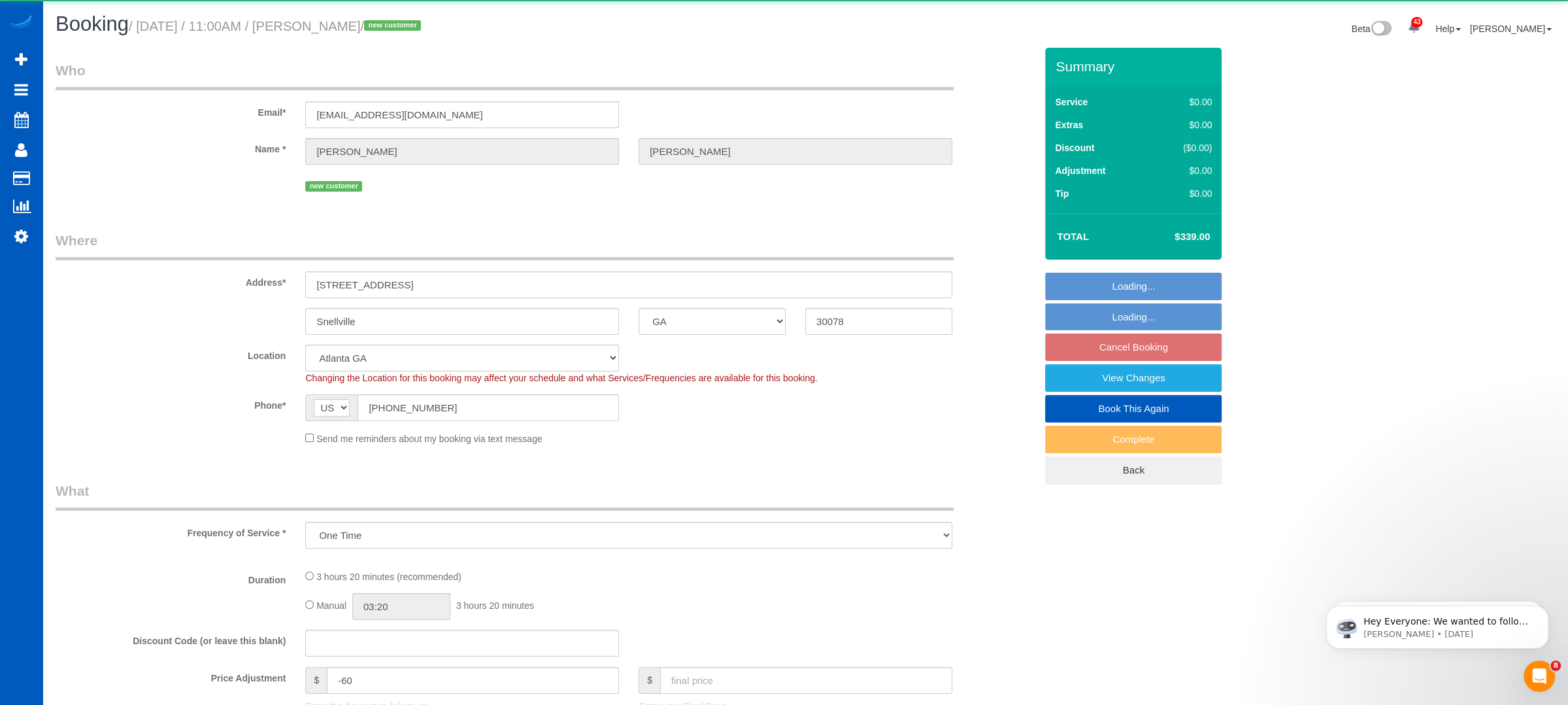
select select "spot1"
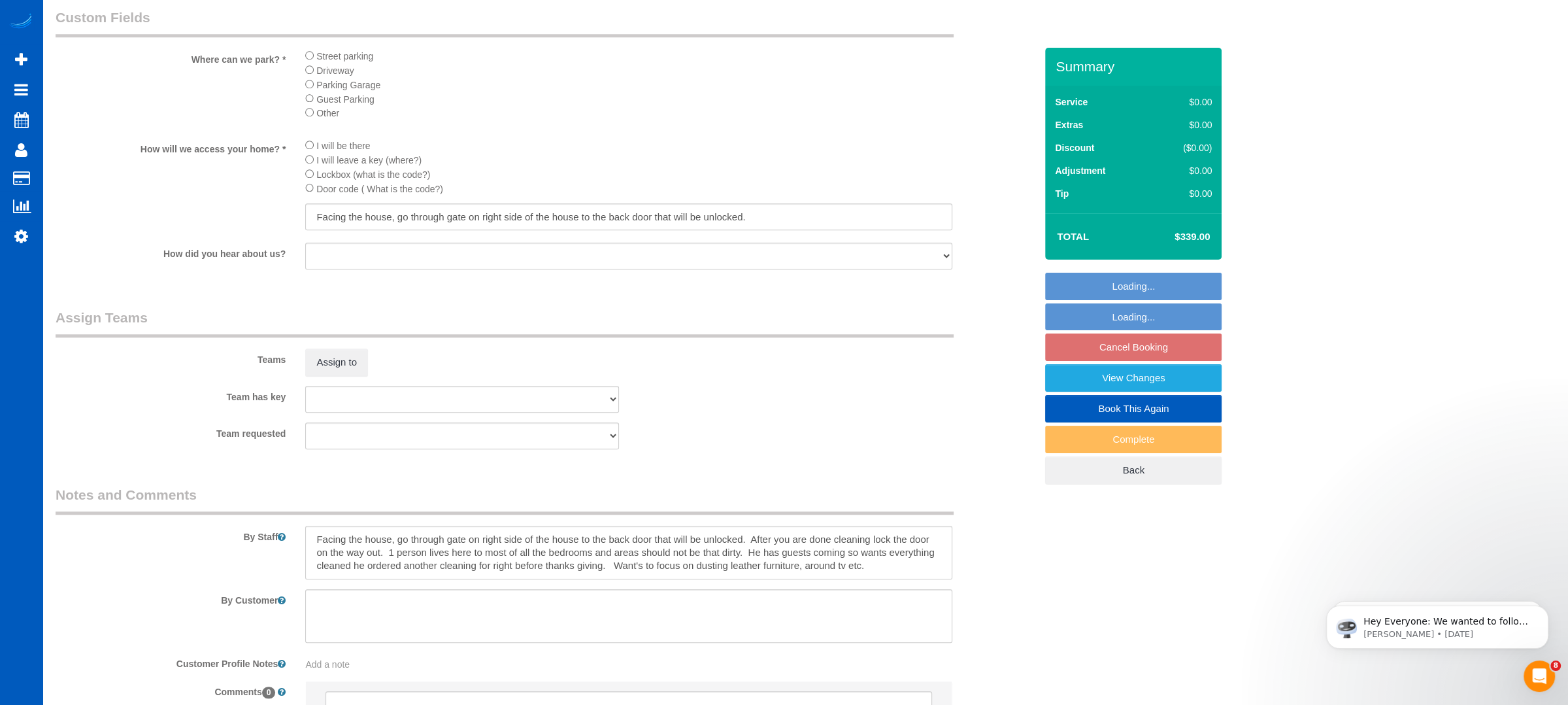
scroll to position [1591, 0]
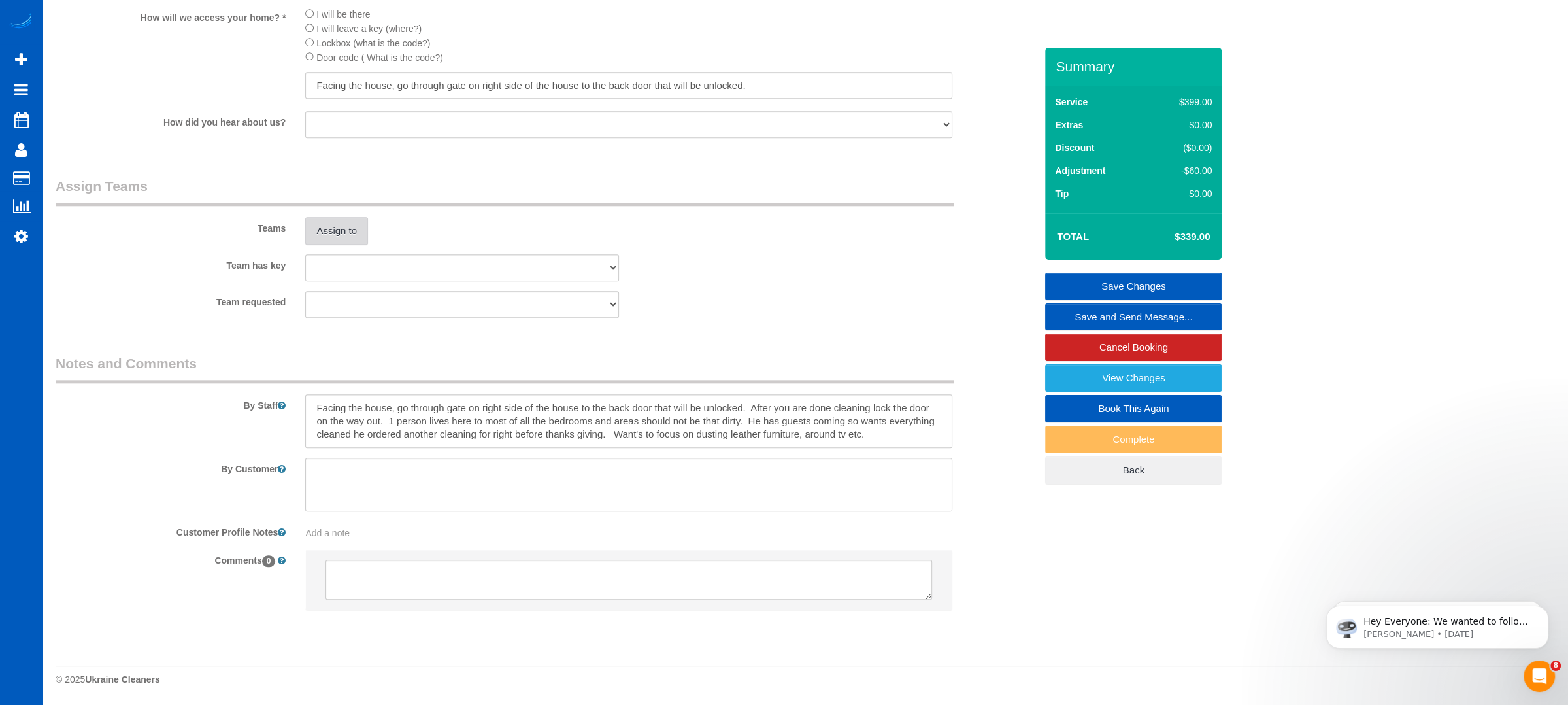
click at [330, 220] on button "Assign to" at bounding box center [336, 231] width 63 height 27
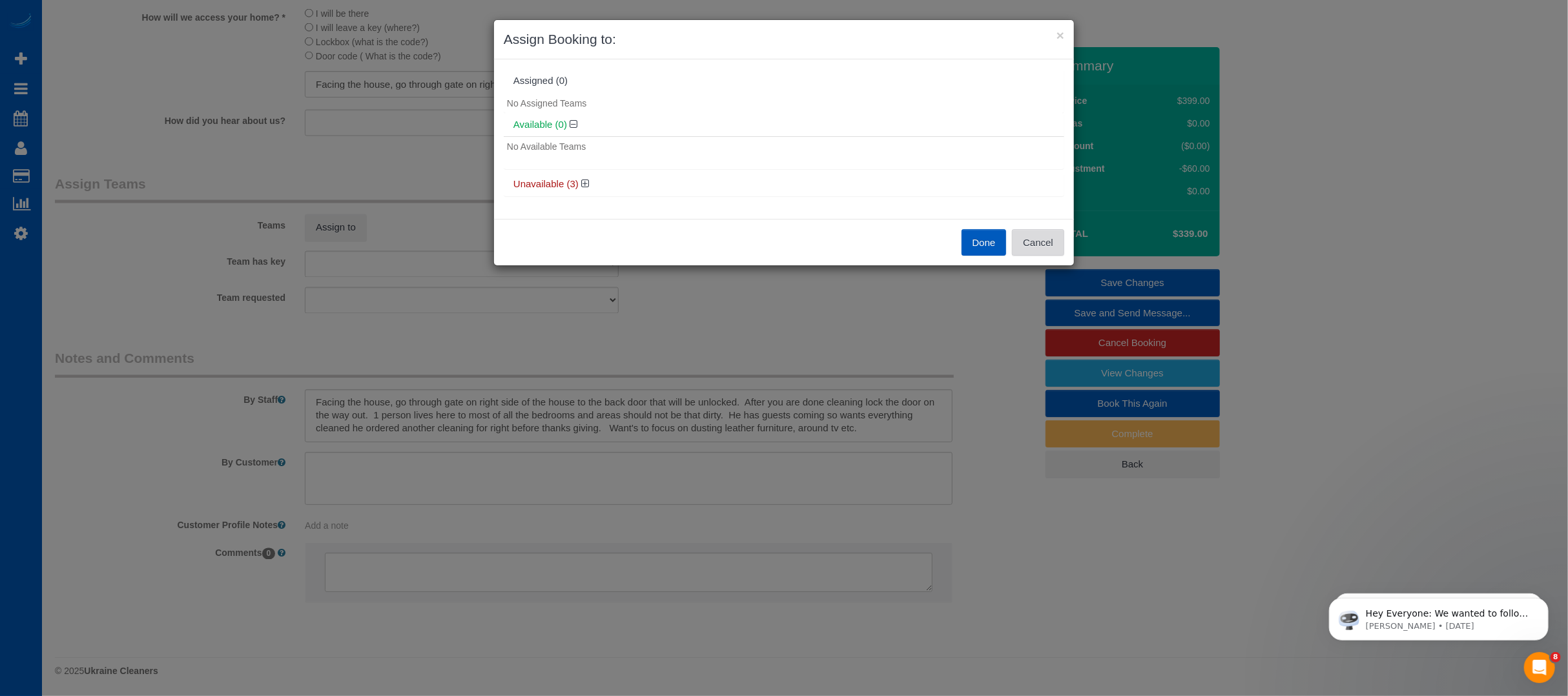
click at [1029, 240] on button "Cancel" at bounding box center [1039, 242] width 53 height 27
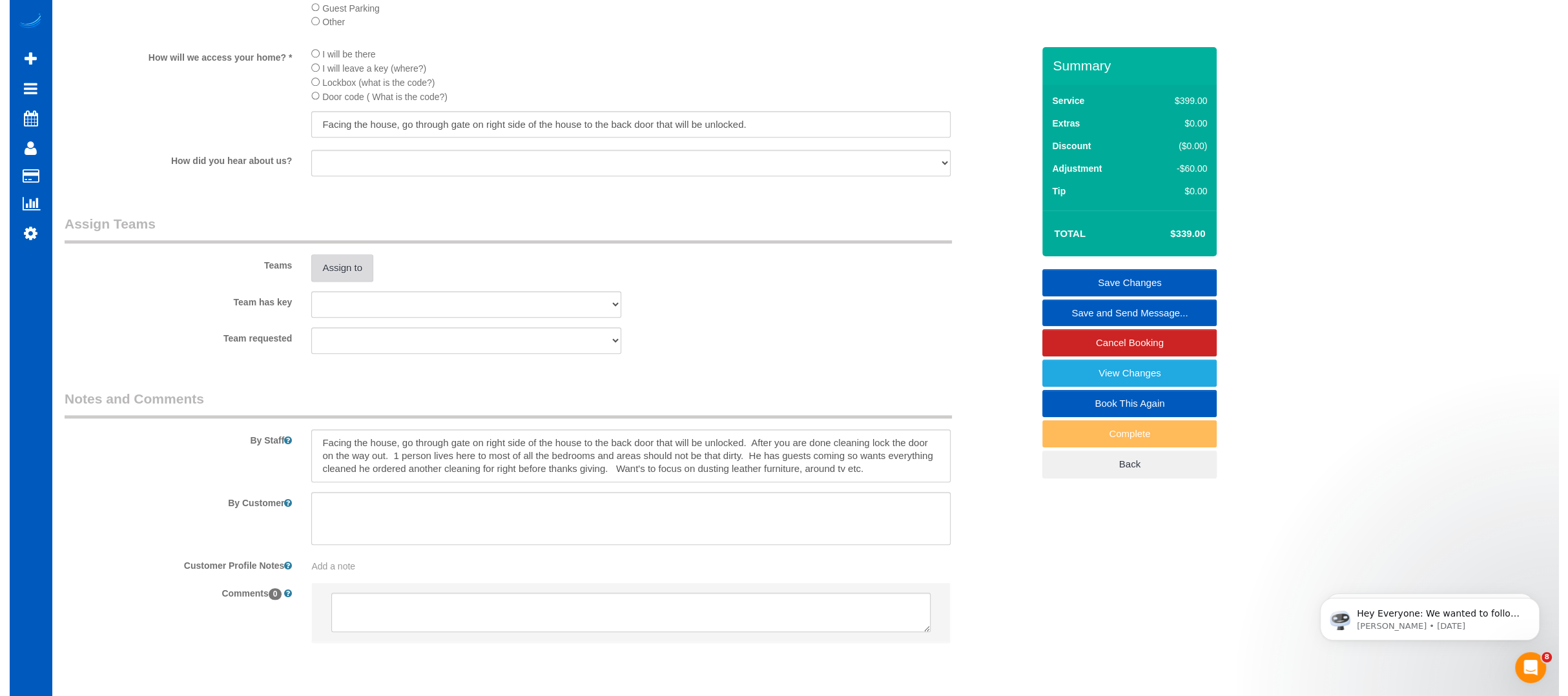
scroll to position [1528, 0]
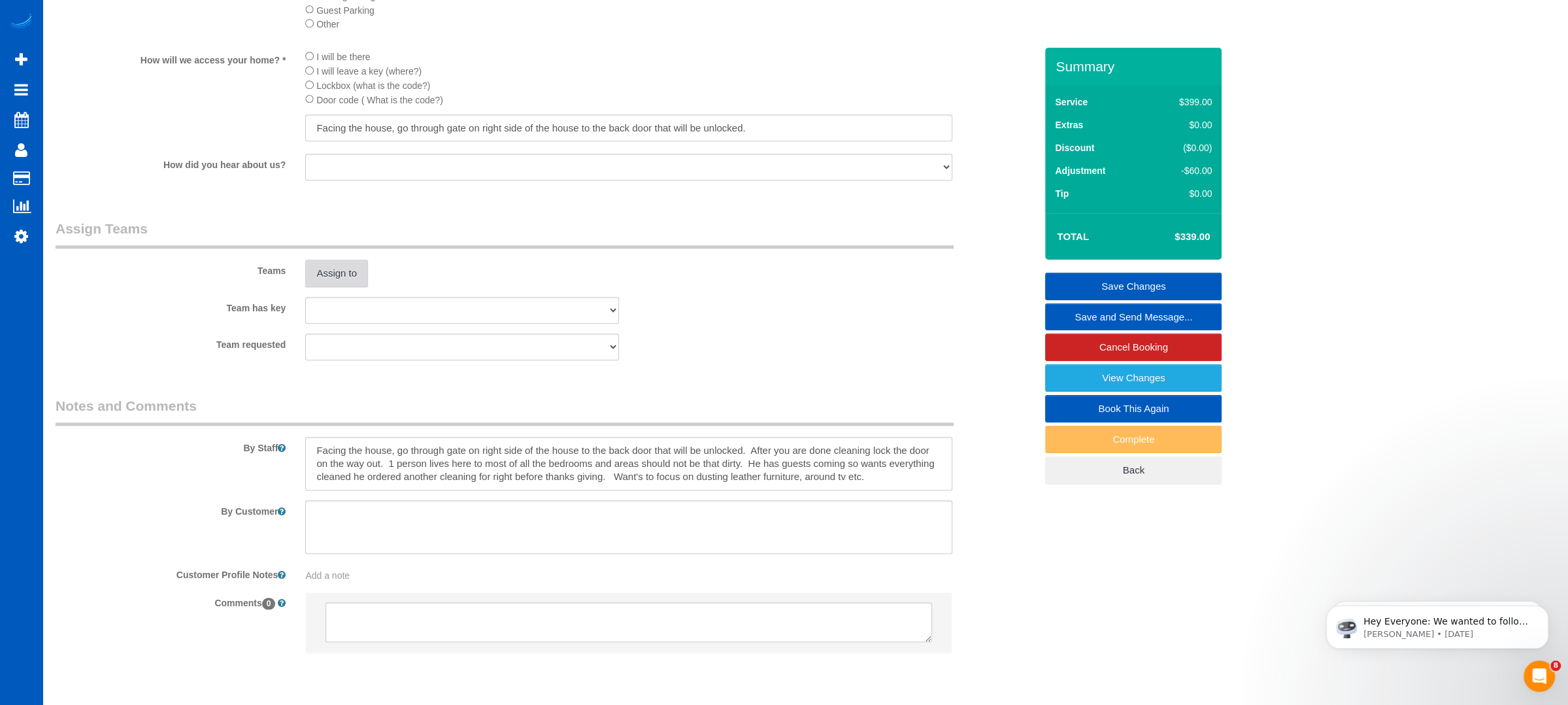
click at [352, 267] on button "Assign to" at bounding box center [336, 273] width 63 height 27
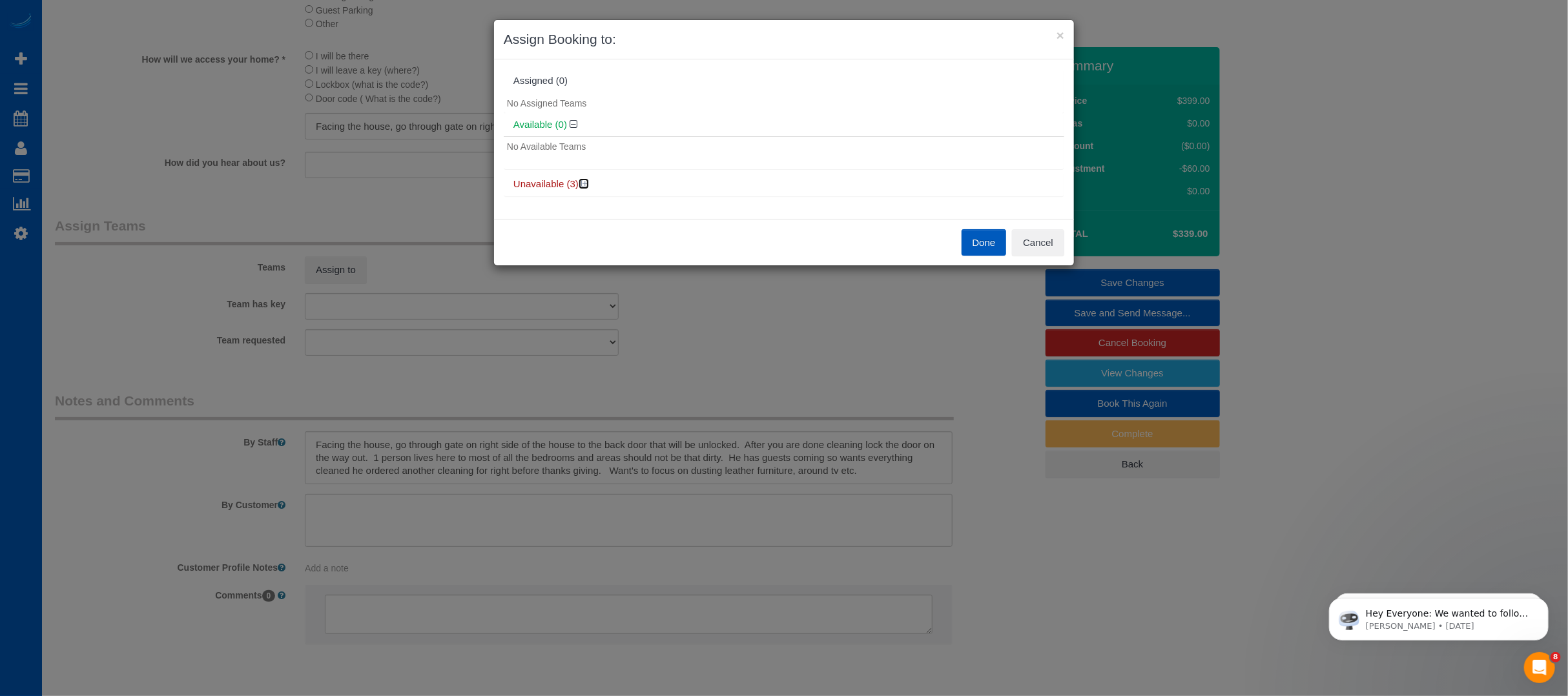
click at [582, 183] on icon at bounding box center [585, 183] width 8 height 9
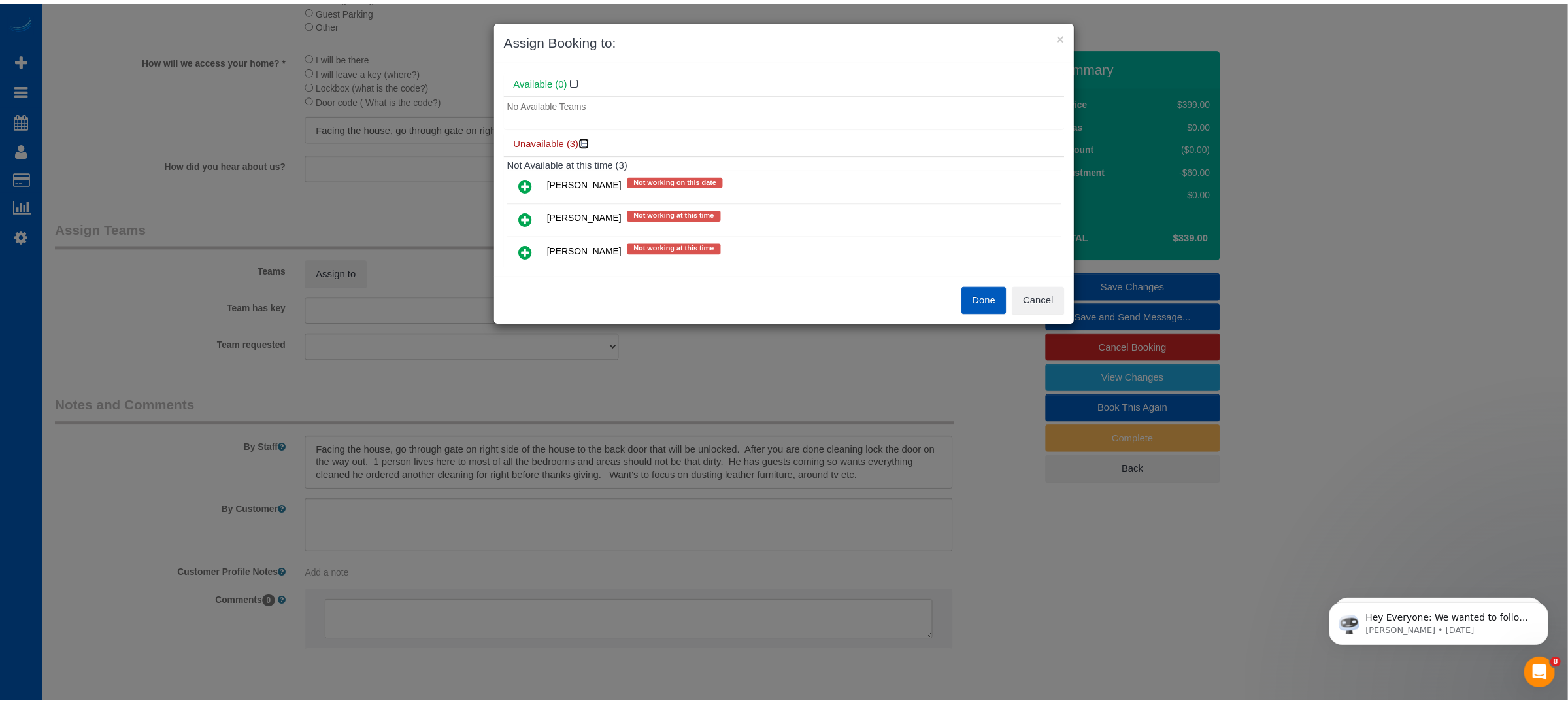
scroll to position [70, 0]
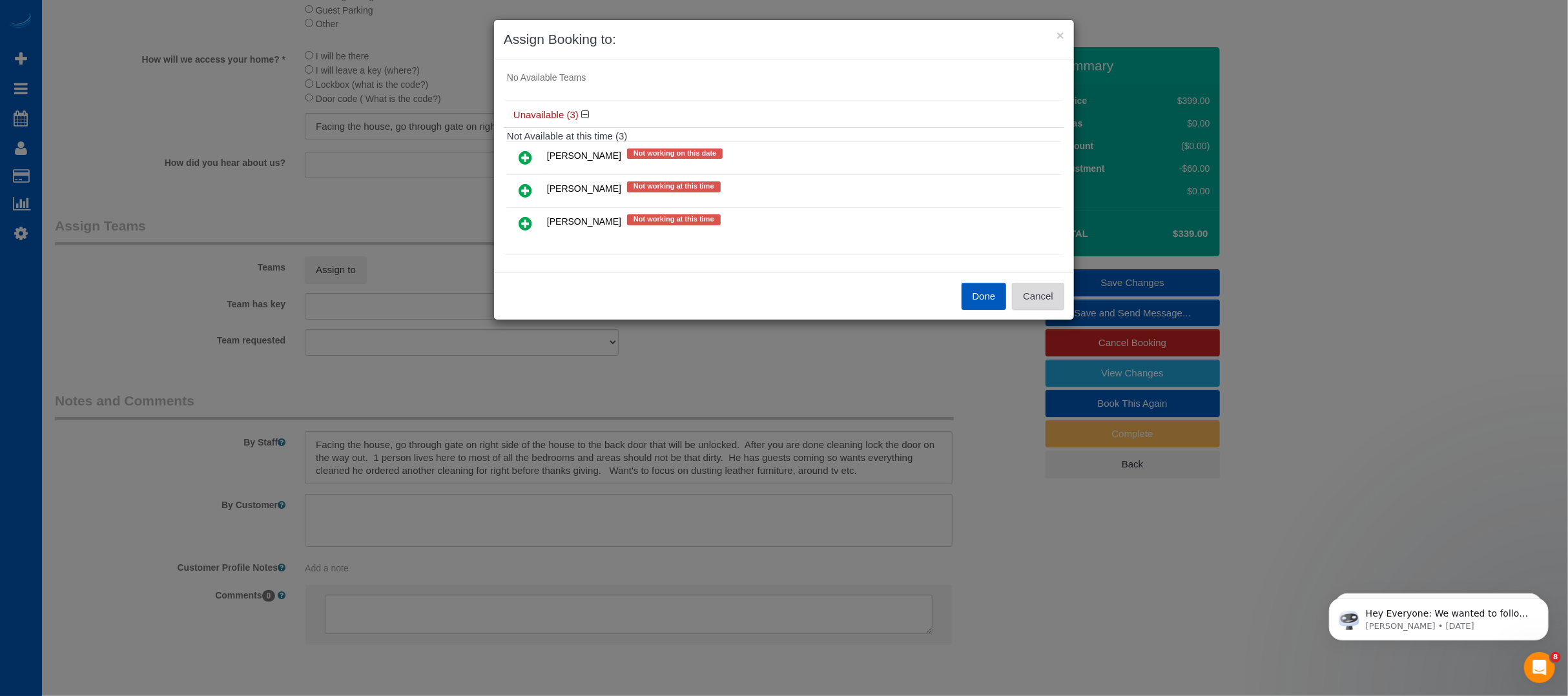
click at [1039, 299] on button "Cancel" at bounding box center [1039, 296] width 53 height 27
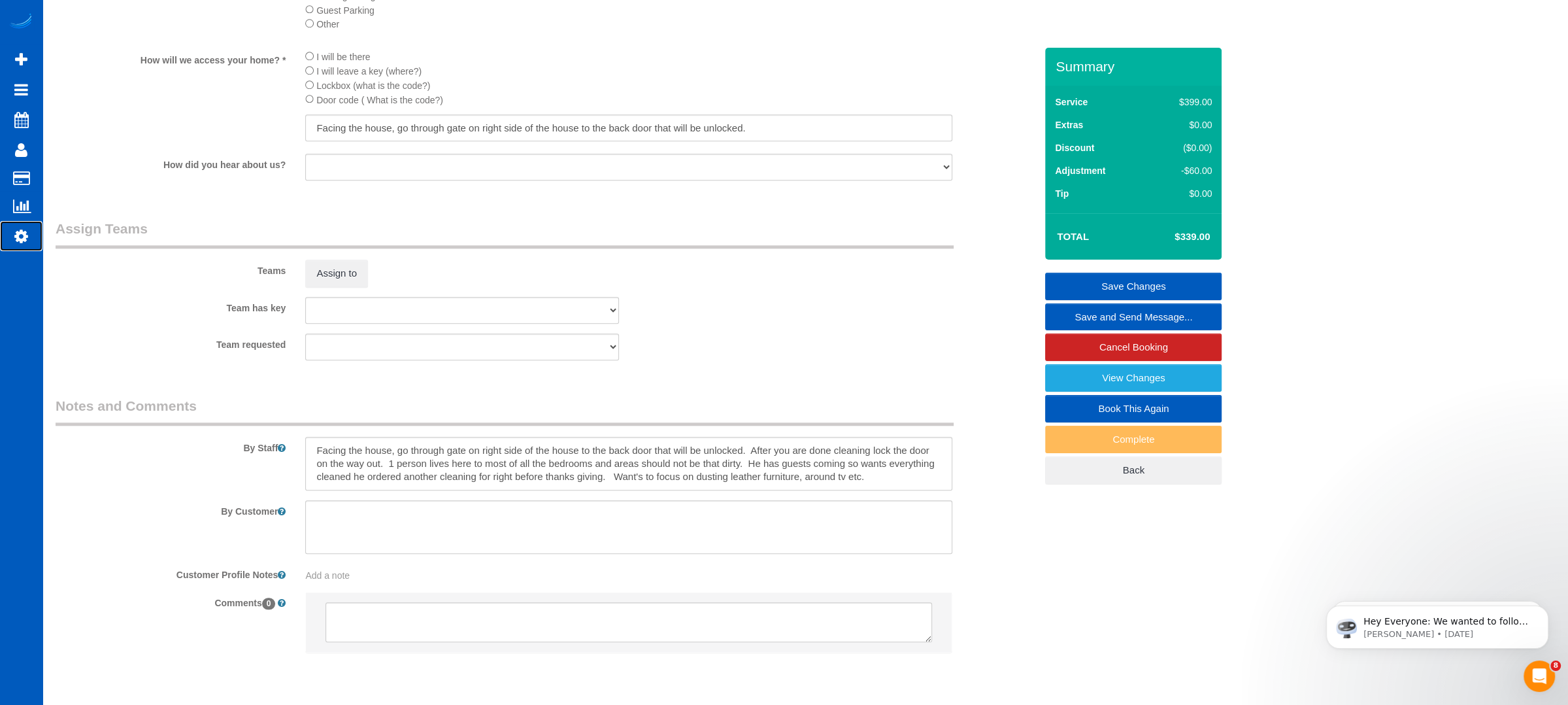
click at [25, 239] on icon at bounding box center [21, 236] width 14 height 16
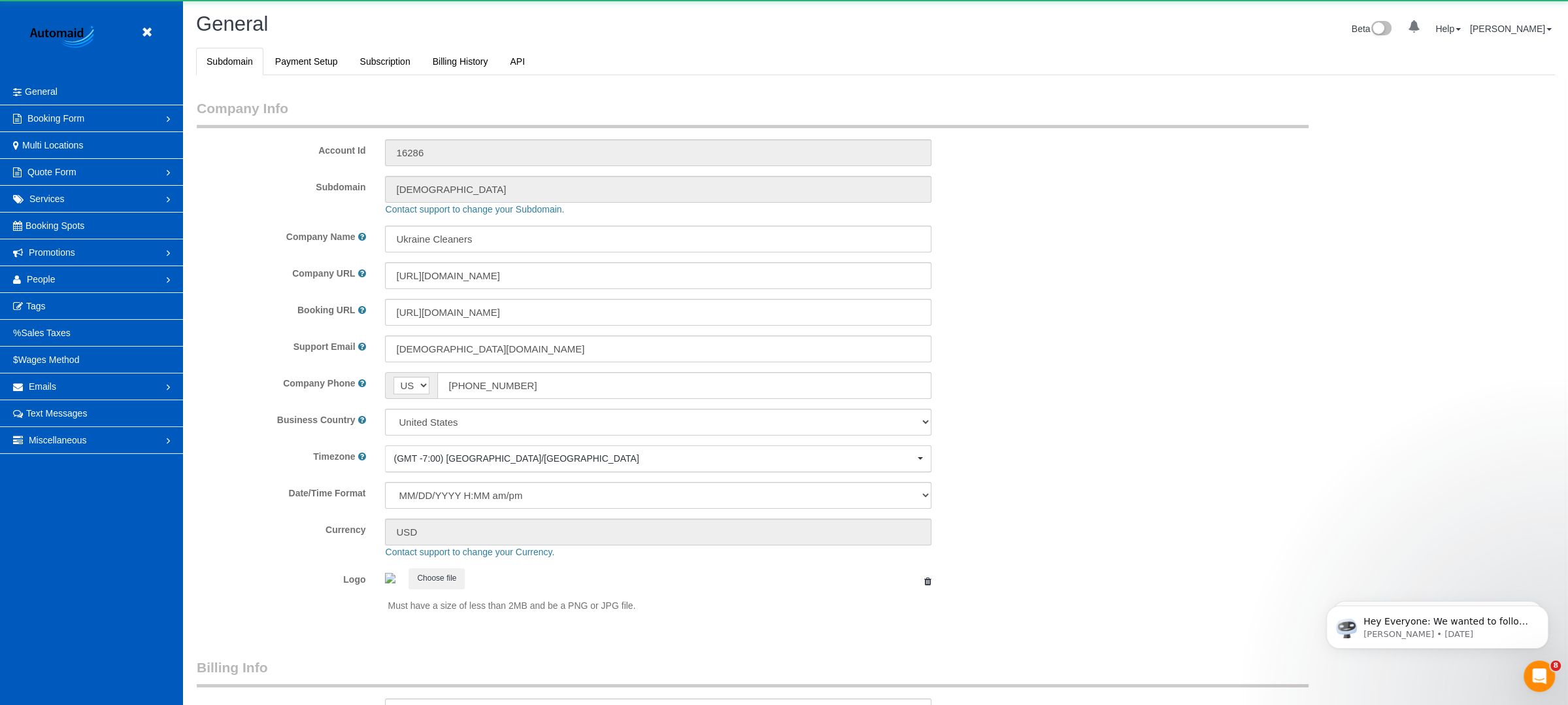
select select "1"
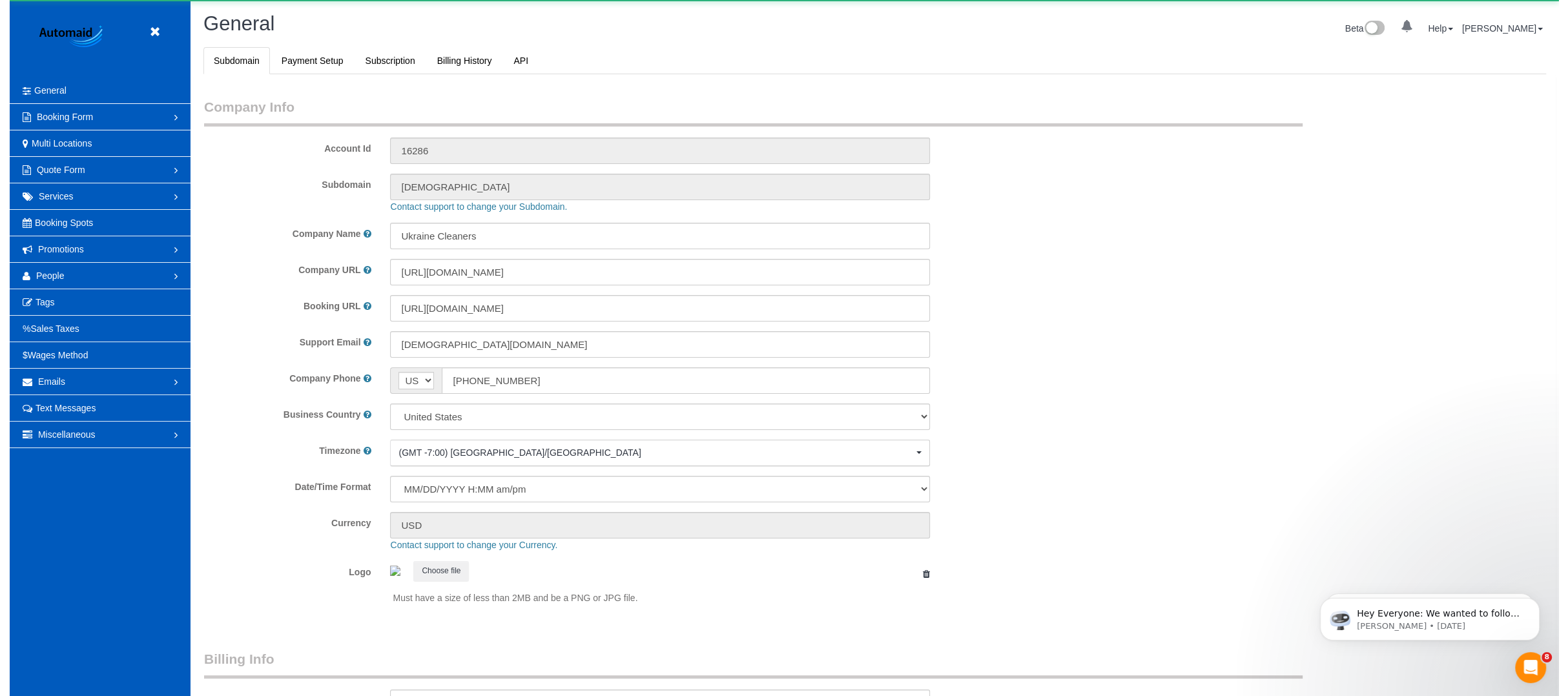
scroll to position [2819, 1548]
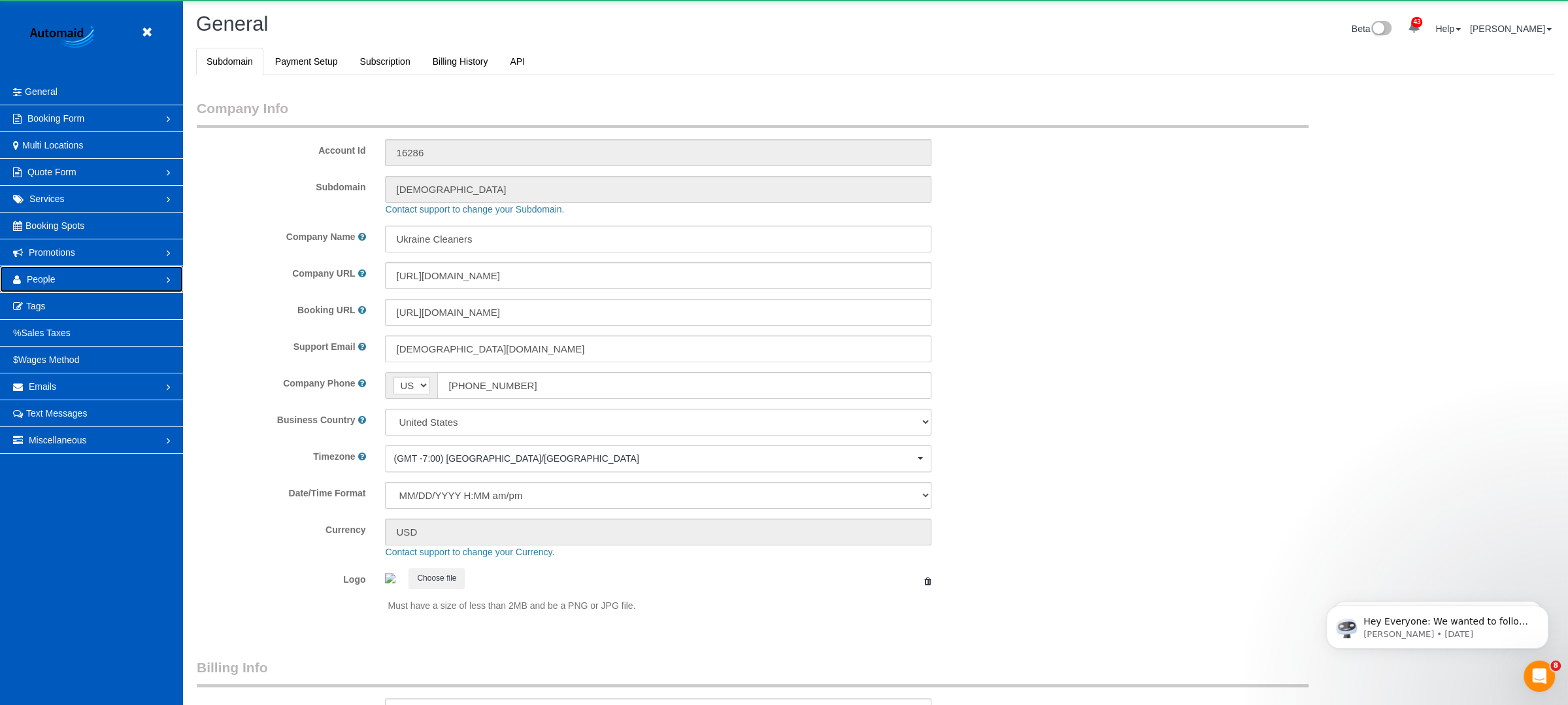
click at [65, 280] on link "People" at bounding box center [92, 279] width 183 height 26
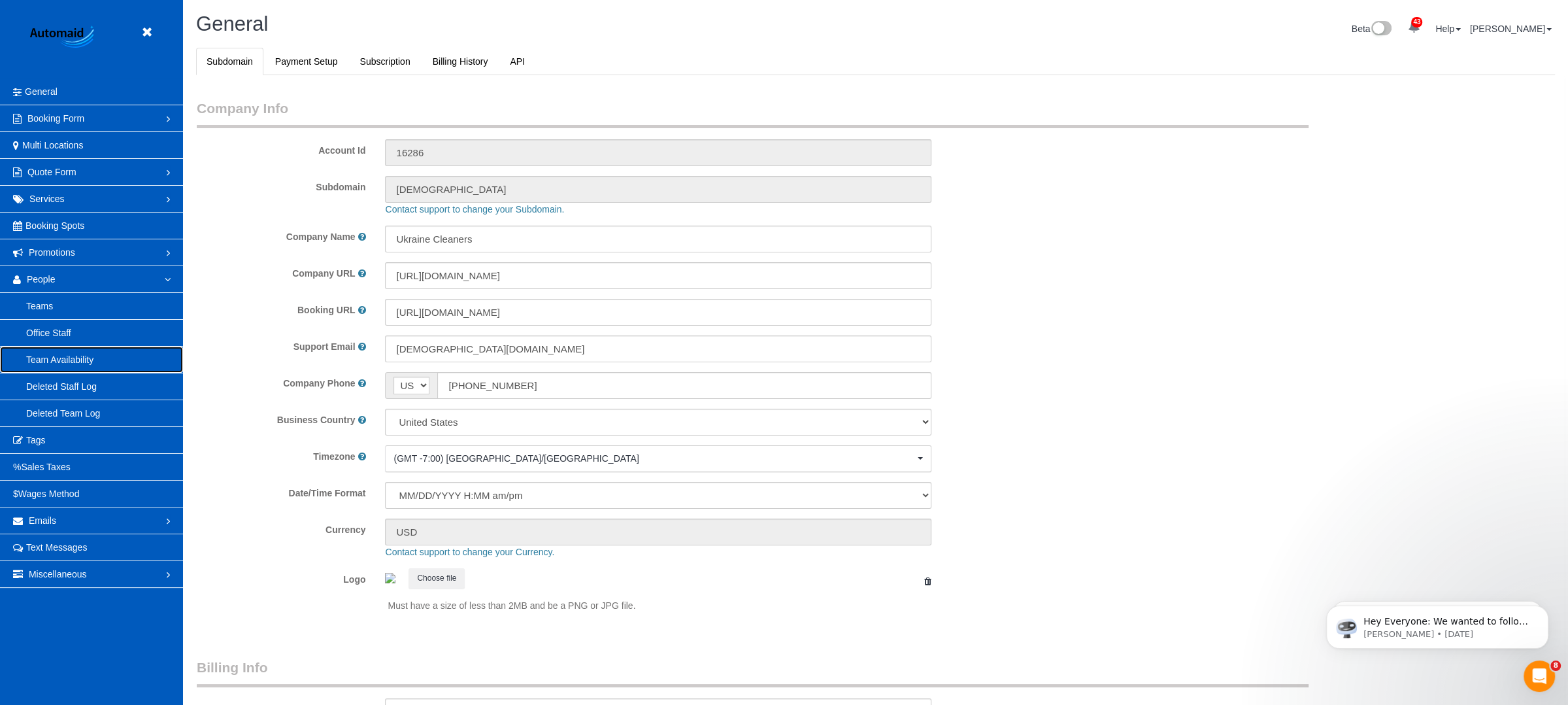
click at [75, 356] on link "Team Availability" at bounding box center [92, 360] width 183 height 26
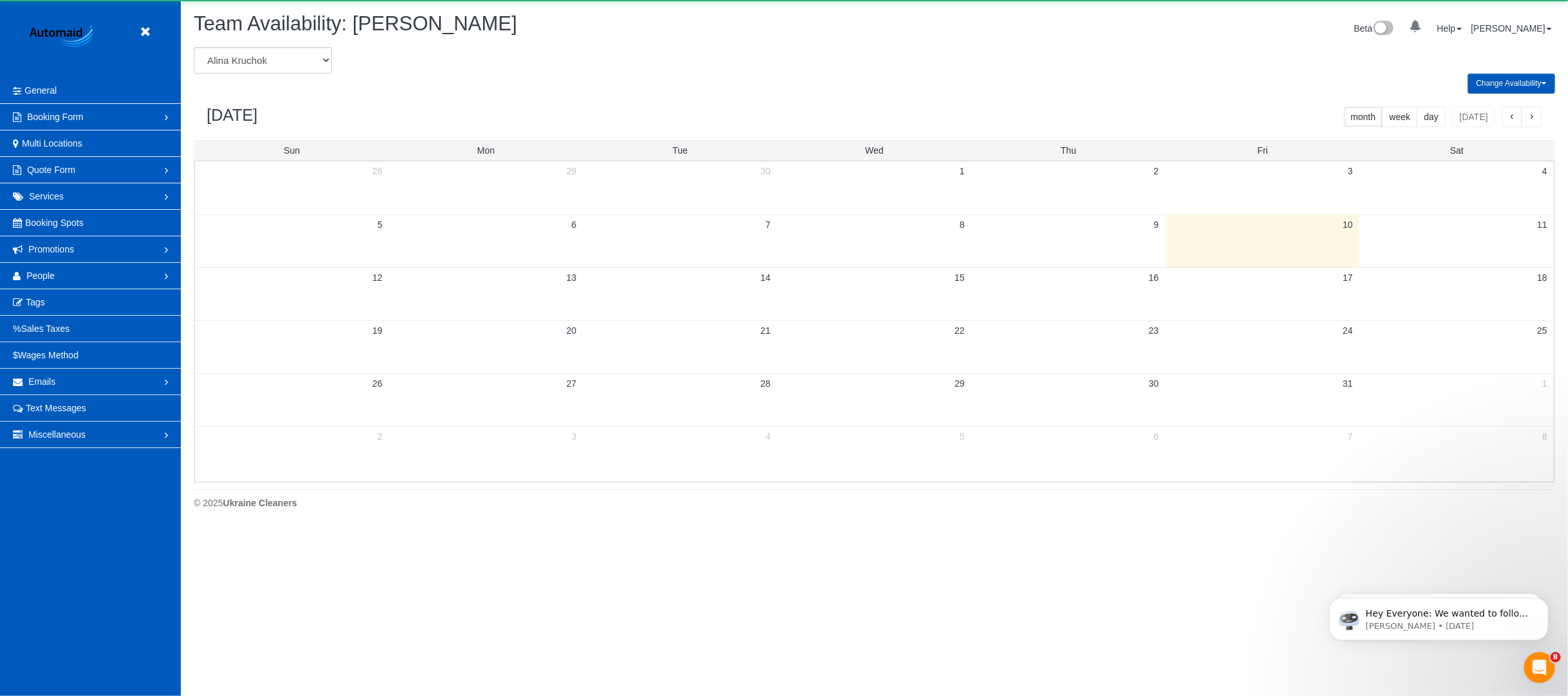
scroll to position [526, 1568]
click at [286, 59] on select "Alina Kruchok Alona Tarasiuk Alona Vikhliaieva Anastasiia Demchenko Anastasiia …" at bounding box center [262, 61] width 138 height 26
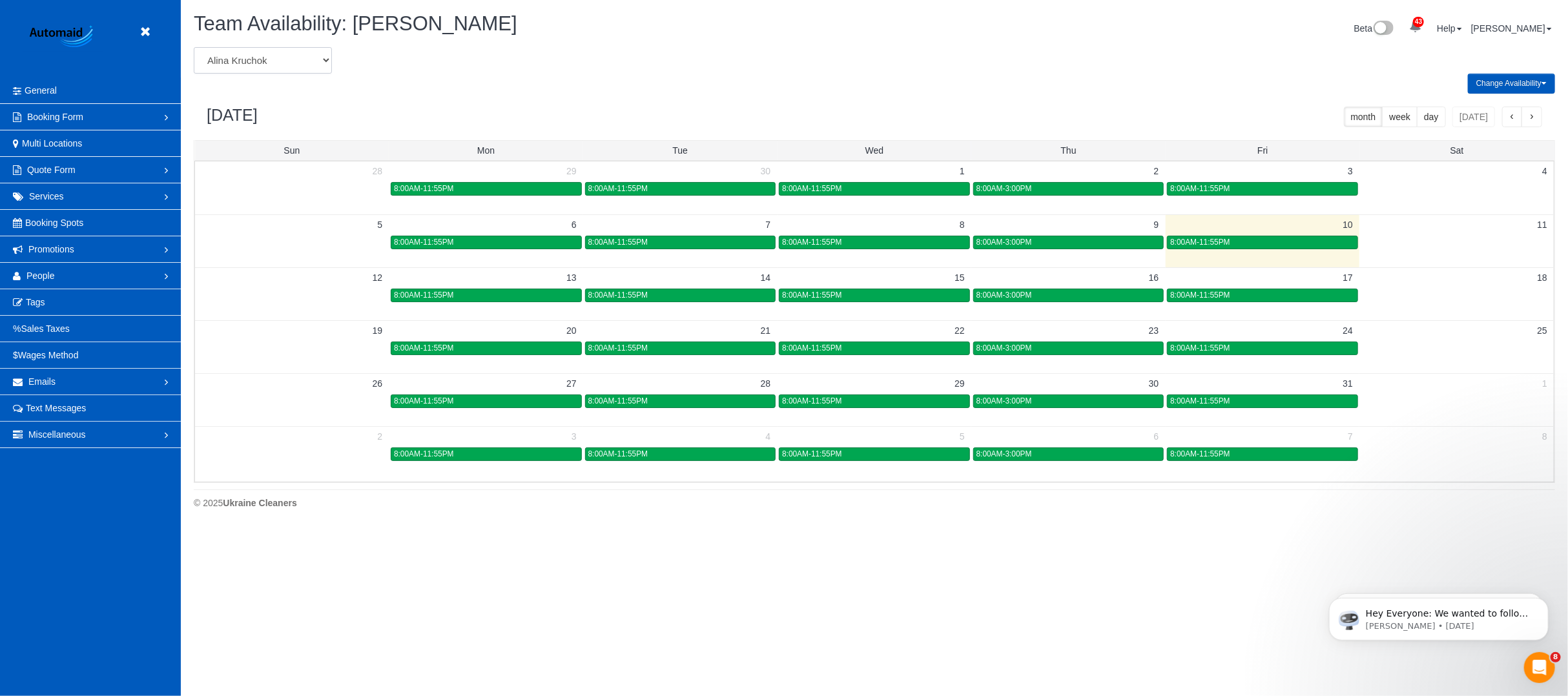
select select "number:35250"
click at [194, 47] on select "Alina Kruchok Alona Tarasiuk Alona Vikhliaieva Anastasiia Demchenko Anastasiia …" at bounding box center [262, 61] width 138 height 26
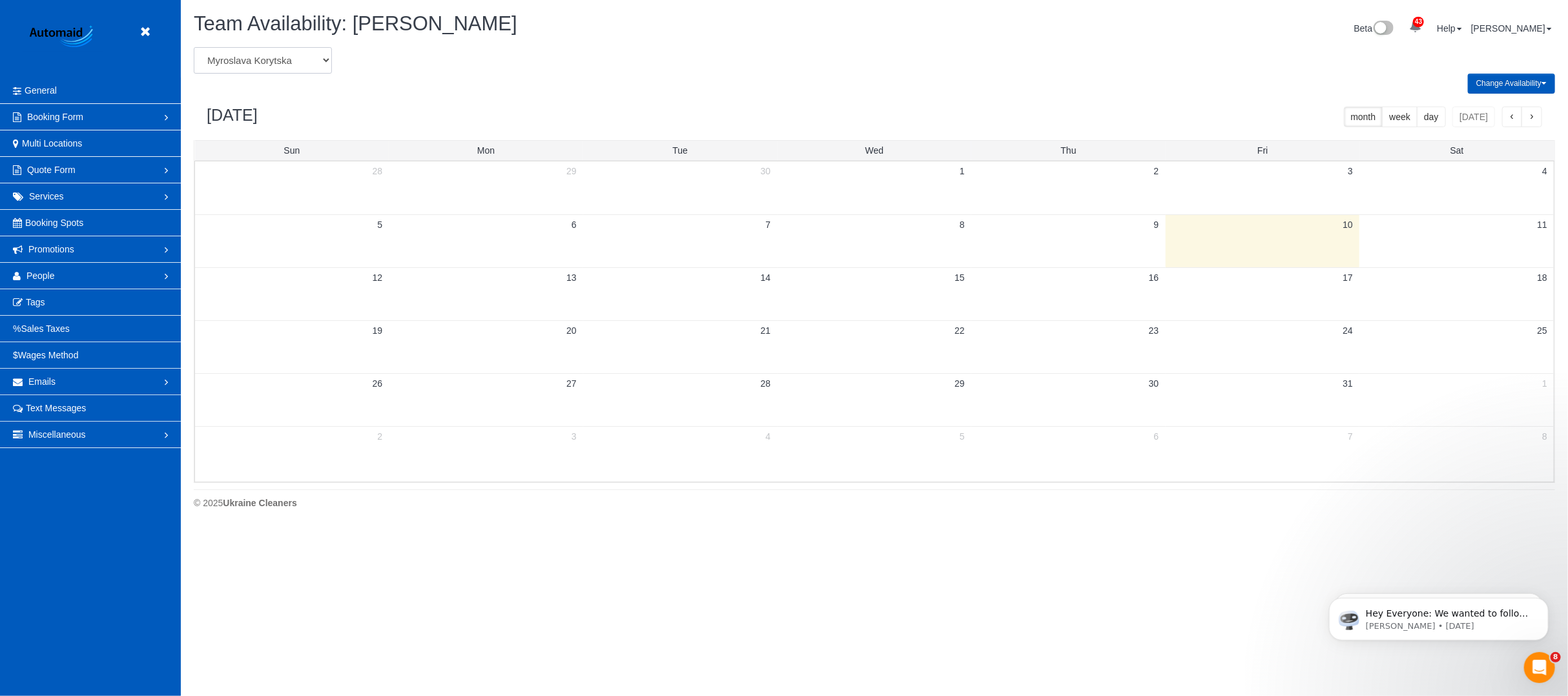
click at [283, 56] on select "Alina Kruchok Alona Tarasiuk Alona Vikhliaieva Anastasiia Demchenko Anastasiia …" at bounding box center [262, 61] width 138 height 26
select select "number:34357"
click at [194, 47] on select "Alina Kruchok Alona Tarasiuk Alona Vikhliaieva Anastasiia Demchenko Anastasiia …" at bounding box center [262, 61] width 138 height 26
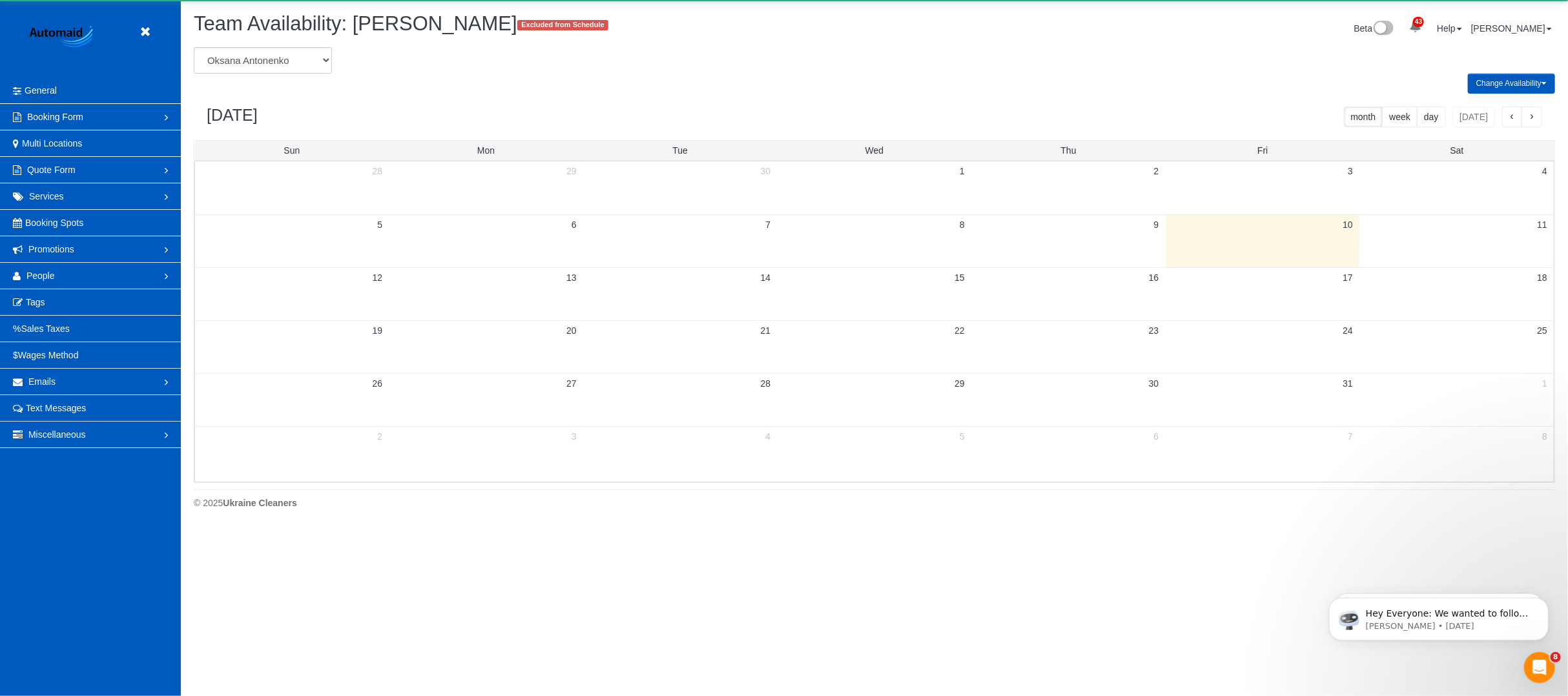
scroll to position [64048, 63006]
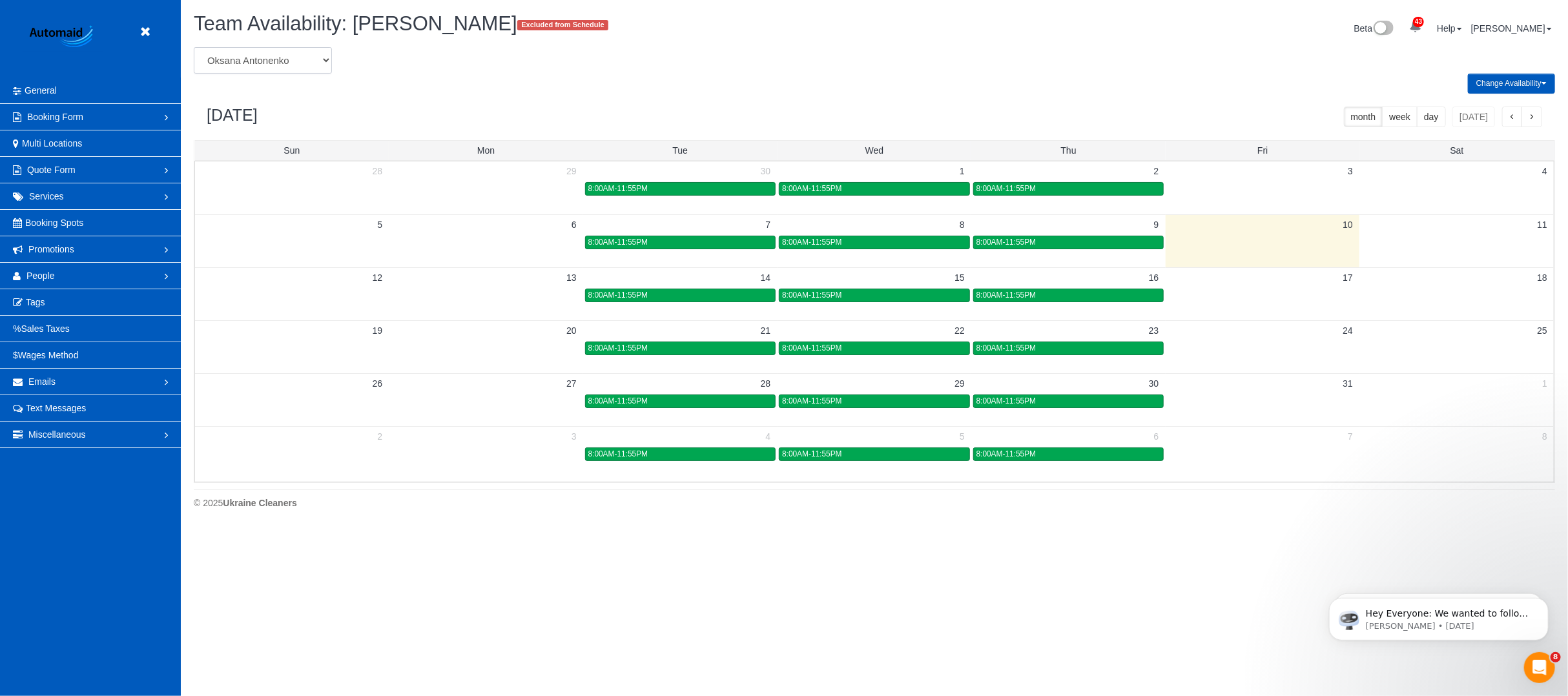
click at [302, 56] on select "Alina Kruchok Alona Tarasiuk Alona Vikhliaieva Anastasiia Demchenko Anastasiia …" at bounding box center [262, 61] width 138 height 26
select select "number:31615"
click at [194, 47] on select "Alina Kruchok Alona Tarasiuk Alona Vikhliaieva Anastasiia Demchenko Anastasiia …" at bounding box center [262, 61] width 138 height 26
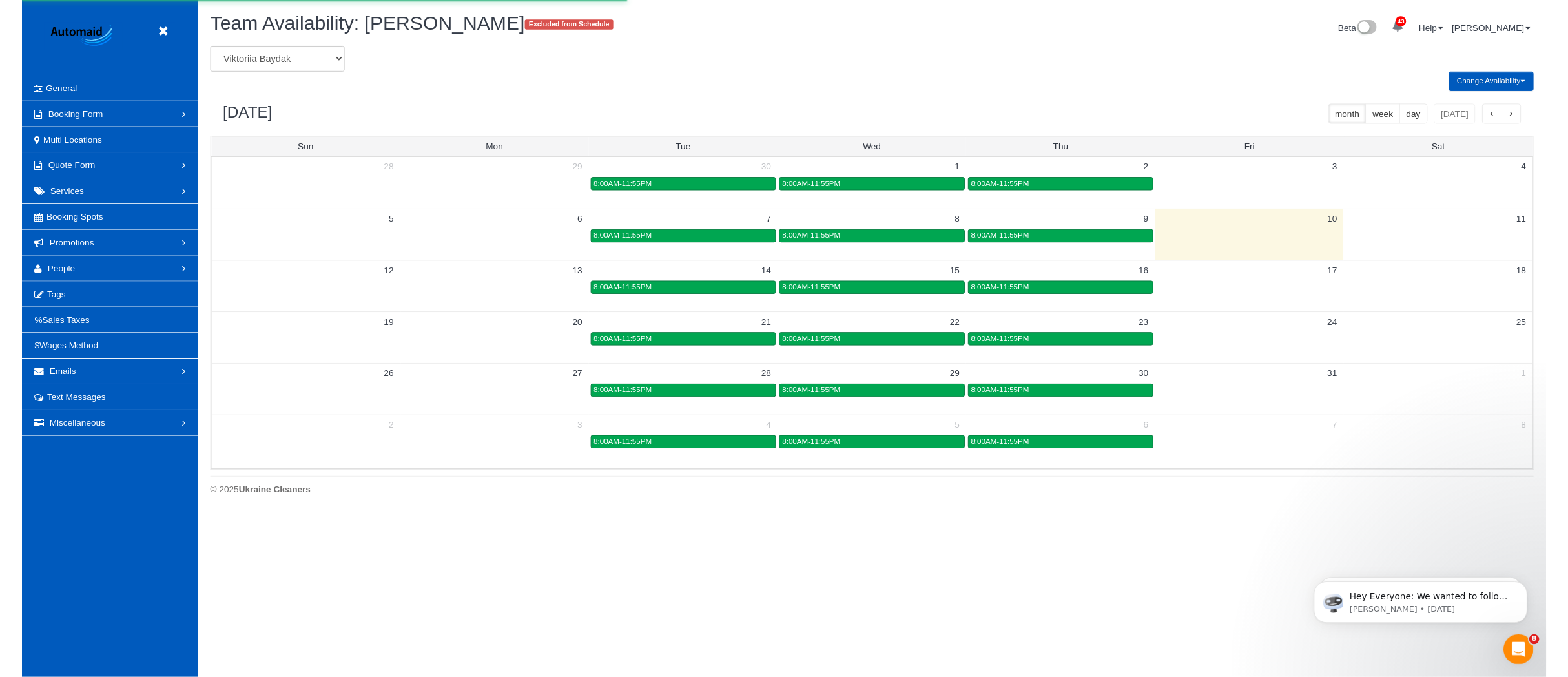
scroll to position [64047, 63006]
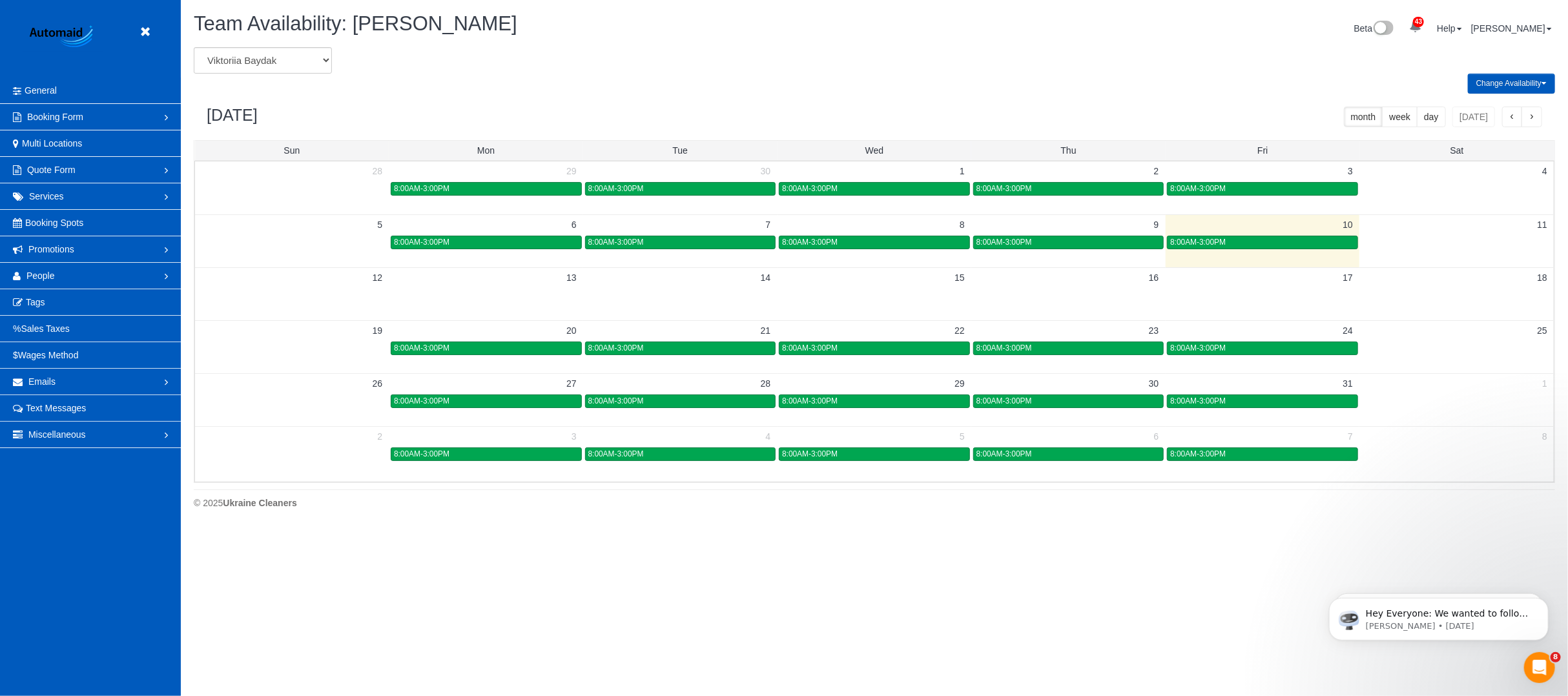
click at [1546, 78] on button "Change Availability" at bounding box center [1511, 83] width 87 height 20
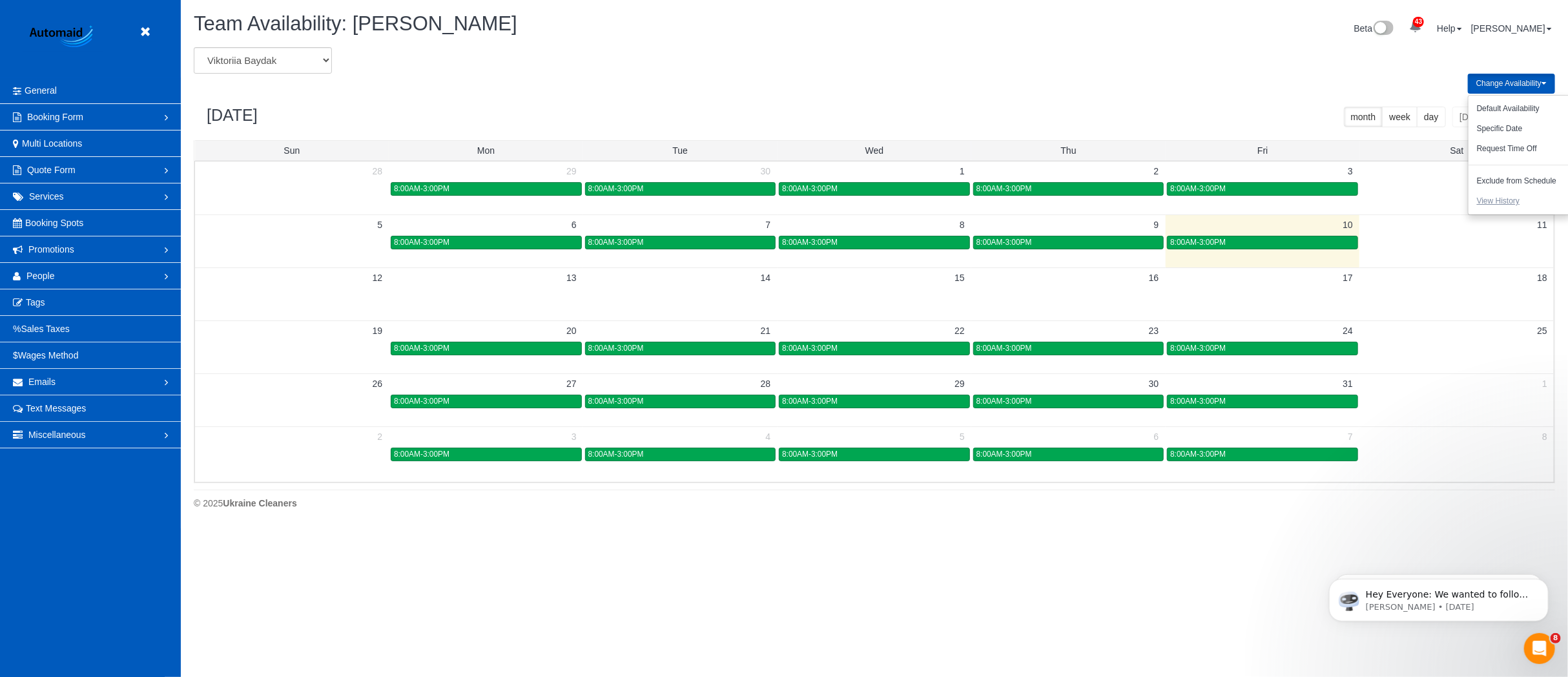
click at [1494, 198] on button "View History" at bounding box center [1498, 201] width 59 height 20
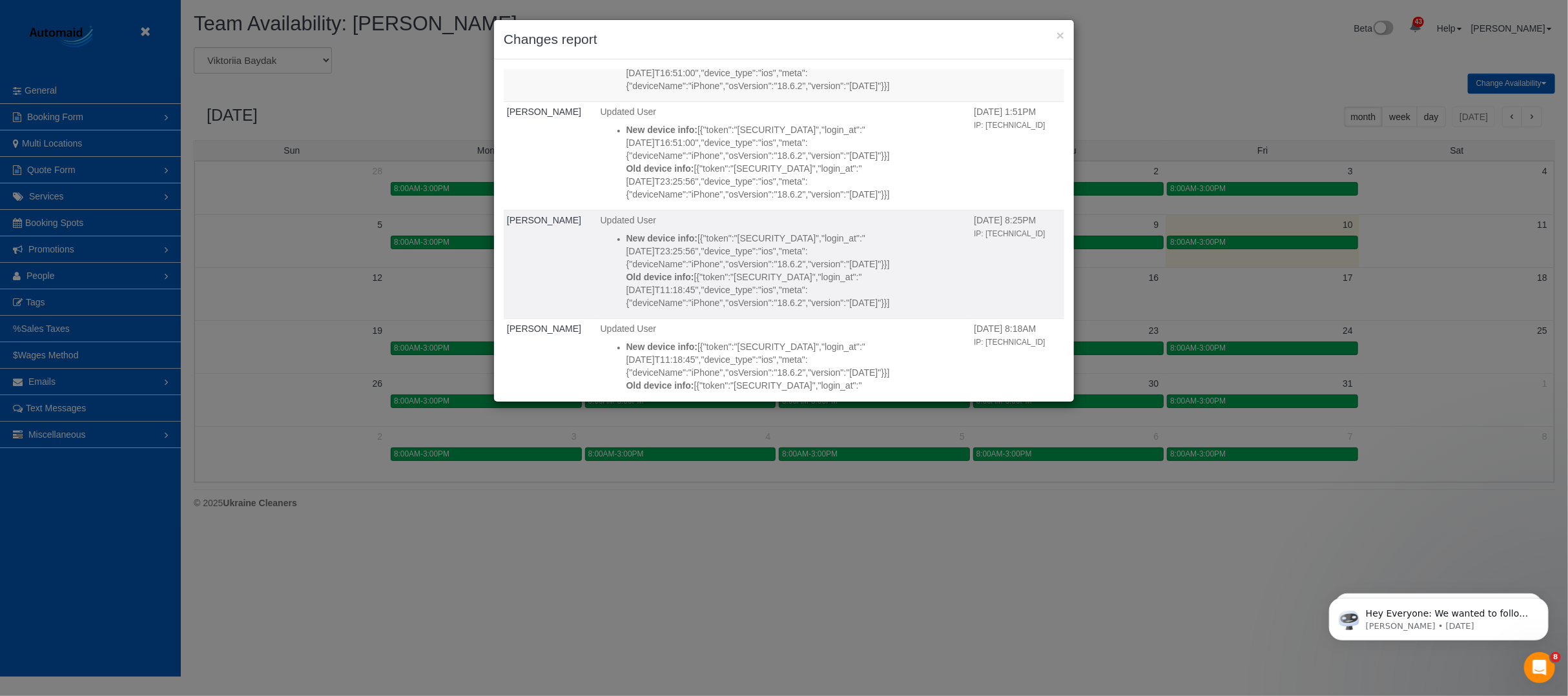
scroll to position [3616, 0]
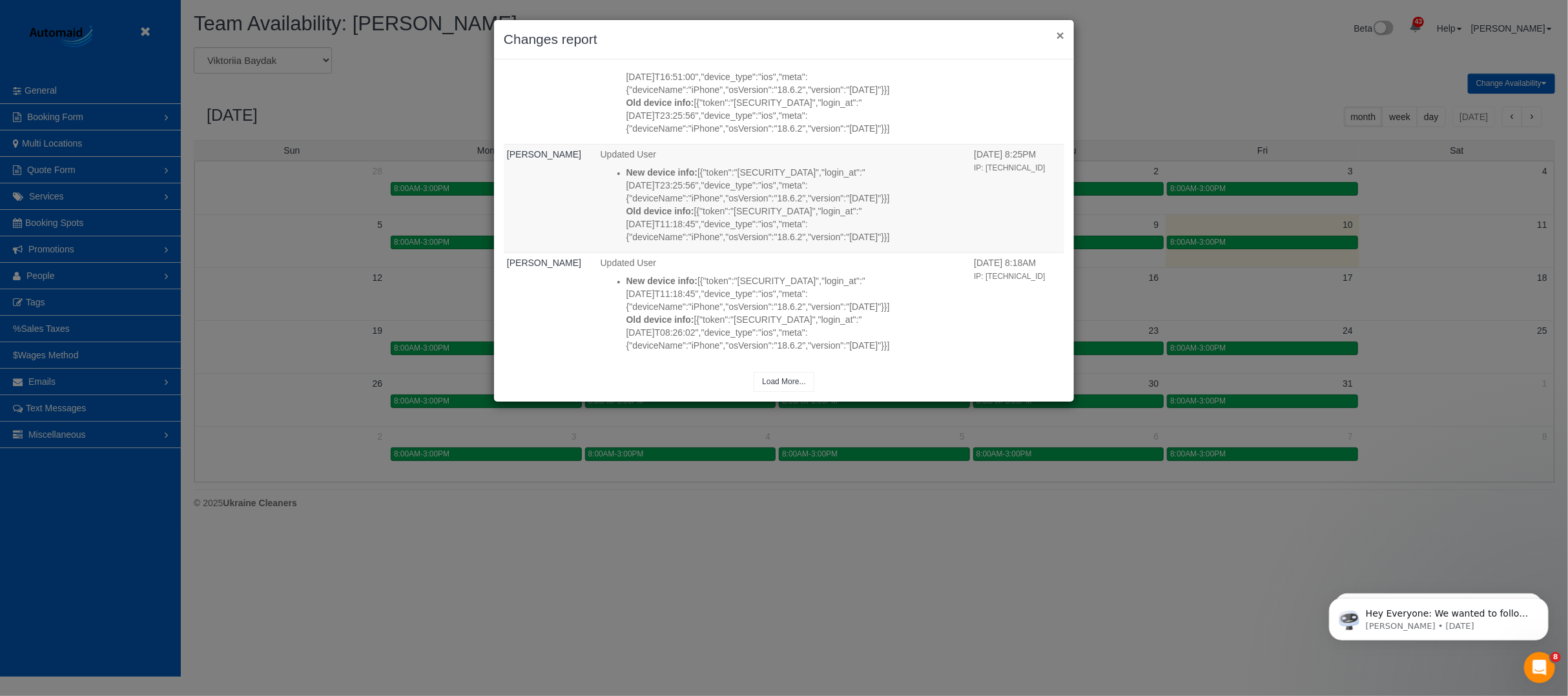
click at [1057, 29] on button "×" at bounding box center [1060, 35] width 8 height 14
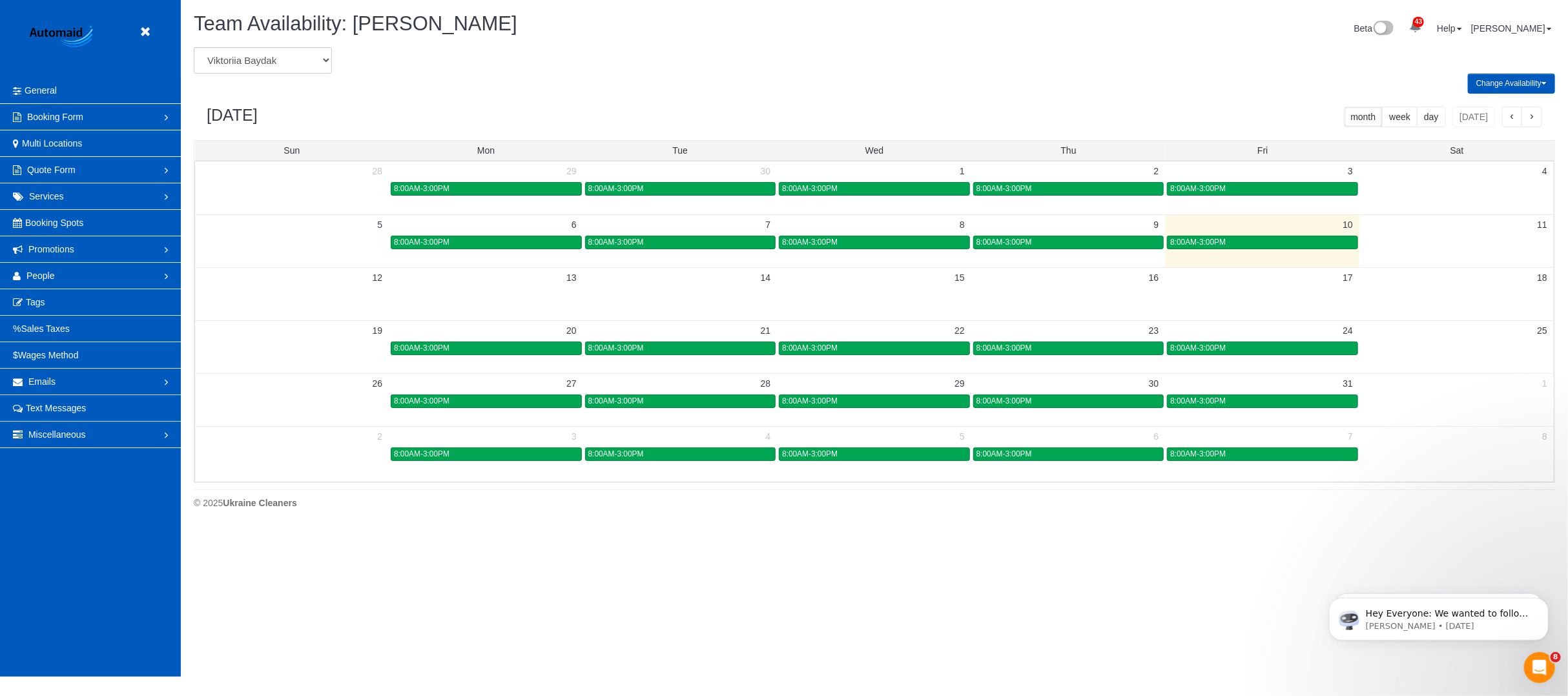
click at [714, 84] on div "Change Availability Default Availability Specific Date Request Time Off Exclude…" at bounding box center [874, 83] width 1380 height 20
click at [324, 58] on select "Alina Kruchok Alona Tarasiuk Alona Vikhliaieva Anastasiia Demchenko Anastasiia …" at bounding box center [262, 61] width 138 height 26
select select "number:35250"
click at [194, 47] on select "Alina Kruchok Alona Tarasiuk Alona Vikhliaieva Anastasiia Demchenko Anastasiia …" at bounding box center [262, 61] width 138 height 26
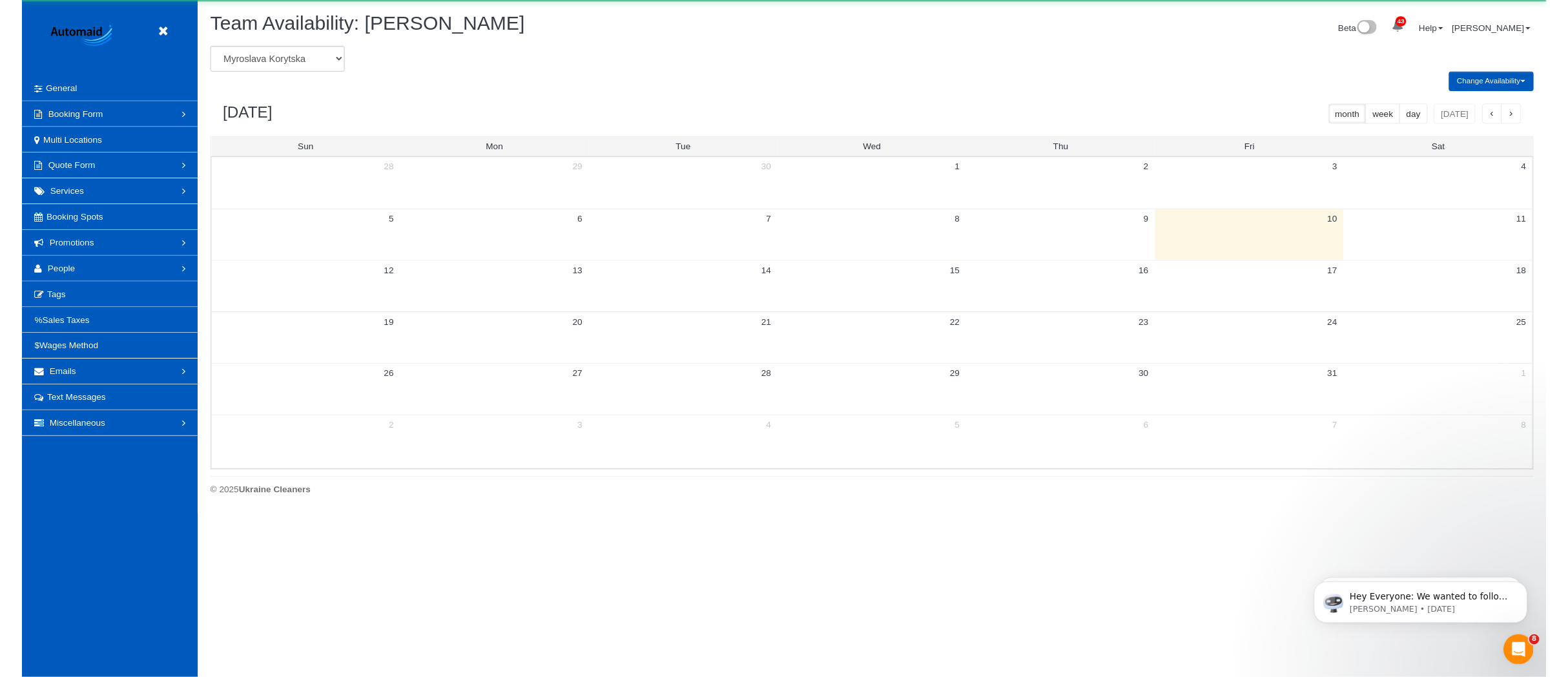
scroll to position [64047, 63006]
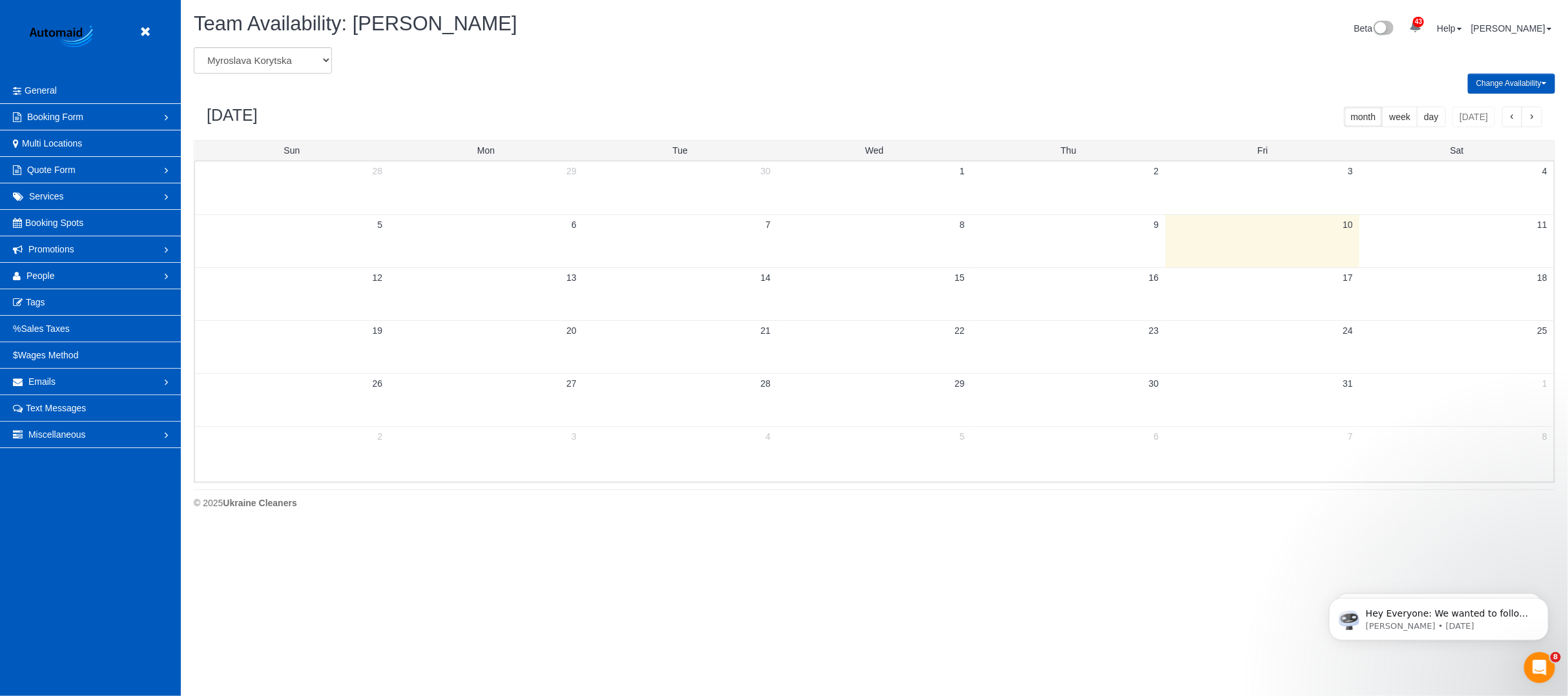
click at [1510, 85] on button "Change Availability" at bounding box center [1511, 83] width 87 height 20
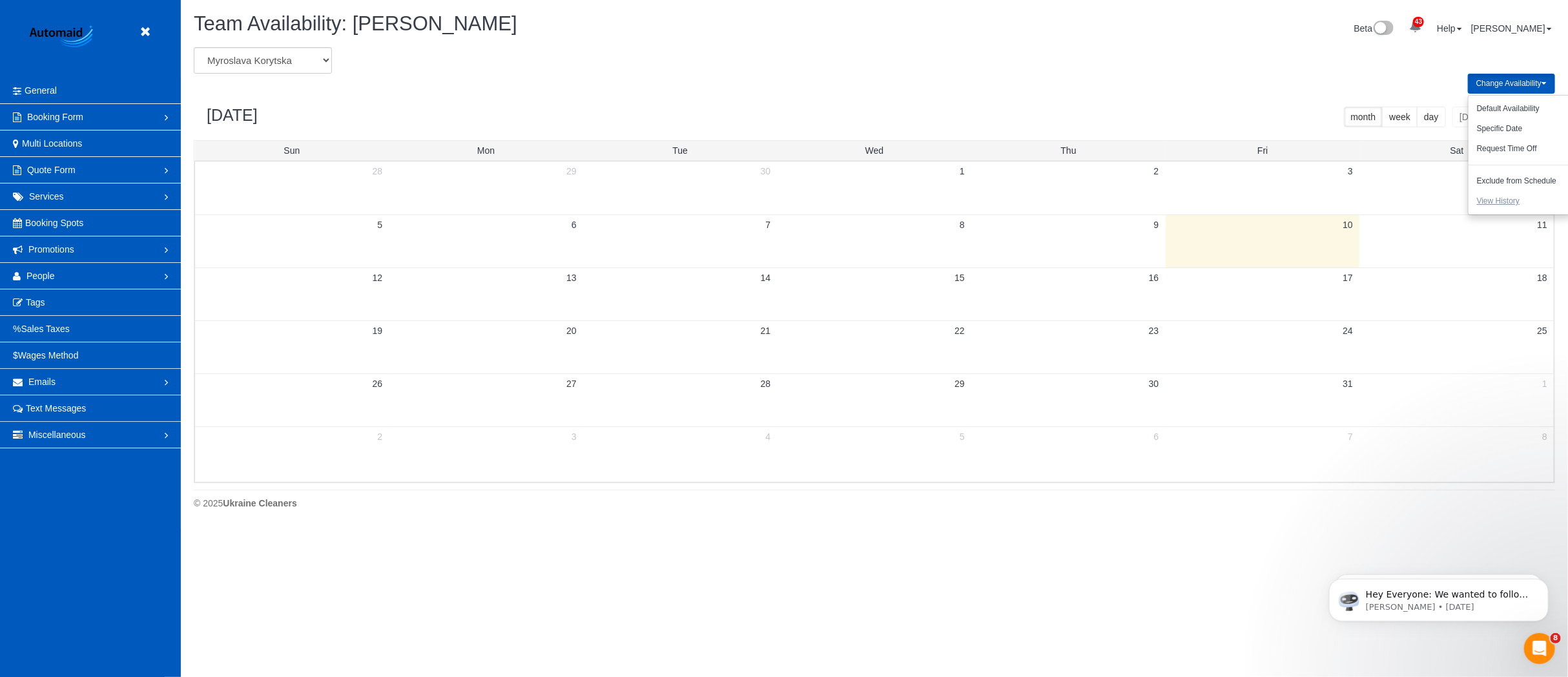
click at [1507, 193] on button "View History" at bounding box center [1498, 201] width 59 height 20
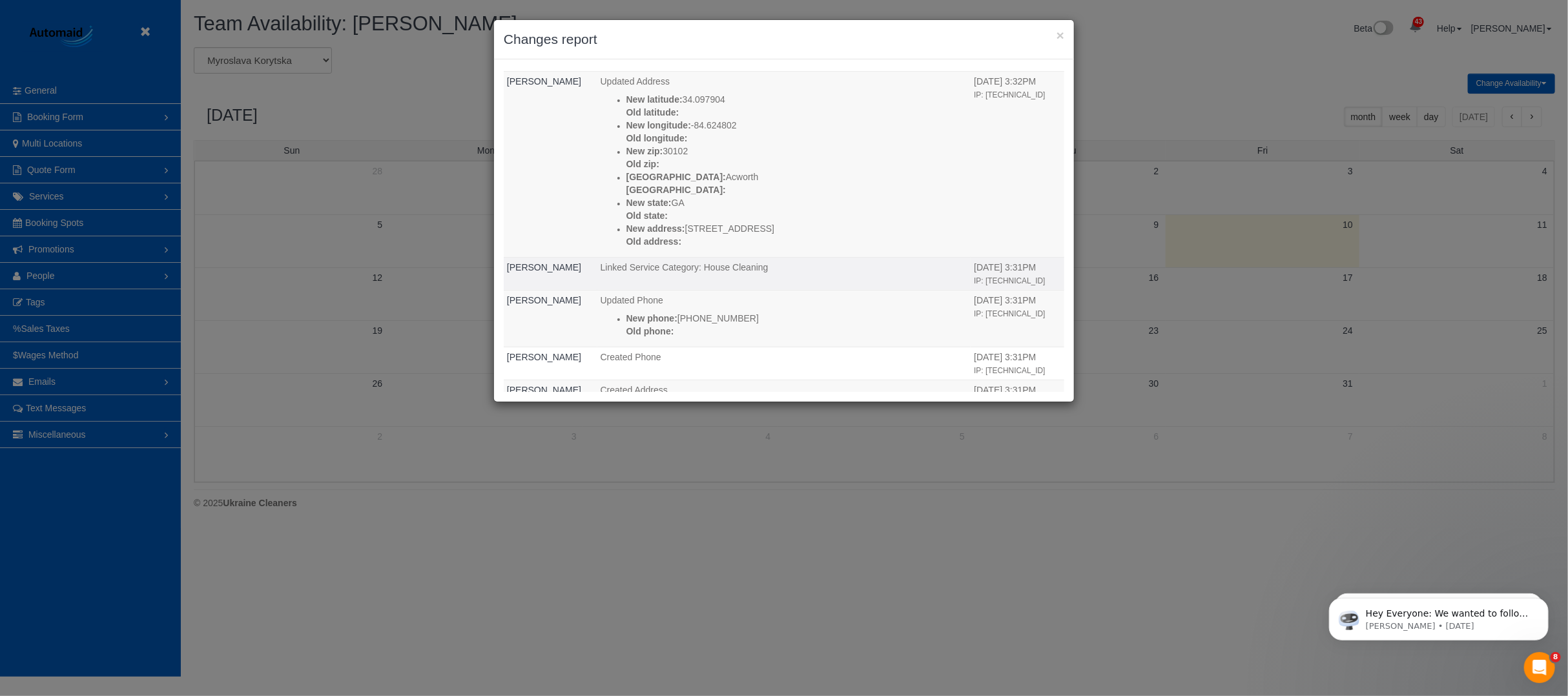
scroll to position [0, 0]
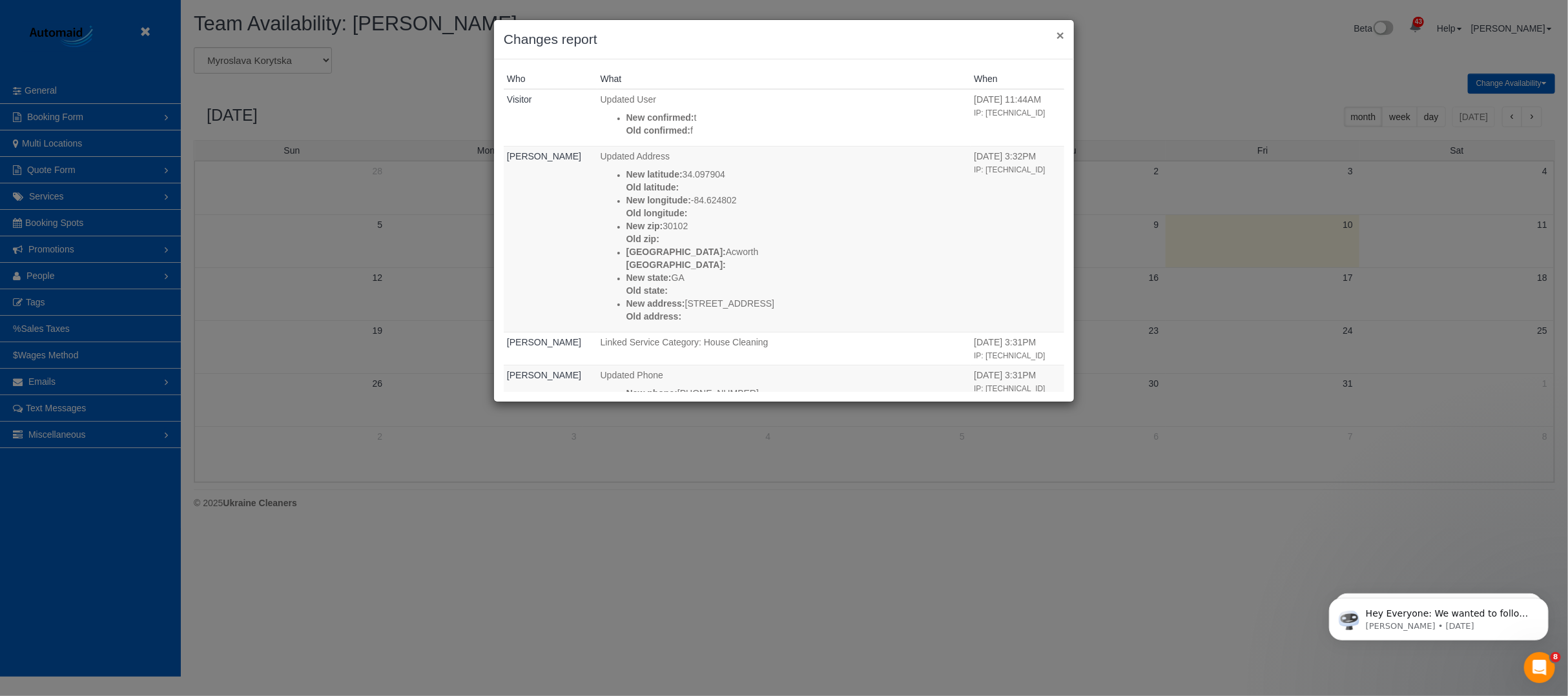
click at [1060, 34] on button "×" at bounding box center [1060, 35] width 8 height 14
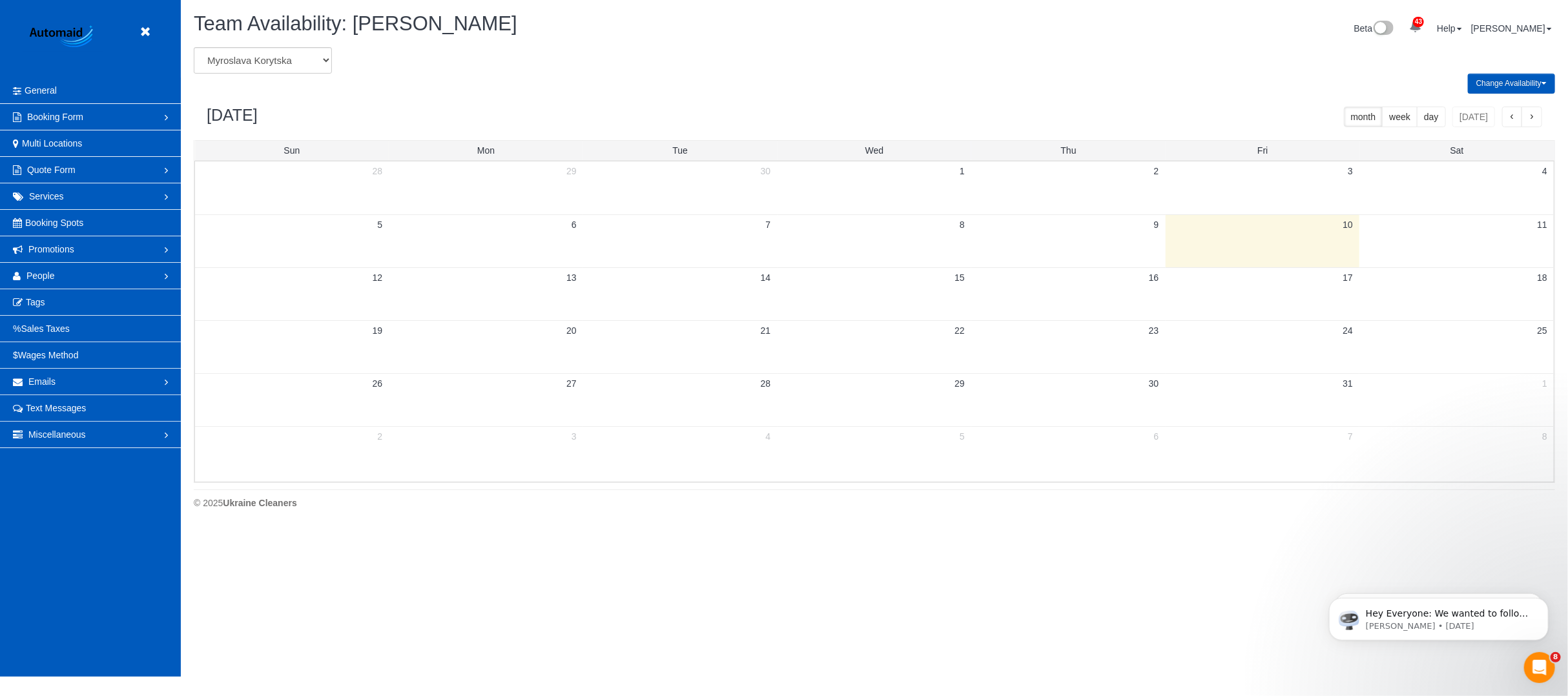
click at [613, 83] on div "Change Availability Default Availability Specific Date Request Time Off Exclude…" at bounding box center [874, 83] width 1380 height 20
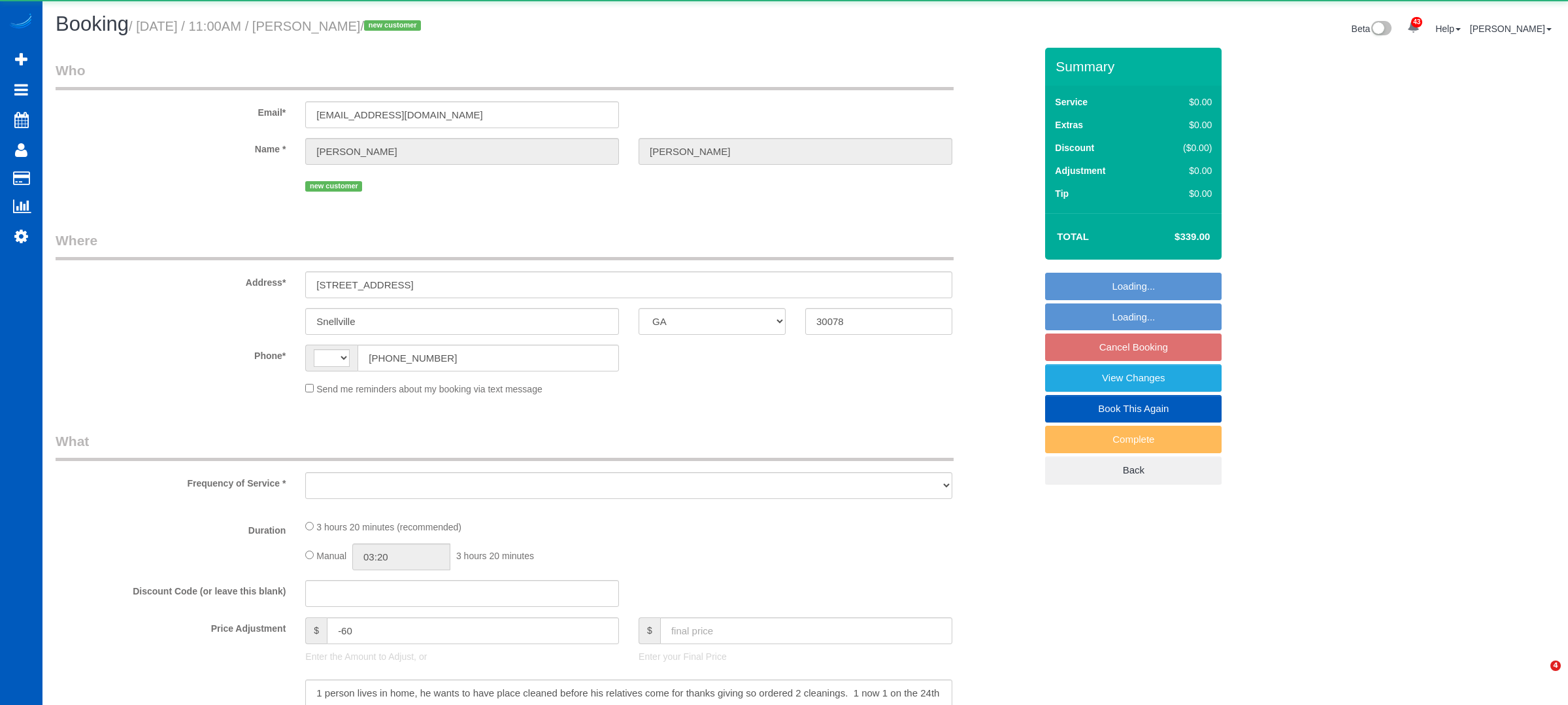
select select "GA"
select select "string:[GEOGRAPHIC_DATA]"
select select "object:561"
select select "string:fspay-11f03a02-ab74-4f3e-90a2-93e2e16dccc1"
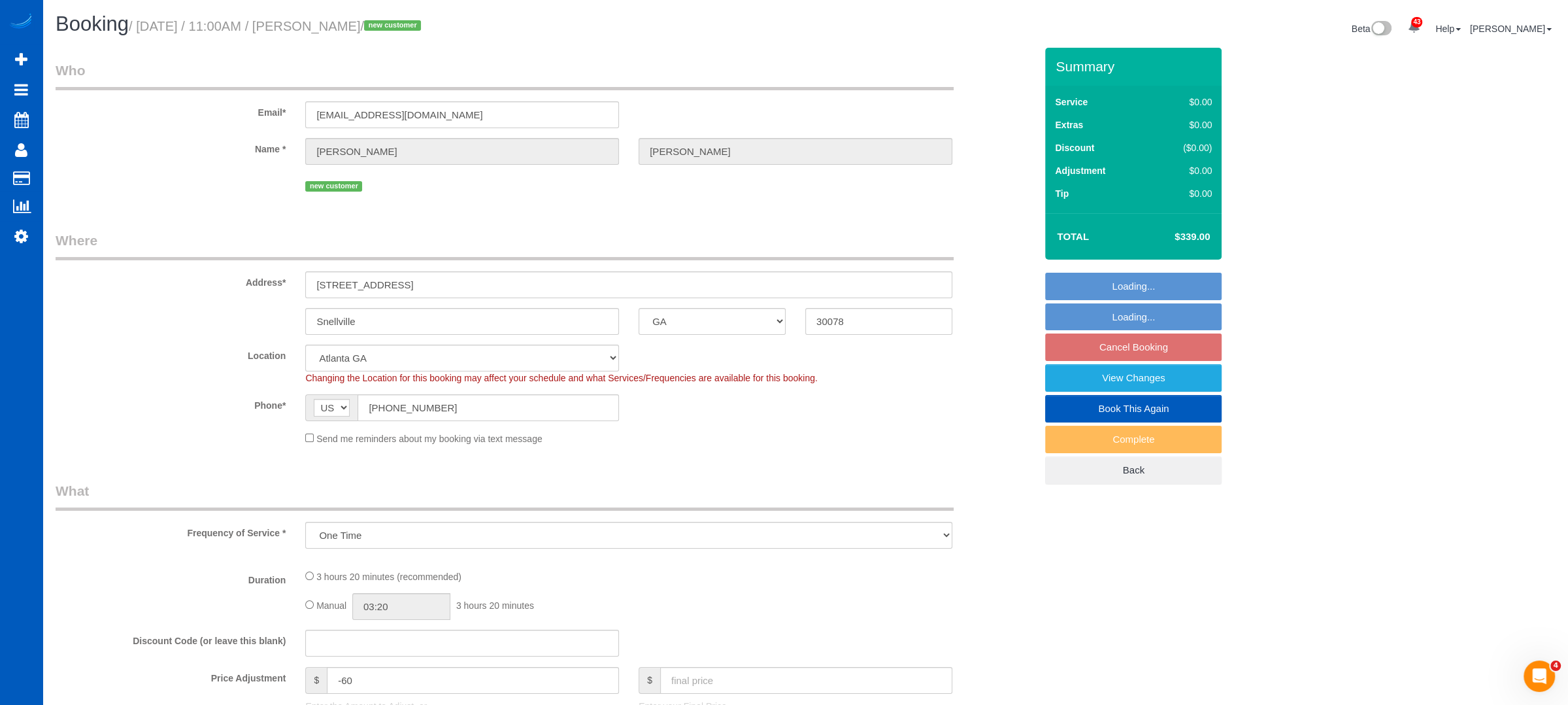
select select "199"
select select "3501"
select select "5"
select select "4"
select select "object:1145"
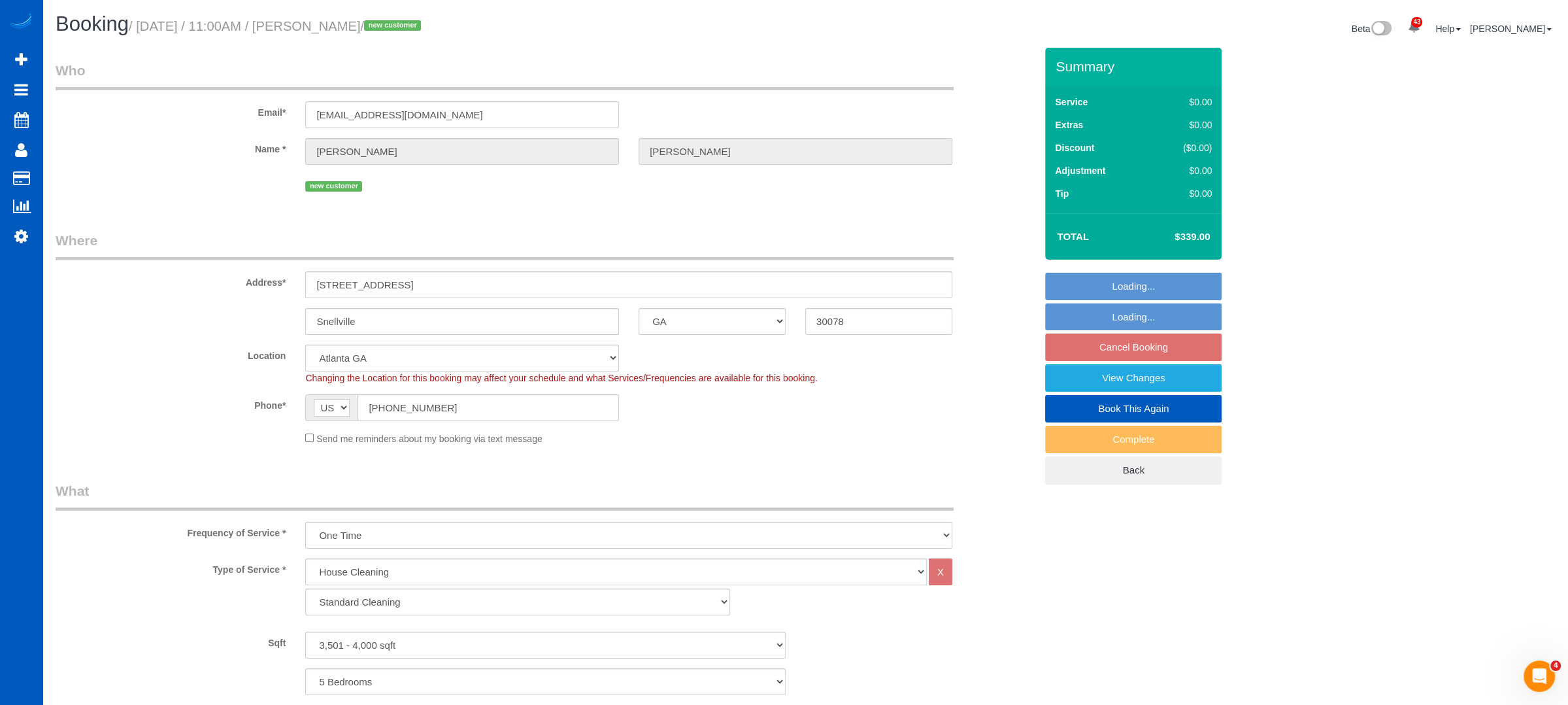
select select "spot1"
select select "3501"
select select "5"
select select "4"
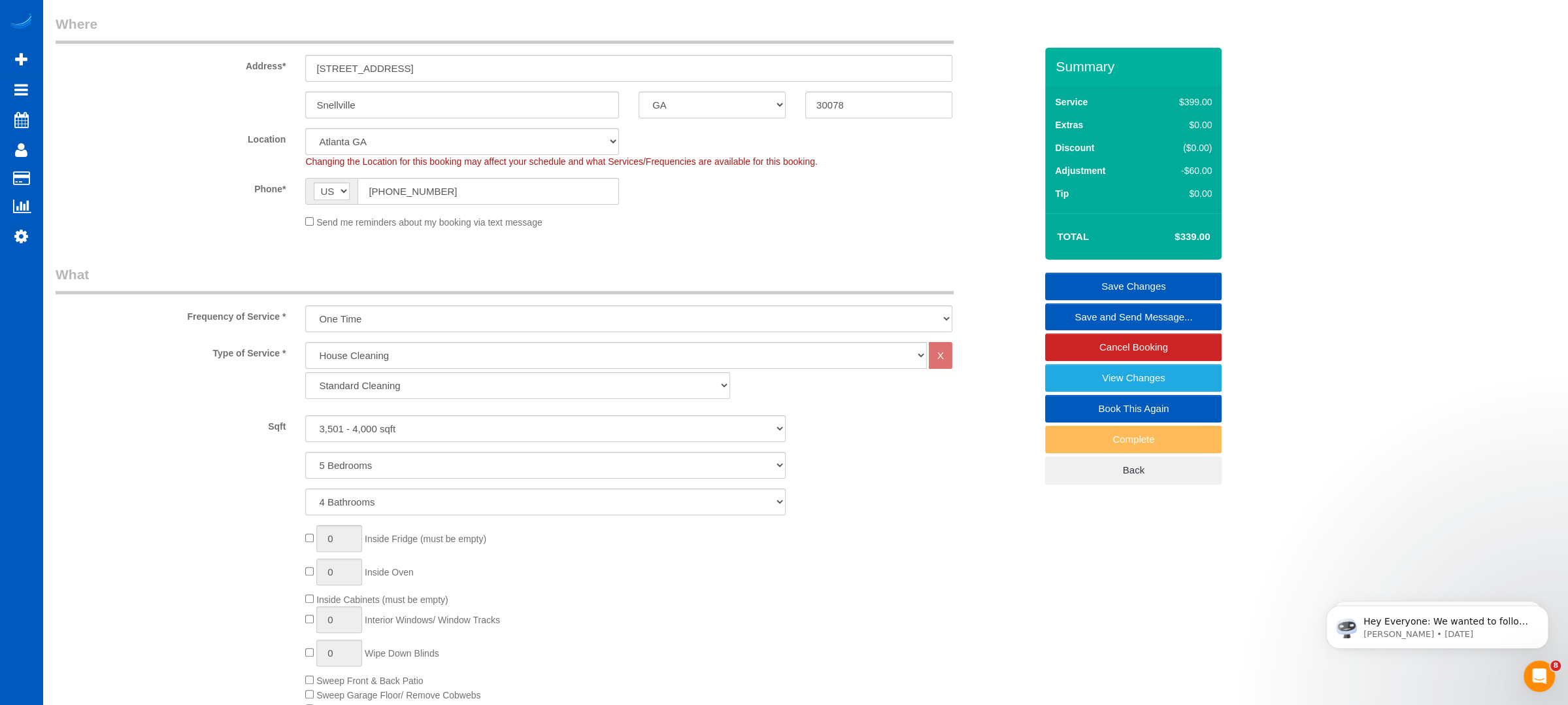
scroll to position [217, 0]
click at [1101, 399] on link "Book This Again" at bounding box center [1133, 408] width 177 height 27
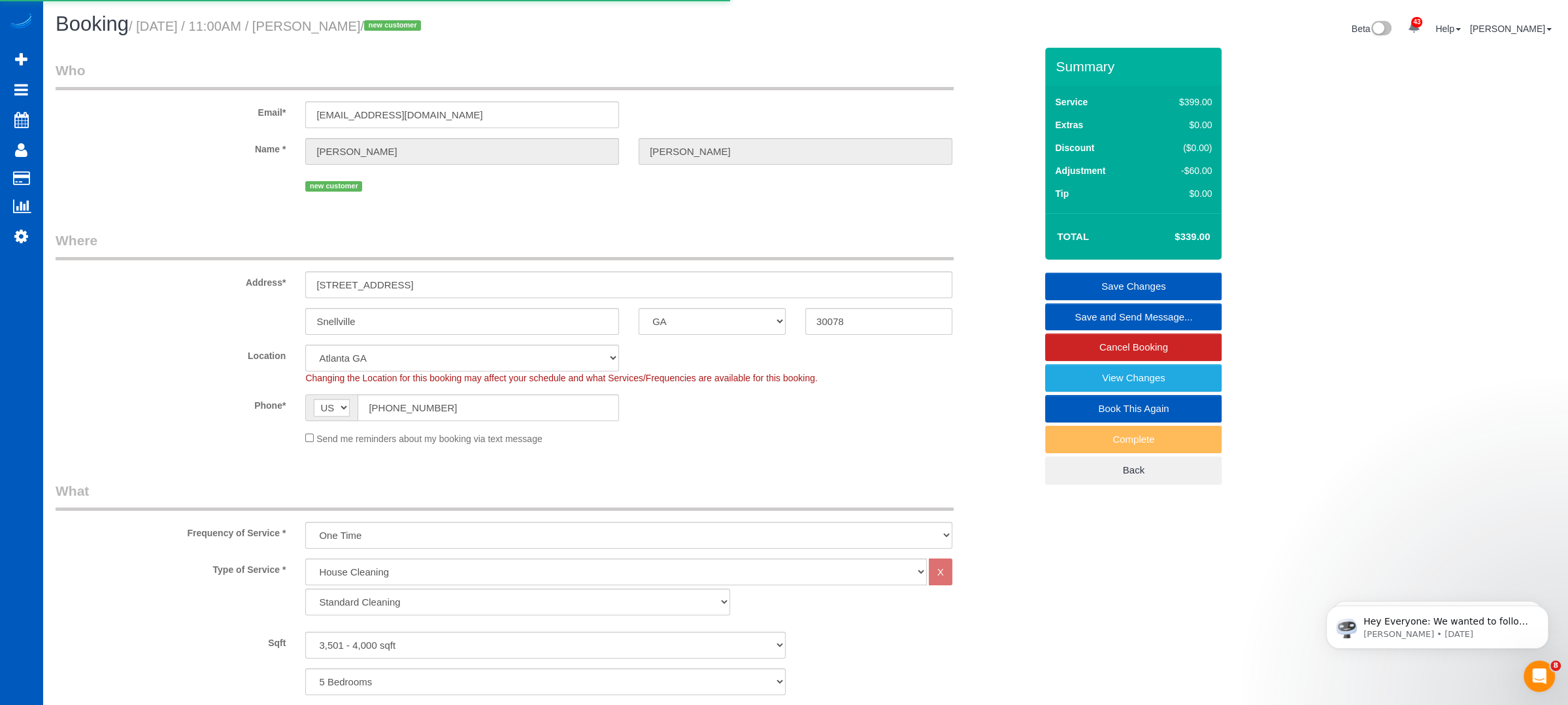
select select "GA"
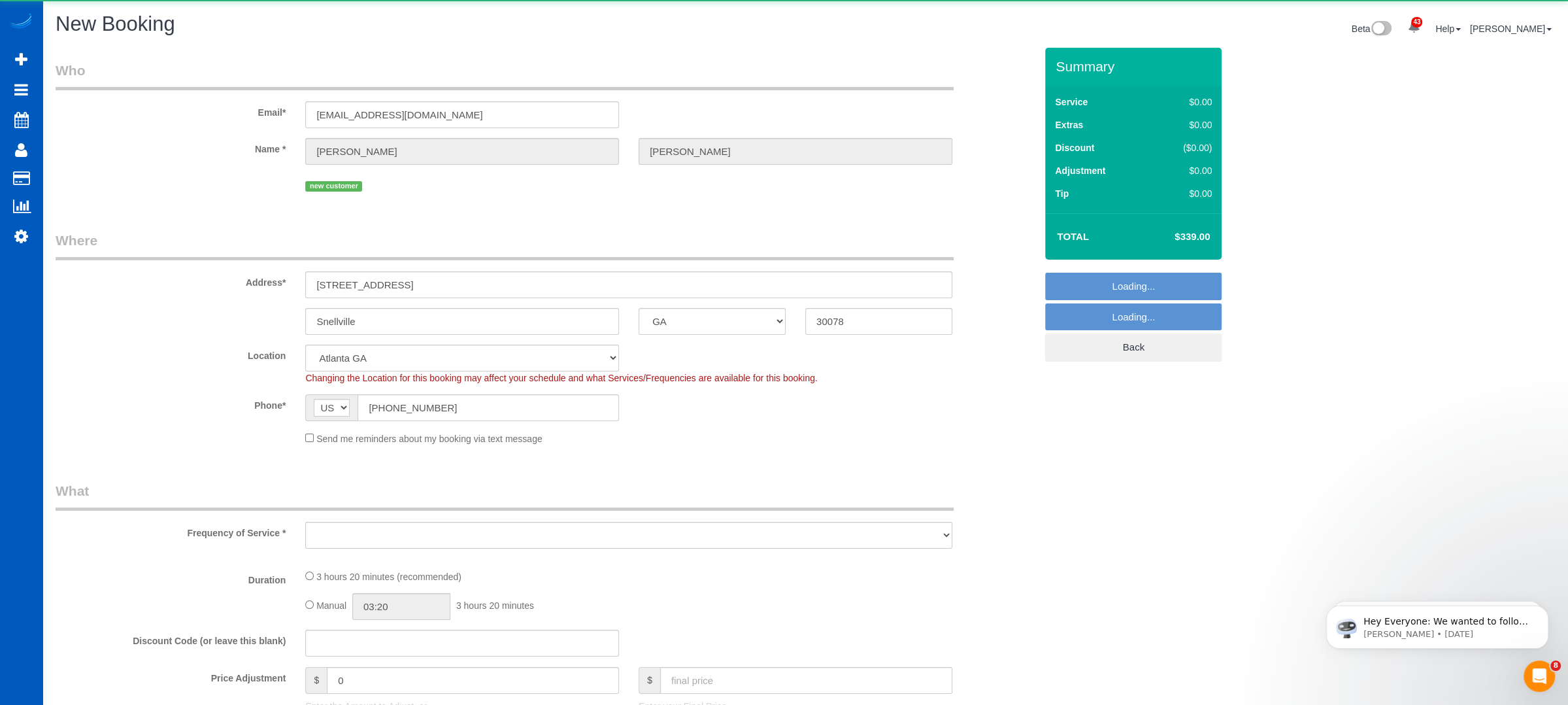
select select "object:1731"
select select "199"
select select "3501"
select select "5"
select select "4"
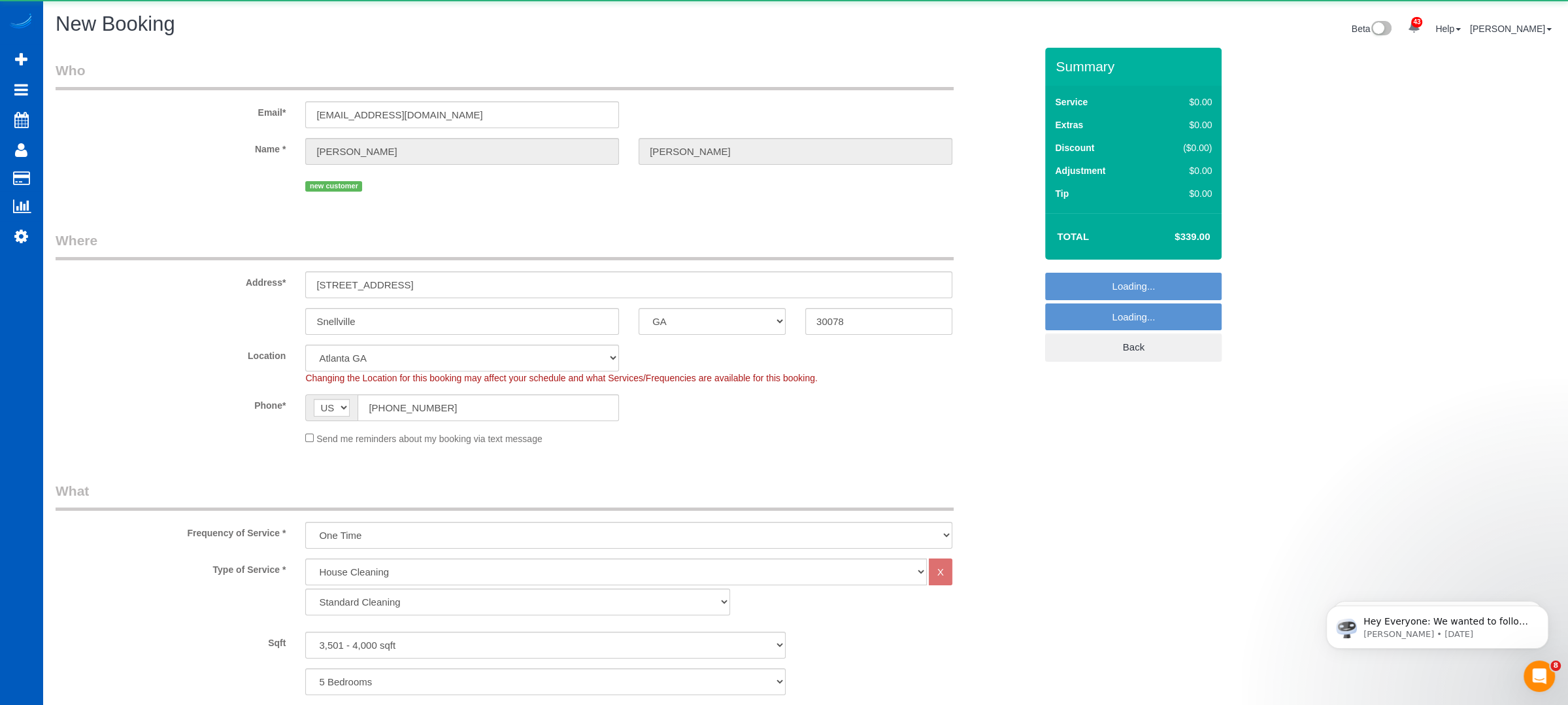
select select "3501"
select select "5"
select select "4"
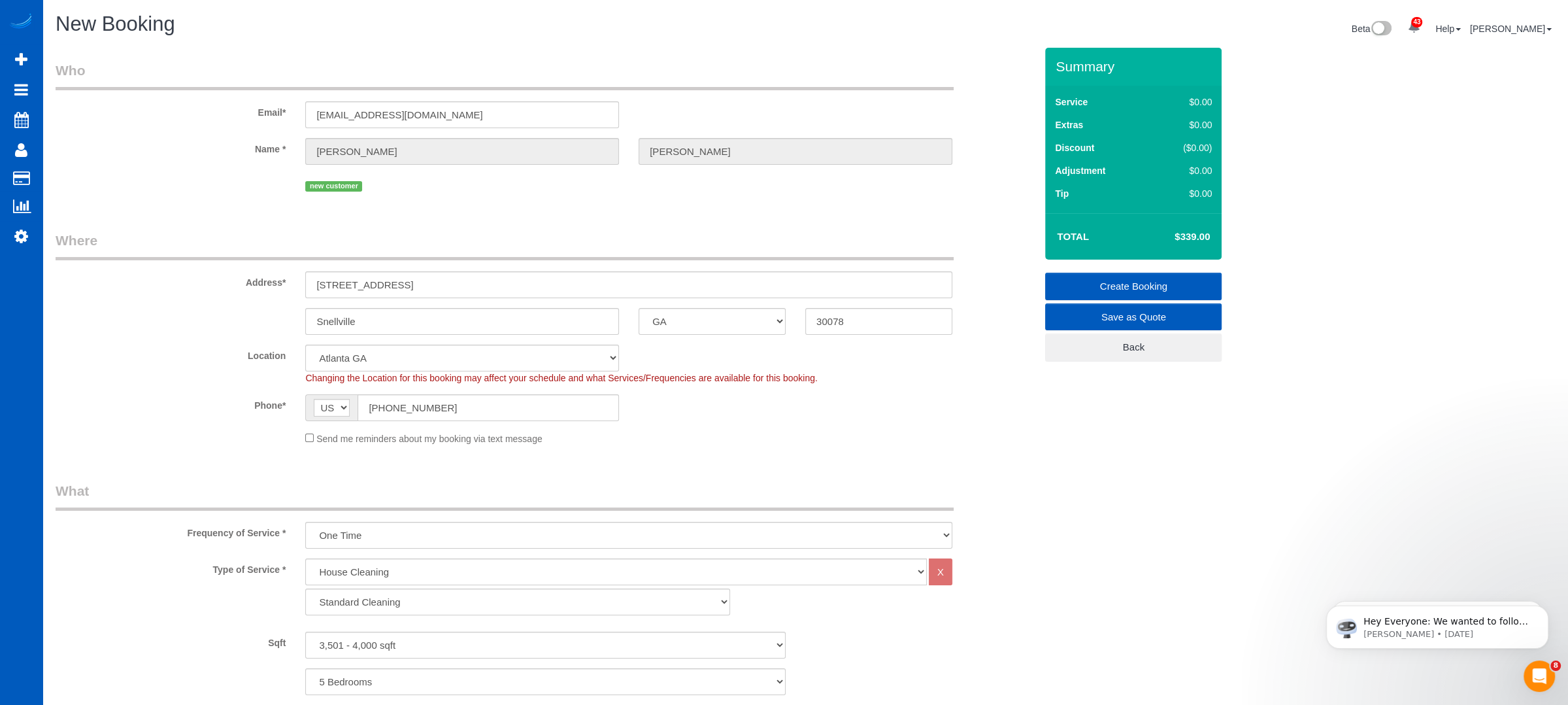
select select "object:1820"
select select "3501"
select select "5"
select select "4"
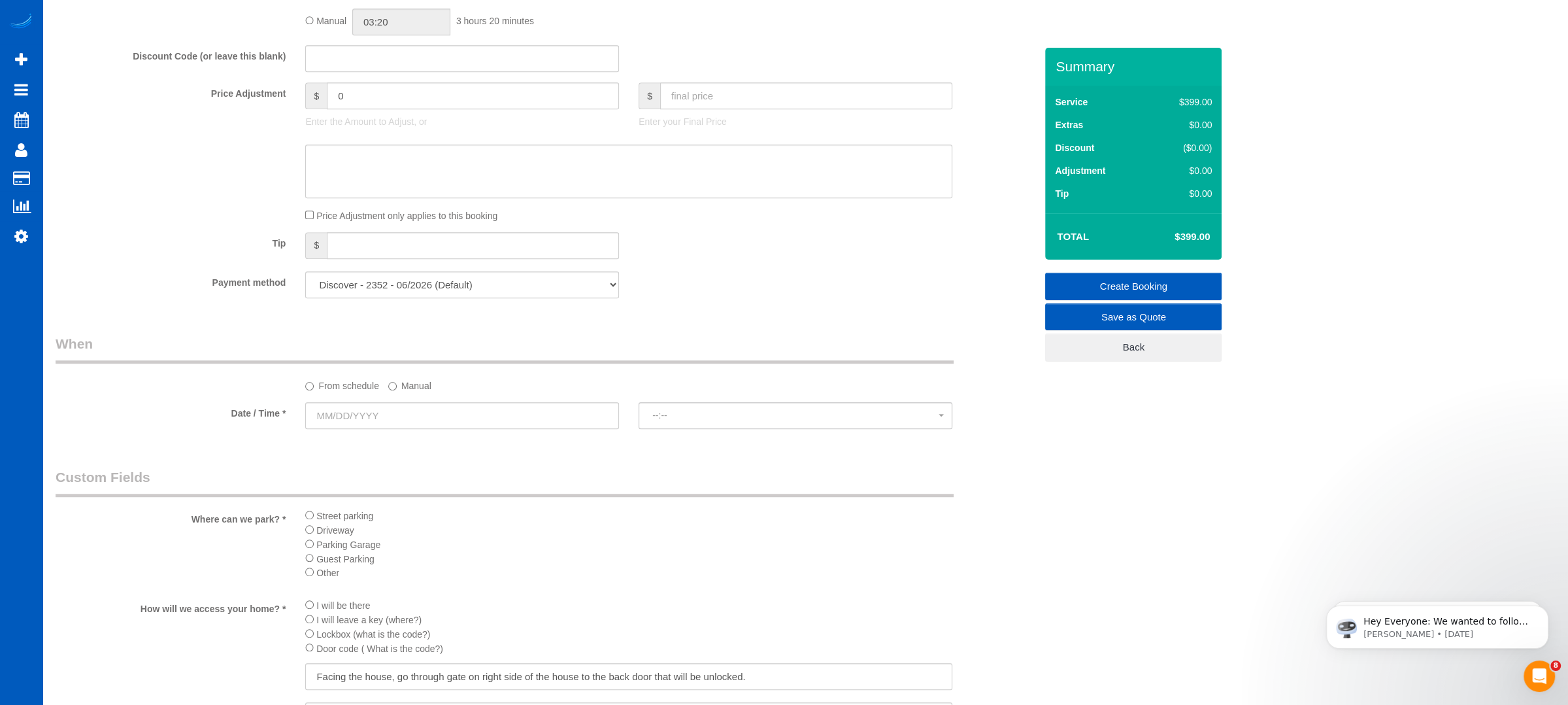
scroll to position [1002, 0]
click at [404, 408] on input "text" at bounding box center [462, 411] width 313 height 27
click at [458, 441] on link "Next" at bounding box center [464, 439] width 18 height 18
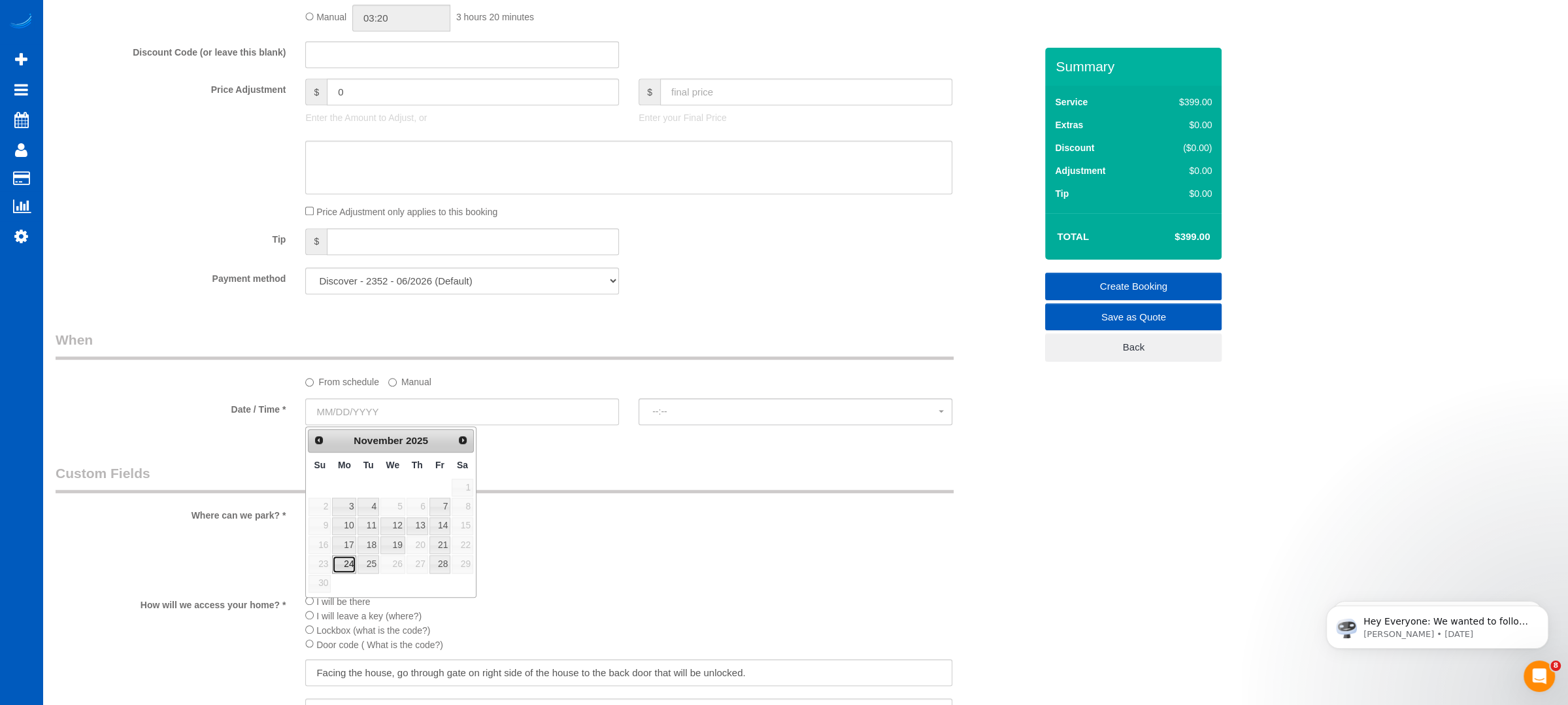
click at [341, 566] on link "24" at bounding box center [344, 564] width 24 height 18
type input "11/24/2025"
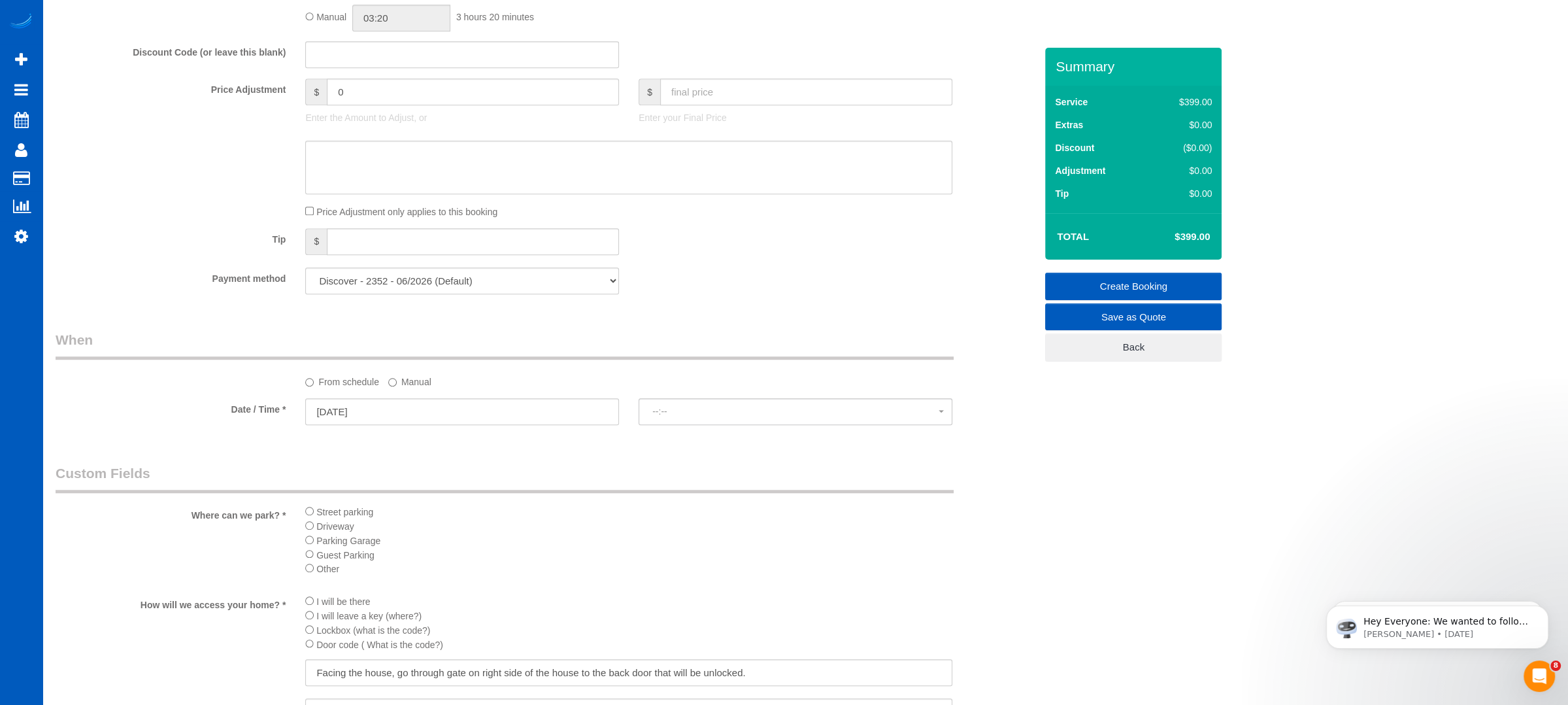
select select "spot11"
click at [714, 480] on legend "Custom Fields" at bounding box center [504, 479] width 898 height 30
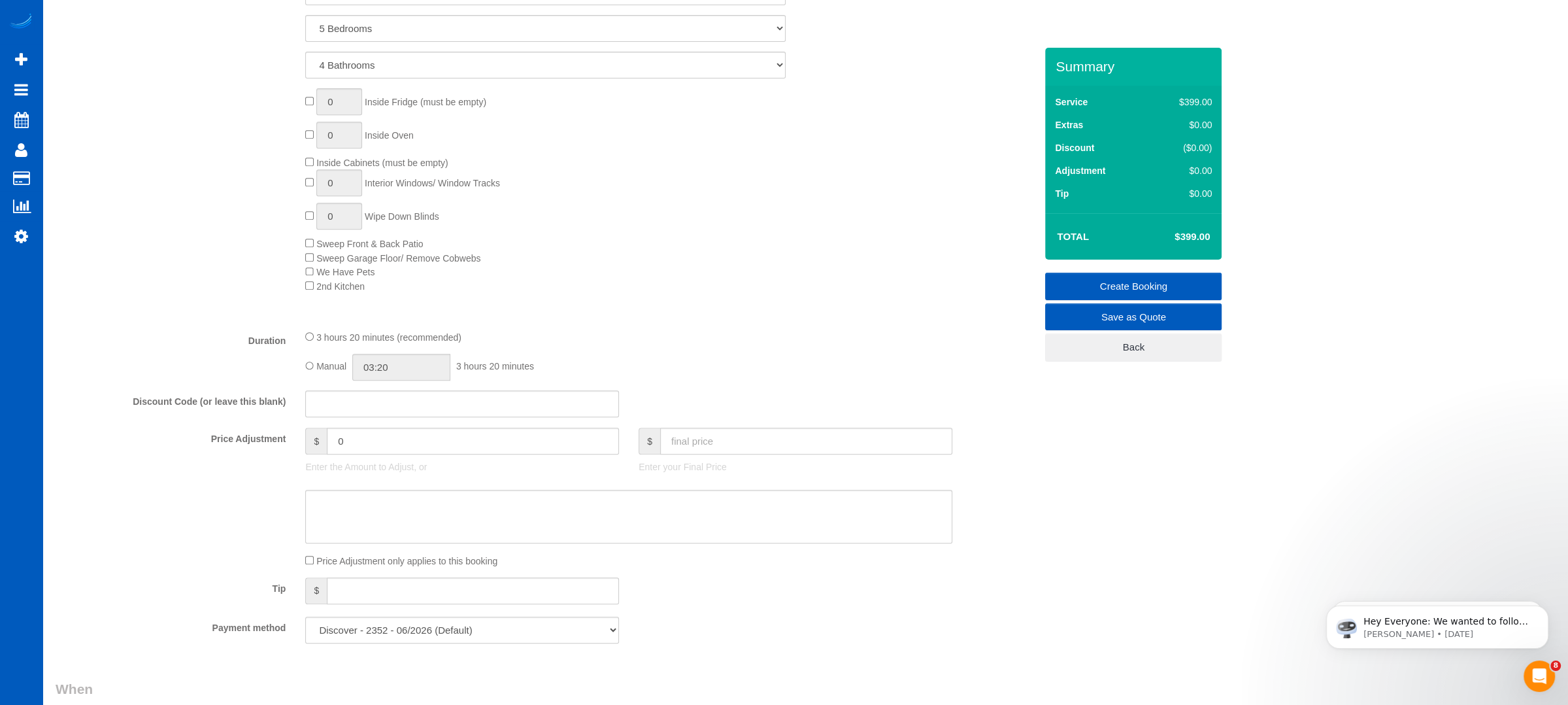
scroll to position [654, 0]
click at [720, 444] on input "text" at bounding box center [806, 440] width 292 height 27
type input "339"
click at [798, 198] on div "0 Inside Fridge (must be empty) 0 Inside Oven Inside Cabinets (must be empty) 0…" at bounding box center [671, 189] width 750 height 205
type input "-60"
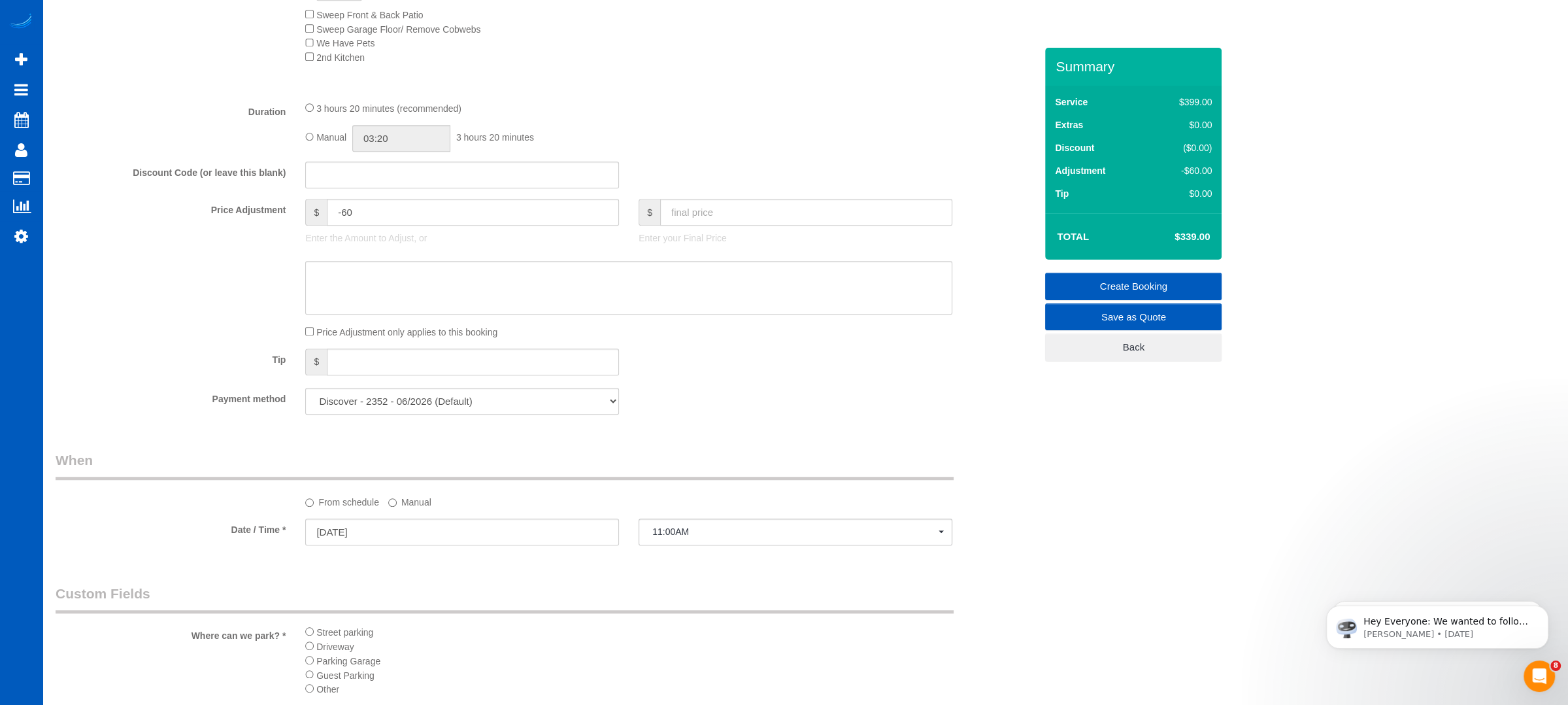
scroll to position [854, 0]
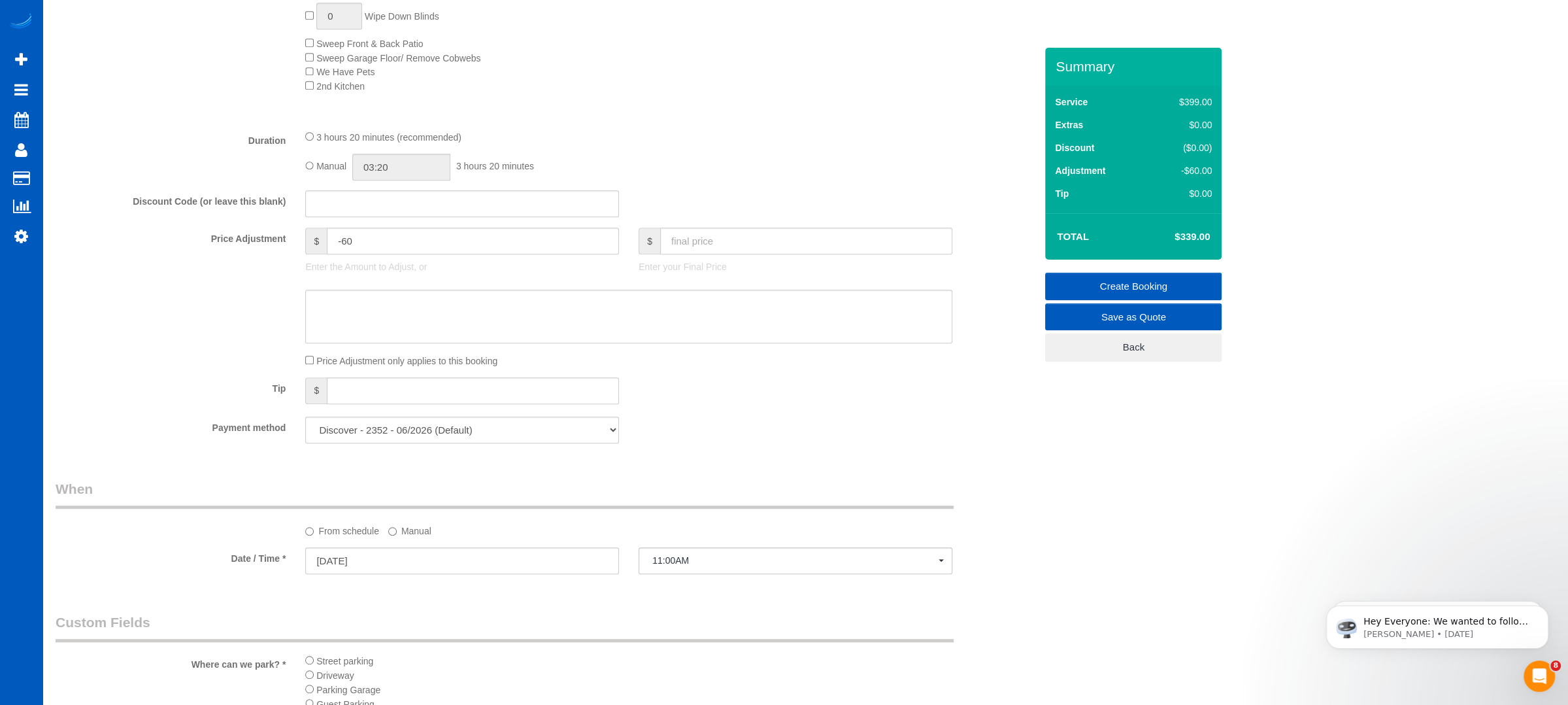
click at [1136, 277] on link "Create Booking" at bounding box center [1133, 286] width 177 height 27
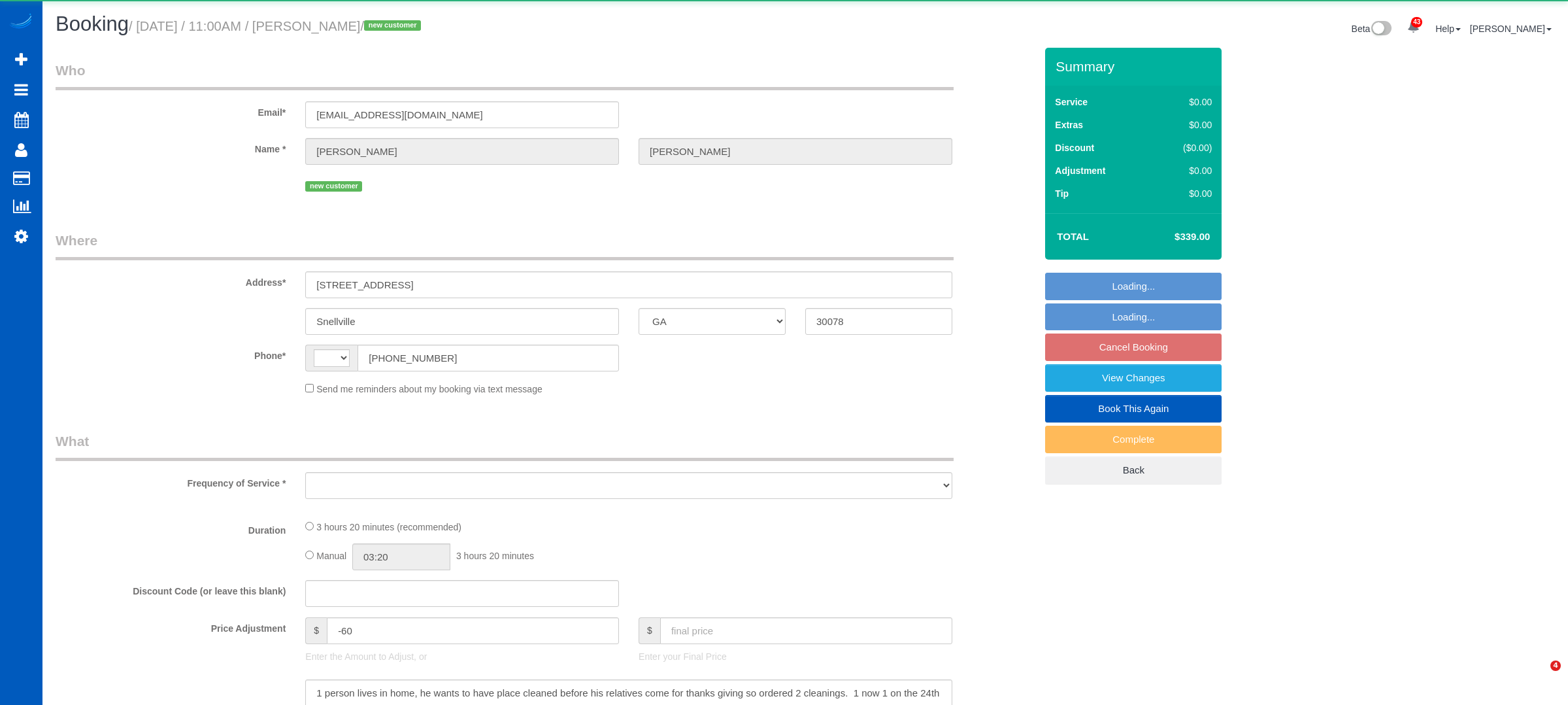
select select "GA"
select select "string:[GEOGRAPHIC_DATA]"
select select "object:1082"
select select "string:fspay-11f03a02-ab74-4f3e-90a2-93e2e16dccc1"
select select "199"
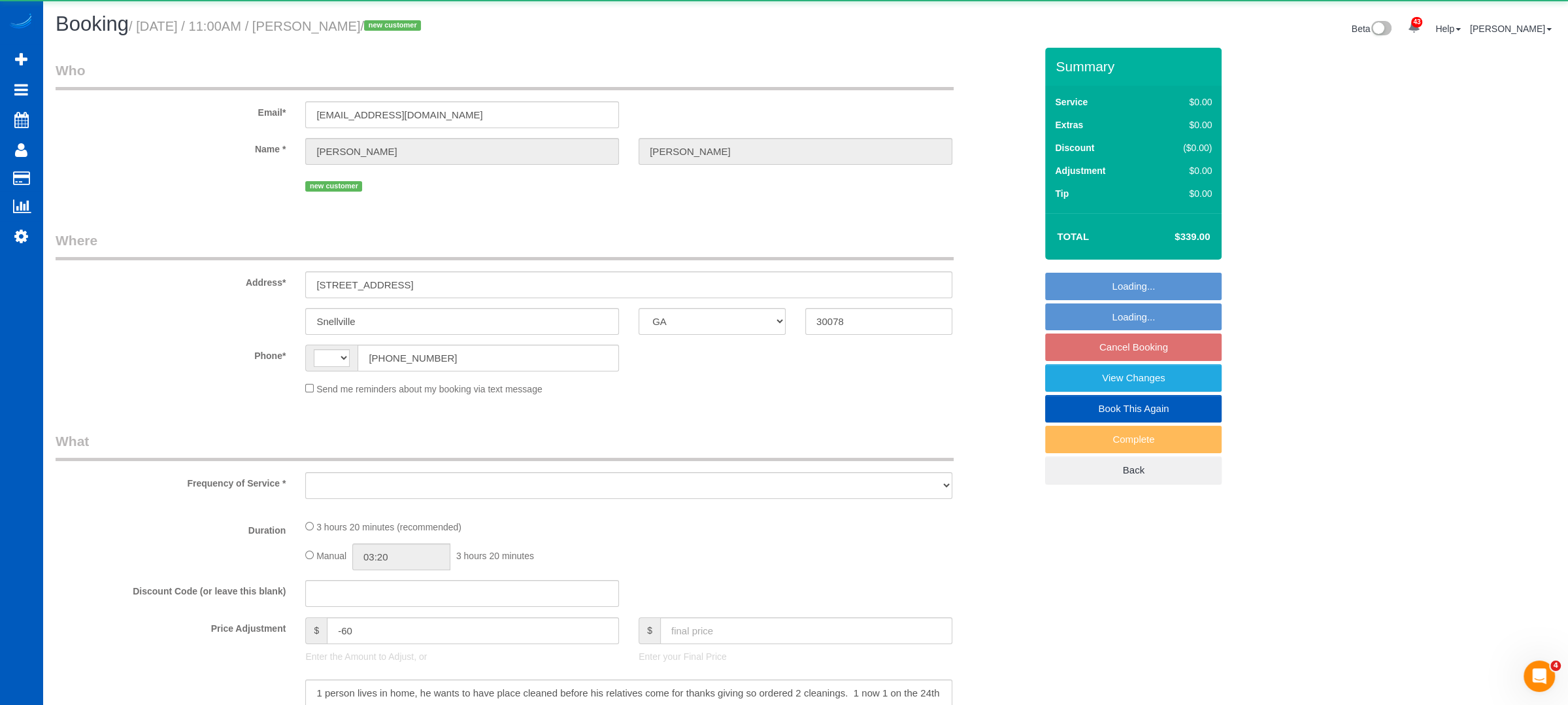
select select "3501"
select select "5"
select select "4"
select select "spot1"
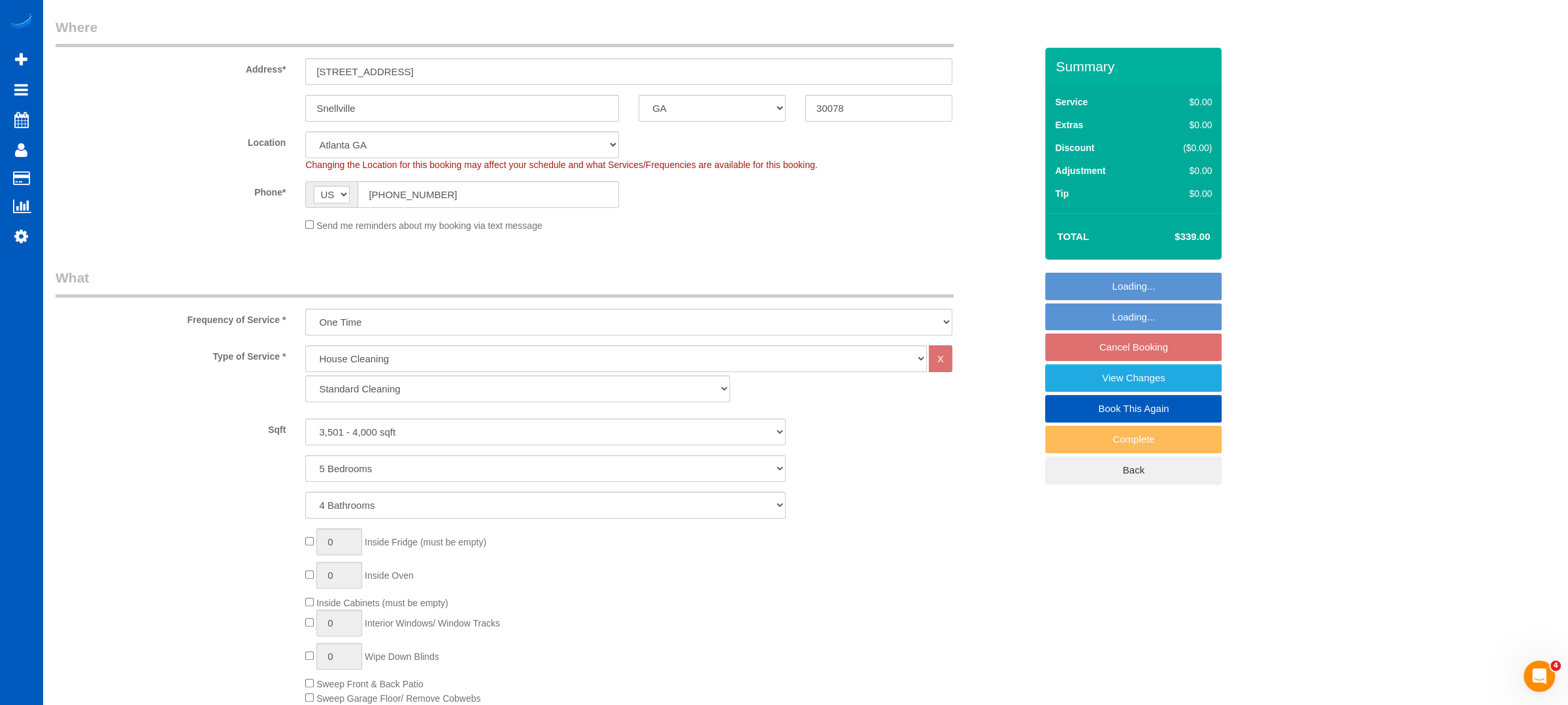
scroll to position [217, 0]
